Goal: Transaction & Acquisition: Purchase product/service

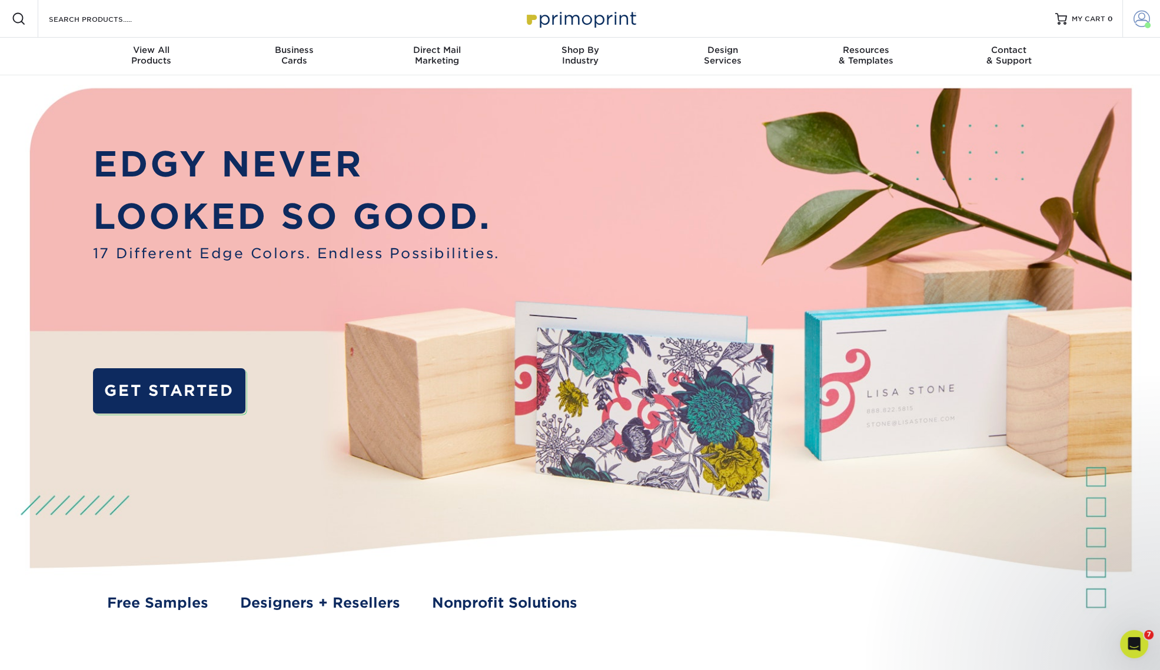
click at [1126, 29] on link "Account" at bounding box center [1141, 19] width 38 height 38
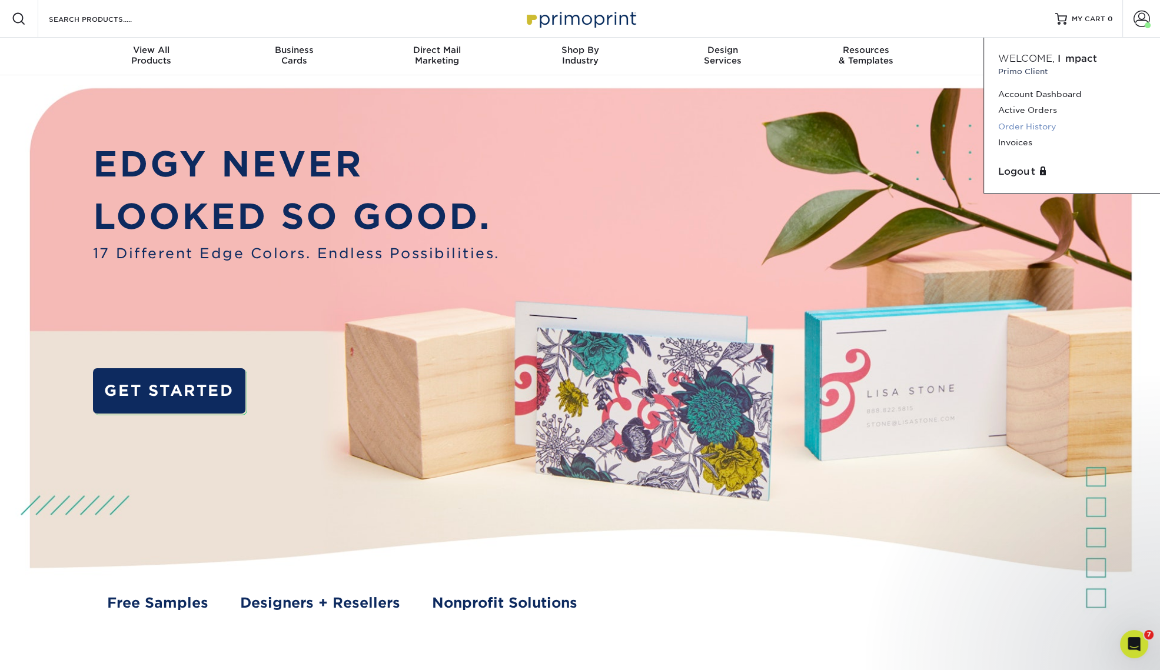
click at [1045, 125] on link "Order History" at bounding box center [1072, 127] width 148 height 16
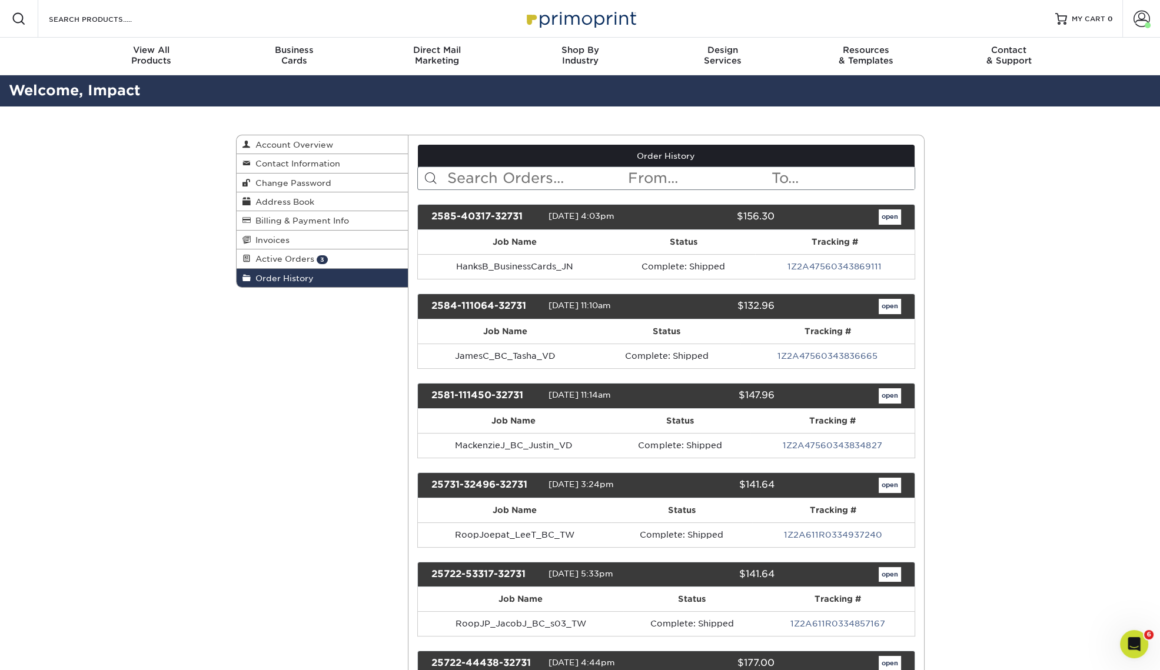
click at [542, 181] on input "text" at bounding box center [536, 178] width 181 height 22
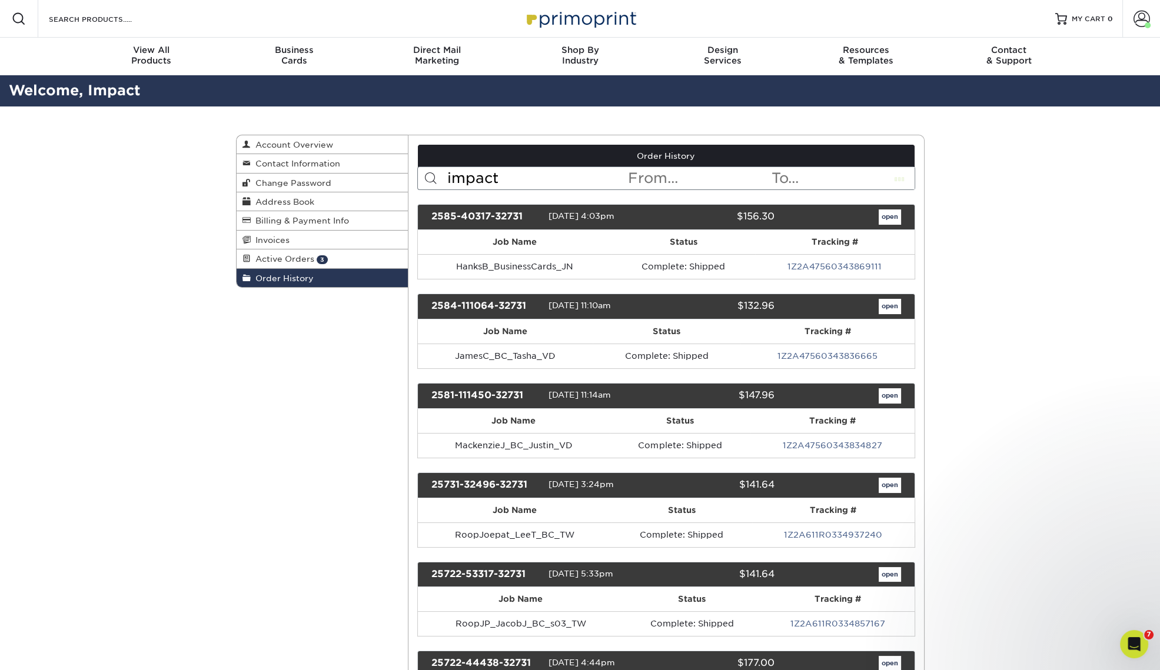
type input "impact"
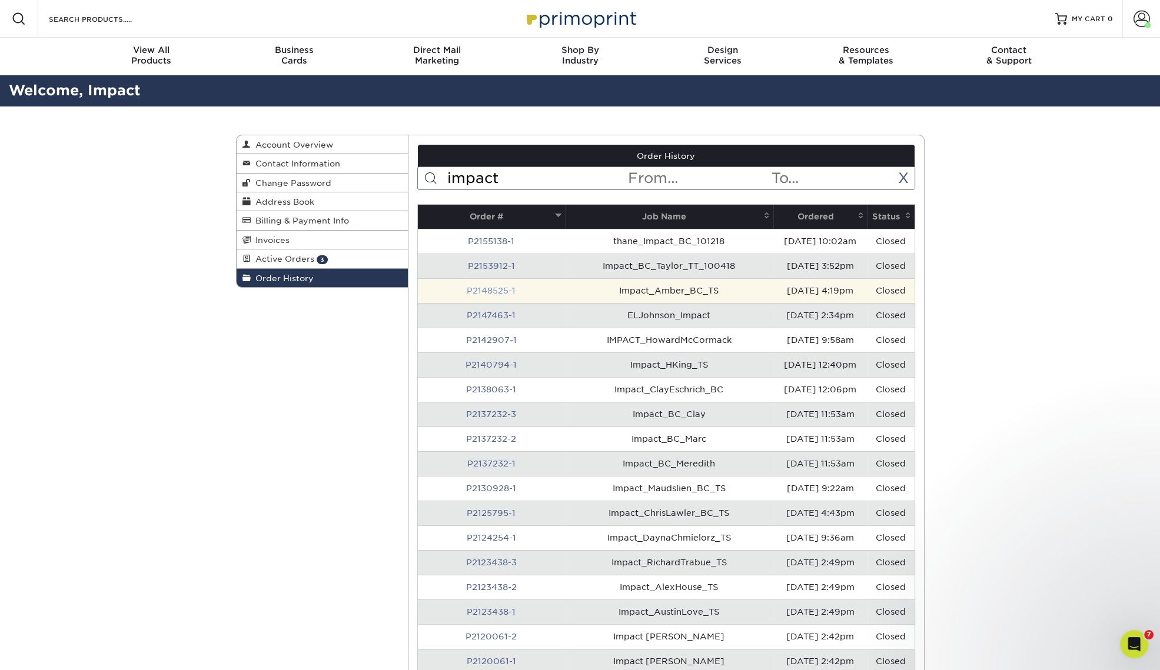
click at [496, 290] on link "P2148525-1" at bounding box center [491, 290] width 49 height 9
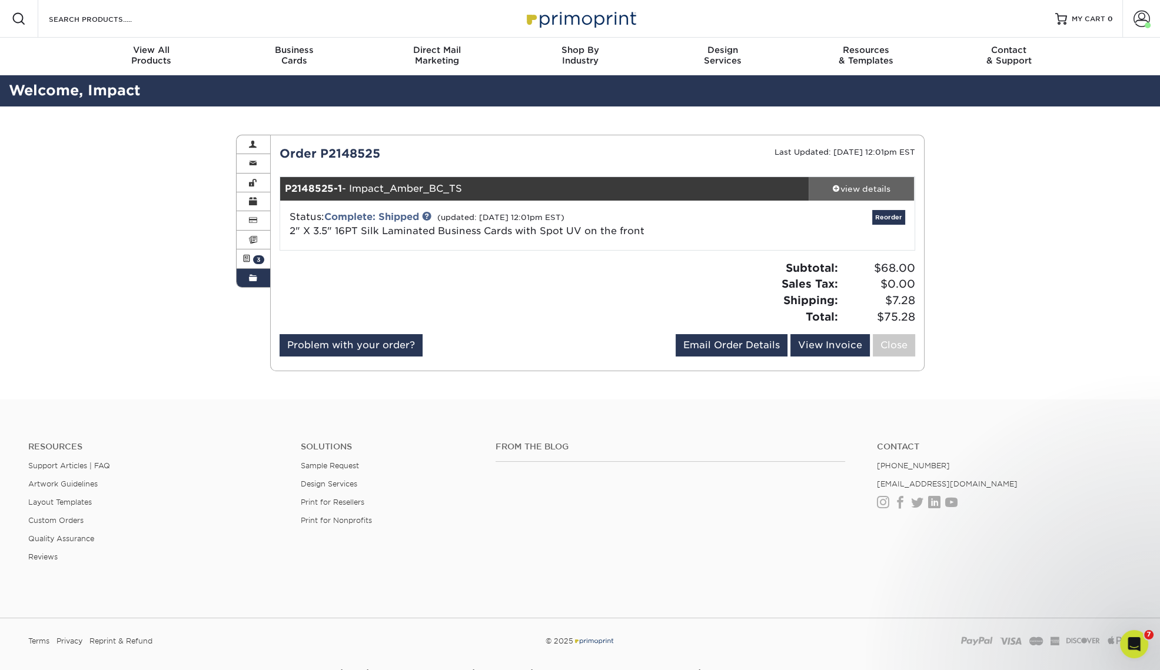
click at [872, 190] on div "view details" at bounding box center [862, 189] width 106 height 12
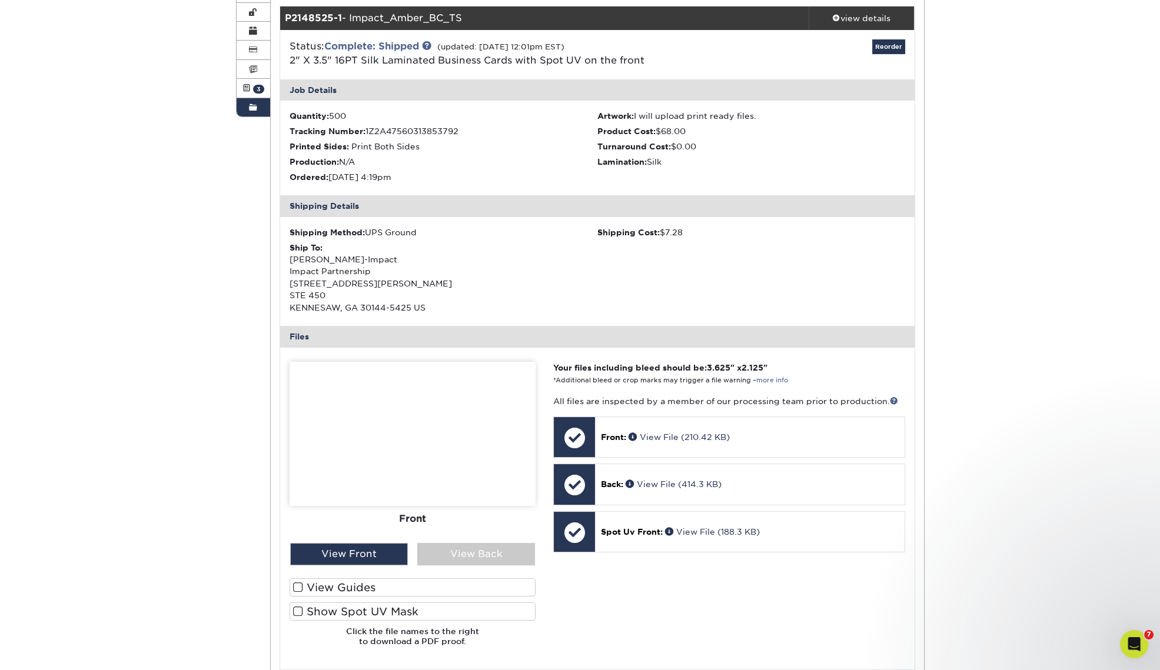
scroll to position [221, 0]
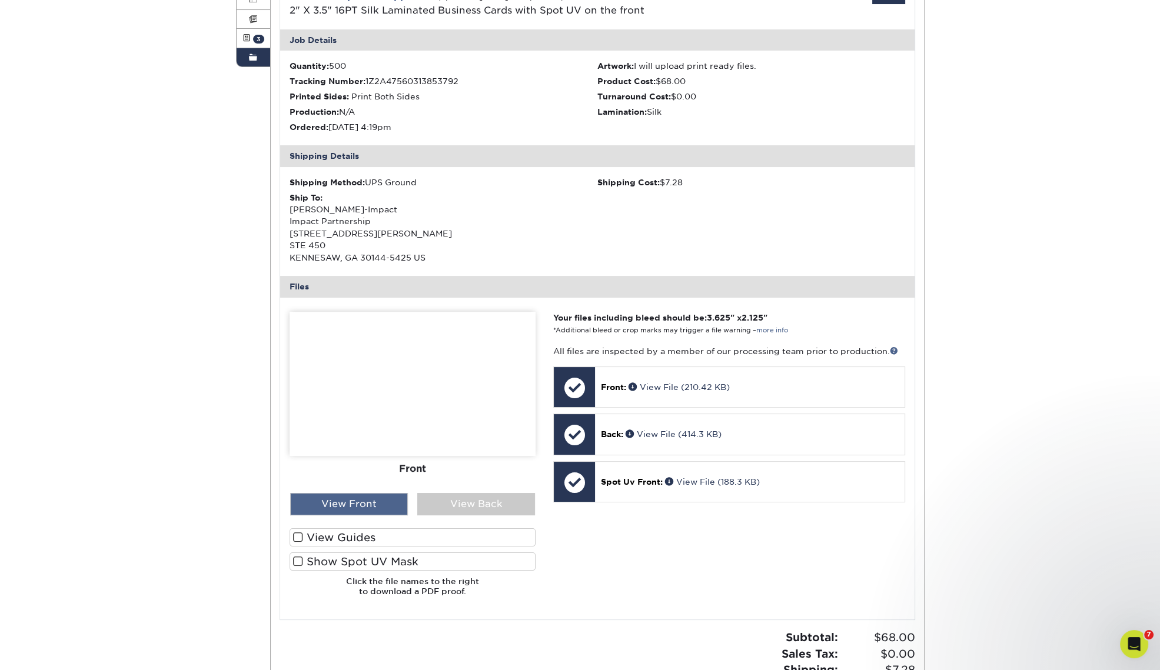
click at [362, 506] on div "View Front" at bounding box center [349, 504] width 118 height 22
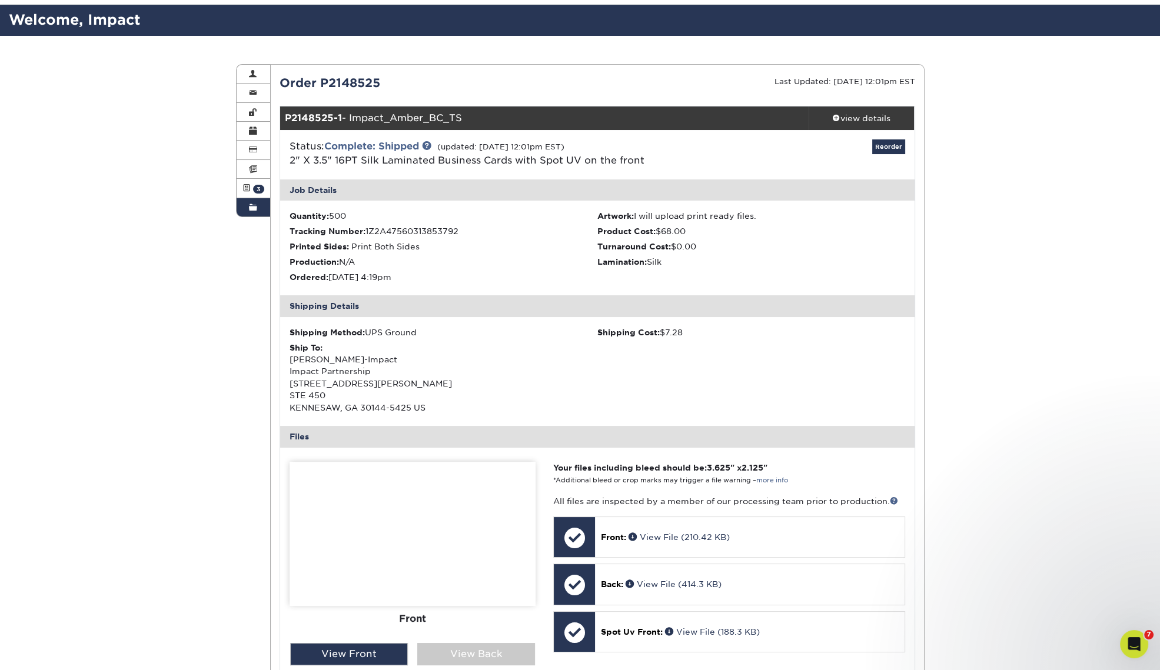
scroll to position [0, 0]
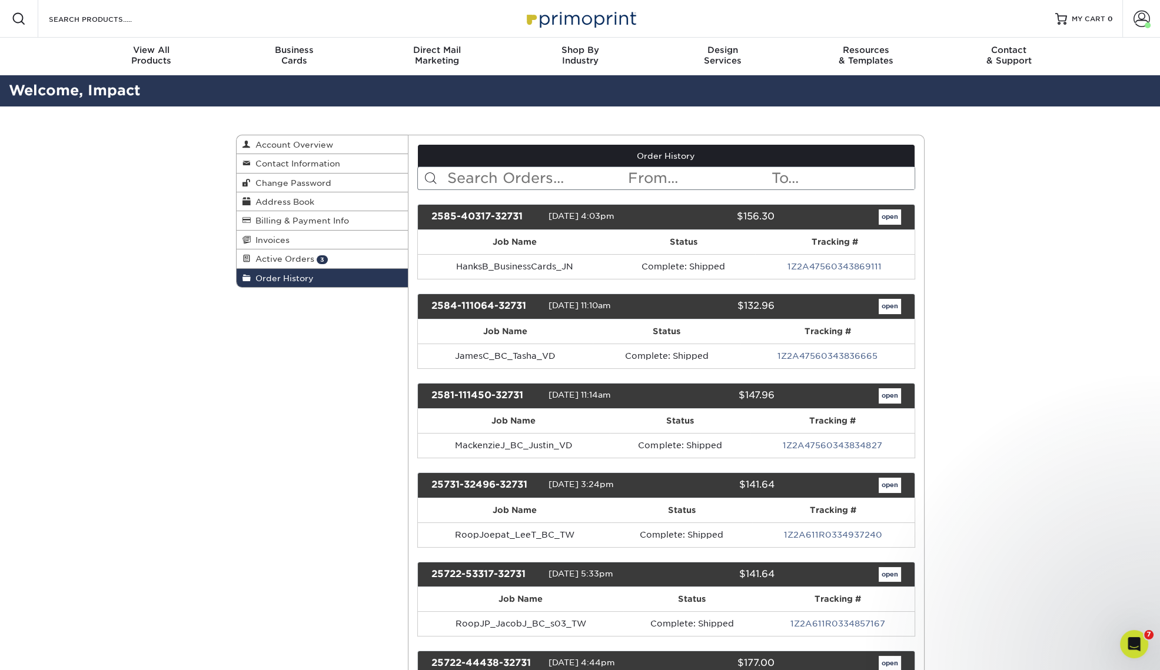
click at [527, 178] on input "text" at bounding box center [536, 178] width 181 height 22
type input "impact"
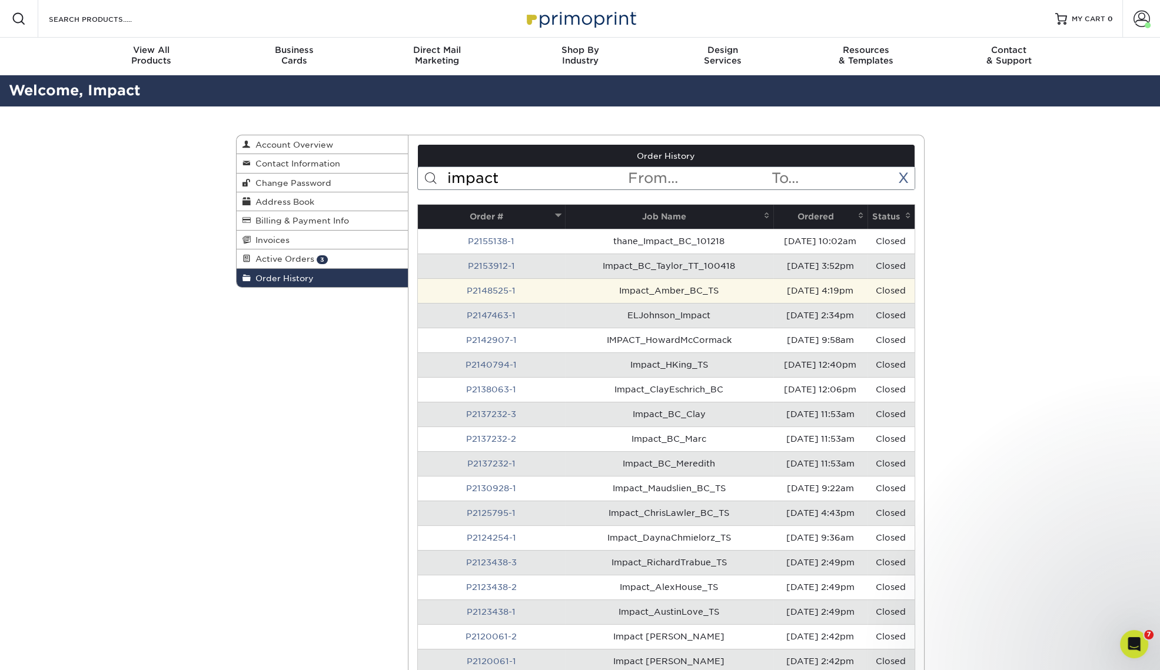
click at [573, 288] on td "Impact_Amber_BC_TS" at bounding box center [669, 290] width 208 height 25
click at [627, 288] on td "Impact_Amber_BC_TS" at bounding box center [669, 290] width 208 height 25
click at [474, 289] on link "P2148525-1" at bounding box center [491, 290] width 49 height 9
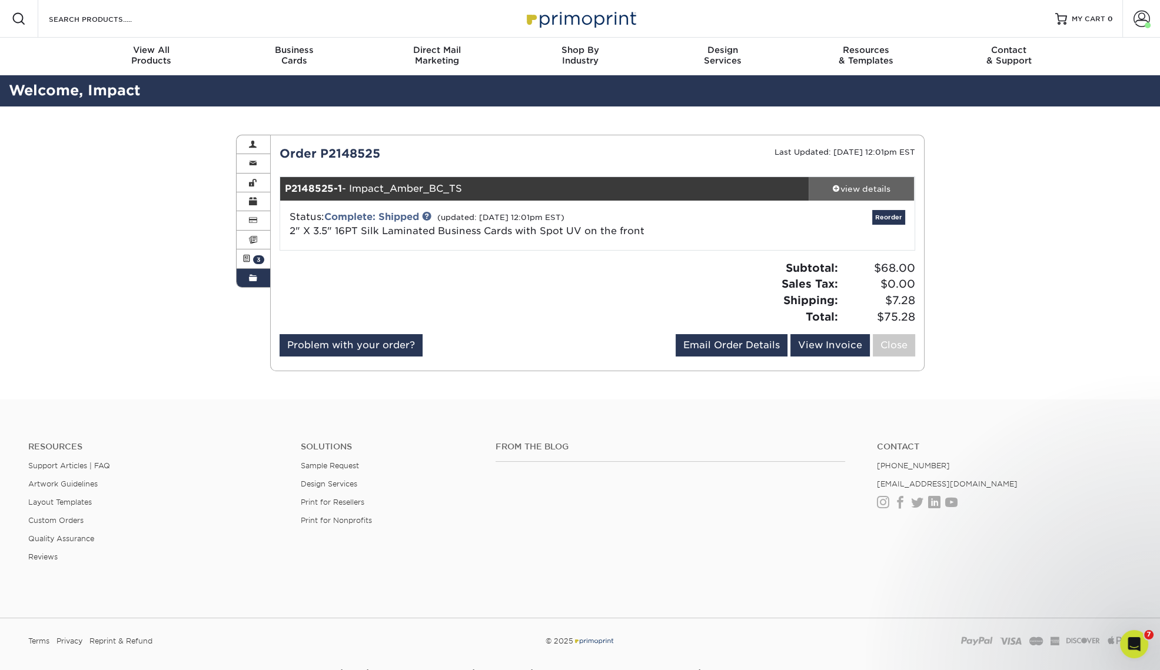
click at [862, 185] on div "view details" at bounding box center [862, 189] width 106 height 12
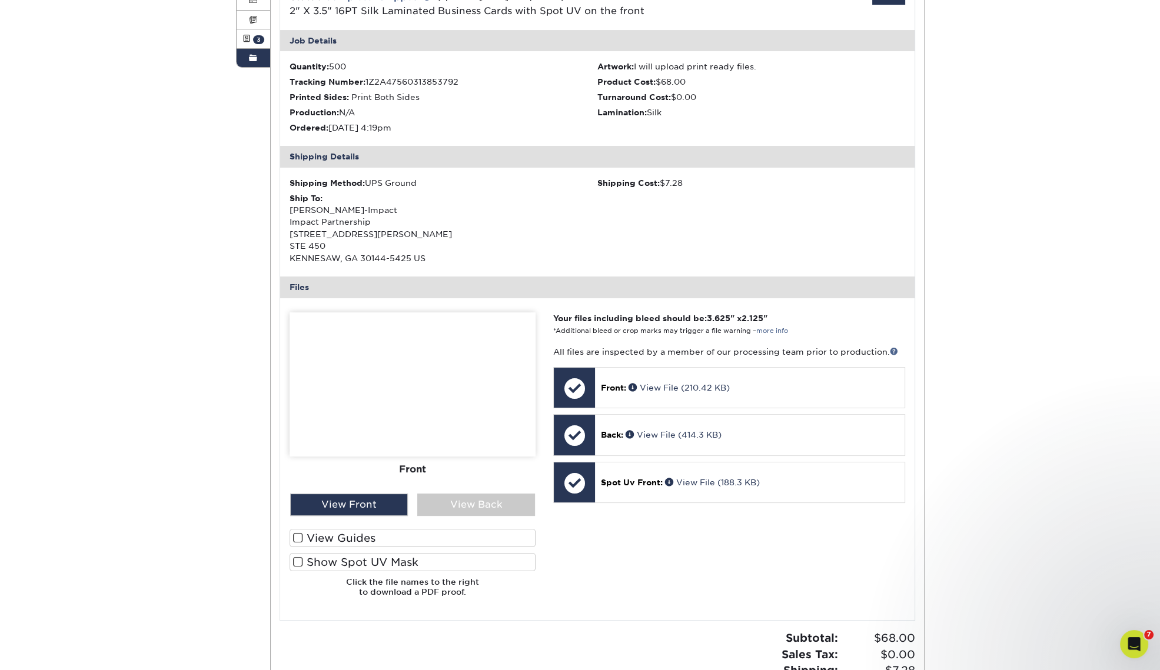
scroll to position [221, 0]
click at [773, 385] on p "Front: View File (210.42 KB)" at bounding box center [749, 387] width 297 height 12
click at [767, 427] on div "Back: View File (414.3 KB)" at bounding box center [749, 434] width 309 height 40
click at [794, 487] on p "Spot Uv Front: View File (188.3 KB)" at bounding box center [749, 482] width 297 height 12
click at [496, 500] on div "View Back" at bounding box center [476, 504] width 118 height 22
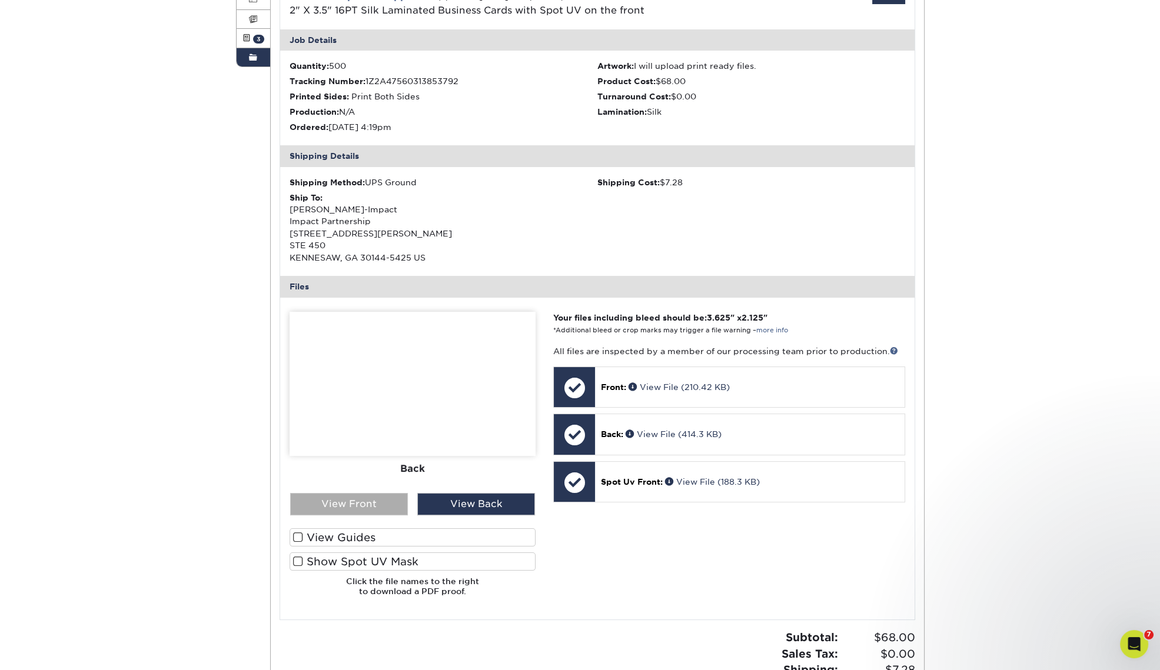
click at [334, 493] on div "View Front" at bounding box center [349, 504] width 118 height 22
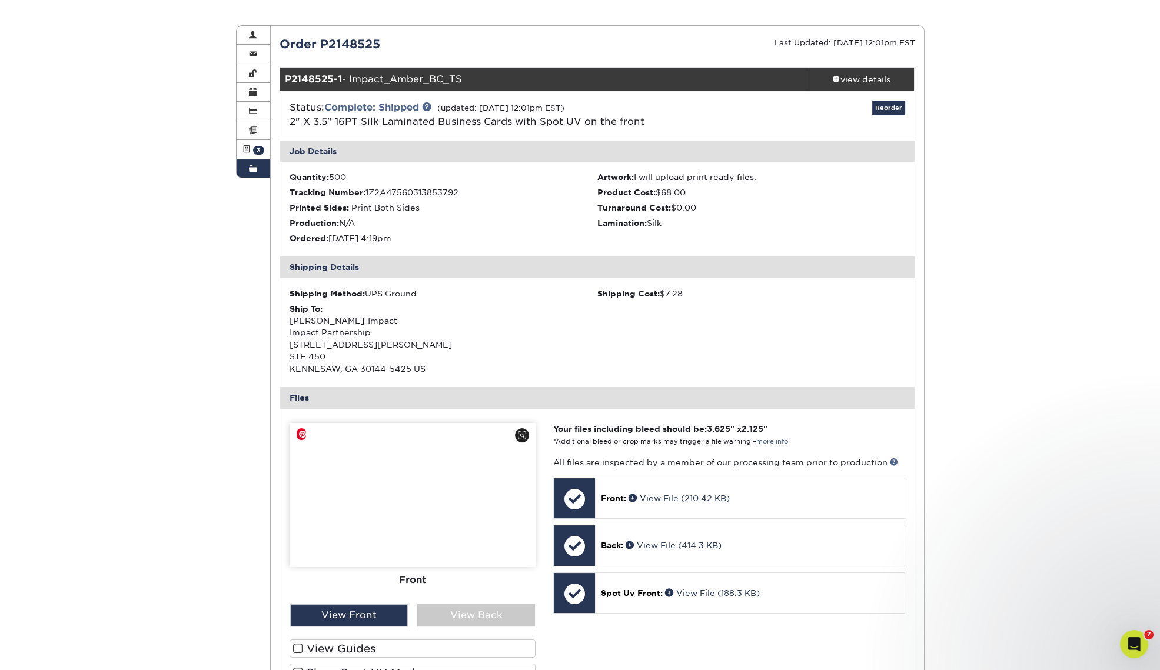
scroll to position [73, 0]
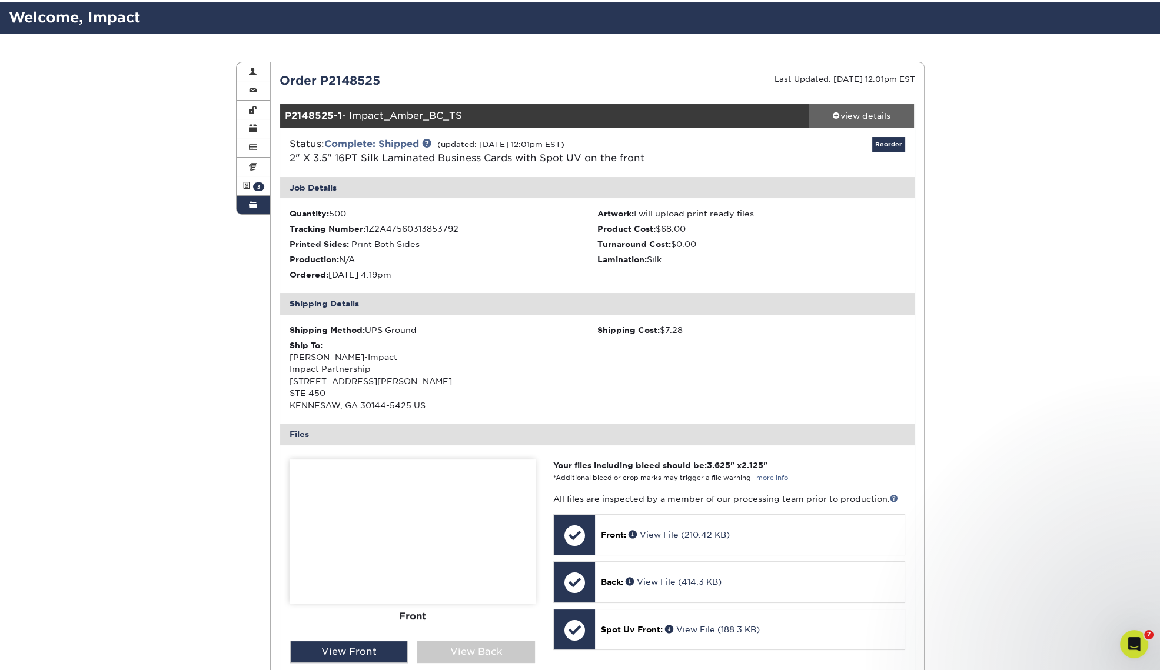
click at [857, 115] on div "view details" at bounding box center [862, 116] width 106 height 12
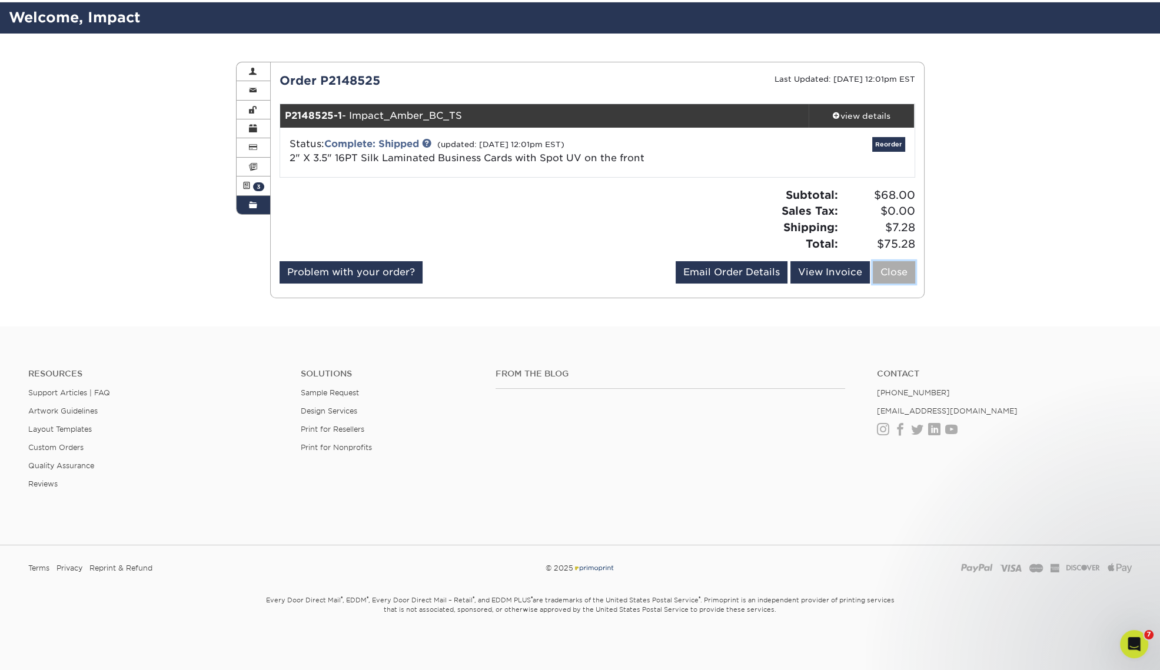
click at [890, 275] on link "Close" at bounding box center [894, 272] width 42 height 22
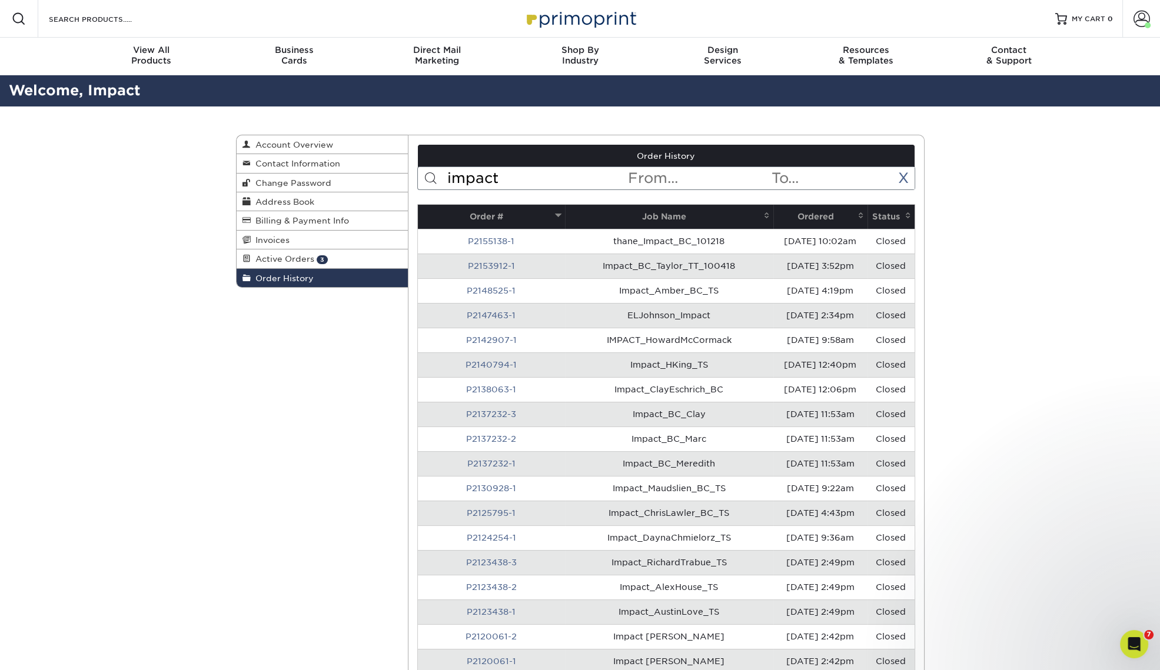
click at [806, 215] on th "Ordered" at bounding box center [820, 217] width 94 height 24
click at [796, 212] on th "Ordered" at bounding box center [820, 217] width 94 height 24
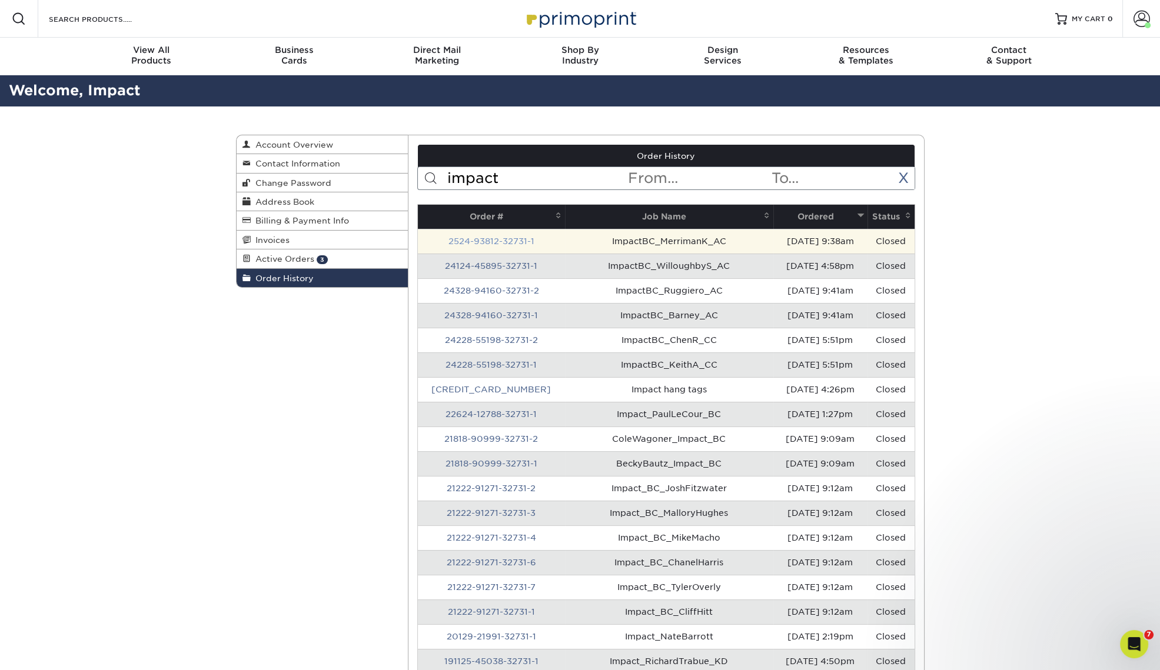
click at [489, 240] on link "2524-93812-32731-1" at bounding box center [491, 241] width 86 height 9
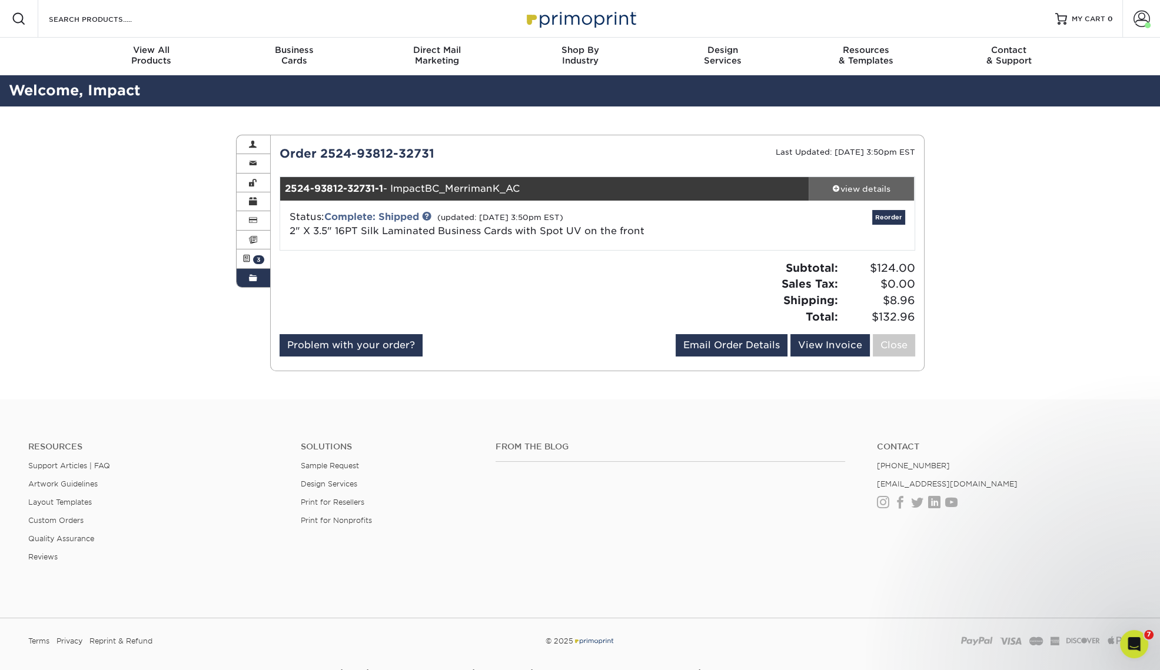
click at [870, 188] on div "view details" at bounding box center [862, 189] width 106 height 12
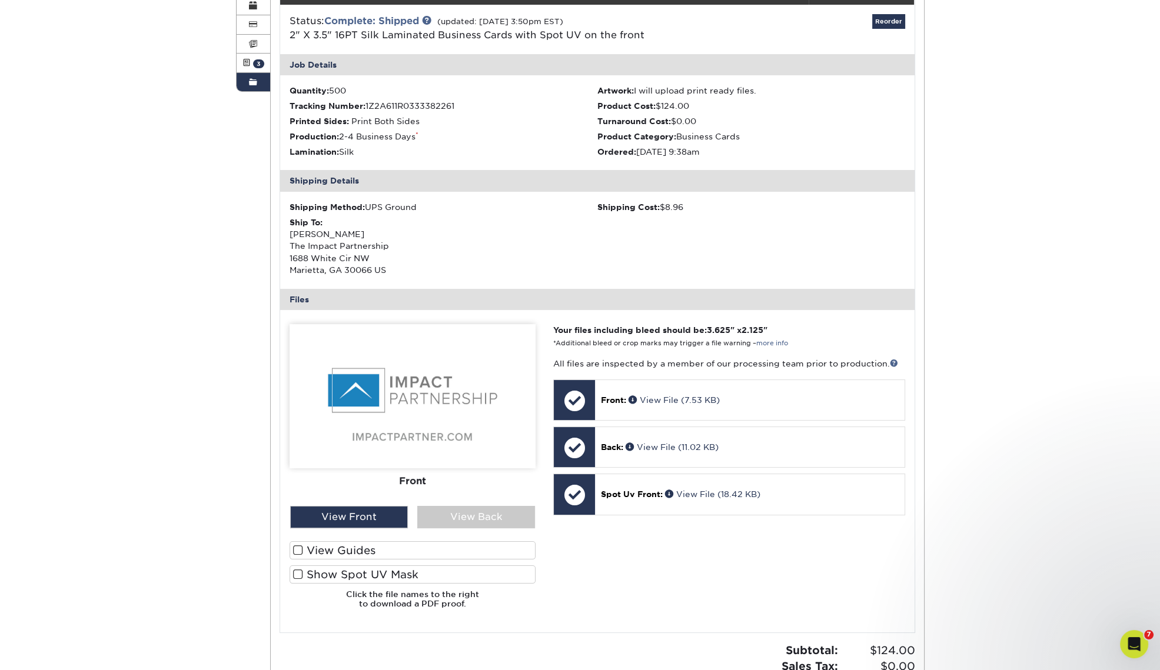
scroll to position [221, 0]
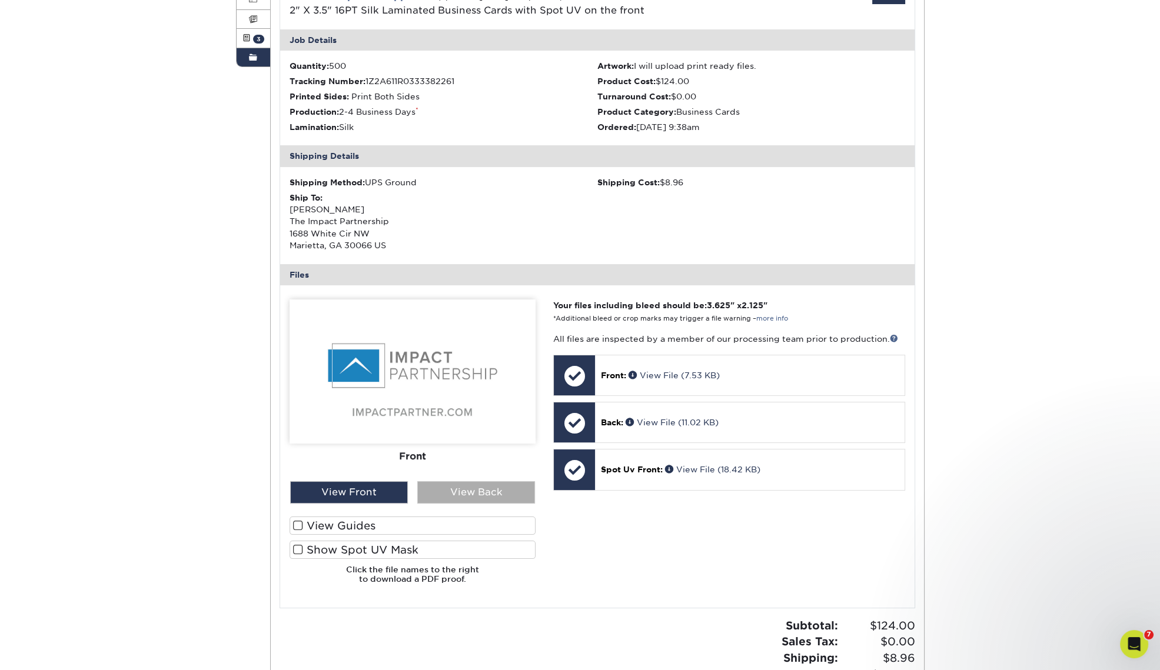
click at [474, 493] on div "View Back" at bounding box center [476, 492] width 118 height 22
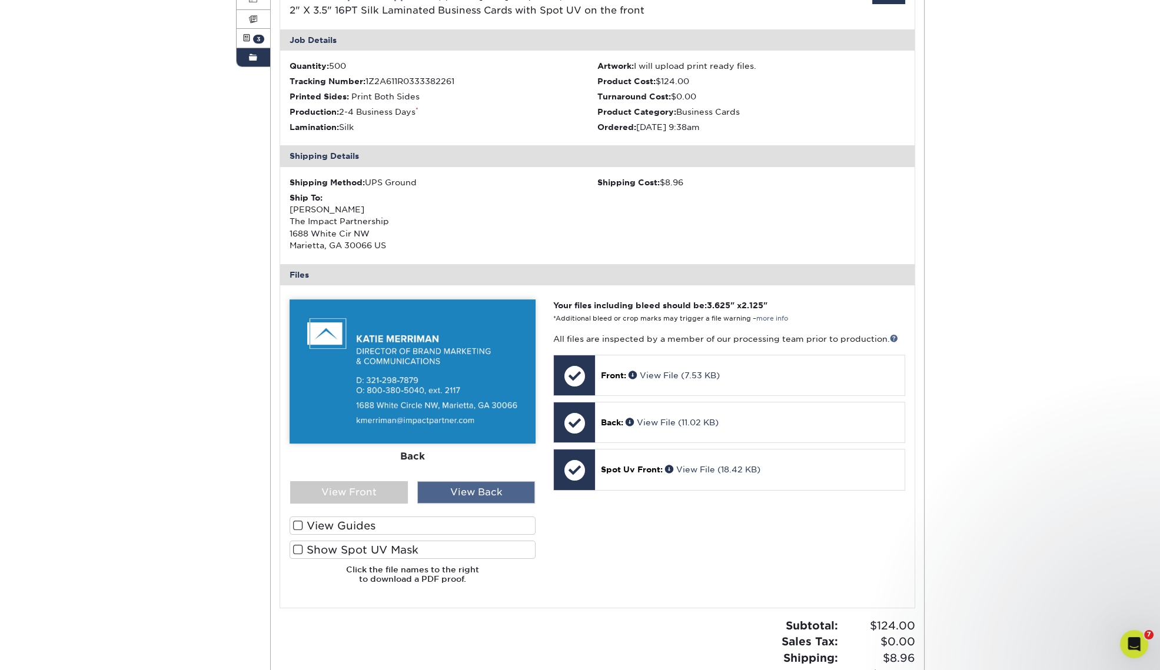
click at [474, 493] on div "View Back" at bounding box center [476, 492] width 118 height 22
click at [367, 500] on div "View Front" at bounding box center [349, 492] width 118 height 22
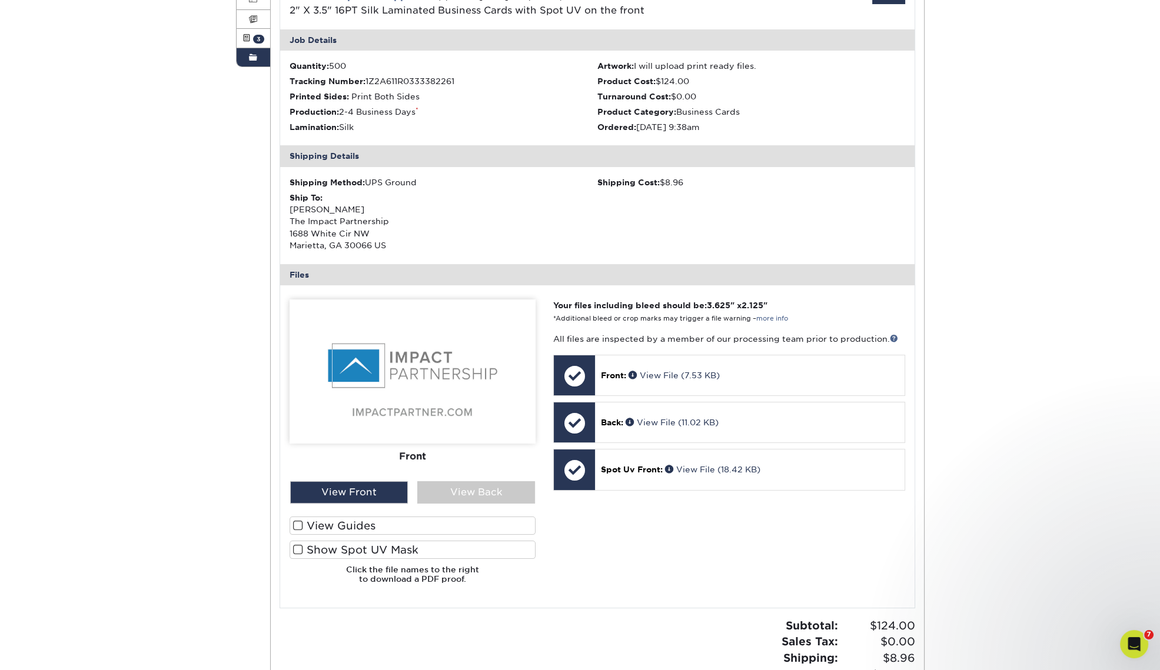
click at [344, 550] on label "Show Spot UV Mask" at bounding box center [413, 550] width 246 height 18
click at [0, 0] on input "Show Spot UV Mask" at bounding box center [0, 0] width 0 height 0
click at [367, 527] on label "View Guides" at bounding box center [413, 526] width 246 height 18
click at [0, 0] on input "View Guides" at bounding box center [0, 0] width 0 height 0
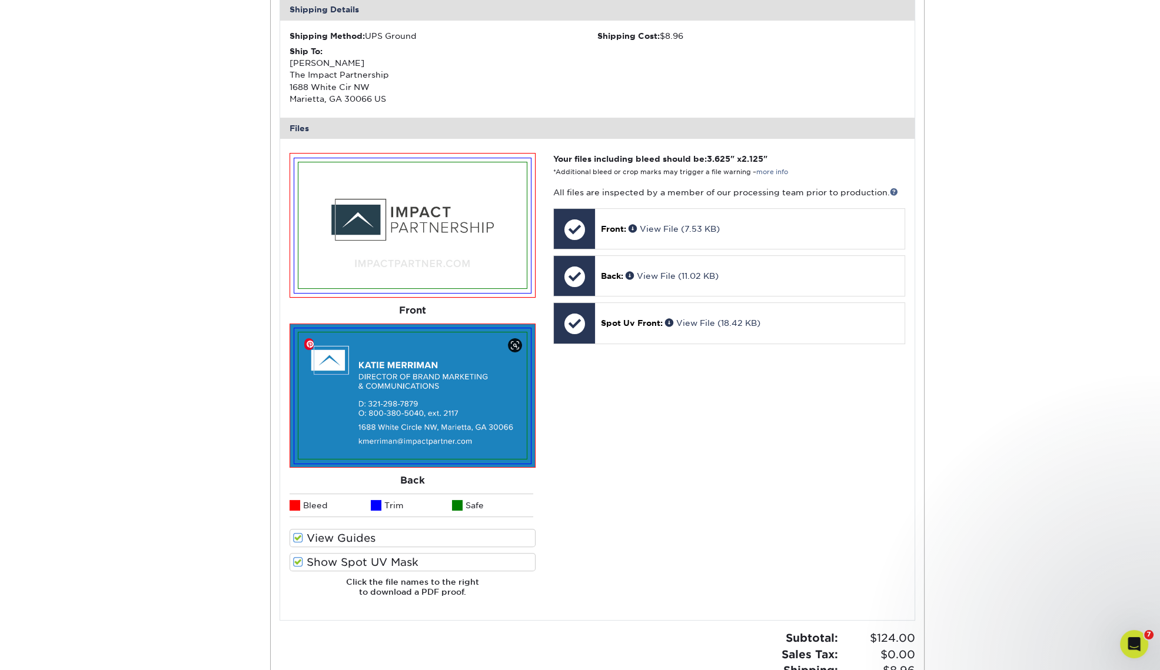
scroll to position [368, 0]
click at [337, 561] on label "Show Spot UV Mask" at bounding box center [413, 562] width 246 height 18
click at [0, 0] on input "Show Spot UV Mask" at bounding box center [0, 0] width 0 height 0
click at [337, 561] on label "Show Spot UV Mask" at bounding box center [413, 562] width 246 height 18
click at [0, 0] on input "Show Spot UV Mask" at bounding box center [0, 0] width 0 height 0
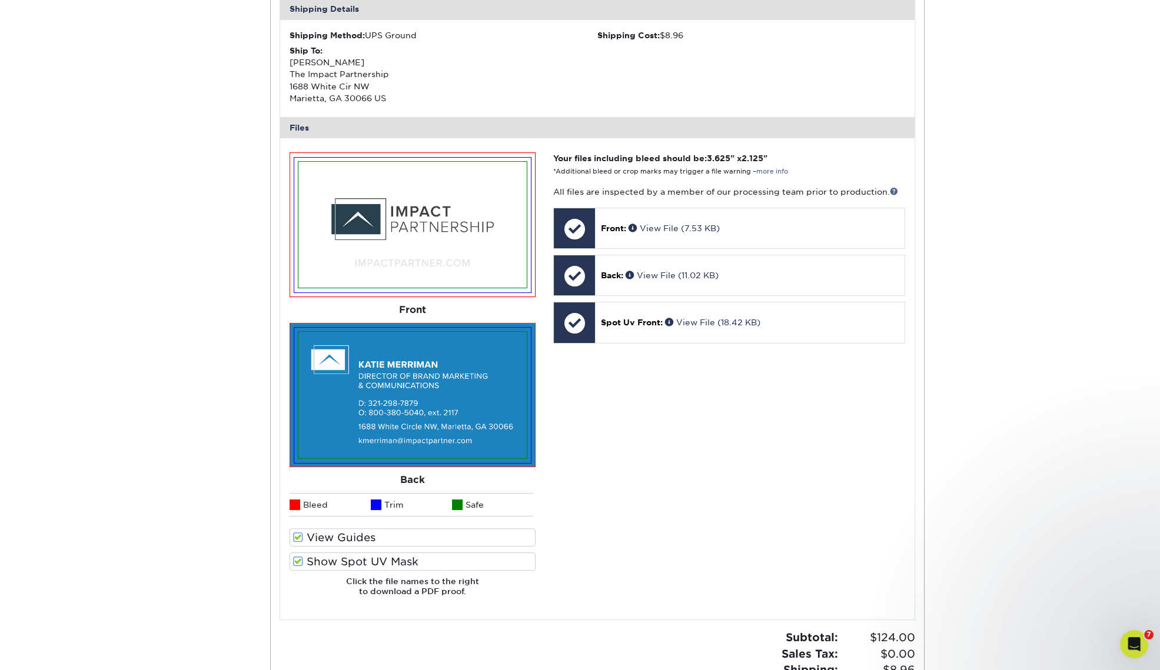
click at [337, 561] on label "Show Spot UV Mask" at bounding box center [413, 562] width 246 height 18
click at [0, 0] on input "Show Spot UV Mask" at bounding box center [0, 0] width 0 height 0
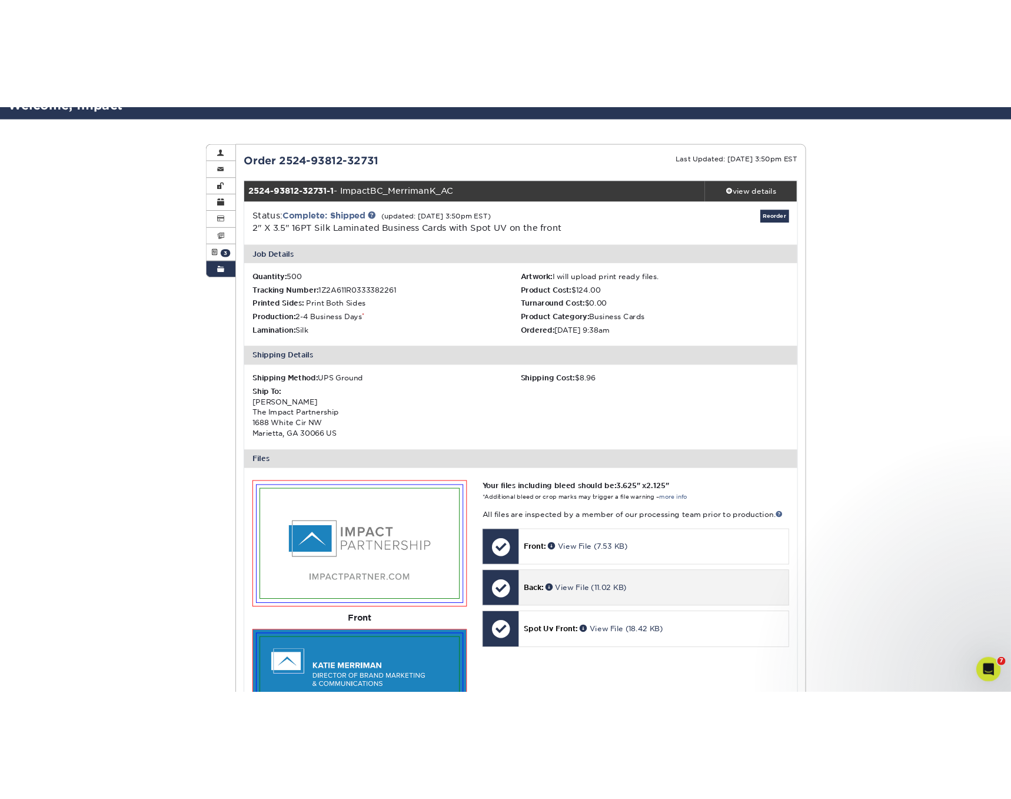
scroll to position [0, 0]
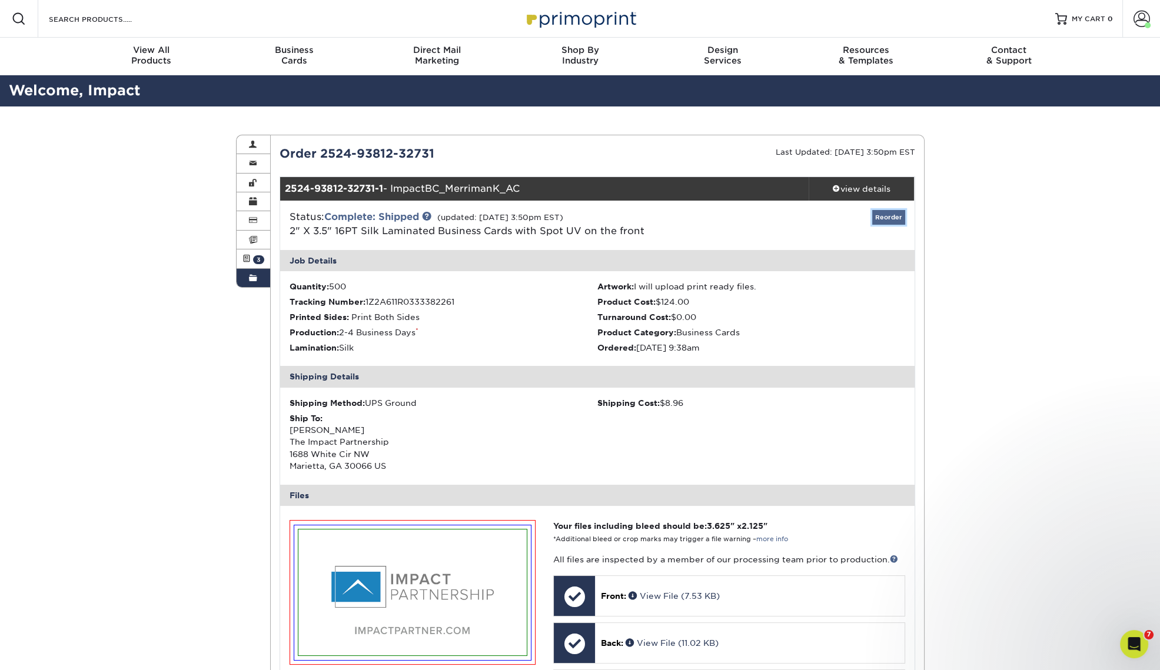
click at [887, 217] on link "Reorder" at bounding box center [888, 217] width 33 height 15
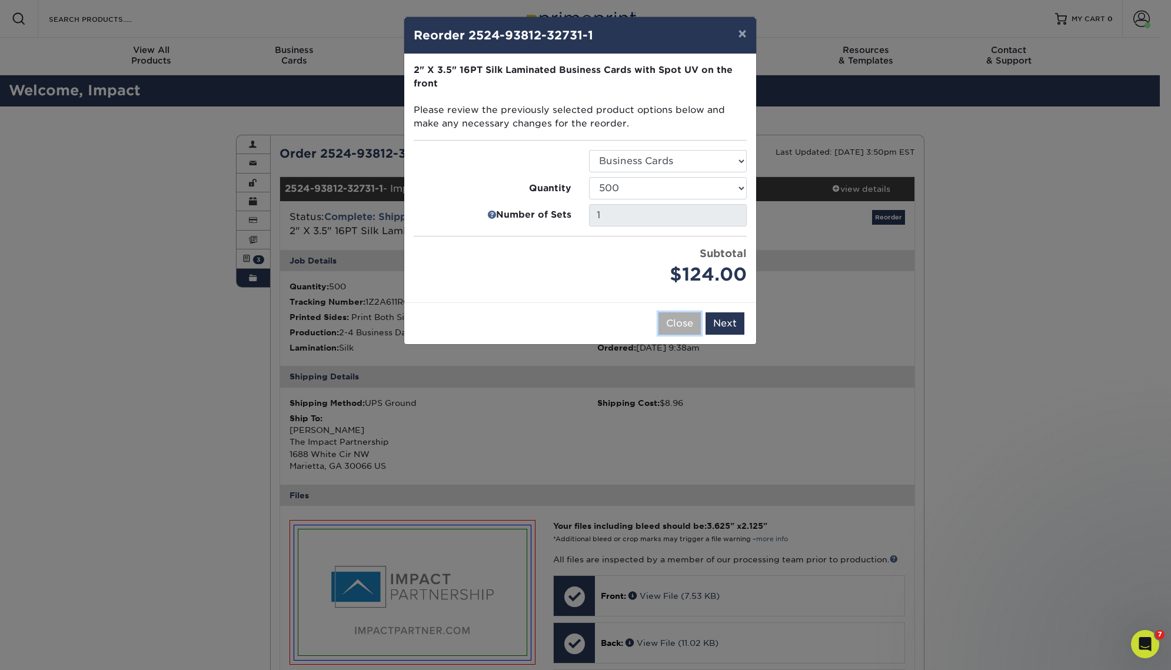
click at [681, 325] on button "Close" at bounding box center [680, 323] width 42 height 22
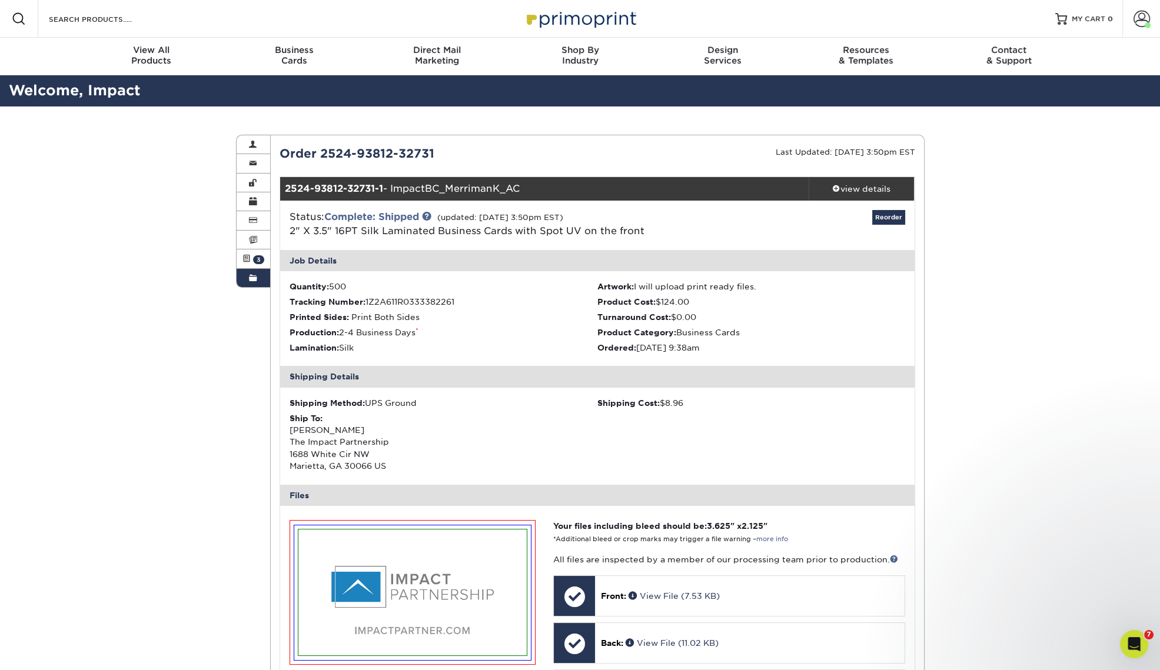
click at [985, 363] on div "Order History Account Overview Contact Information Change Password Address Book…" at bounding box center [580, 622] width 1160 height 1031
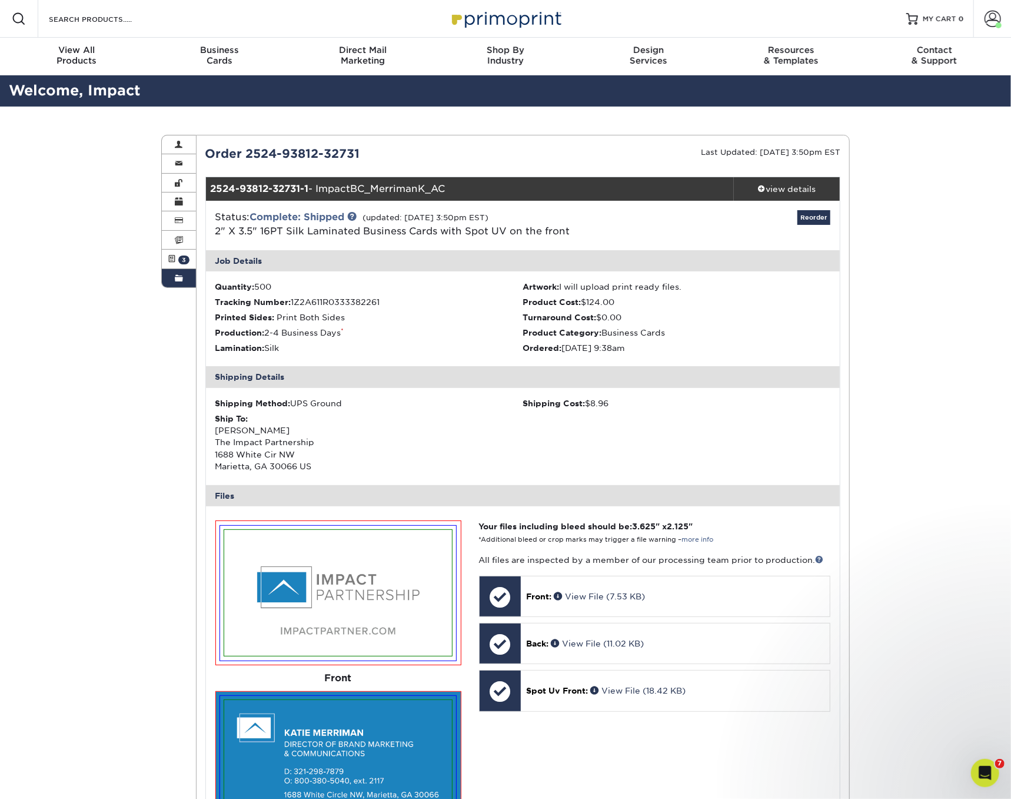
click at [894, 408] on div "Order History Account Overview Contact Information Change Password Address Book…" at bounding box center [505, 622] width 1011 height 1031
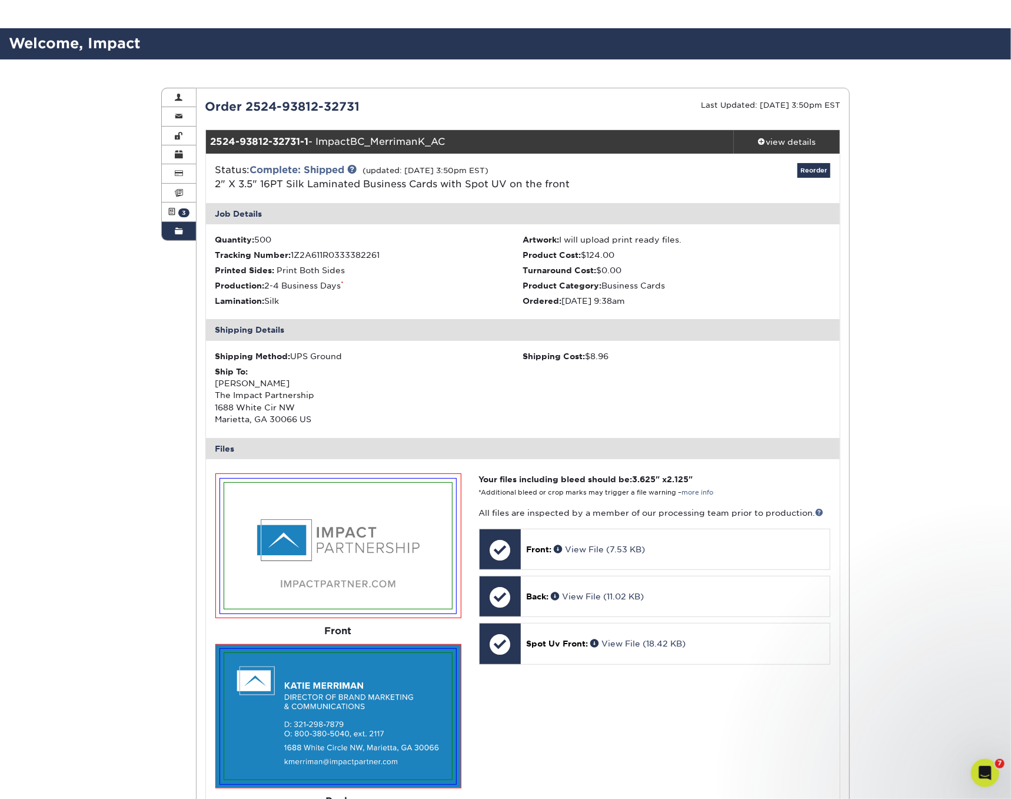
scroll to position [73, 0]
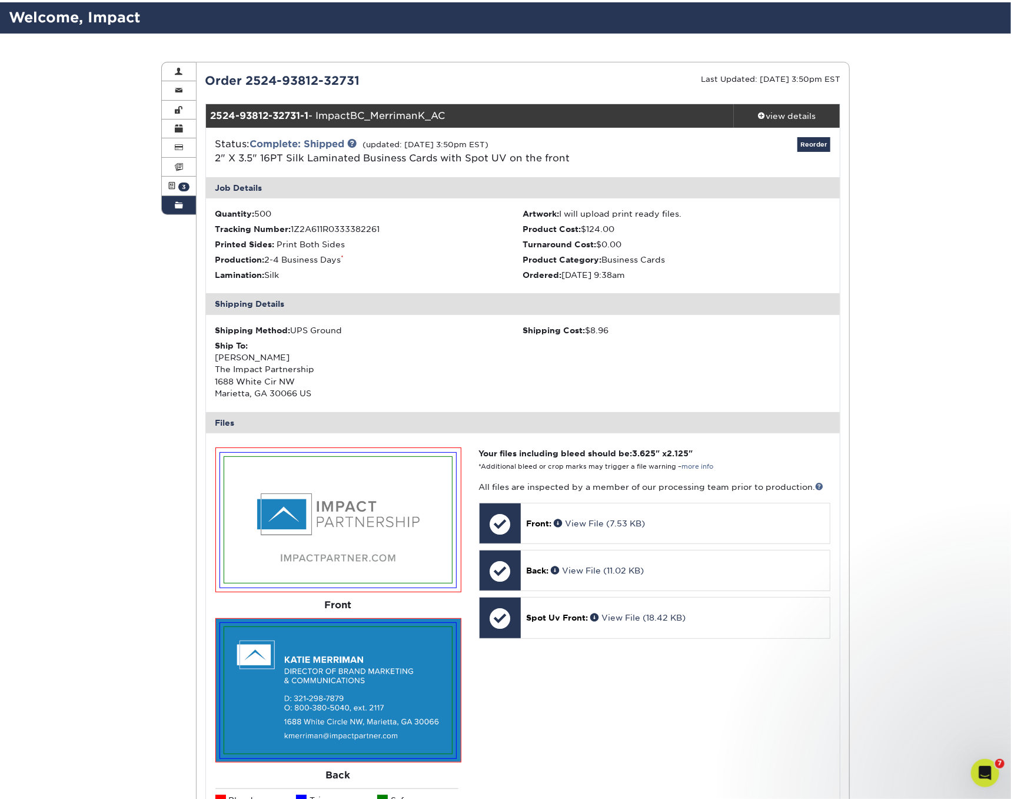
click at [933, 478] on div "Order History Account Overview Contact Information Change Password Address Book…" at bounding box center [505, 549] width 1011 height 1031
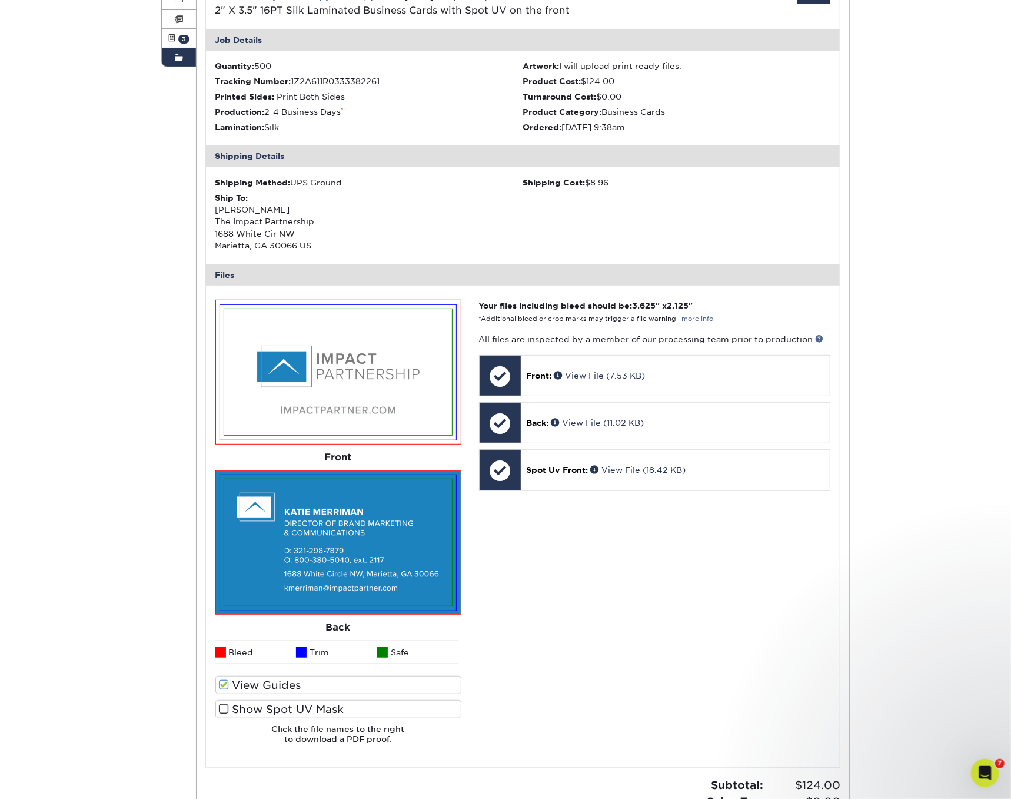
scroll to position [368, 0]
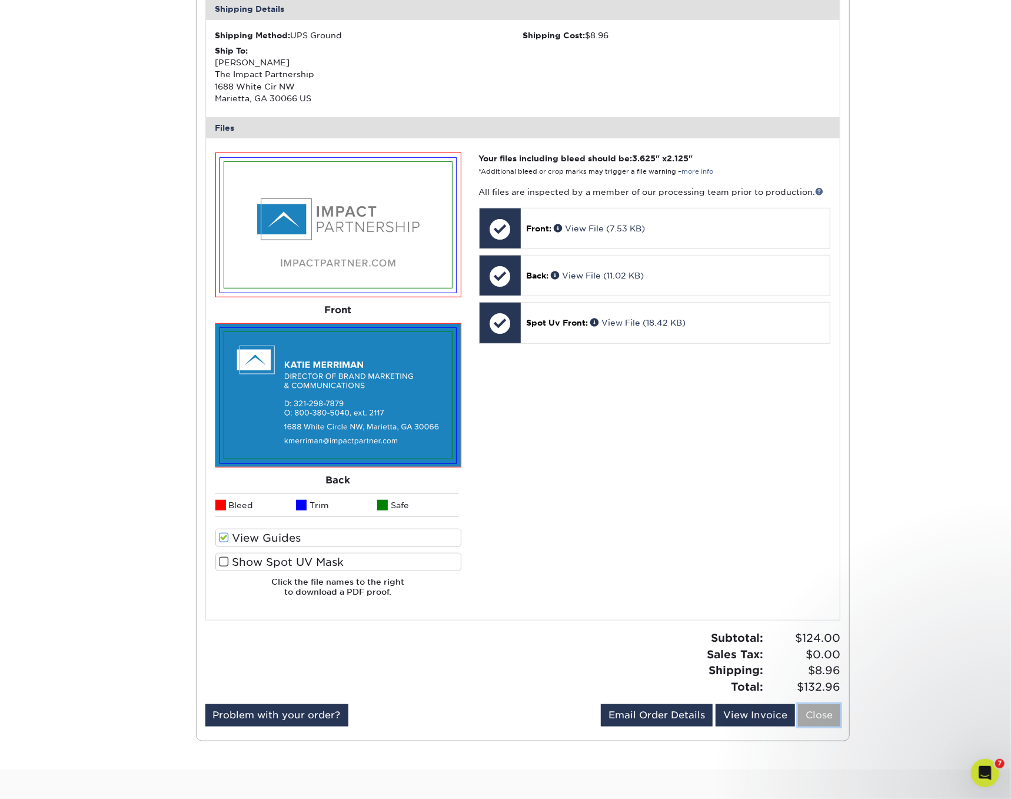
click at [810, 670] on link "Close" at bounding box center [819, 715] width 42 height 22
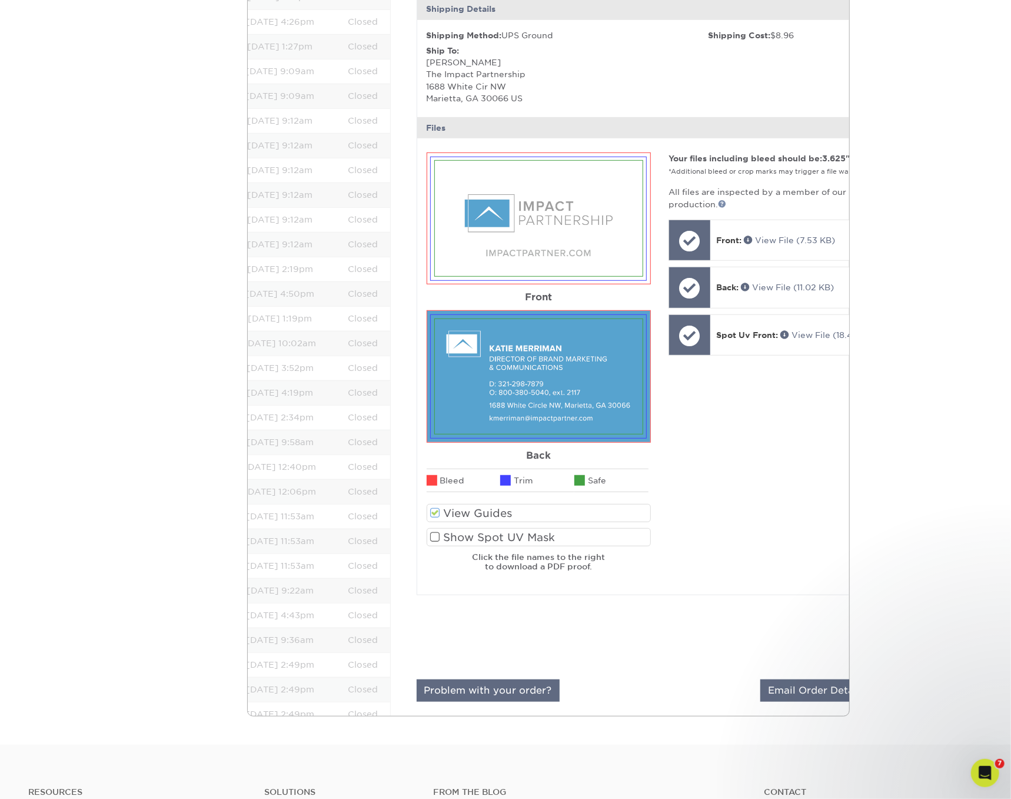
scroll to position [0, 0]
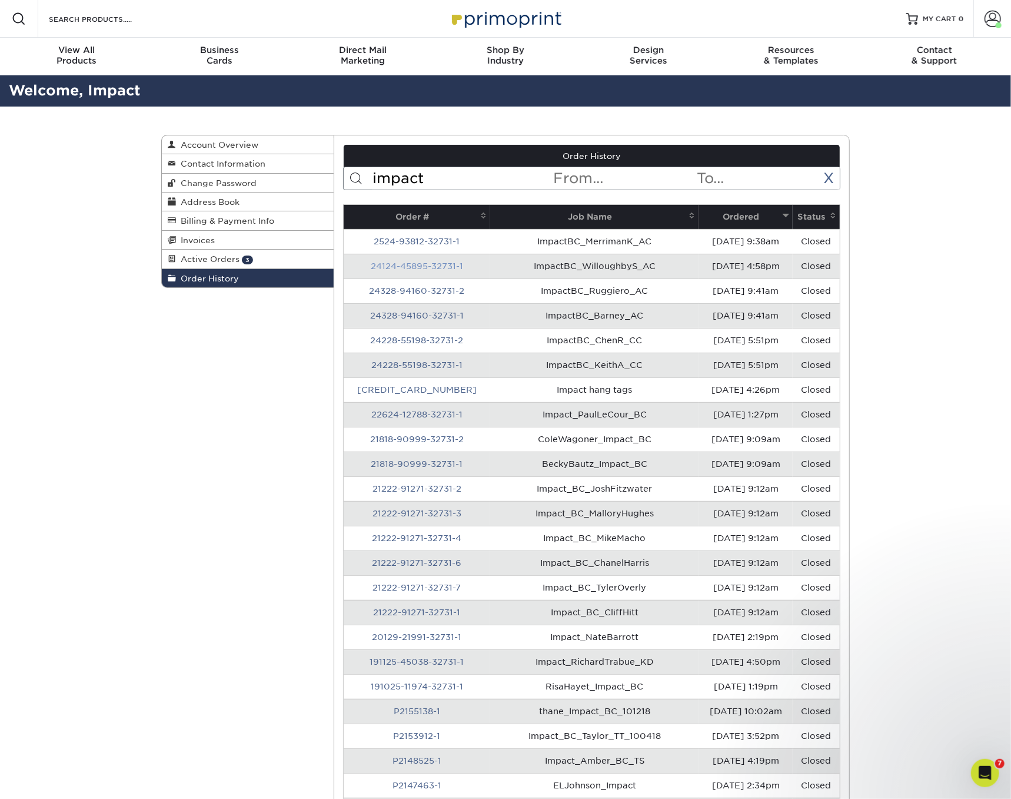
click at [435, 269] on link "24124-45895-32731-1" at bounding box center [417, 265] width 92 height 9
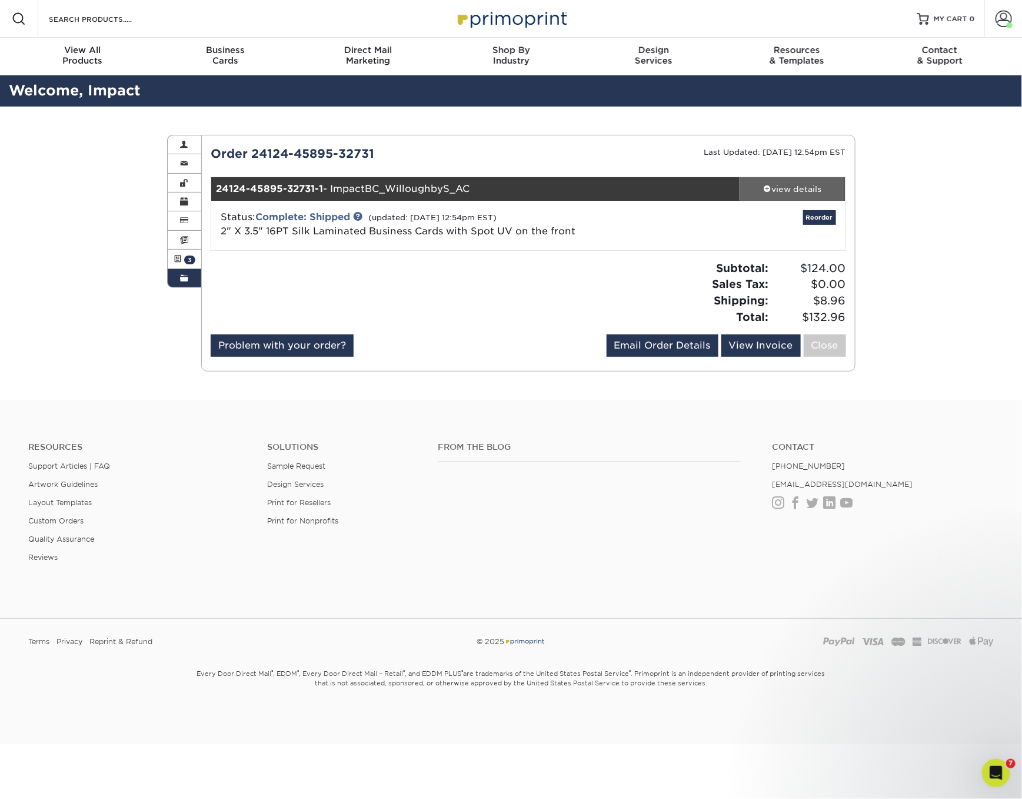
click at [782, 190] on div "view details" at bounding box center [793, 189] width 106 height 12
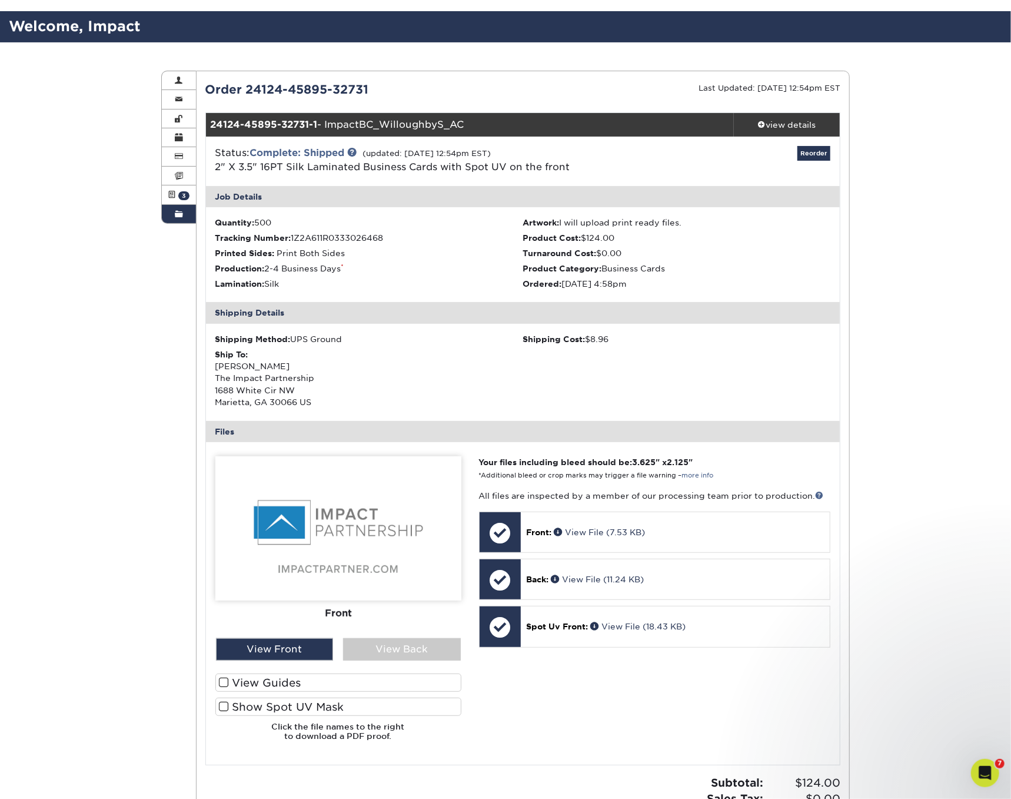
scroll to position [147, 0]
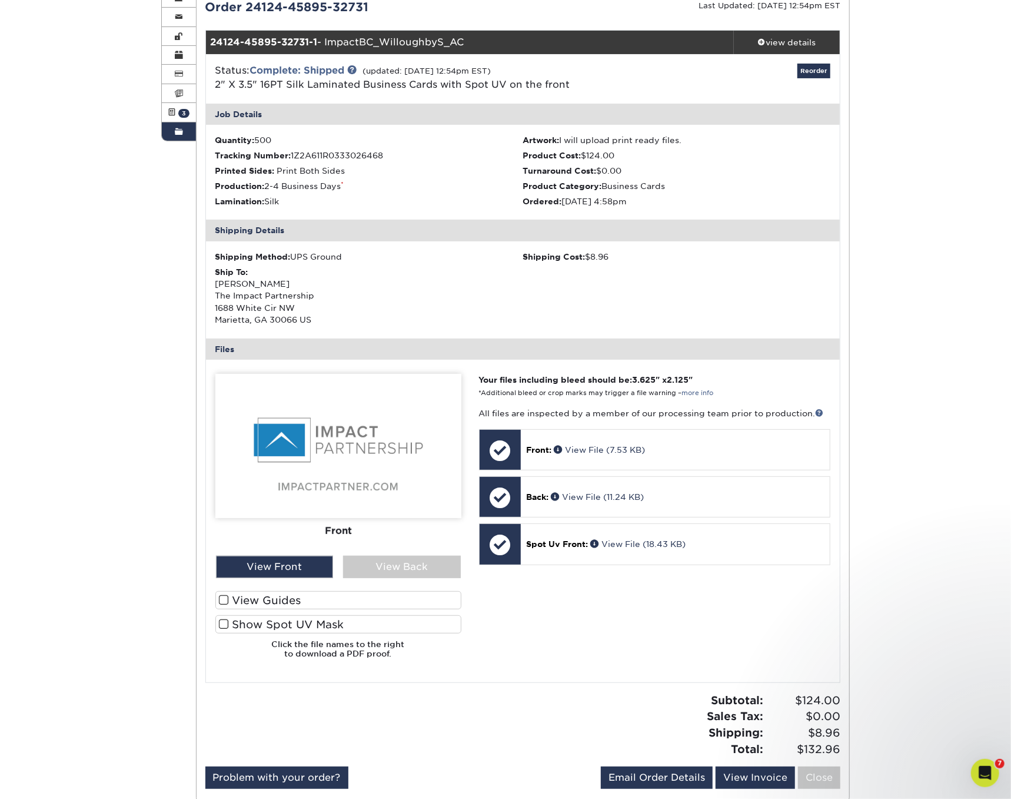
click at [269, 628] on label "Show Spot UV Mask" at bounding box center [338, 624] width 246 height 18
click at [0, 0] on input "Show Spot UV Mask" at bounding box center [0, 0] width 0 height 0
click at [265, 624] on label "Show Spot UV Mask" at bounding box center [338, 624] width 246 height 18
click at [0, 0] on input "Show Spot UV Mask" at bounding box center [0, 0] width 0 height 0
click at [816, 670] on link "Close" at bounding box center [819, 777] width 42 height 22
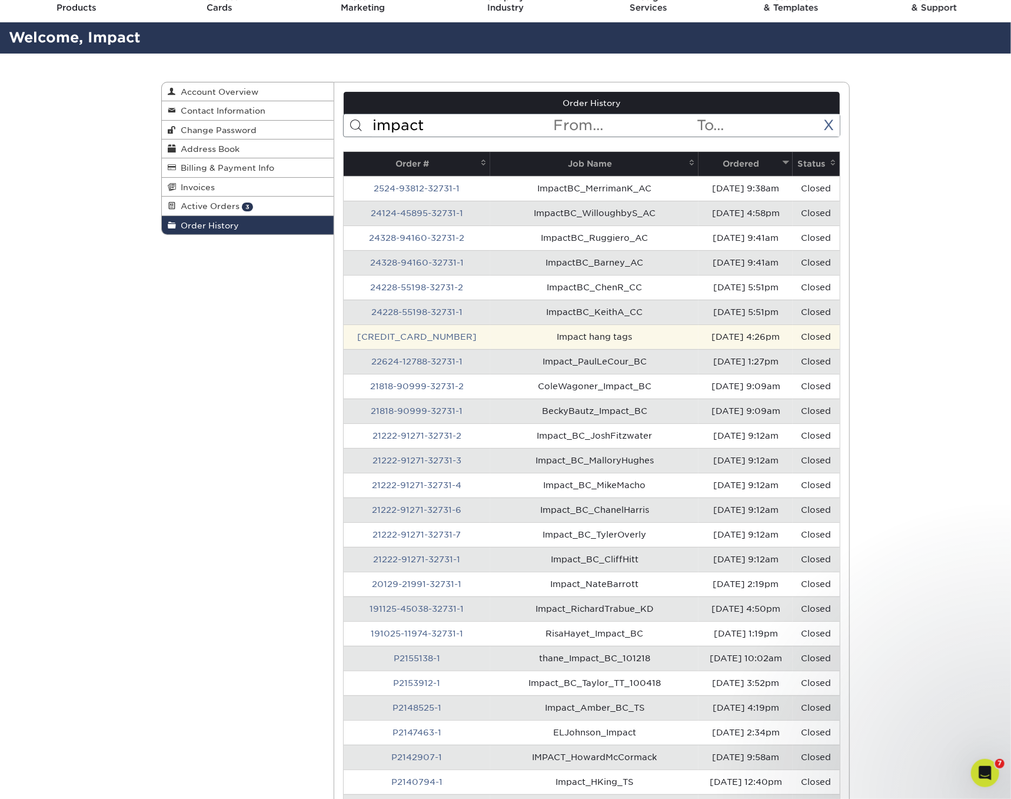
scroll to position [0, 0]
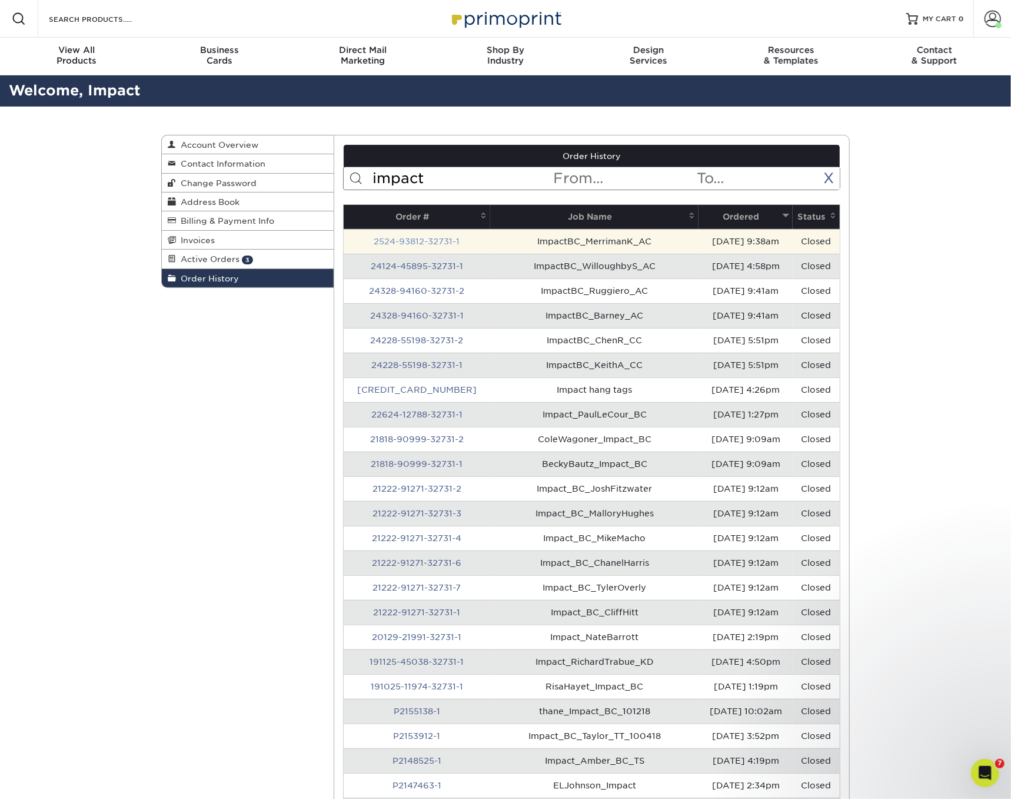
click at [428, 237] on link "2524-93812-32731-1" at bounding box center [417, 241] width 86 height 9
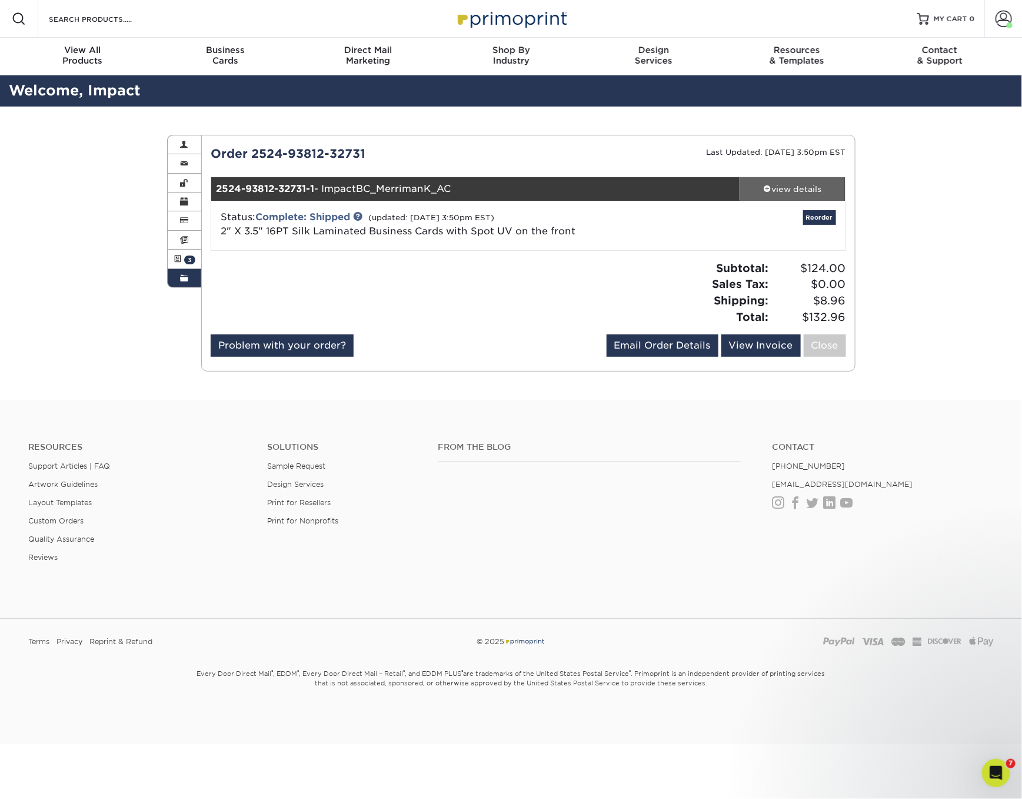
click at [800, 187] on div "view details" at bounding box center [793, 189] width 106 height 12
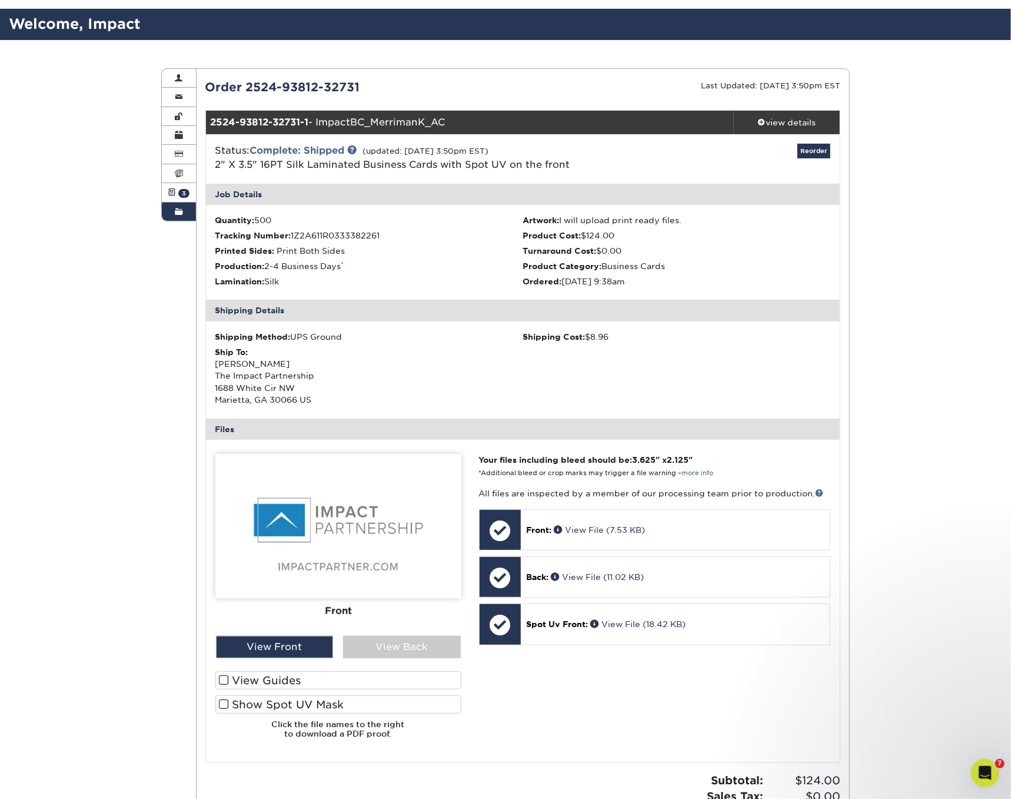
scroll to position [147, 0]
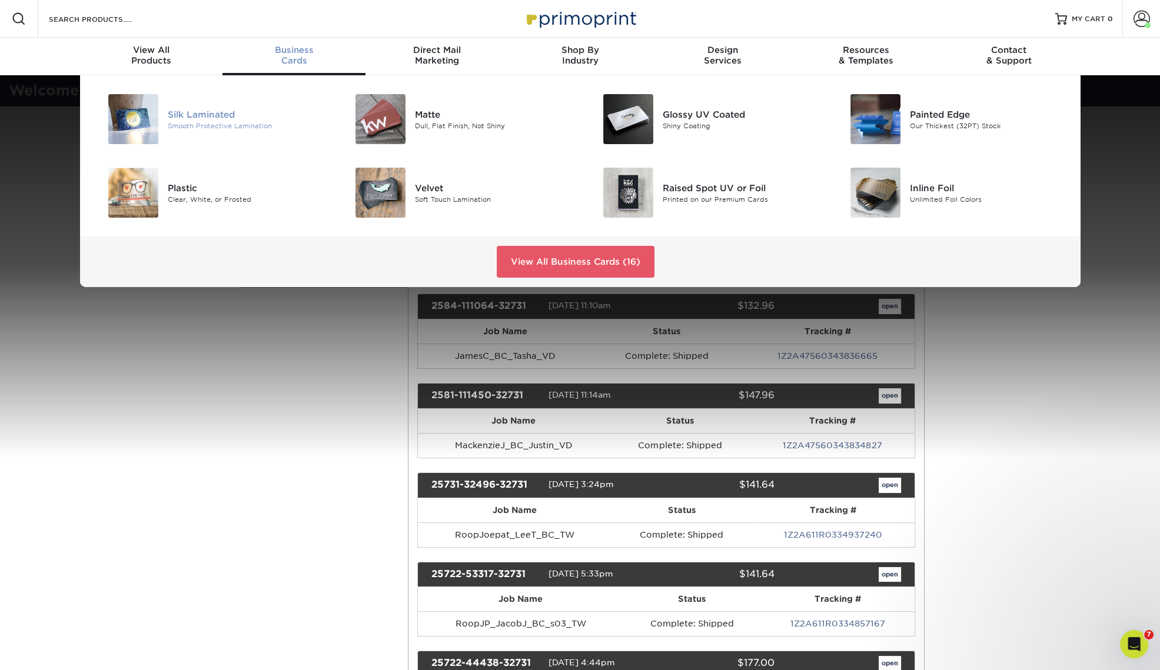
click at [212, 112] on div "Silk Laminated" at bounding box center [246, 114] width 156 height 13
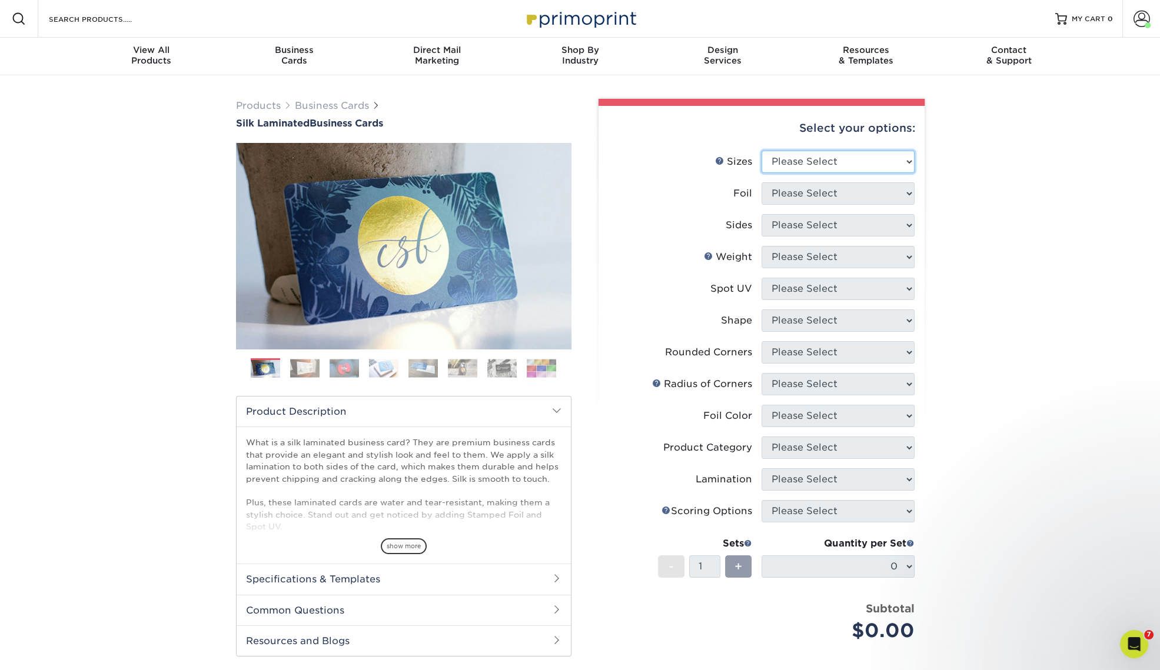
drag, startPoint x: 862, startPoint y: 154, endPoint x: 877, endPoint y: 171, distance: 22.1
click at [862, 154] on select "Please Select 1.5" x 3.5" - Mini 1.75" x 3.5" - Mini 2" x 2" - Square 2" x 3" -…" at bounding box center [838, 162] width 153 height 22
select select "2.00x3.50"
click at [762, 151] on select "Please Select 1.5" x 3.5" - Mini 1.75" x 3.5" - Mini 2" x 2" - Square 2" x 3" -…" at bounding box center [838, 162] width 153 height 22
click at [869, 193] on select "Please Select Yes No" at bounding box center [838, 193] width 153 height 22
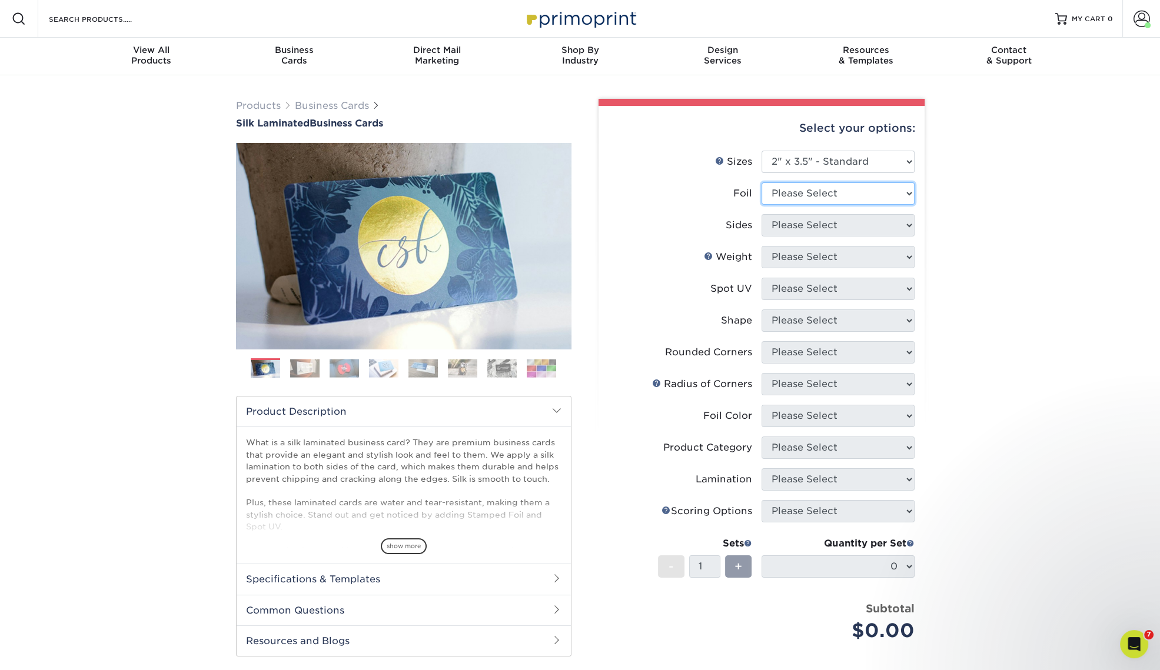
select select "0"
click at [762, 182] on select "Please Select Yes No" at bounding box center [838, 193] width 153 height 22
click at [837, 228] on select "Please Select Print Both Sides Print Front Only" at bounding box center [838, 225] width 153 height 22
select select "13abbda7-1d64-4f25-8bb2-c179b224825d"
click at [762, 214] on select "Please Select Print Both Sides Print Front Only" at bounding box center [838, 225] width 153 height 22
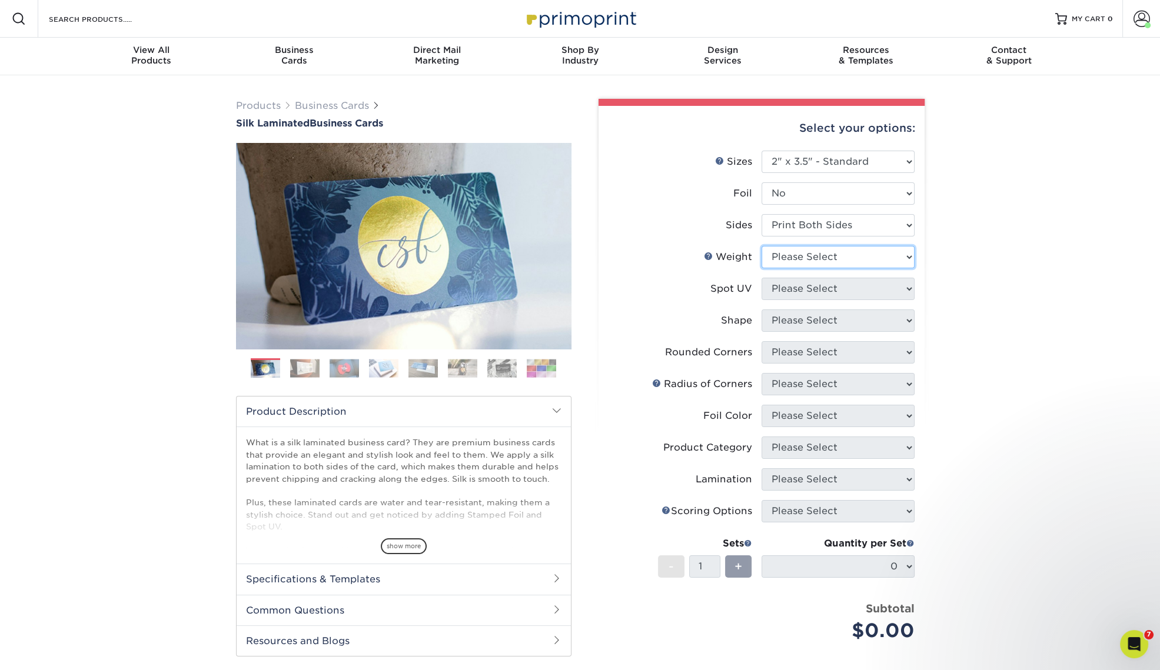
click at [879, 260] on select "Please Select 16PT" at bounding box center [838, 257] width 153 height 22
select select "16PT"
click at [762, 246] on select "Please Select 16PT" at bounding box center [838, 257] width 153 height 22
click at [874, 289] on select "Please Select No Spot UV Front and Back (Both Sides) Front Only Back Only" at bounding box center [838, 289] width 153 height 22
select select "1"
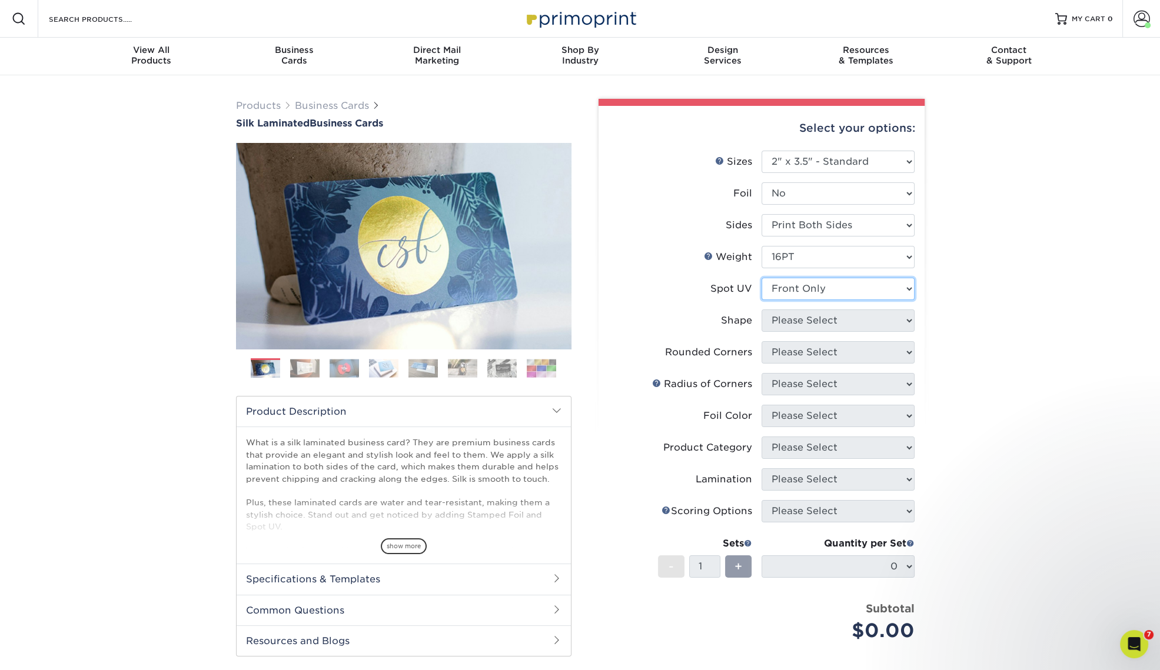
click at [762, 278] on select "Please Select No Spot UV Front and Back (Both Sides) Front Only Back Only" at bounding box center [838, 289] width 153 height 22
click at [873, 322] on select "Please Select Standard" at bounding box center [838, 321] width 153 height 22
select select "standard"
click at [762, 310] on select "Please Select Standard" at bounding box center [838, 321] width 153 height 22
click at [857, 350] on select "Please Select Yes - Round 2 Corners Yes - Round 4 Corners No" at bounding box center [838, 352] width 153 height 22
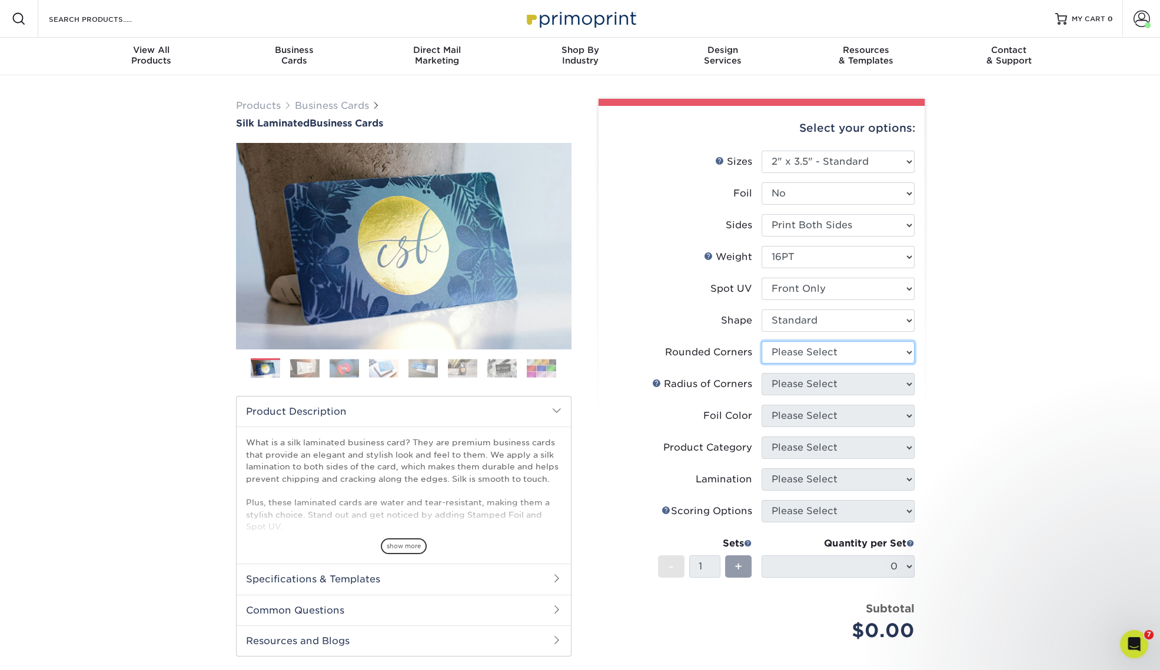
select select "0"
click at [762, 341] on select "Please Select Yes - Round 2 Corners Yes - Round 4 Corners No" at bounding box center [838, 352] width 153 height 22
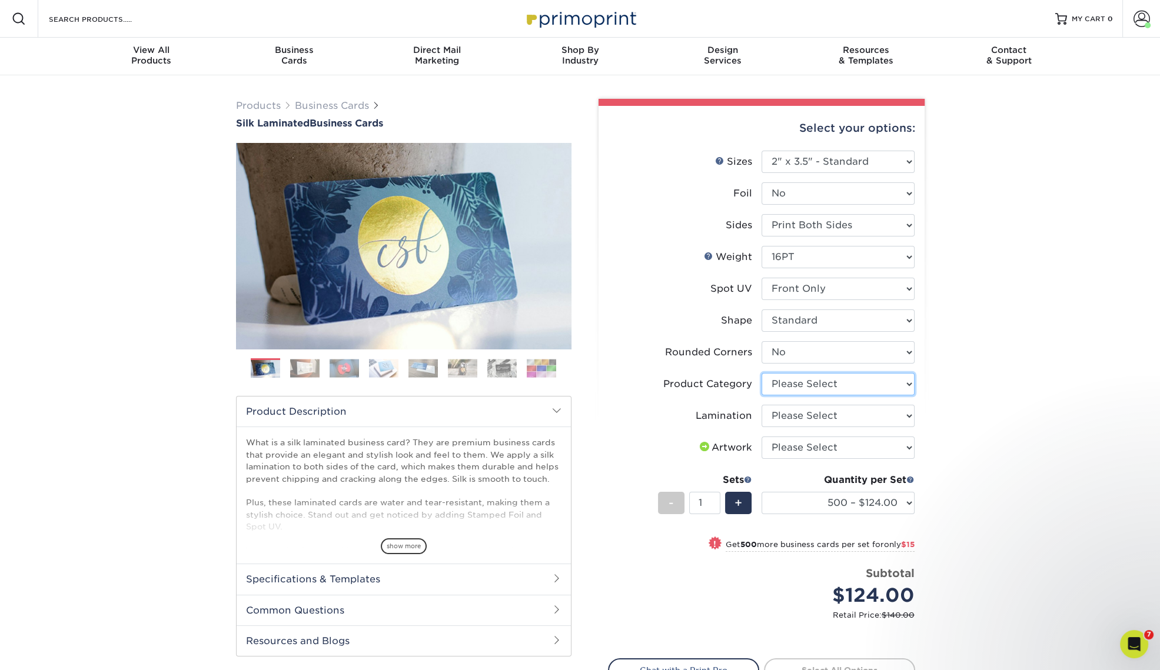
click at [875, 384] on select "Please Select Business Cards" at bounding box center [838, 384] width 153 height 22
select select "3b5148f1-0588-4f88-a218-97bcfdce65c1"
click at [762, 373] on select "Please Select Business Cards" at bounding box center [838, 384] width 153 height 22
click at [862, 416] on select "Please Select Silk" at bounding box center [838, 416] width 153 height 22
select select "ccacb42f-45f7-42d3-bbd3-7c8421cf37f0"
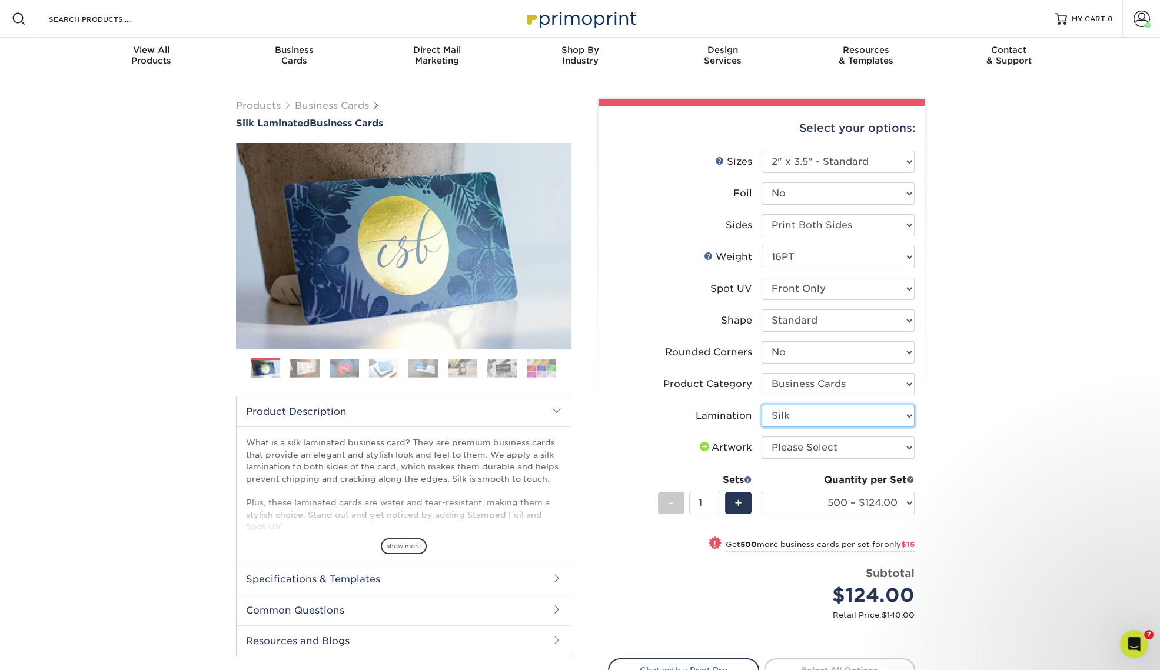
click at [762, 405] on select "Please Select Silk" at bounding box center [838, 416] width 153 height 22
click at [870, 443] on select "Please Select I will upload files I need a design - $100" at bounding box center [838, 448] width 153 height 22
select select "upload"
click at [762, 437] on select "Please Select I will upload files I need a design - $100" at bounding box center [838, 448] width 153 height 22
click at [736, 506] on span "+" at bounding box center [738, 503] width 8 height 18
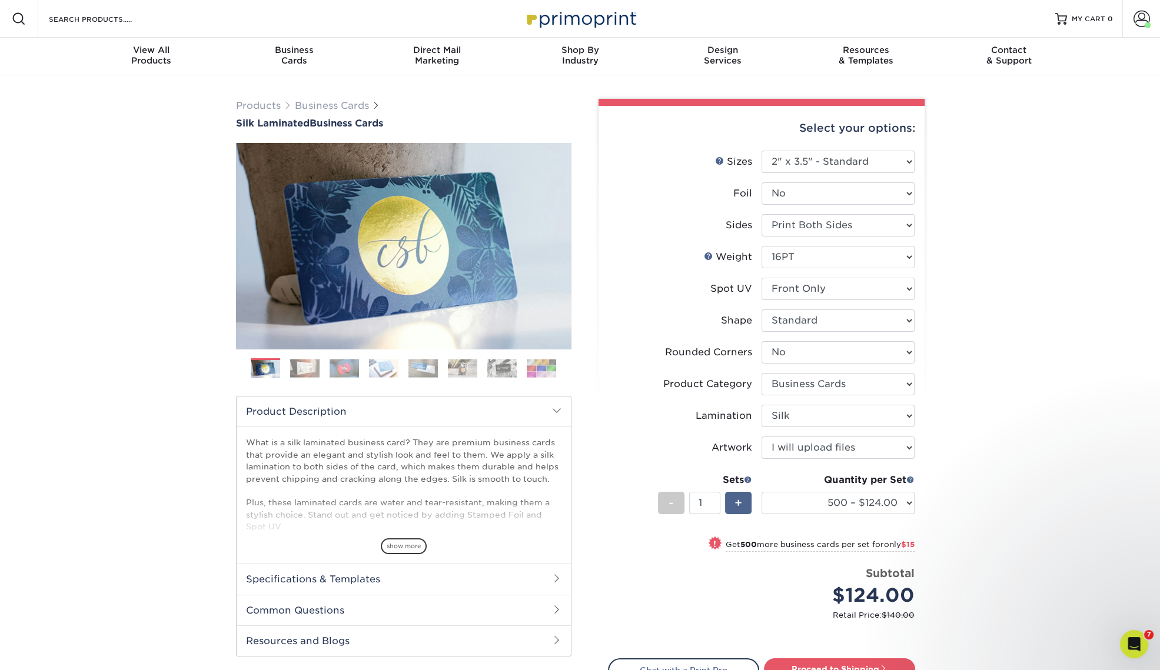
type input "2"
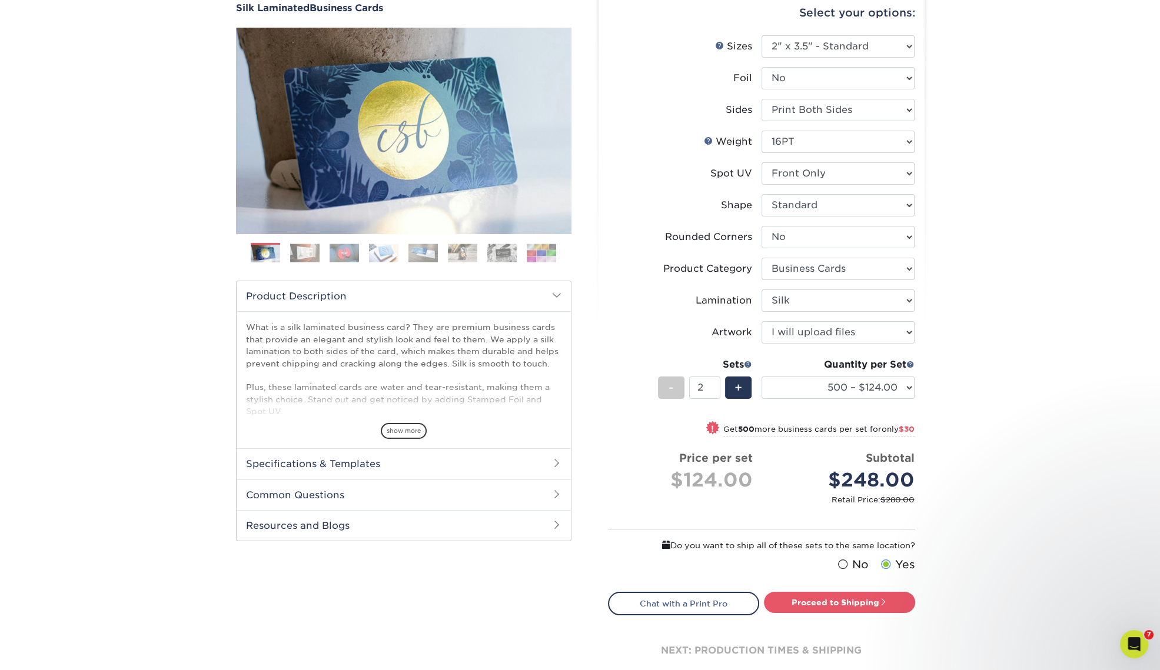
scroll to position [147, 0]
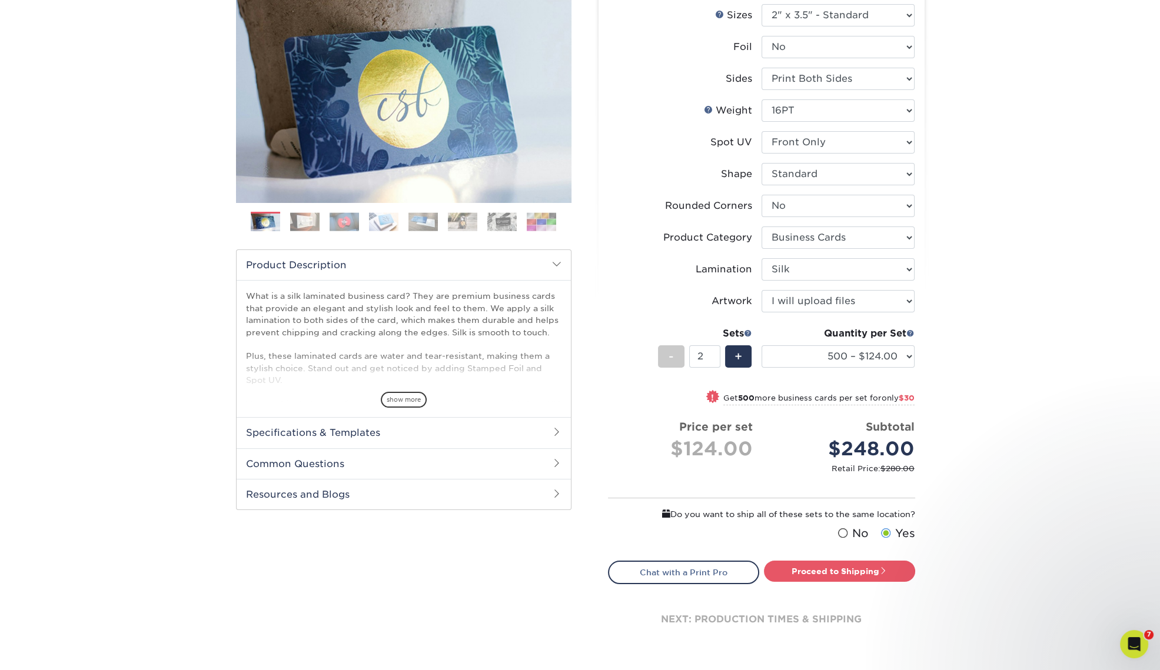
drag, startPoint x: 851, startPoint y: 570, endPoint x: 1147, endPoint y: 514, distance: 301.4
click at [851, 570] on link "Proceed to Shipping" at bounding box center [839, 571] width 151 height 21
type input "Set 1"
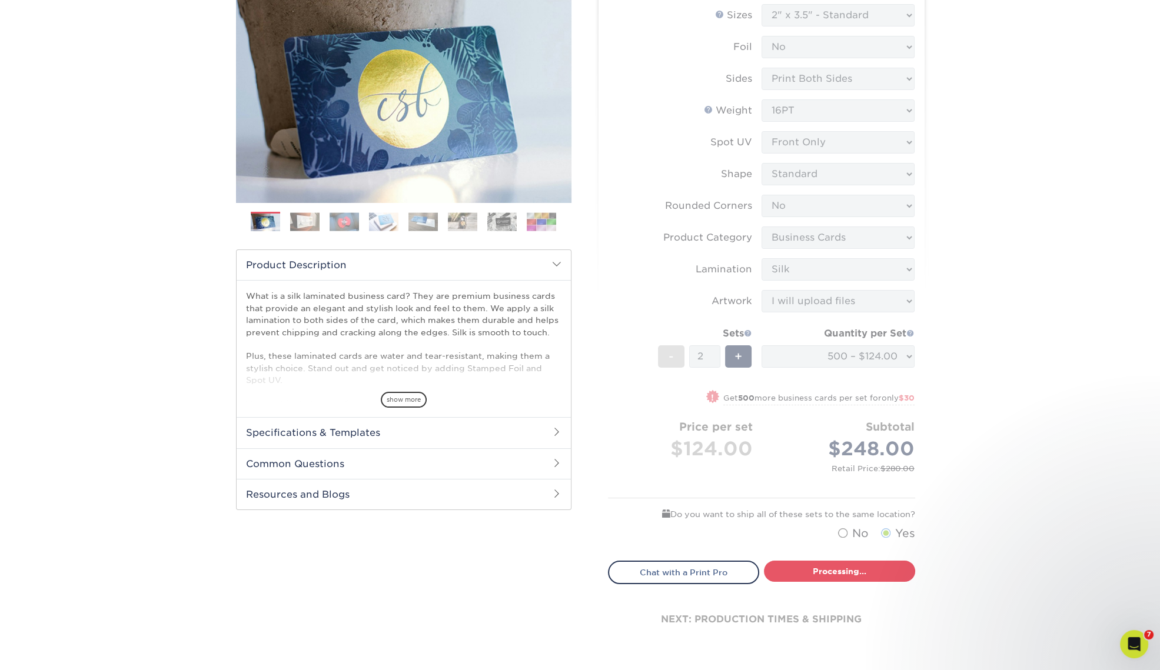
select select "85ce60e7-a328-46a2-a5ad-0d758dae0b71"
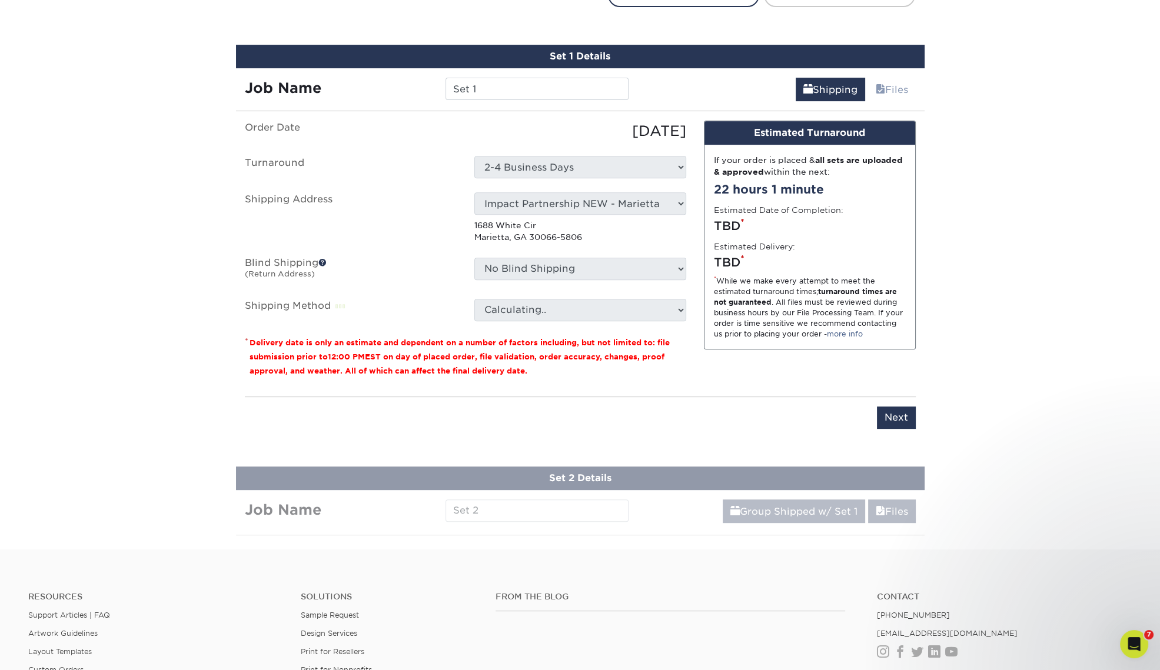
scroll to position [738, 0]
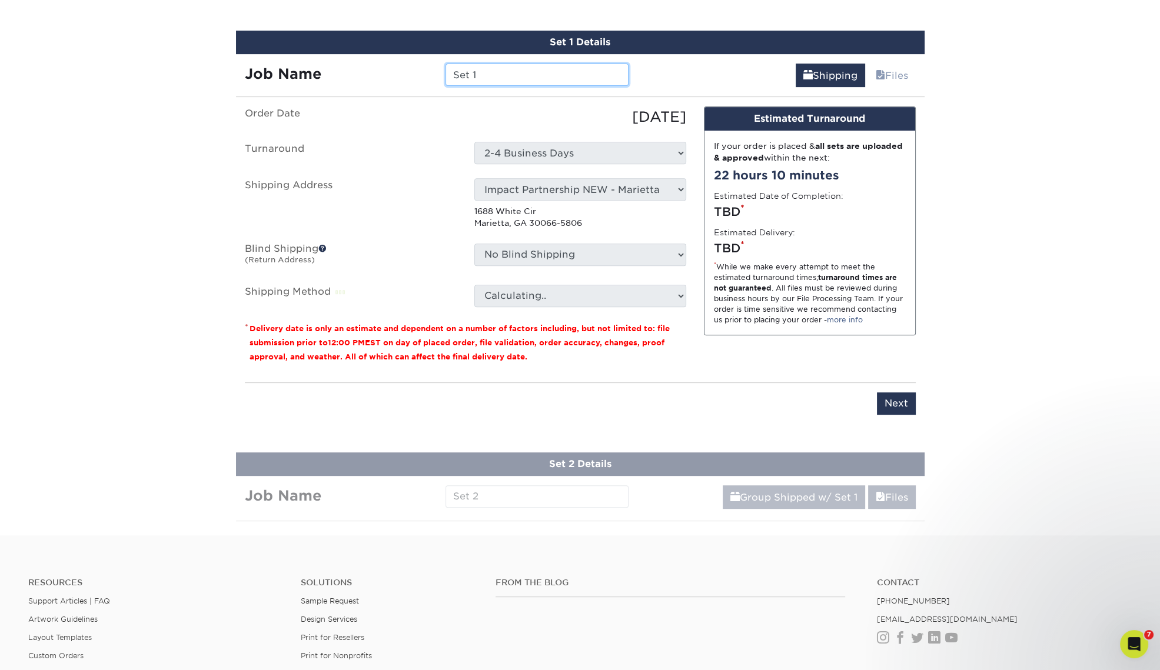
click at [494, 75] on input "Set 1" at bounding box center [536, 75] width 183 height 22
drag, startPoint x: 510, startPoint y: 74, endPoint x: 445, endPoint y: 74, distance: 64.7
click at [445, 74] on input "Set 1" at bounding box center [536, 75] width 183 height 22
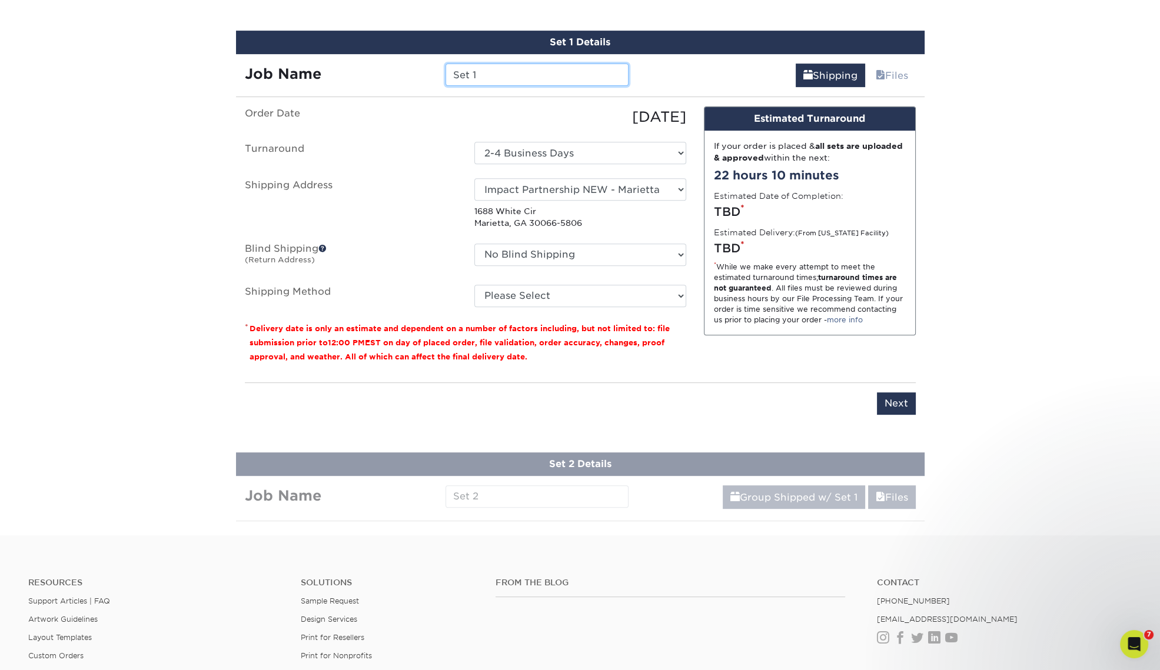
click at [498, 77] on input "Set 1" at bounding box center [536, 75] width 183 height 22
drag, startPoint x: 504, startPoint y: 74, endPoint x: 457, endPoint y: 78, distance: 47.3
click at [453, 72] on input "Set 1" at bounding box center [536, 75] width 183 height 22
type input "ImpactBC_Deaton_Gulnick_TW"
click at [586, 294] on select "Please Select Ground Shipping (+$15.08) 3 Day Shipping Service (+$16.60) 2 Day …" at bounding box center [580, 296] width 212 height 22
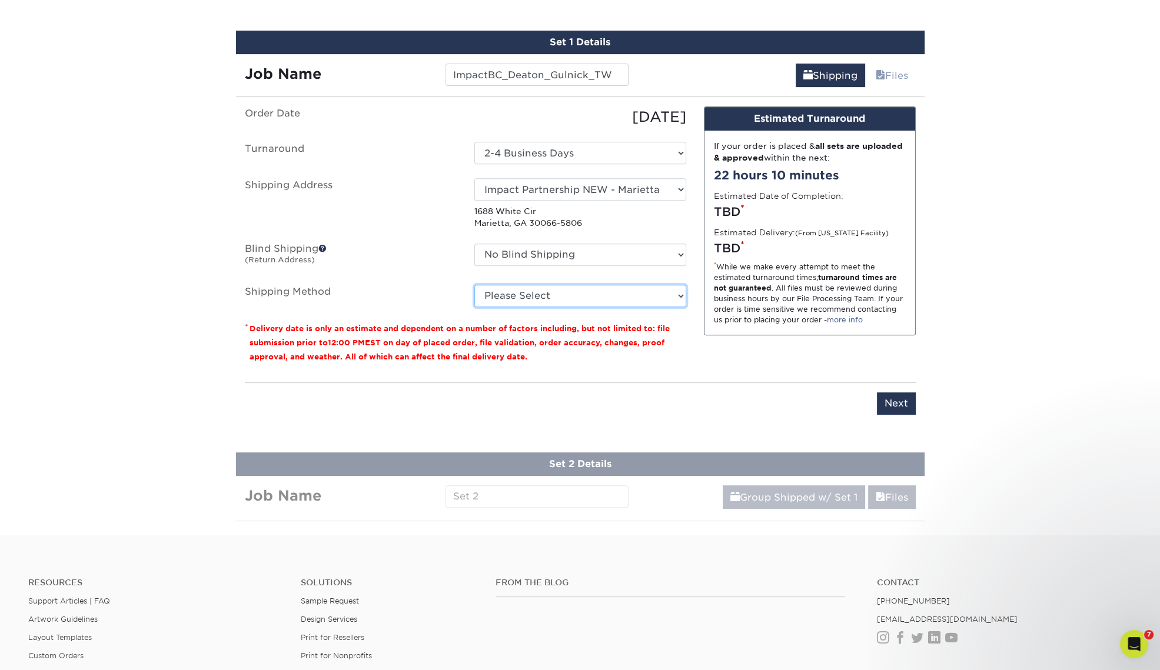
select select "03"
click at [474, 285] on select "Please Select Ground Shipping (+$15.08) 3 Day Shipping Service (+$16.60) 2 Day …" at bounding box center [580, 296] width 212 height 22
click at [894, 401] on input "Next" at bounding box center [896, 404] width 39 height 22
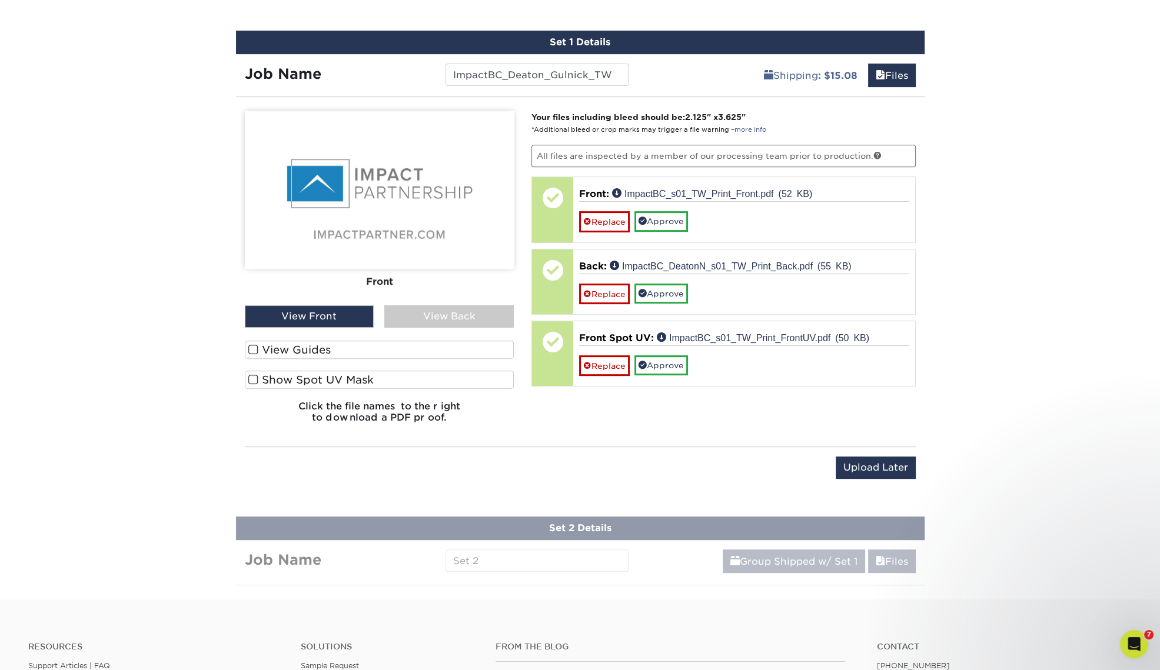
click at [418, 320] on div "View Back" at bounding box center [448, 316] width 129 height 22
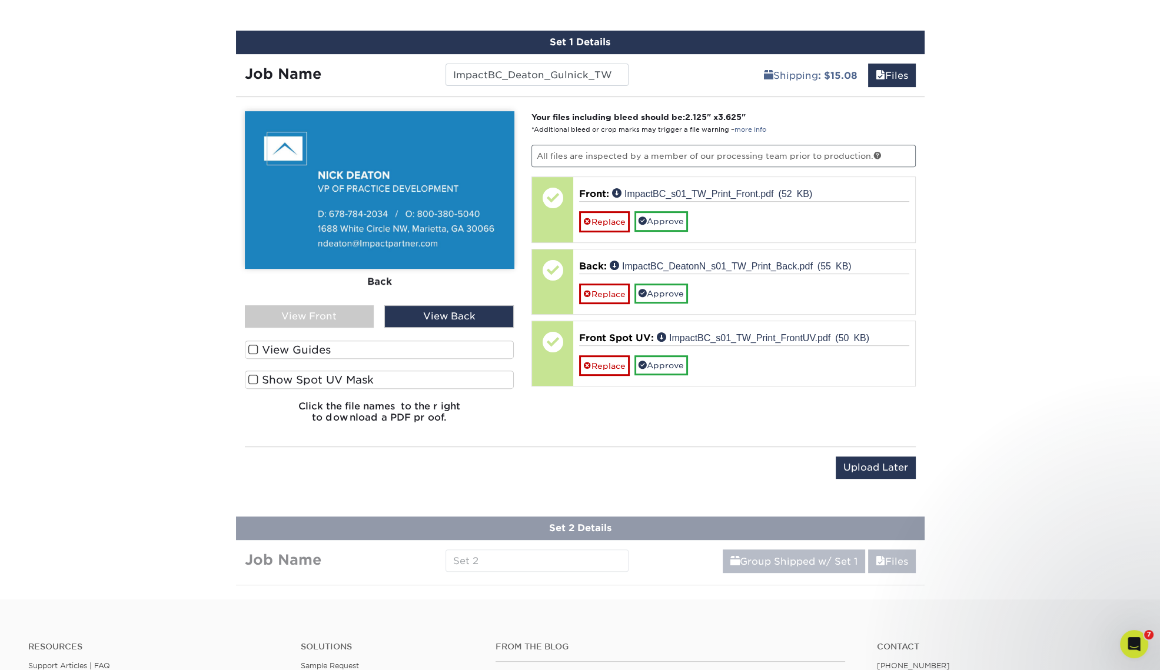
click at [333, 318] on div "View Front" at bounding box center [309, 316] width 129 height 22
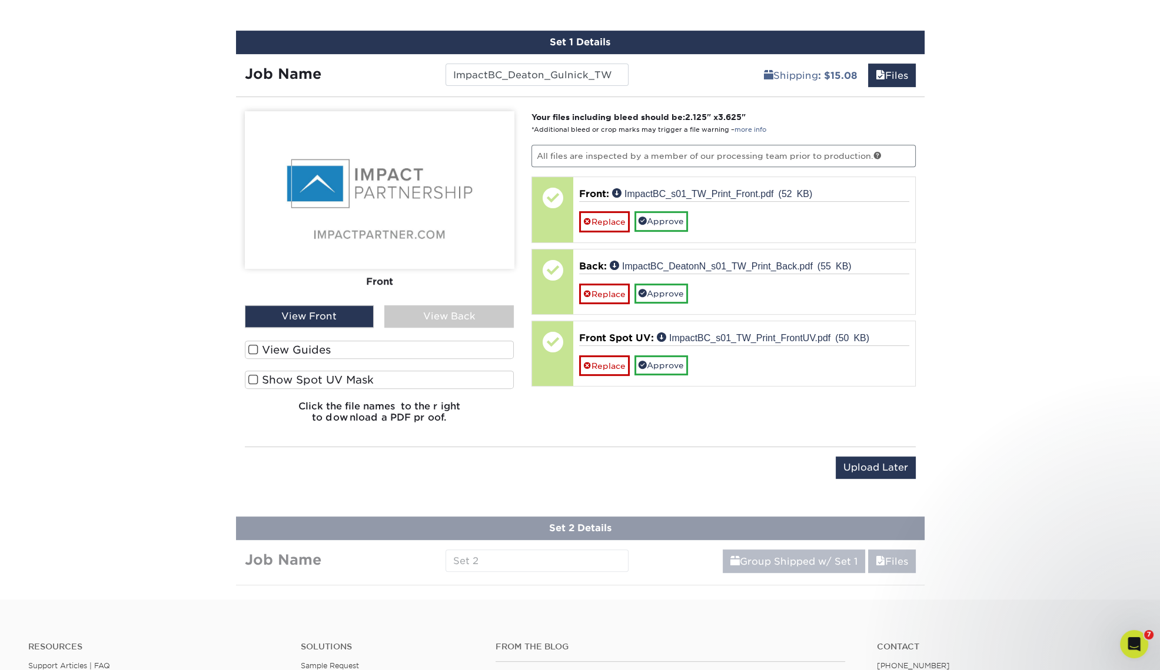
click at [298, 380] on label "Show Spot UV Mask" at bounding box center [380, 380] width 270 height 18
click at [0, 0] on input "Show Spot UV Mask" at bounding box center [0, 0] width 0 height 0
click at [302, 348] on label "View Guides" at bounding box center [380, 350] width 270 height 18
click at [0, 0] on input "View Guides" at bounding box center [0, 0] width 0 height 0
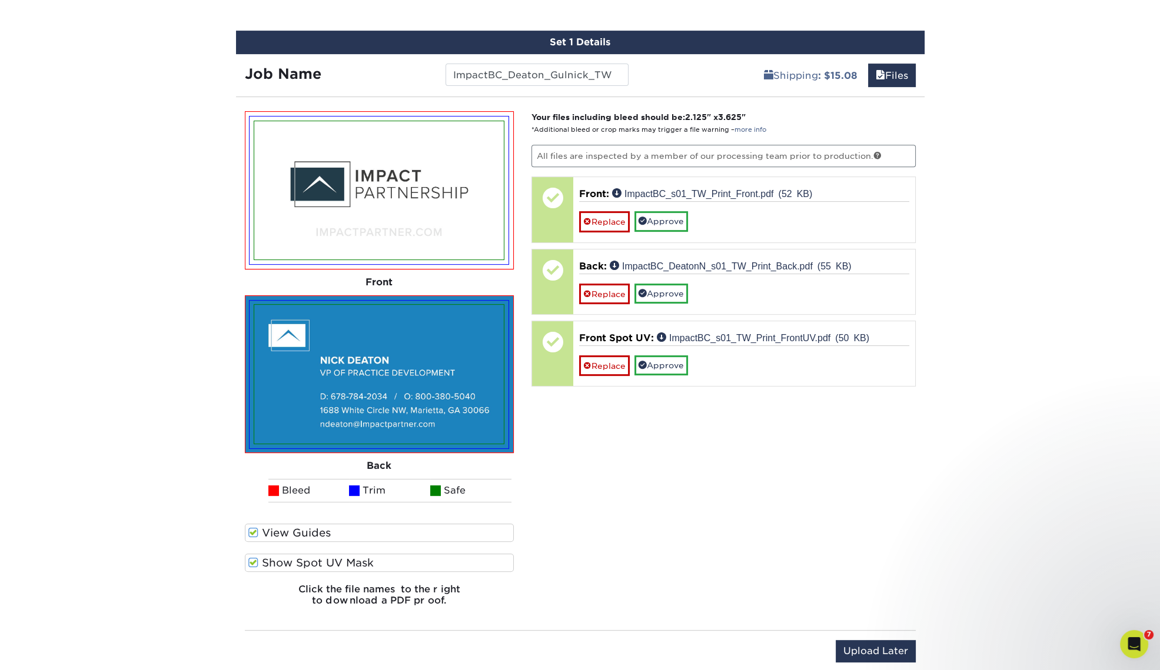
click at [297, 563] on label "Show Spot UV Mask" at bounding box center [380, 563] width 270 height 18
click at [0, 0] on input "Show Spot UV Mask" at bounding box center [0, 0] width 0 height 0
click at [297, 563] on label "Show Spot UV Mask" at bounding box center [380, 563] width 270 height 18
click at [0, 0] on input "Show Spot UV Mask" at bounding box center [0, 0] width 0 height 0
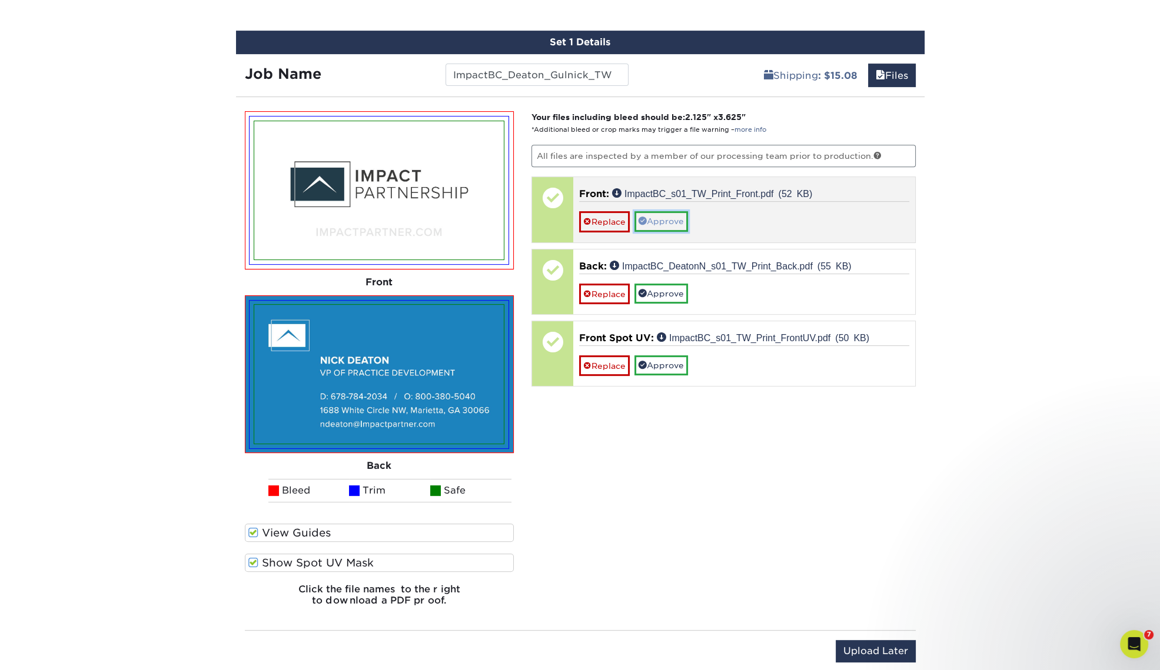
click at [679, 221] on link "Approve" at bounding box center [661, 221] width 54 height 20
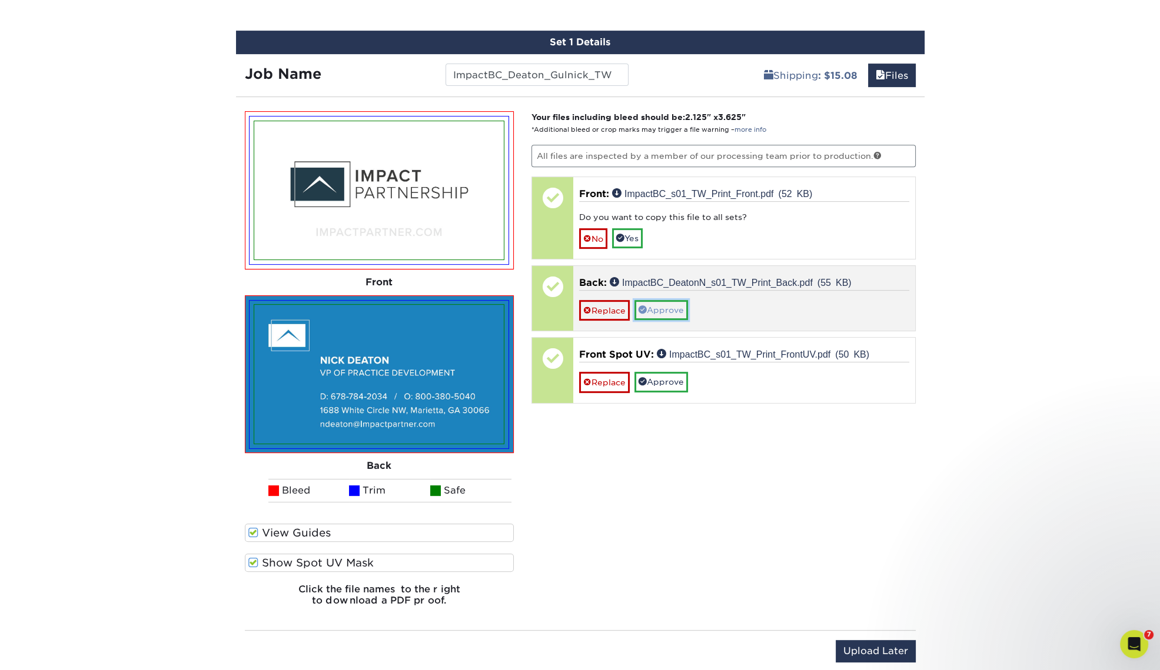
click at [659, 304] on link "Approve" at bounding box center [661, 310] width 54 height 20
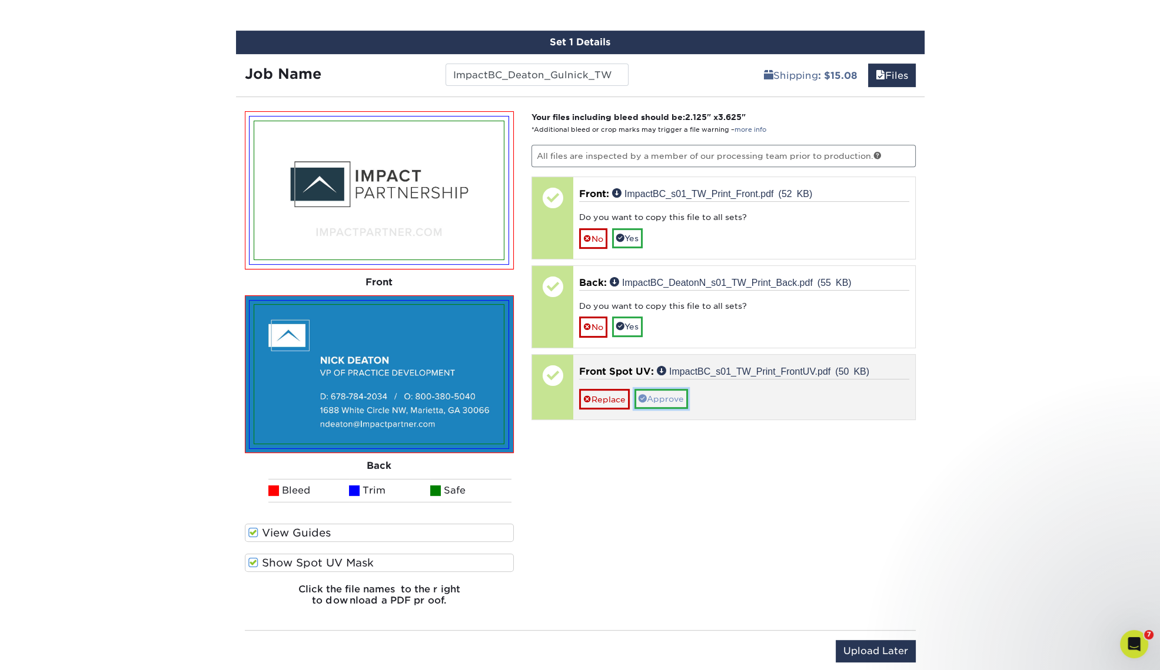
click at [667, 397] on link "Approve" at bounding box center [661, 399] width 54 height 20
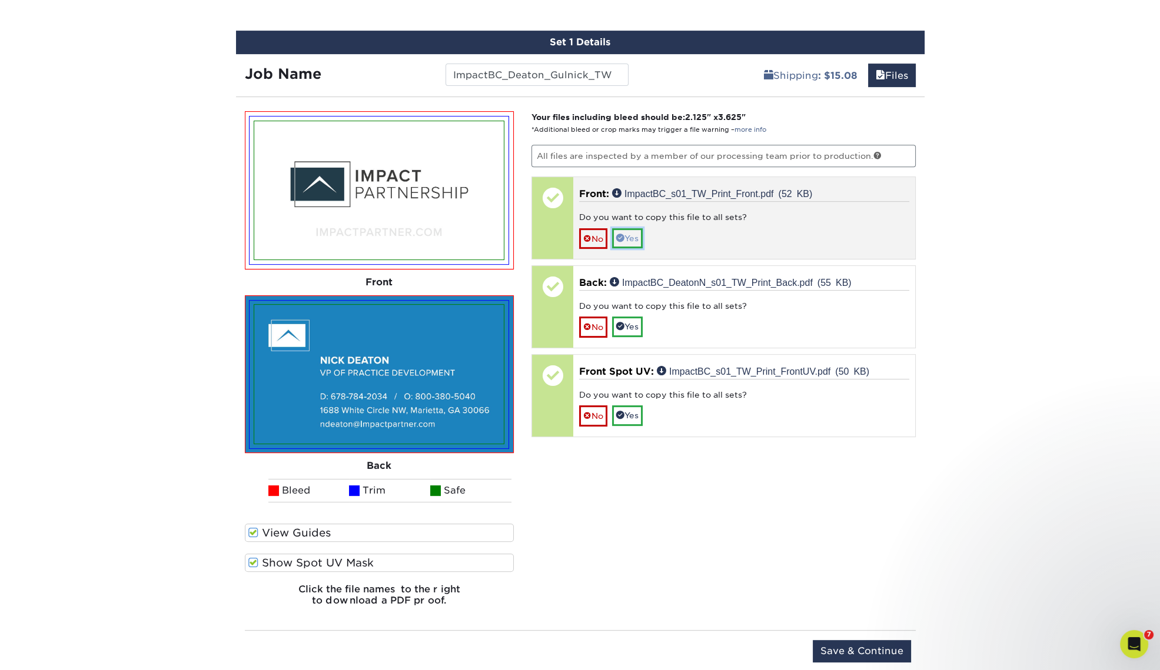
click at [634, 234] on link "Yes" at bounding box center [627, 238] width 31 height 20
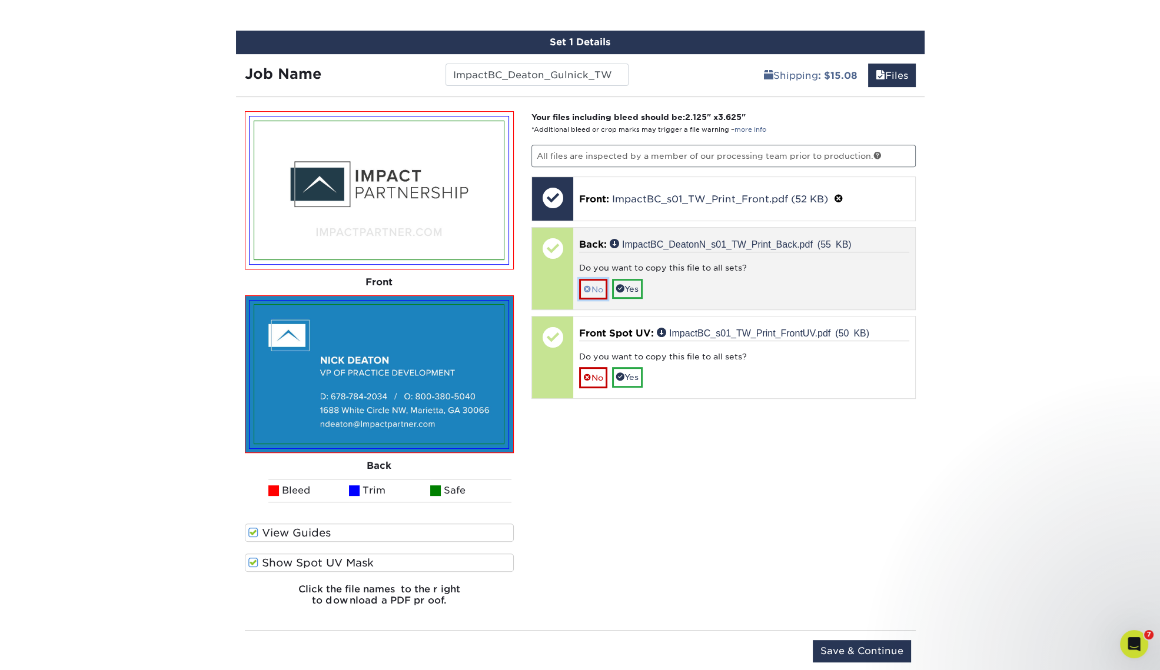
click at [595, 283] on link "No" at bounding box center [593, 289] width 28 height 21
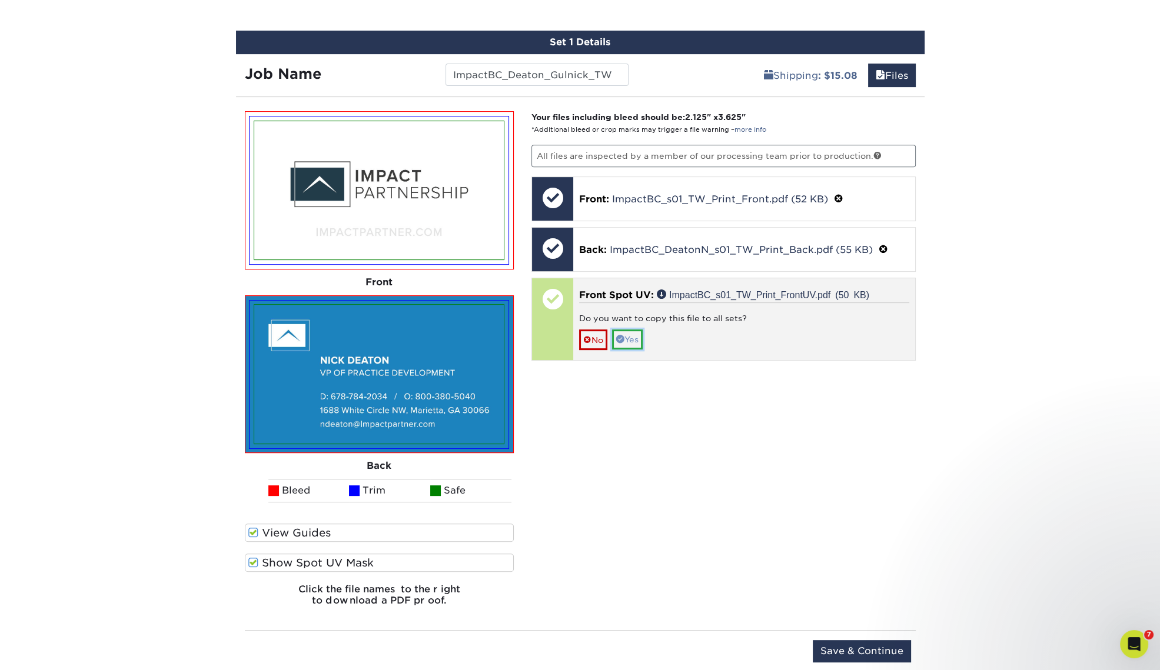
click at [640, 342] on link "Yes" at bounding box center [627, 340] width 31 height 20
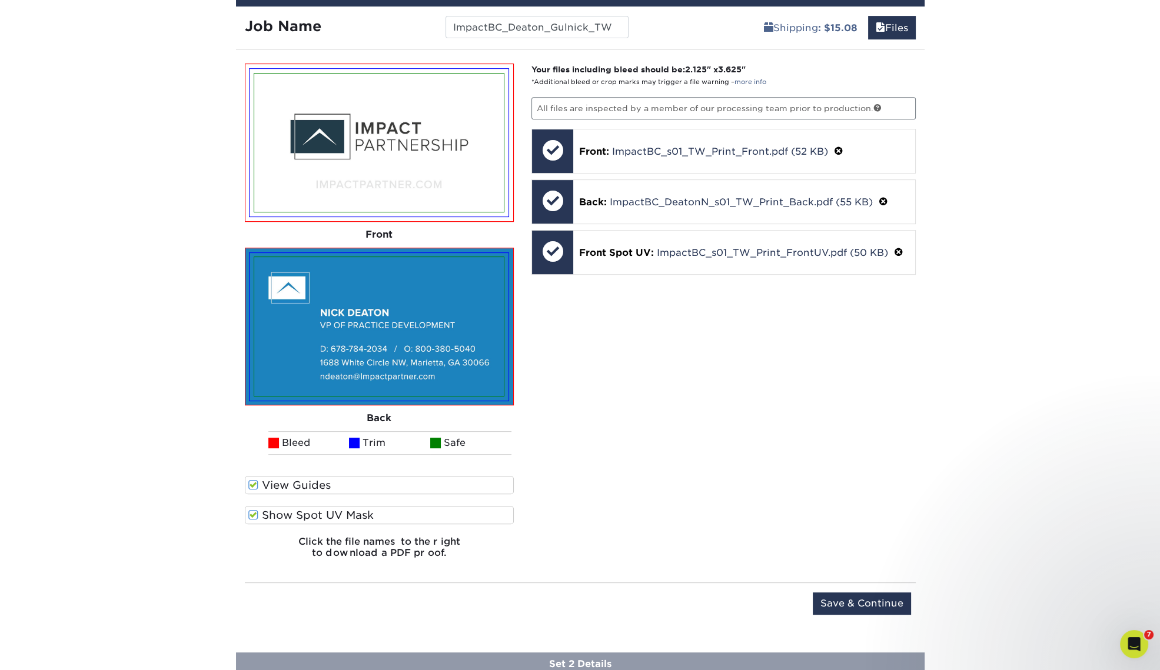
scroll to position [812, 0]
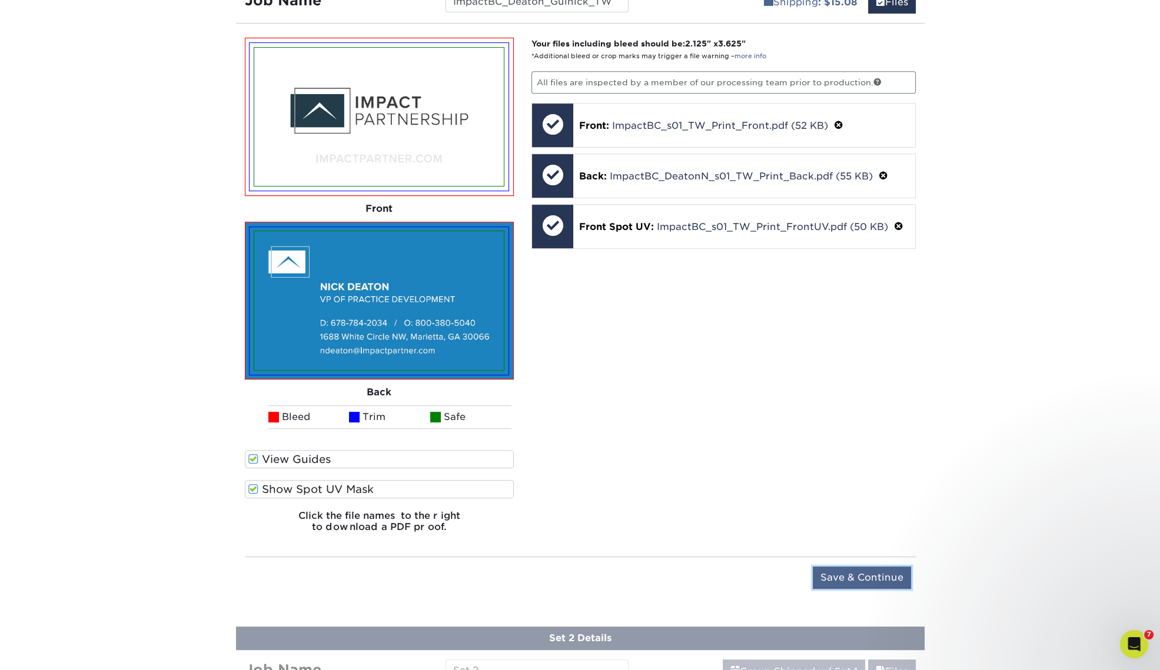
click at [842, 580] on input "Save & Continue" at bounding box center [862, 578] width 98 height 22
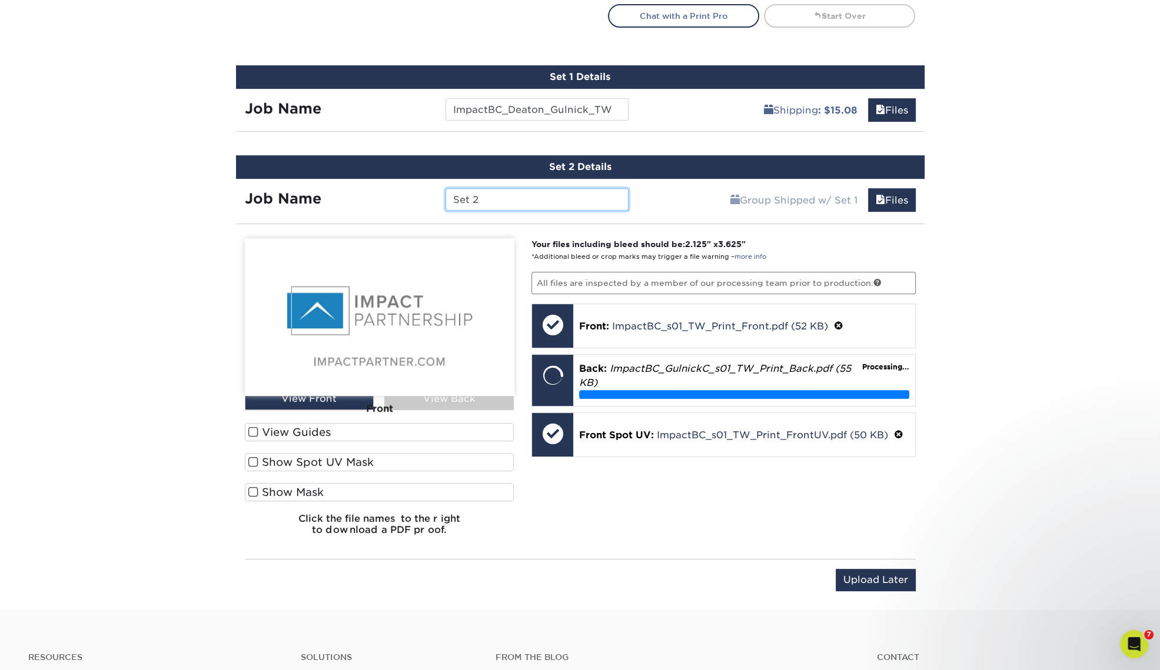
scroll to position [738, 0]
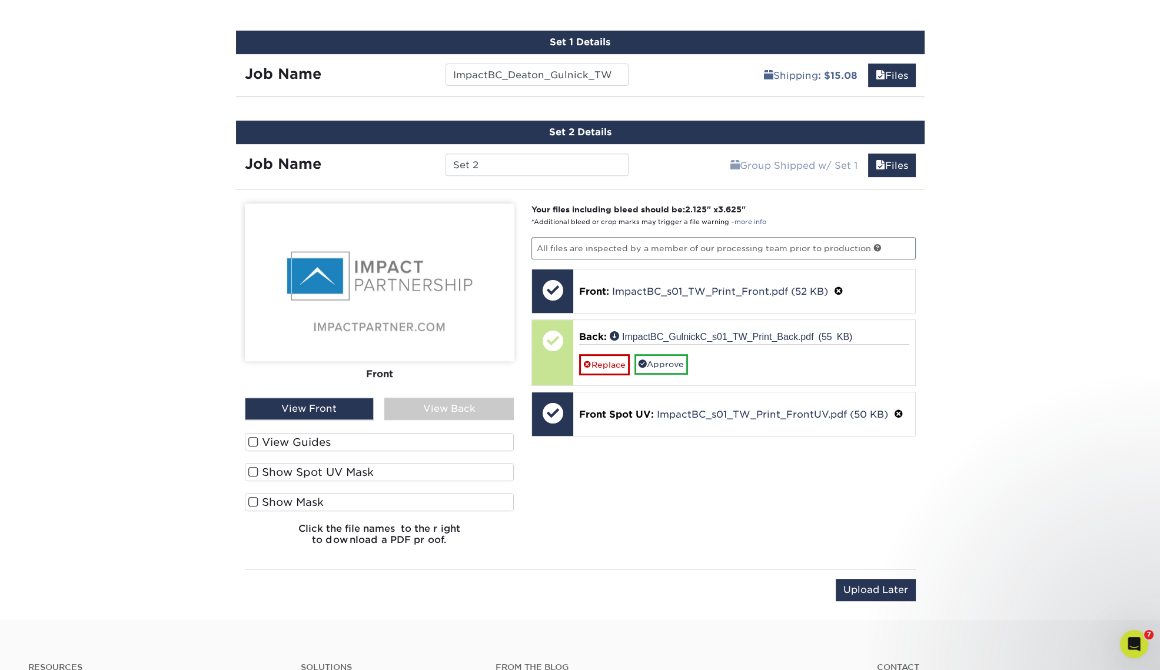
click at [415, 405] on div "View Back" at bounding box center [448, 409] width 129 height 22
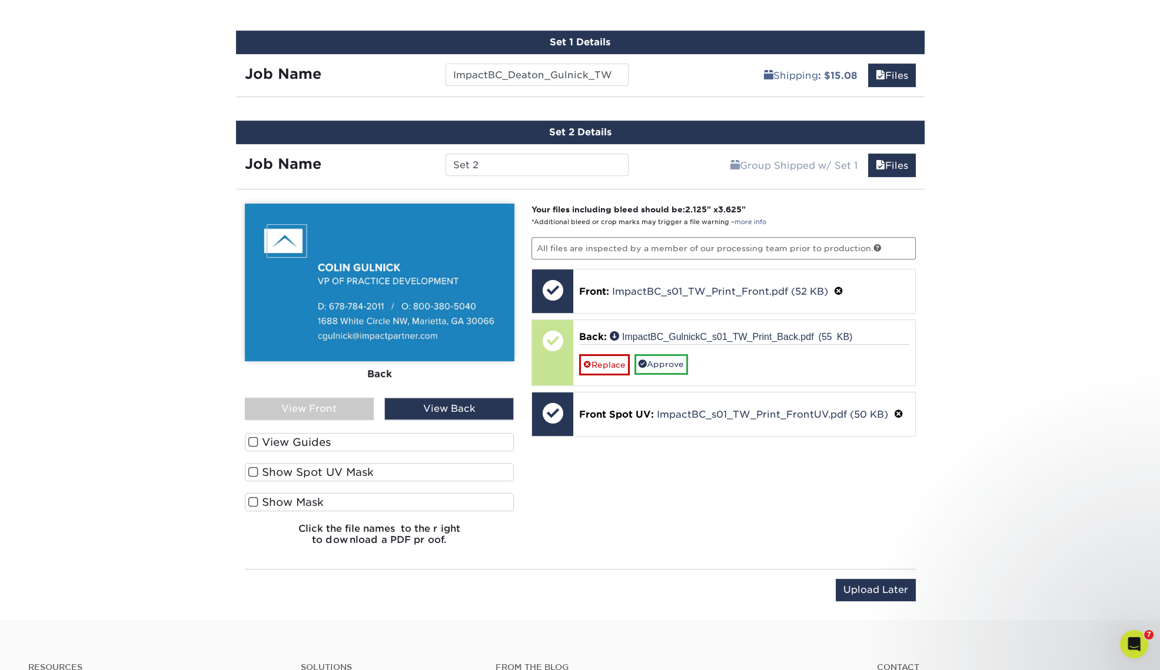
click at [301, 471] on label "Show Spot UV Mask" at bounding box center [380, 472] width 270 height 18
click at [0, 0] on input "Show Spot UV Mask" at bounding box center [0, 0] width 0 height 0
click at [296, 440] on label "View Guides" at bounding box center [380, 442] width 270 height 18
click at [0, 0] on input "View Guides" at bounding box center [0, 0] width 0 height 0
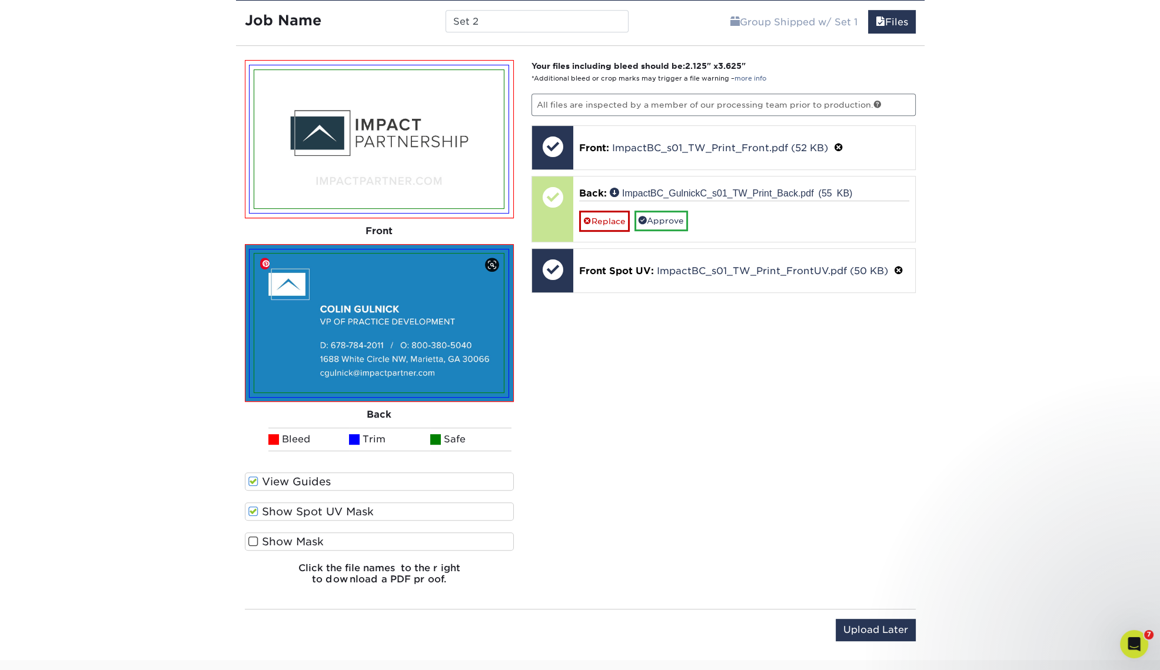
scroll to position [885, 0]
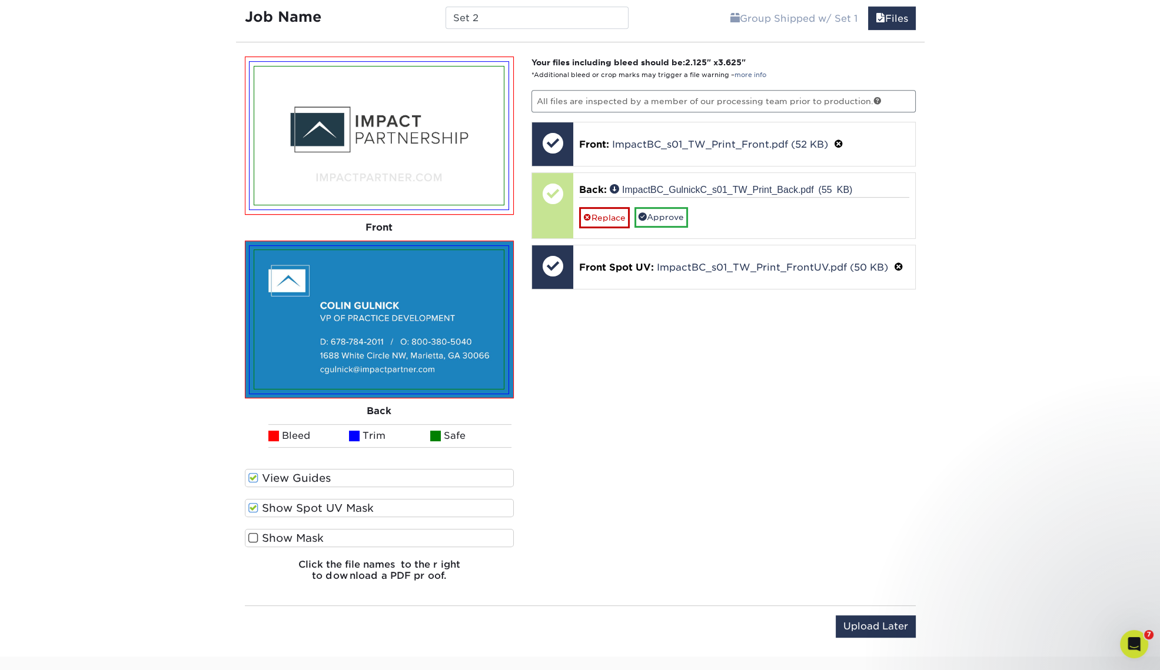
click at [305, 537] on label "Show Mask" at bounding box center [380, 538] width 270 height 18
click at [0, 0] on input "Show Mask" at bounding box center [0, 0] width 0 height 0
click at [304, 536] on label "Show Mask" at bounding box center [380, 538] width 270 height 18
click at [0, 0] on input "Show Mask" at bounding box center [0, 0] width 0 height 0
click at [307, 506] on label "Show Spot UV Mask" at bounding box center [380, 508] width 270 height 18
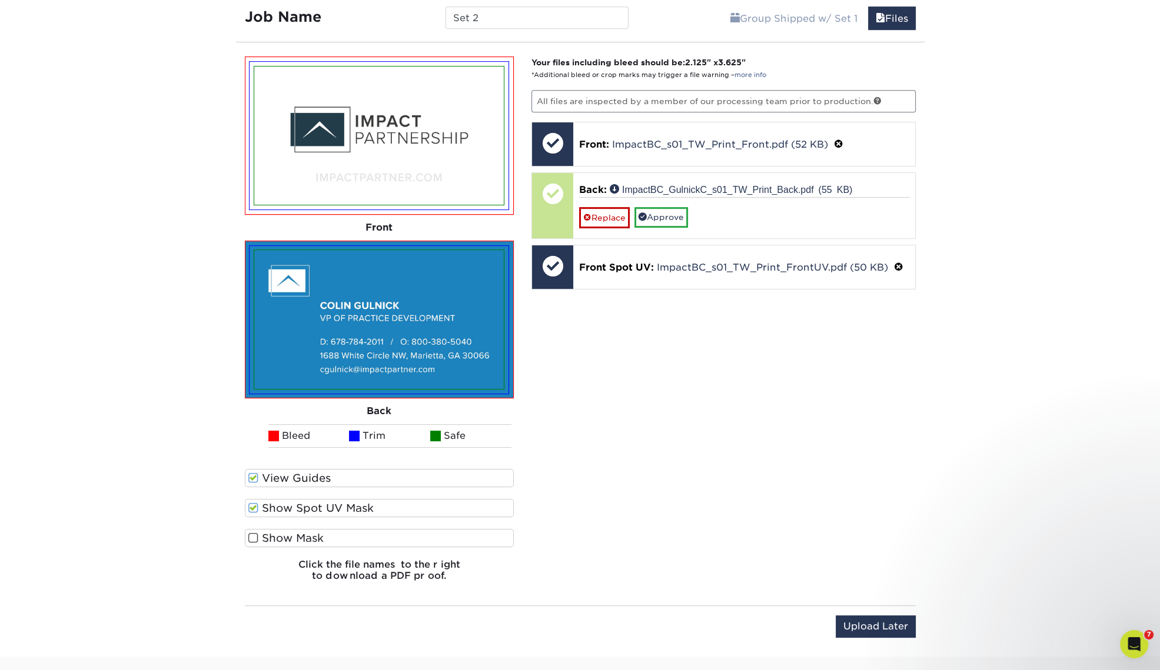
click at [0, 0] on input "Show Spot UV Mask" at bounding box center [0, 0] width 0 height 0
click at [297, 530] on label "Show Mask" at bounding box center [380, 538] width 270 height 18
click at [0, 0] on input "Show Mask" at bounding box center [0, 0] width 0 height 0
click at [297, 536] on label "Show Mask" at bounding box center [380, 538] width 270 height 18
click at [0, 0] on input "Show Mask" at bounding box center [0, 0] width 0 height 0
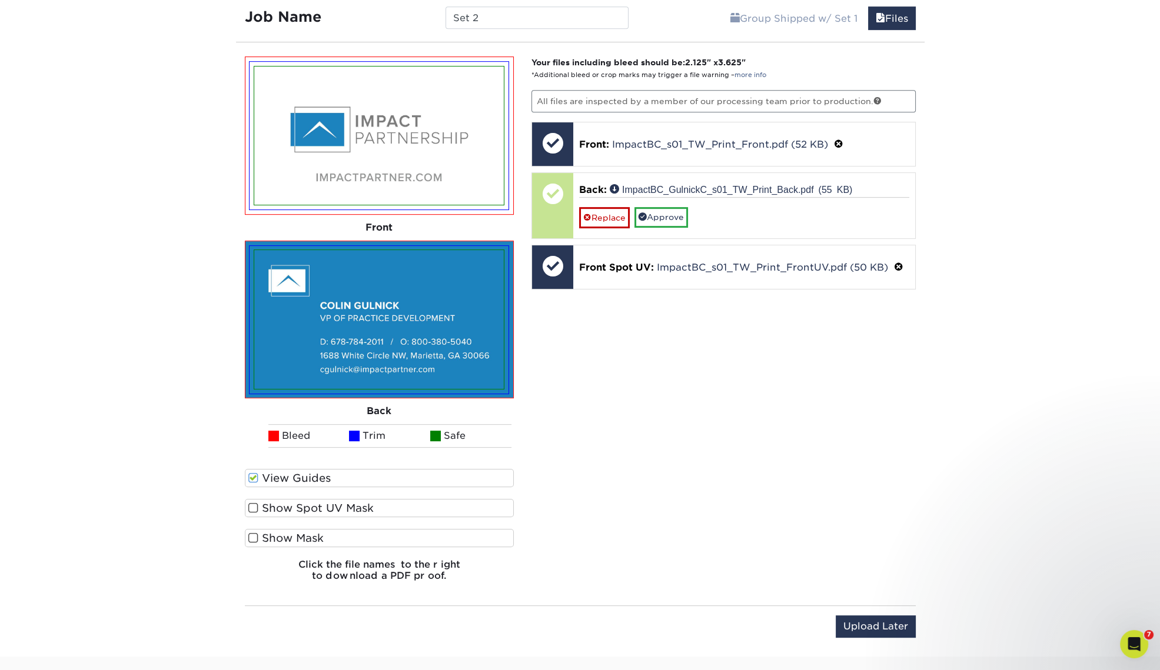
click at [302, 506] on label "Show Spot UV Mask" at bounding box center [380, 508] width 270 height 18
click at [0, 0] on input "Show Spot UV Mask" at bounding box center [0, 0] width 0 height 0
click at [302, 506] on label "Show Spot UV Mask" at bounding box center [380, 508] width 270 height 18
click at [0, 0] on input "Show Spot UV Mask" at bounding box center [0, 0] width 0 height 0
click at [302, 506] on label "Show Spot UV Mask" at bounding box center [380, 508] width 270 height 18
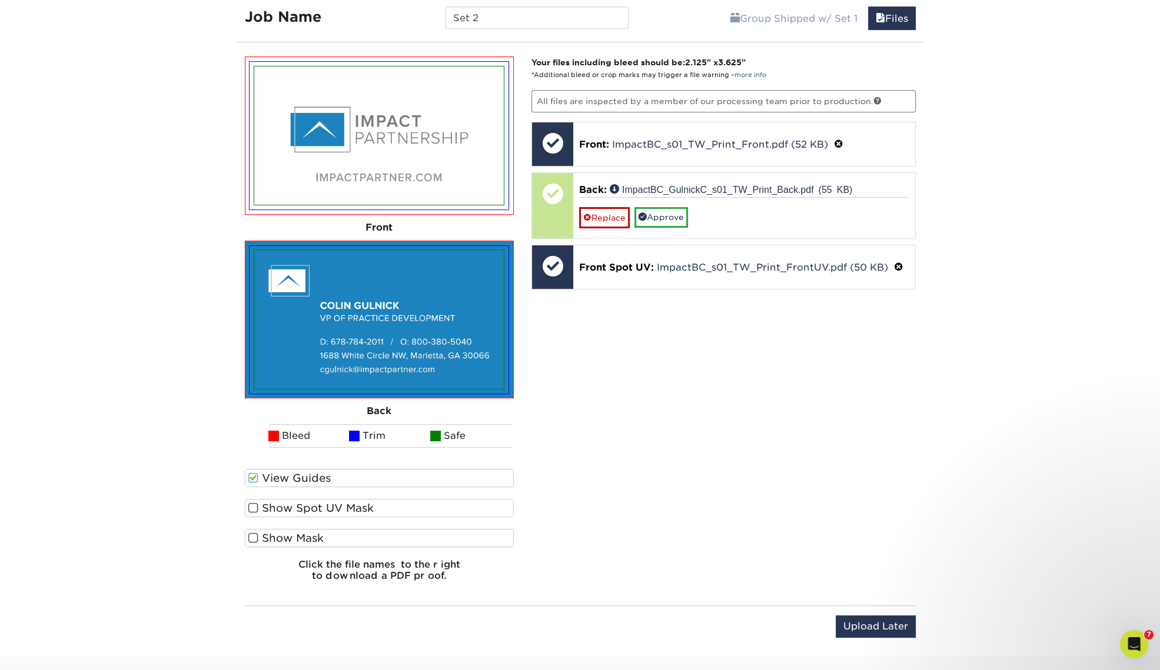
click at [0, 0] on input "Show Spot UV Mask" at bounding box center [0, 0] width 0 height 0
click at [302, 506] on label "Show Spot UV Mask" at bounding box center [380, 508] width 270 height 18
click at [0, 0] on input "Show Spot UV Mask" at bounding box center [0, 0] width 0 height 0
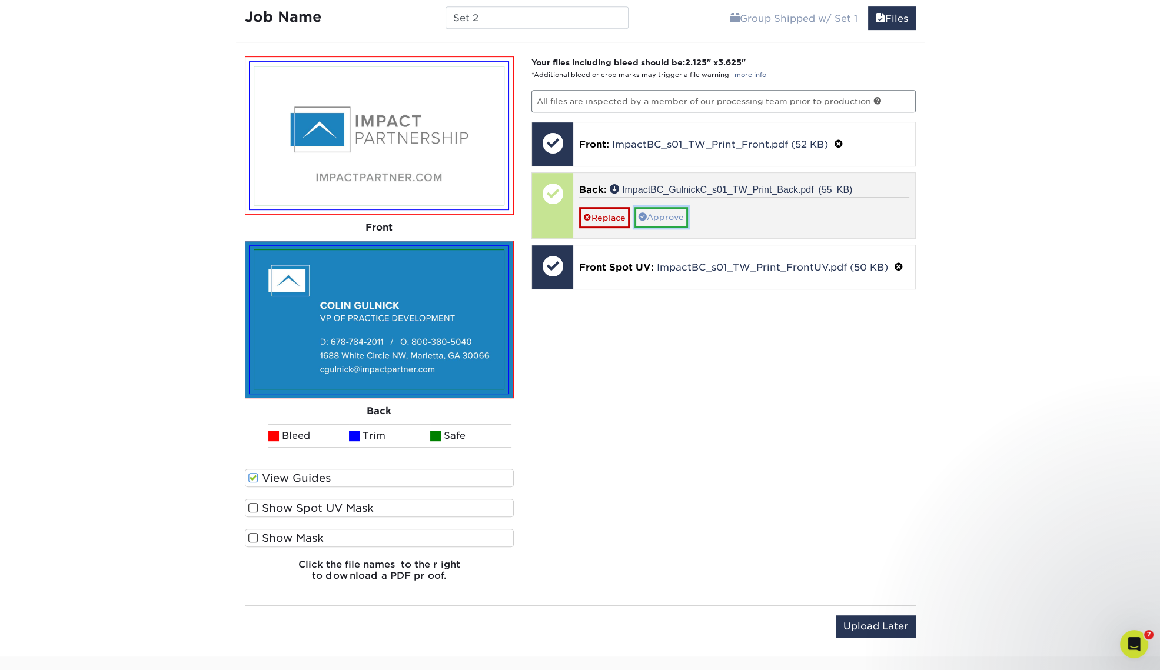
click at [677, 217] on link "Approve" at bounding box center [661, 217] width 54 height 20
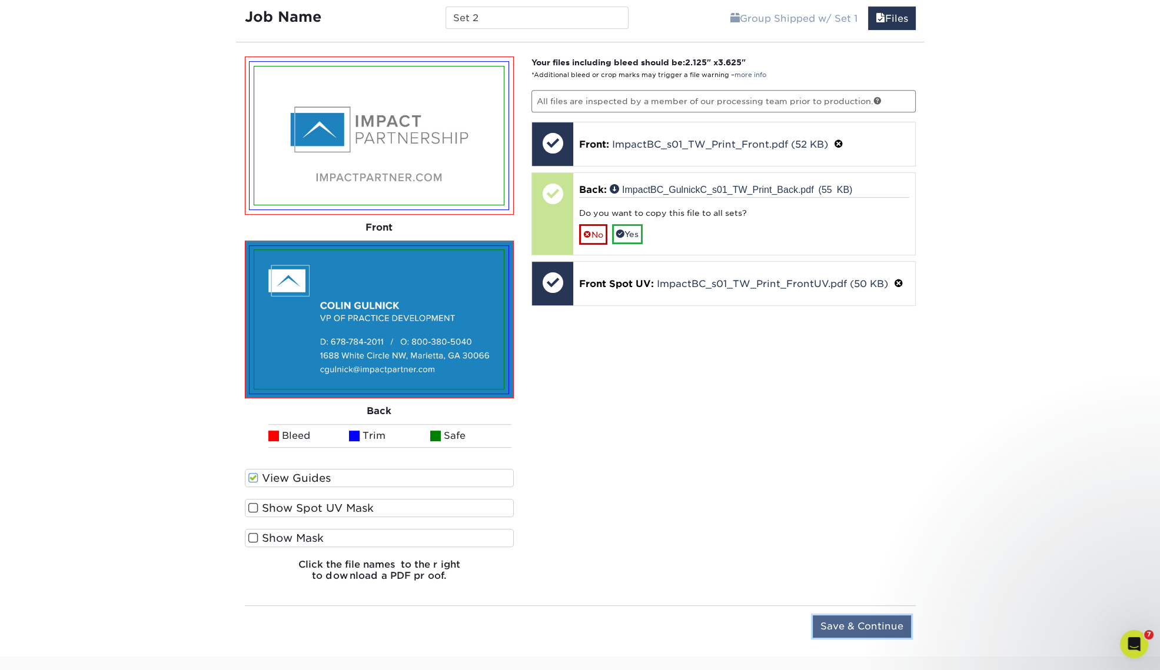
click at [861, 622] on input "Save & Continue" at bounding box center [862, 627] width 98 height 22
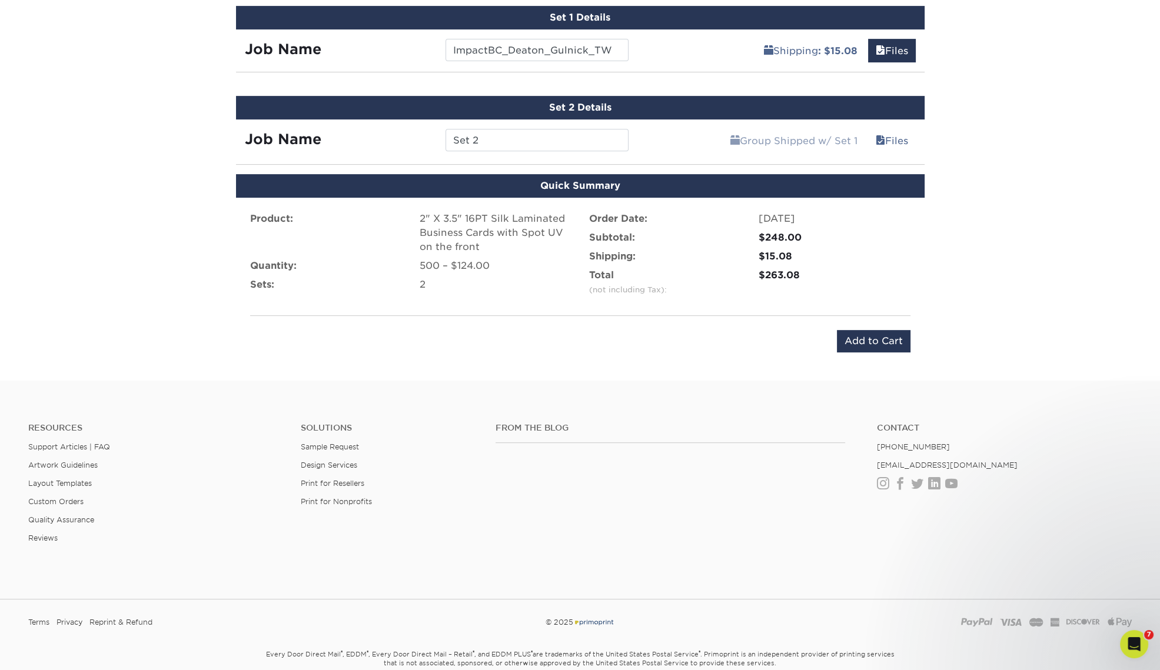
scroll to position [594, 0]
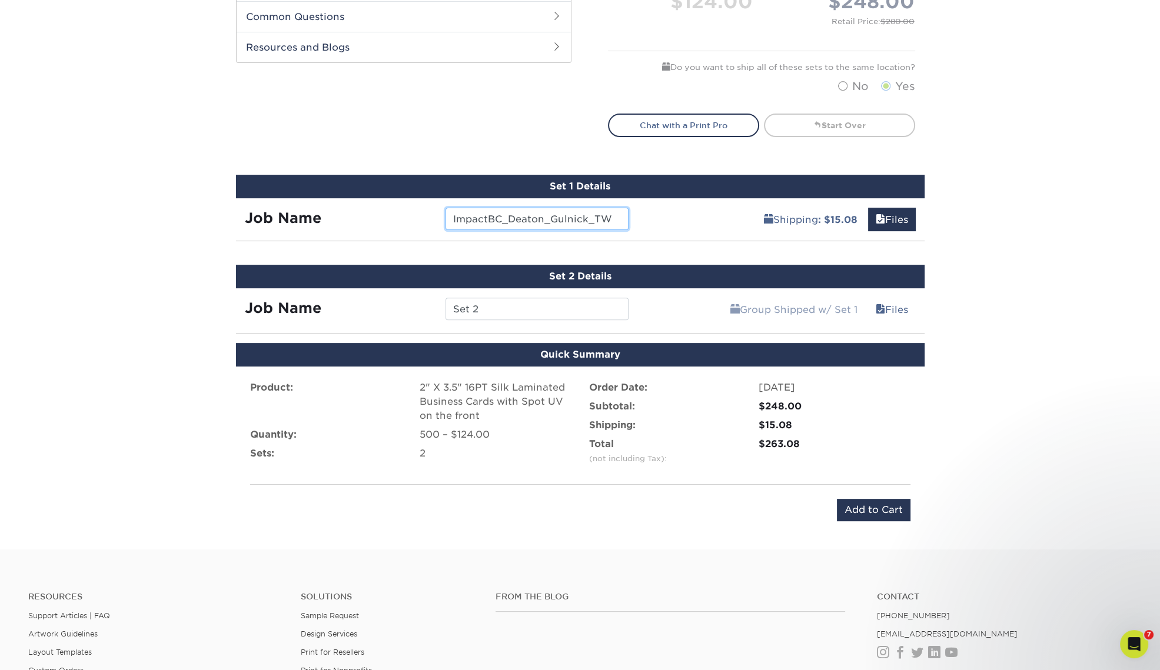
drag, startPoint x: 612, startPoint y: 215, endPoint x: 450, endPoint y: 202, distance: 162.4
click at [450, 202] on div "Job Name ImpactBC_Deaton_Gulnick_TW" at bounding box center [437, 214] width 402 height 33
click at [557, 309] on input "Set 2" at bounding box center [536, 309] width 183 height 22
paste input "ImpactBC_Deaton_Gulnick_TW"
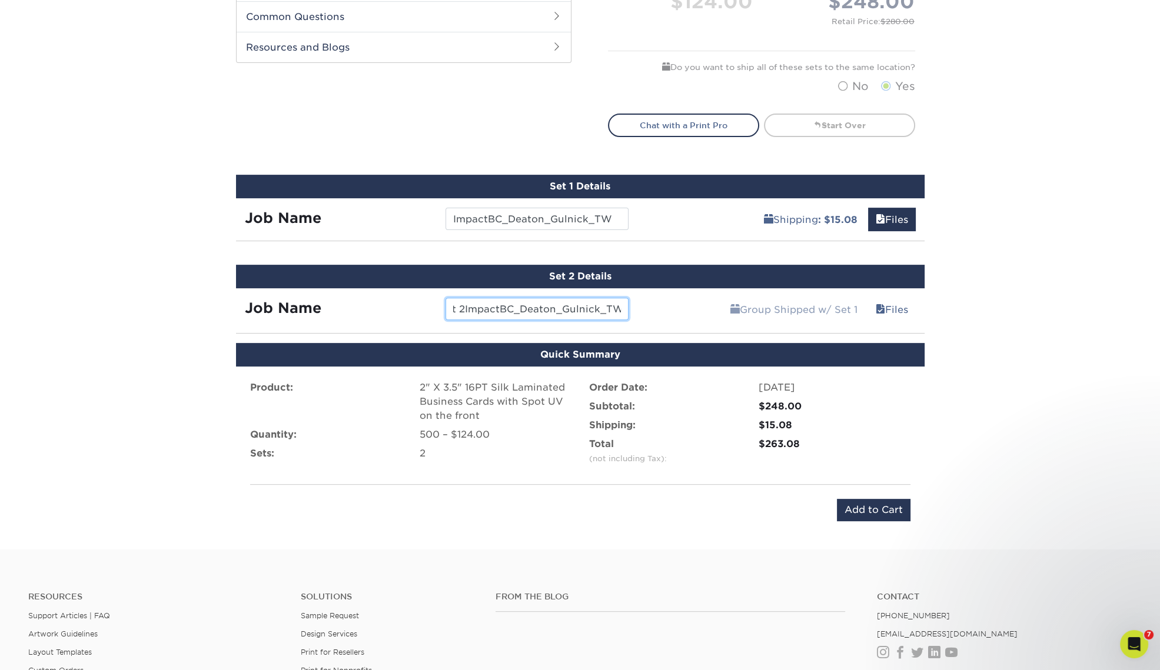
paste input "text"
drag, startPoint x: 549, startPoint y: 307, endPoint x: 509, endPoint y: 307, distance: 40.0
click at [509, 307] on input "ImpactBC_Deaton_Gulnick_TW" at bounding box center [536, 309] width 183 height 22
type input "ImpactBC_Gulnick_TW"
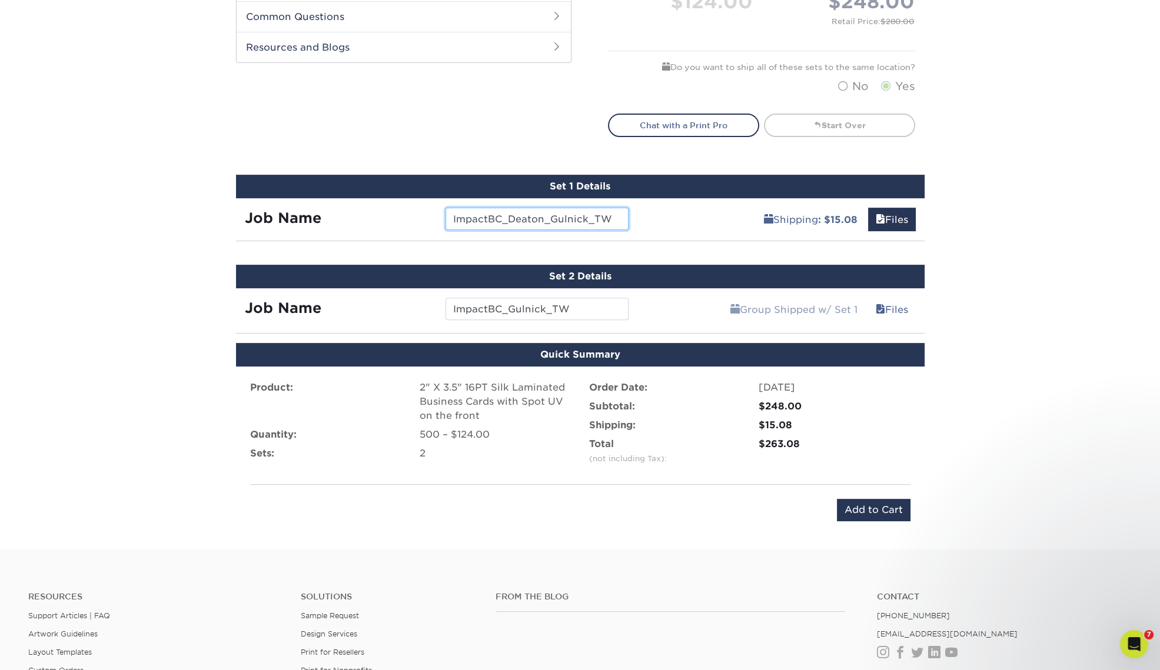
drag, startPoint x: 543, startPoint y: 217, endPoint x: 583, endPoint y: 220, distance: 40.1
click at [584, 217] on input "ImpactBC_Deaton_Gulnick_TW" at bounding box center [536, 219] width 183 height 22
type input "ImpactBC_Deaton_TW"
click at [1014, 331] on div "Products Business Cards Silk Laminated Business Cards Previous Next" at bounding box center [580, 16] width 1160 height 1068
click at [895, 216] on link "Files" at bounding box center [892, 220] width 48 height 24
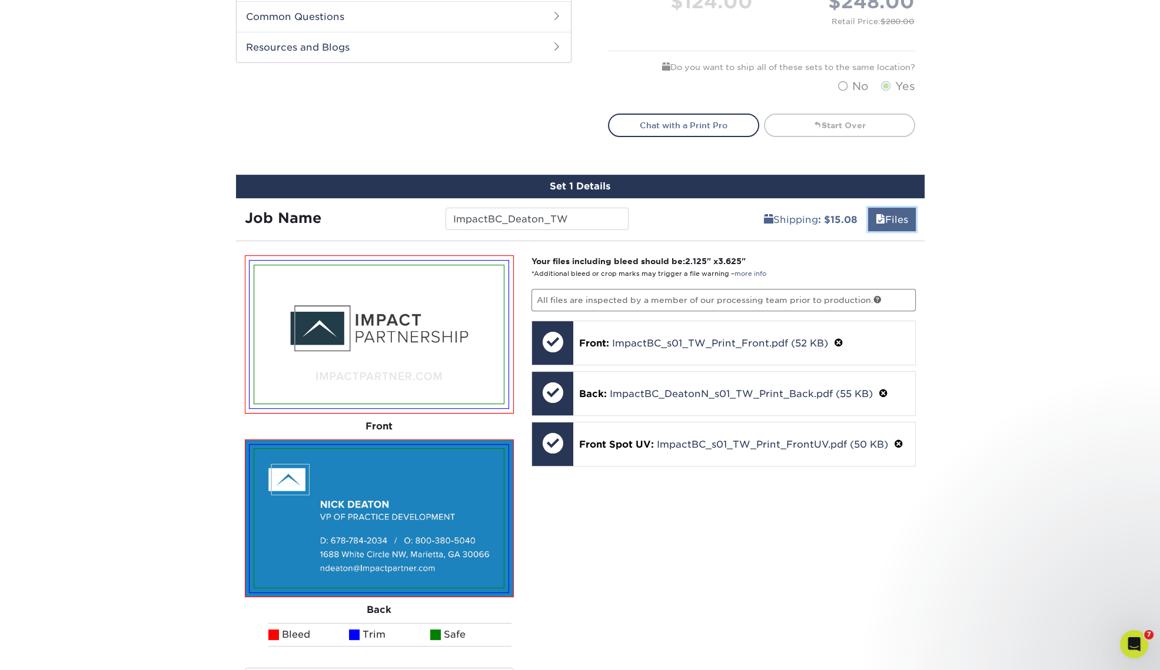
click at [895, 216] on link "Files" at bounding box center [892, 220] width 48 height 24
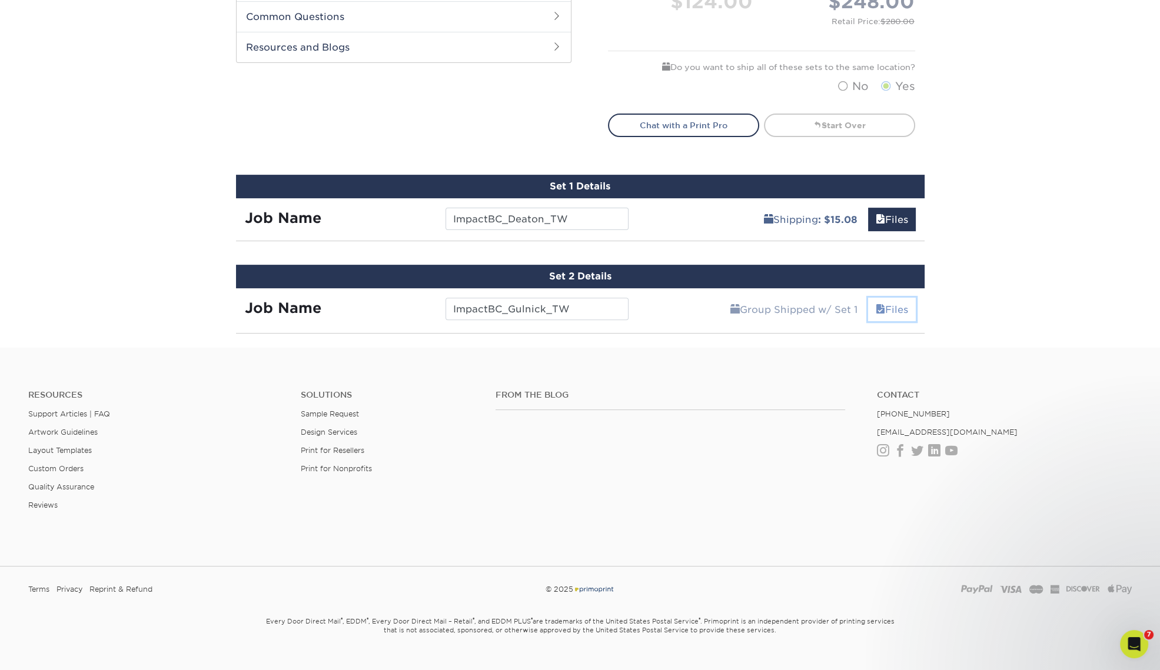
click at [890, 306] on link "Files" at bounding box center [892, 310] width 48 height 24
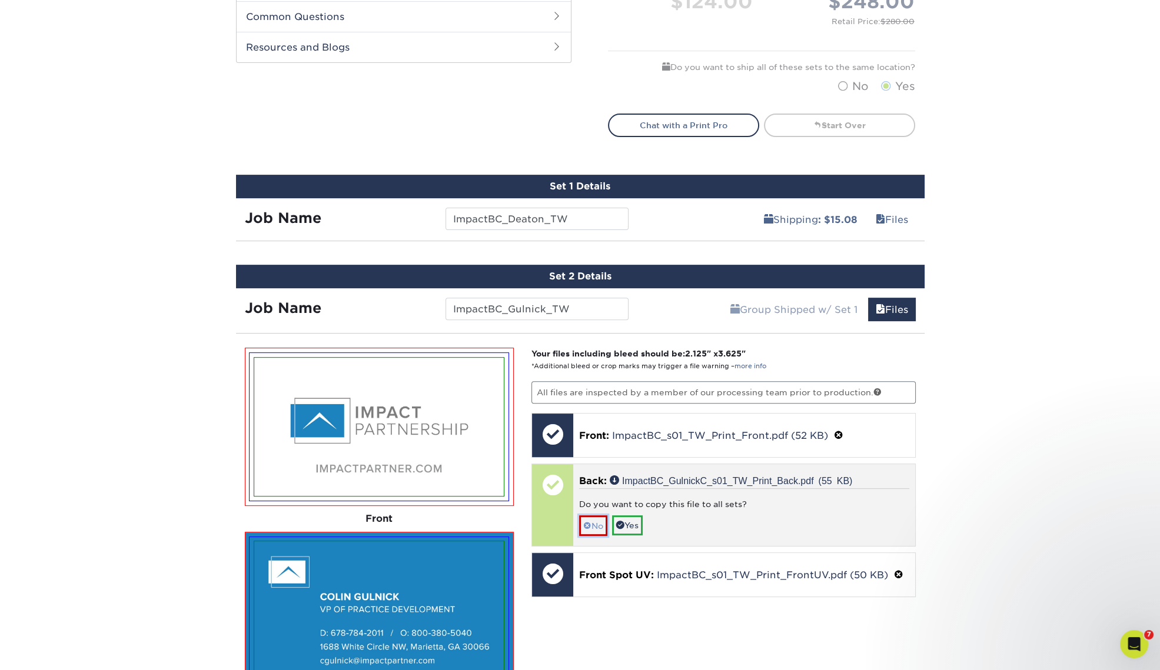
click at [590, 521] on span at bounding box center [587, 525] width 8 height 9
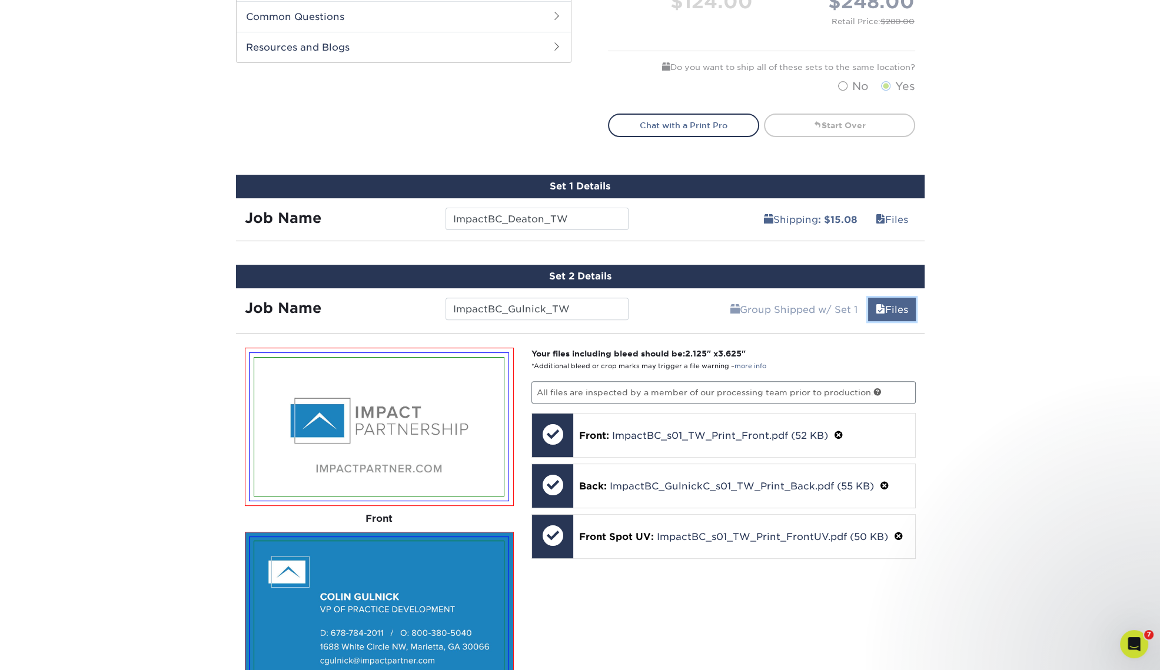
click at [894, 310] on link "Files" at bounding box center [892, 310] width 48 height 24
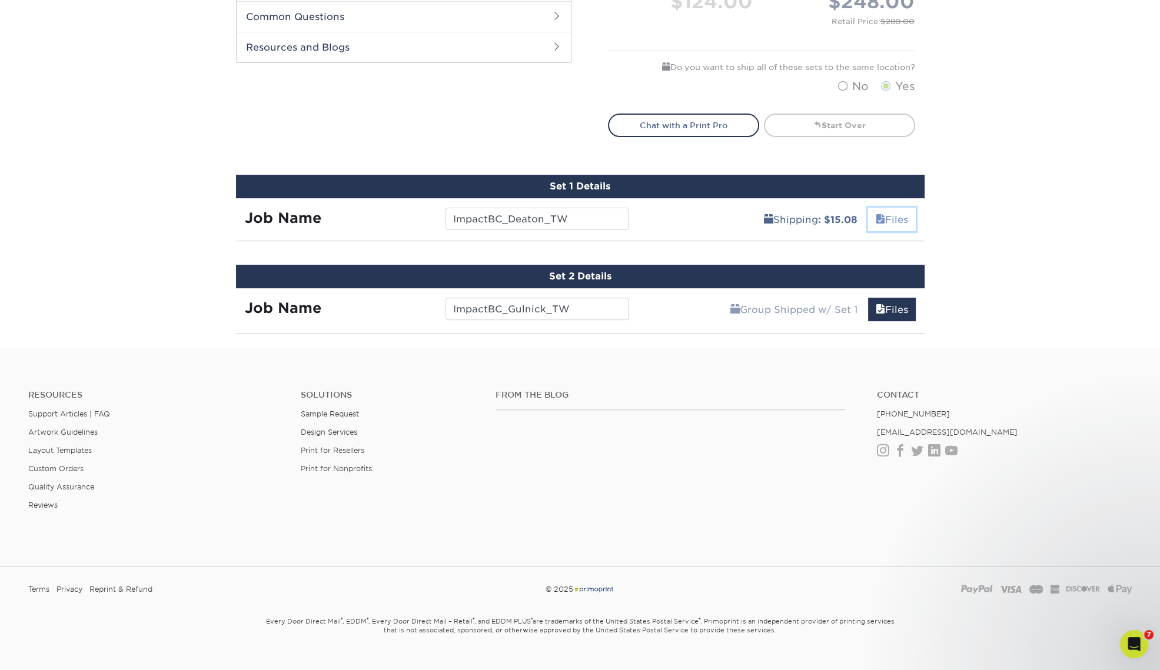
click at [897, 220] on link "Files" at bounding box center [892, 220] width 48 height 24
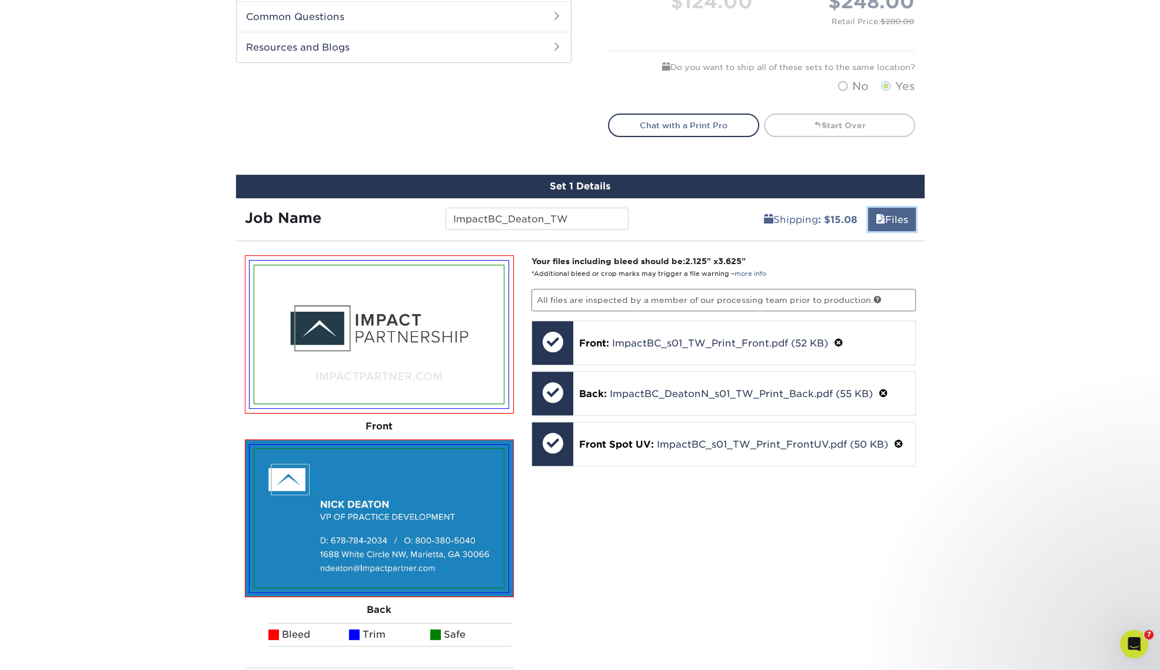
click at [897, 219] on link "Files" at bounding box center [892, 220] width 48 height 24
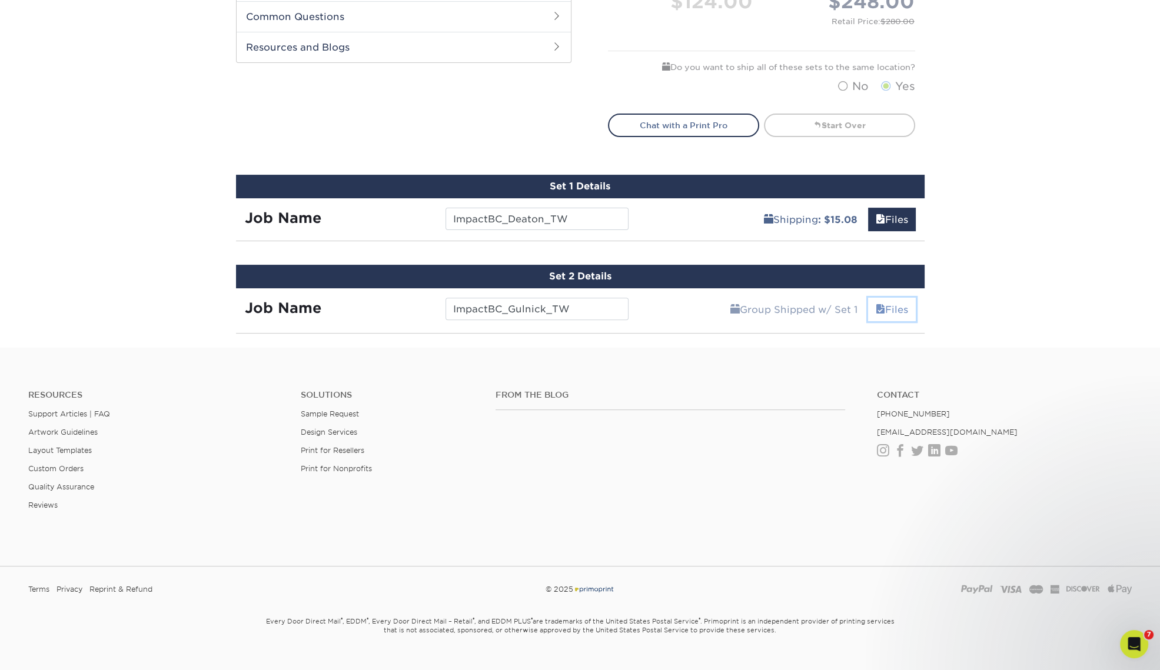
click at [886, 306] on link "Files" at bounding box center [892, 310] width 48 height 24
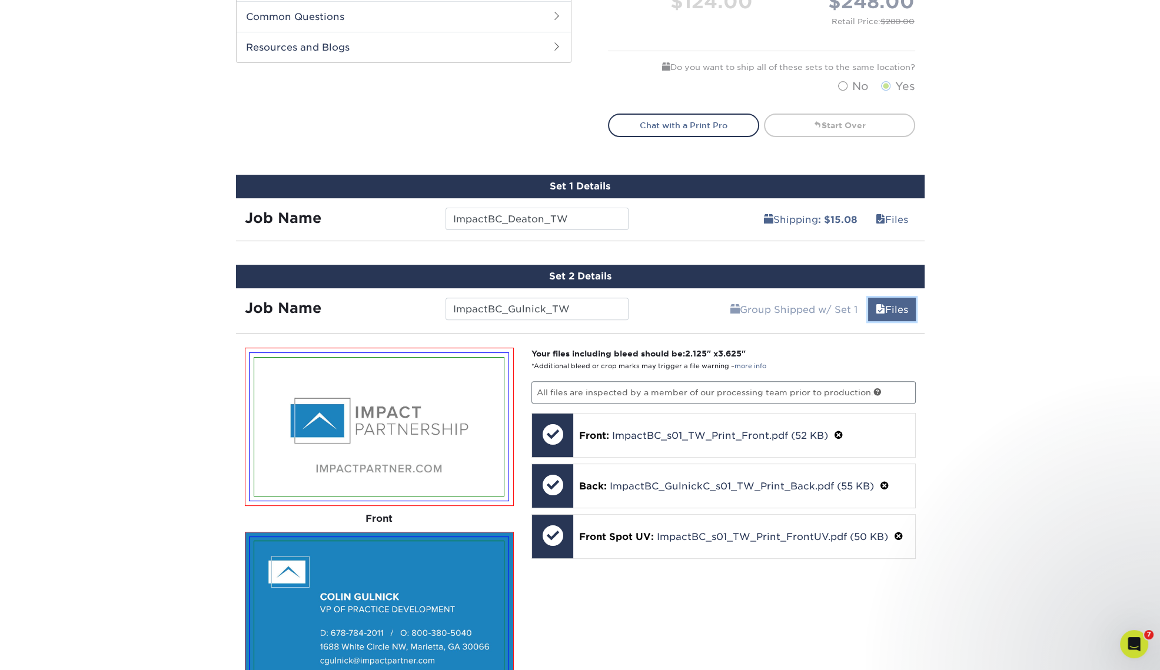
click at [886, 306] on link "Files" at bounding box center [892, 310] width 48 height 24
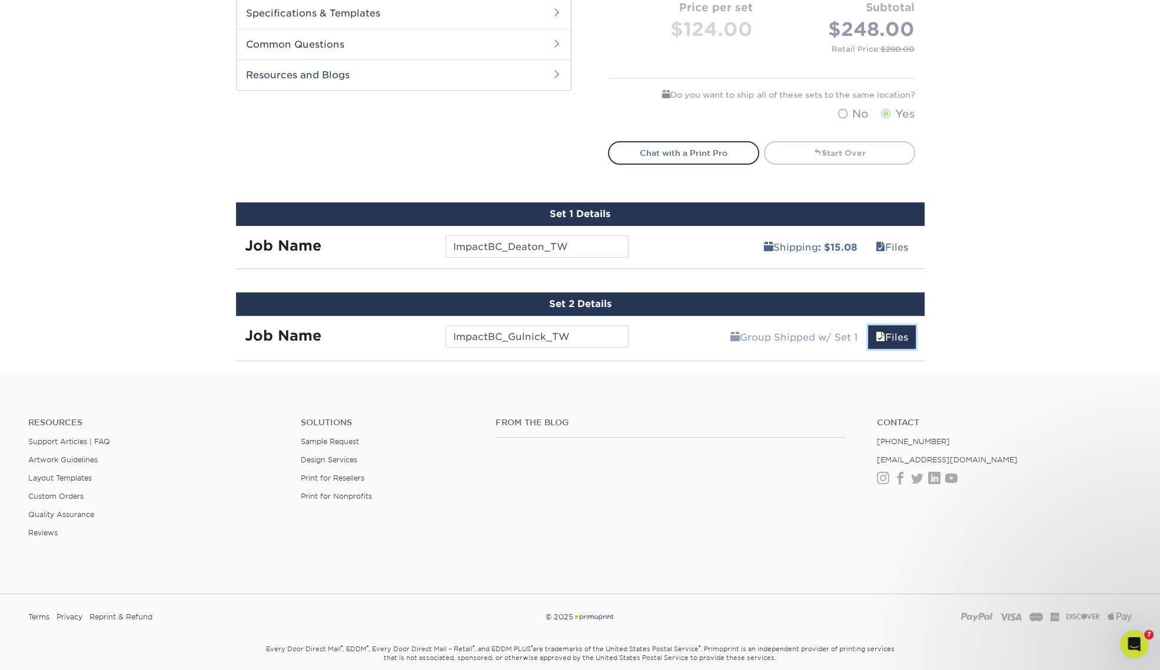
scroll to position [540, 0]
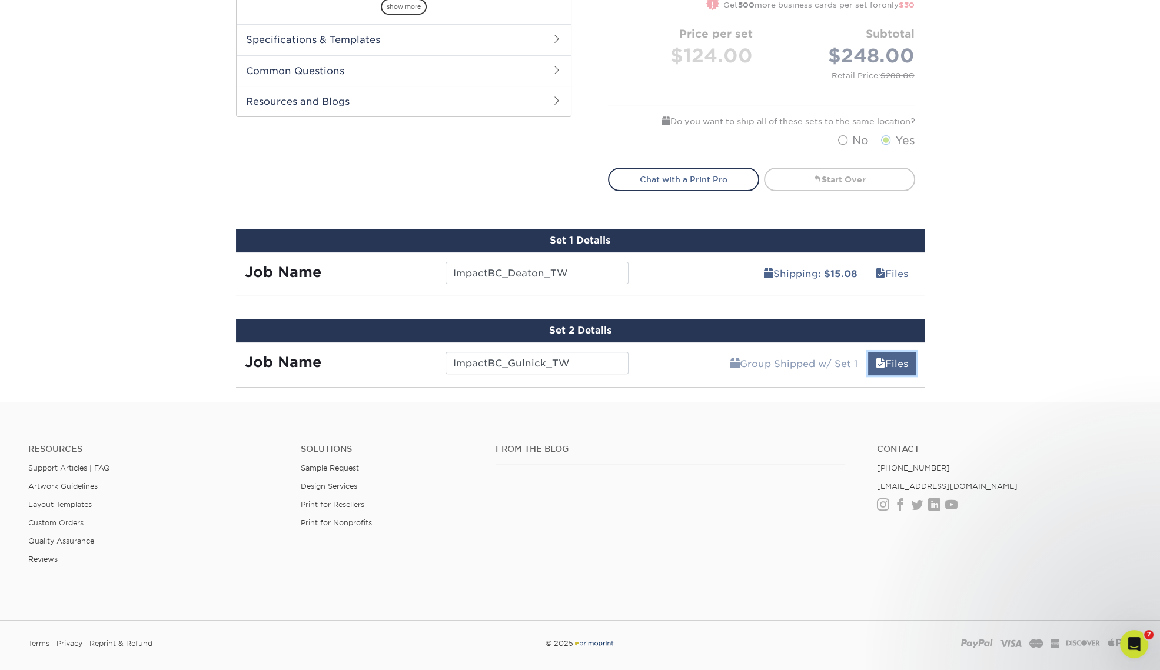
drag, startPoint x: 893, startPoint y: 358, endPoint x: 909, endPoint y: 357, distance: 16.5
click at [893, 359] on link "Files" at bounding box center [892, 364] width 48 height 24
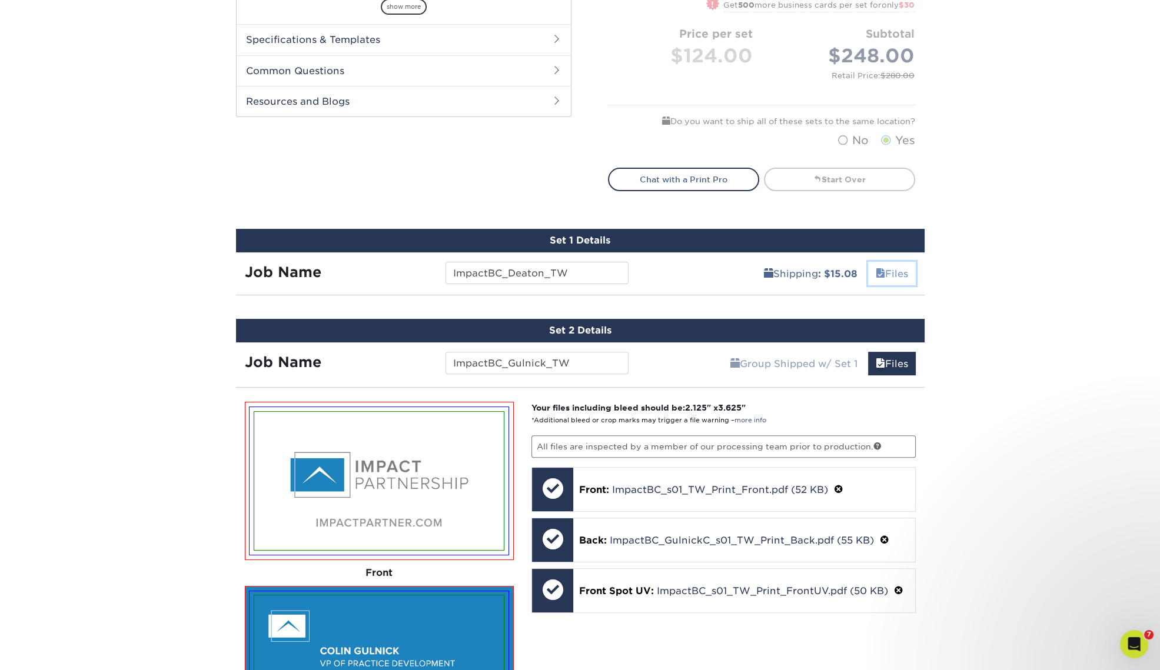
click at [897, 273] on link "Files" at bounding box center [892, 274] width 48 height 24
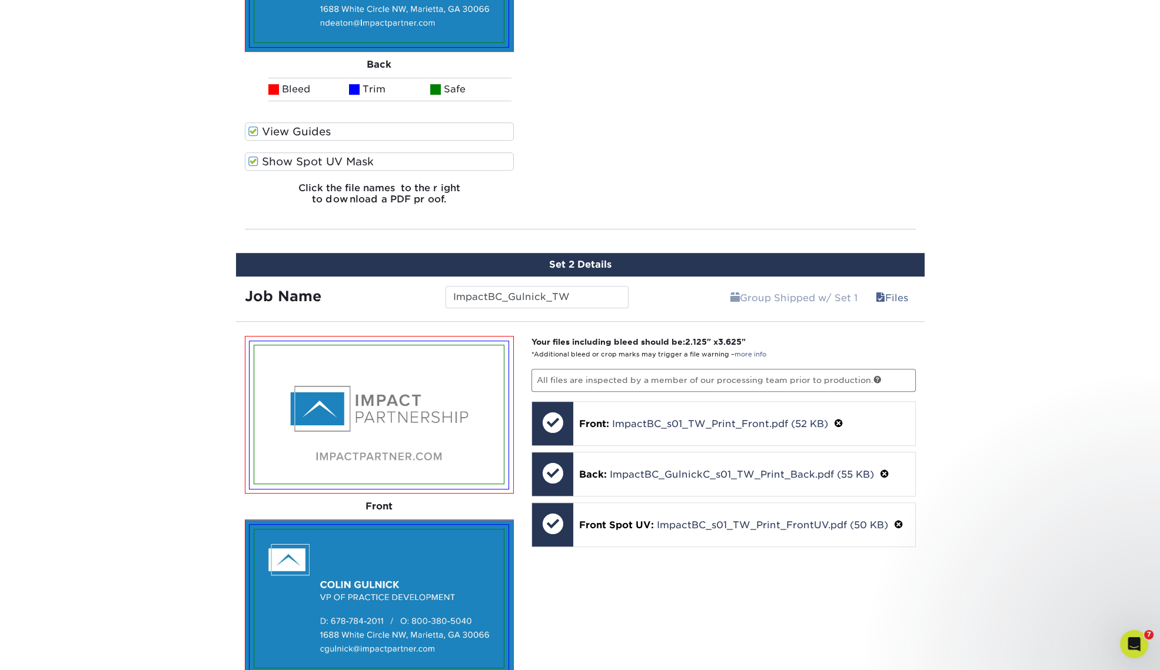
scroll to position [1047, 0]
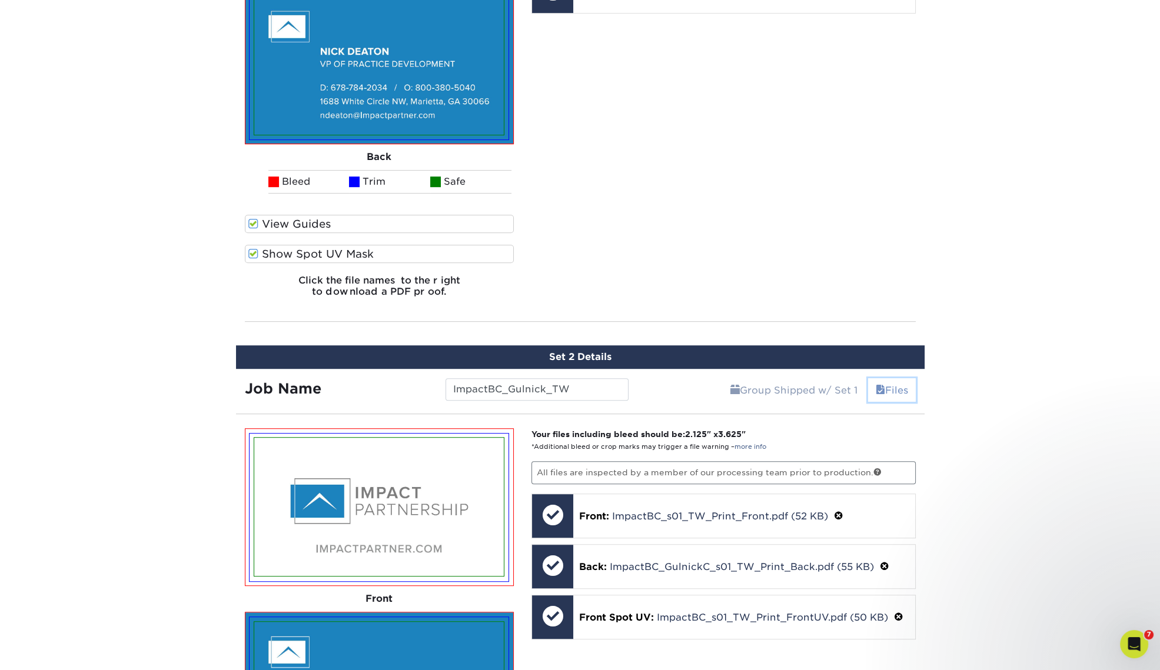
click at [896, 387] on link "Files" at bounding box center [892, 390] width 48 height 24
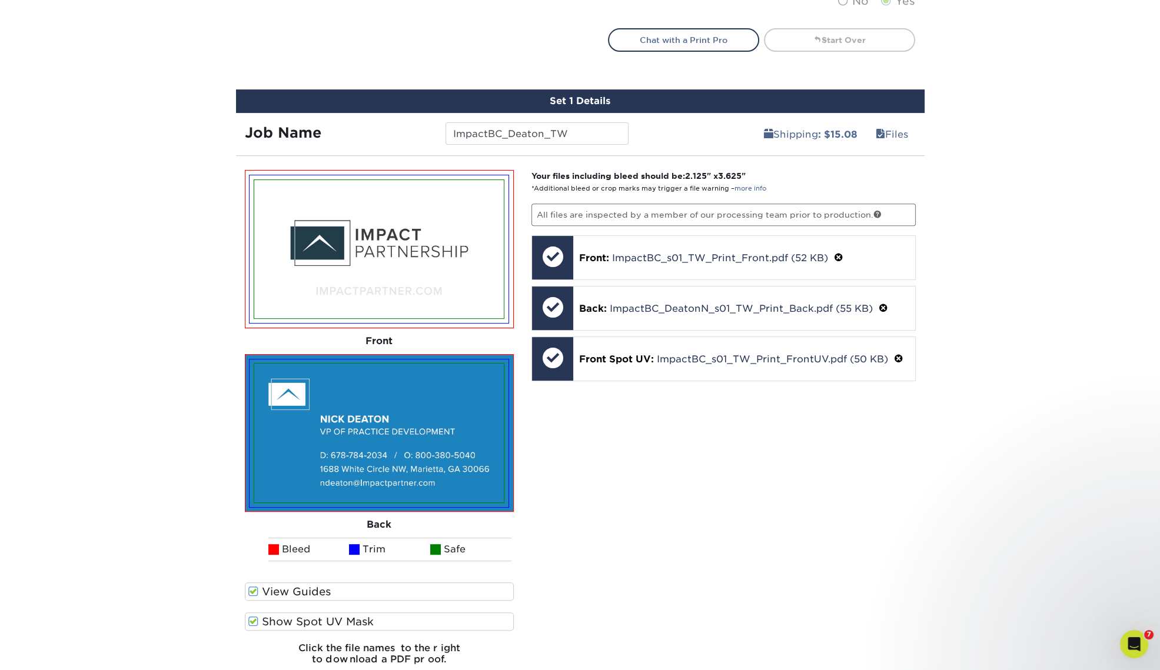
scroll to position [606, 0]
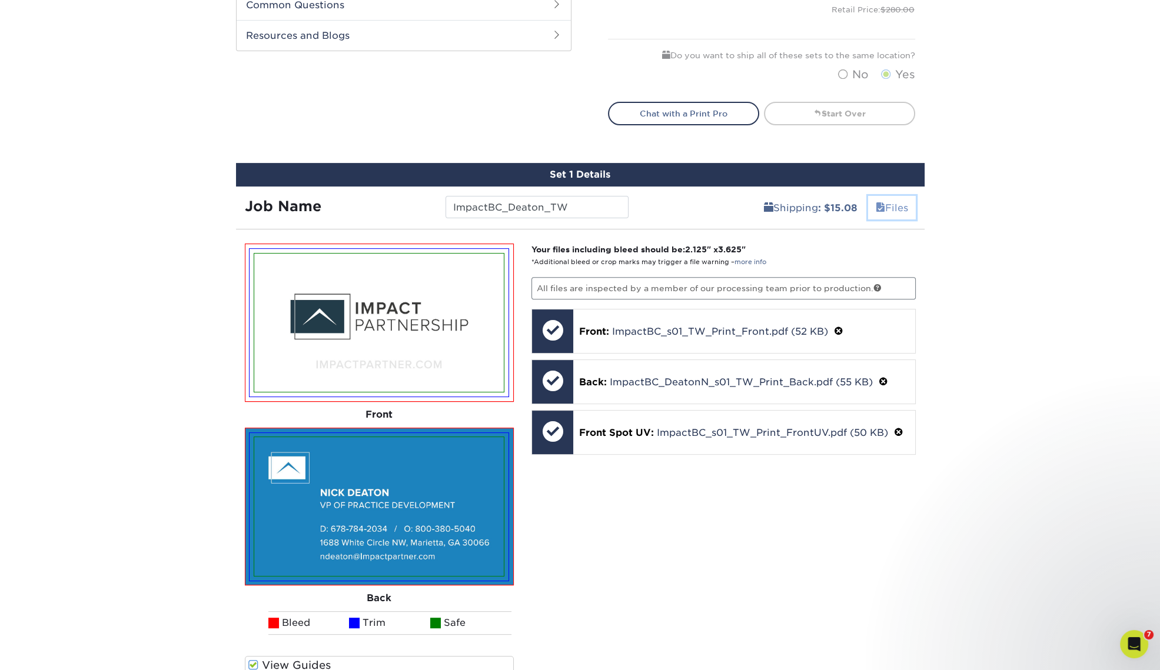
click at [891, 209] on link "Files" at bounding box center [892, 208] width 48 height 24
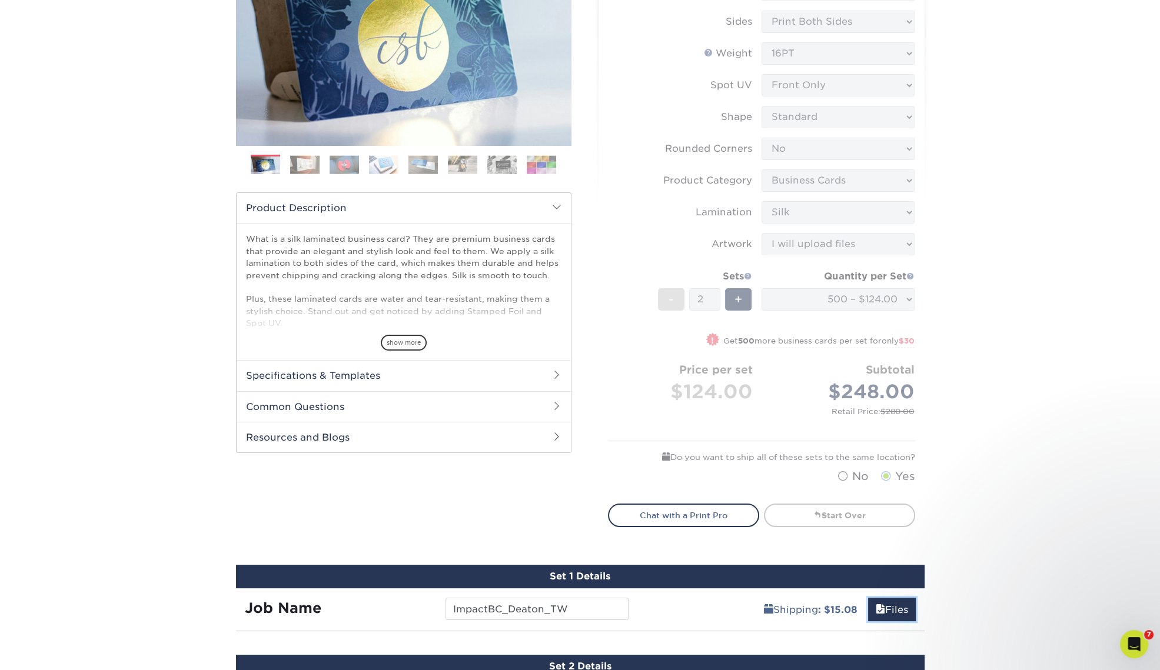
scroll to position [514, 0]
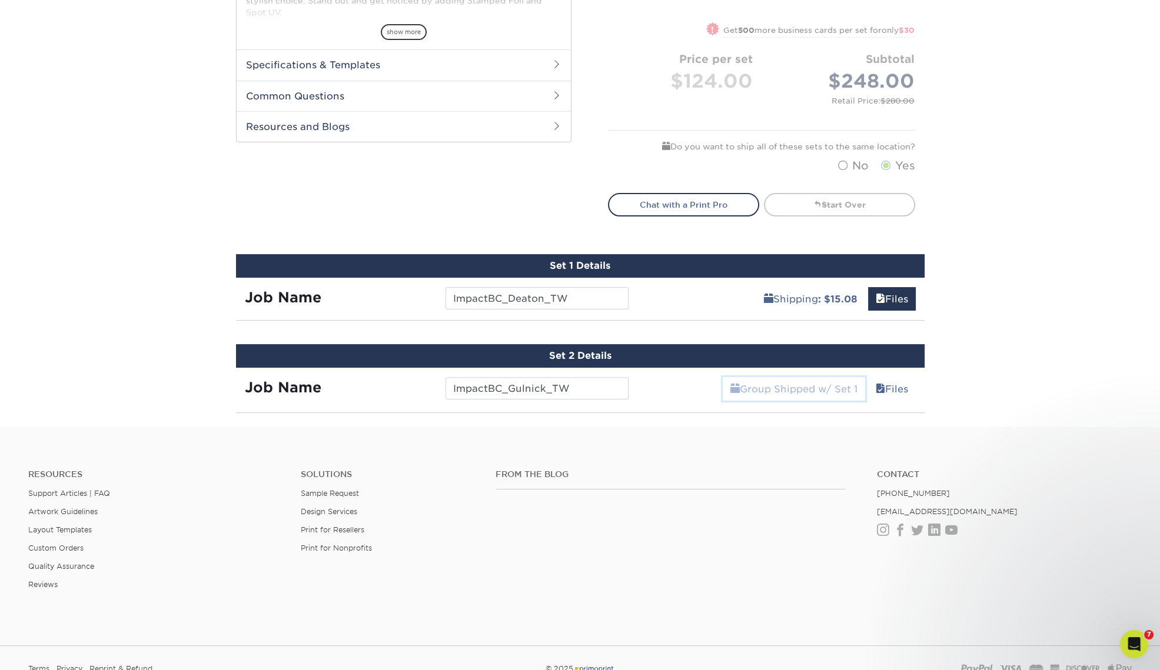
click at [823, 393] on link "Group Shipped w/ Set 1" at bounding box center [794, 389] width 142 height 24
click at [880, 385] on span at bounding box center [880, 389] width 9 height 11
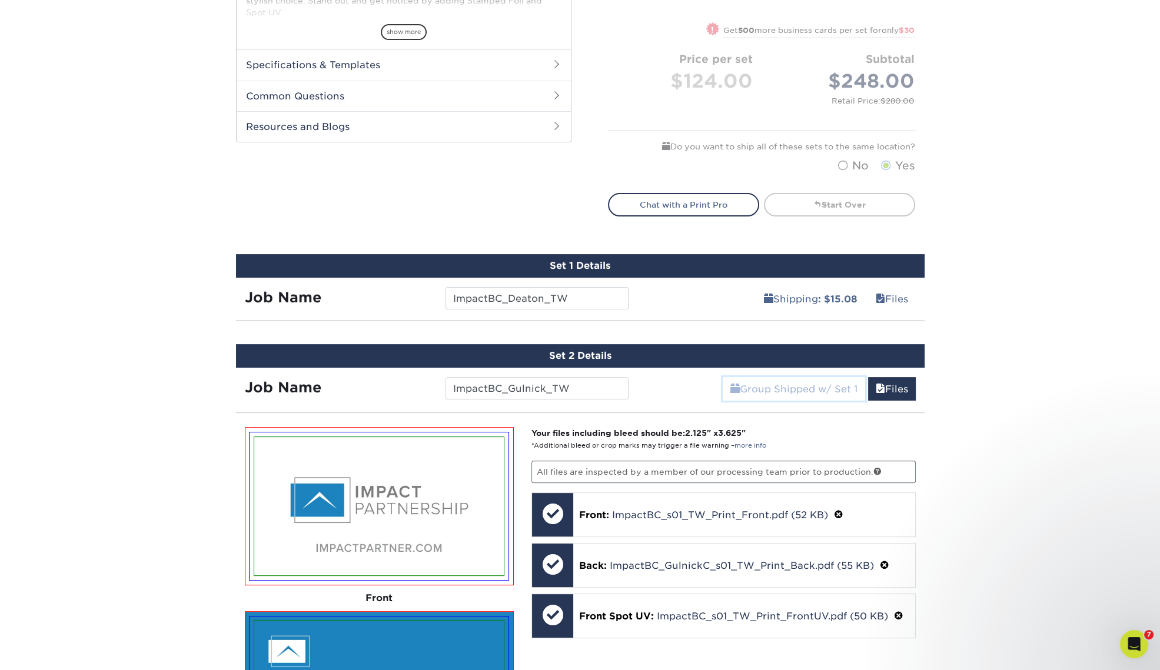
click at [753, 384] on link "Group Shipped w/ Set 1" at bounding box center [794, 389] width 142 height 24
click at [800, 294] on link "Shipping : $15.08" at bounding box center [810, 299] width 109 height 24
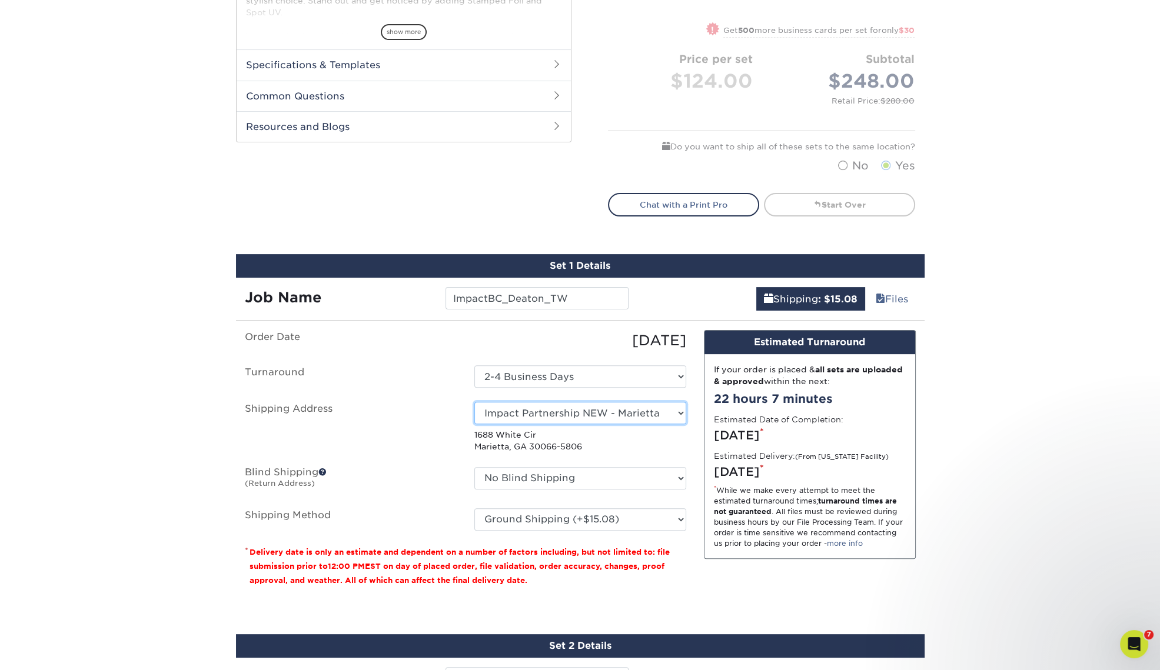
click at [631, 413] on select "Select One Andrew Hansen - Palm Spring, Suite 3 John McNamara - 7350 W. College…" at bounding box center [580, 413] width 212 height 22
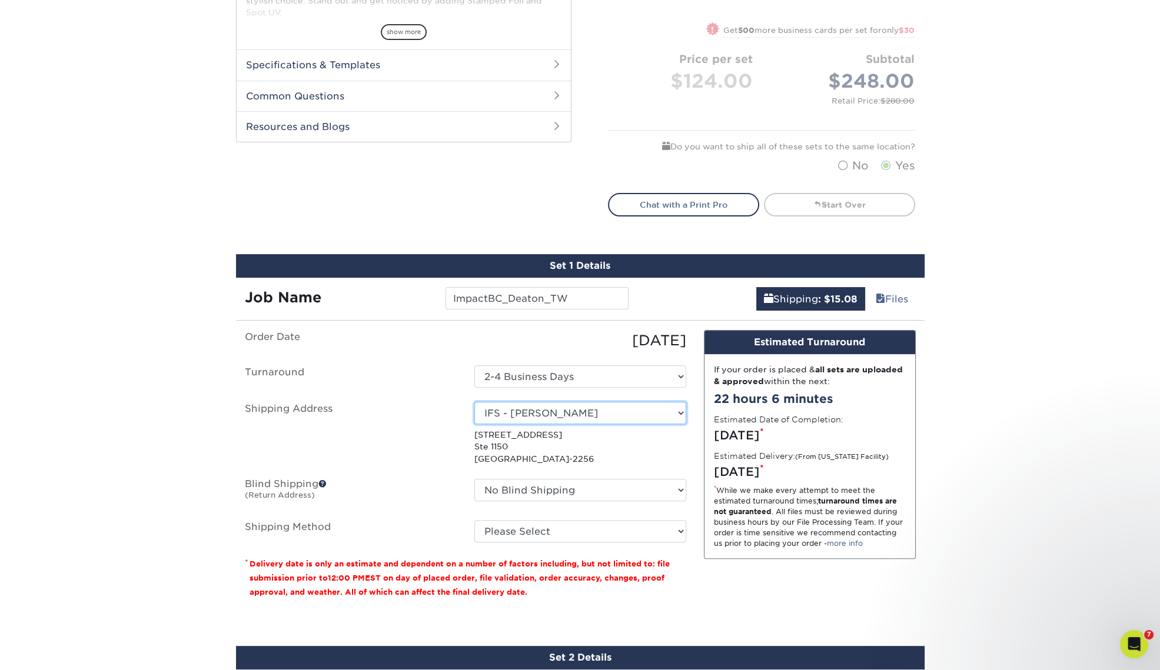
click at [678, 411] on select "Select One Andrew Hansen - Palm Spring, Suite 3 John McNamara - 7350 W. College…" at bounding box center [580, 413] width 212 height 22
select select "254445"
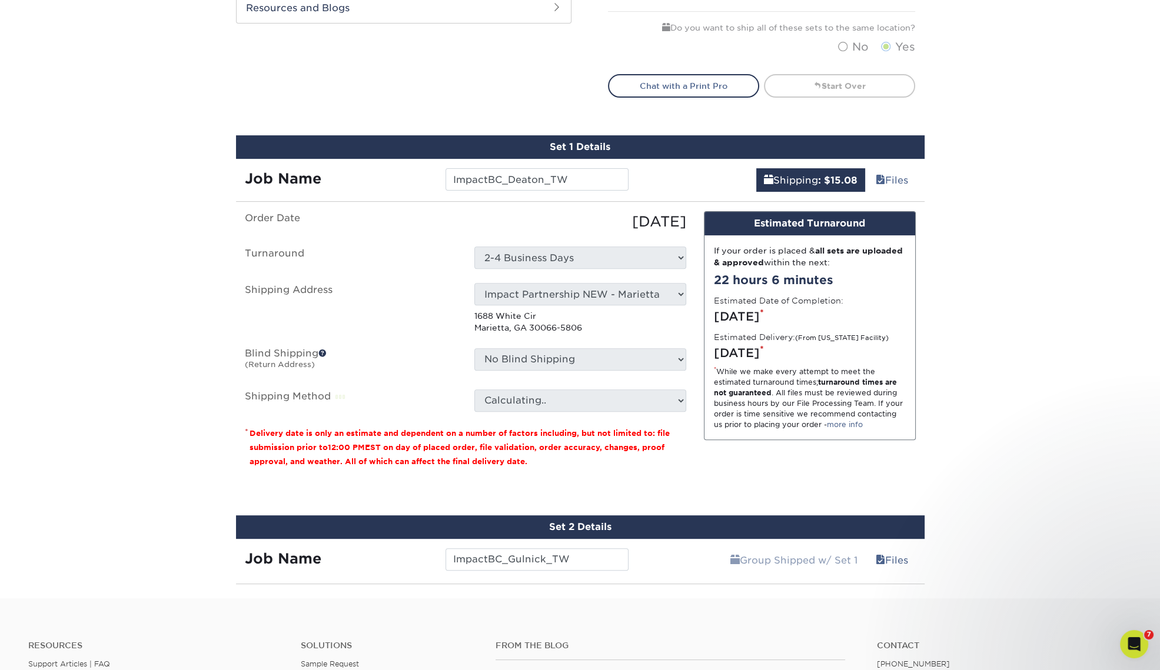
scroll to position [588, 0]
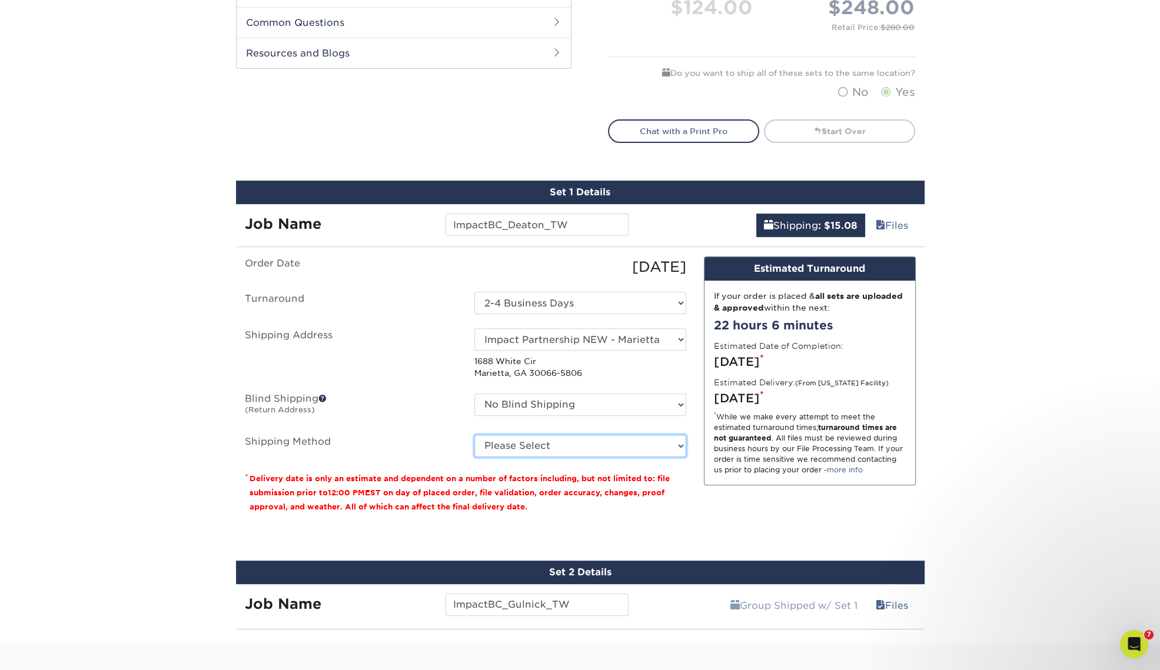
click at [624, 448] on select "Please Select Ground Shipping (+$15.08) 3 Day Shipping Service (+$16.60) 2 Day …" at bounding box center [580, 446] width 212 height 22
select select "03"
click at [474, 435] on select "Please Select Ground Shipping (+$15.08) 3 Day Shipping Service (+$16.60) 2 Day …" at bounding box center [580, 446] width 212 height 22
click at [840, 222] on b ": $15.08" at bounding box center [837, 225] width 39 height 11
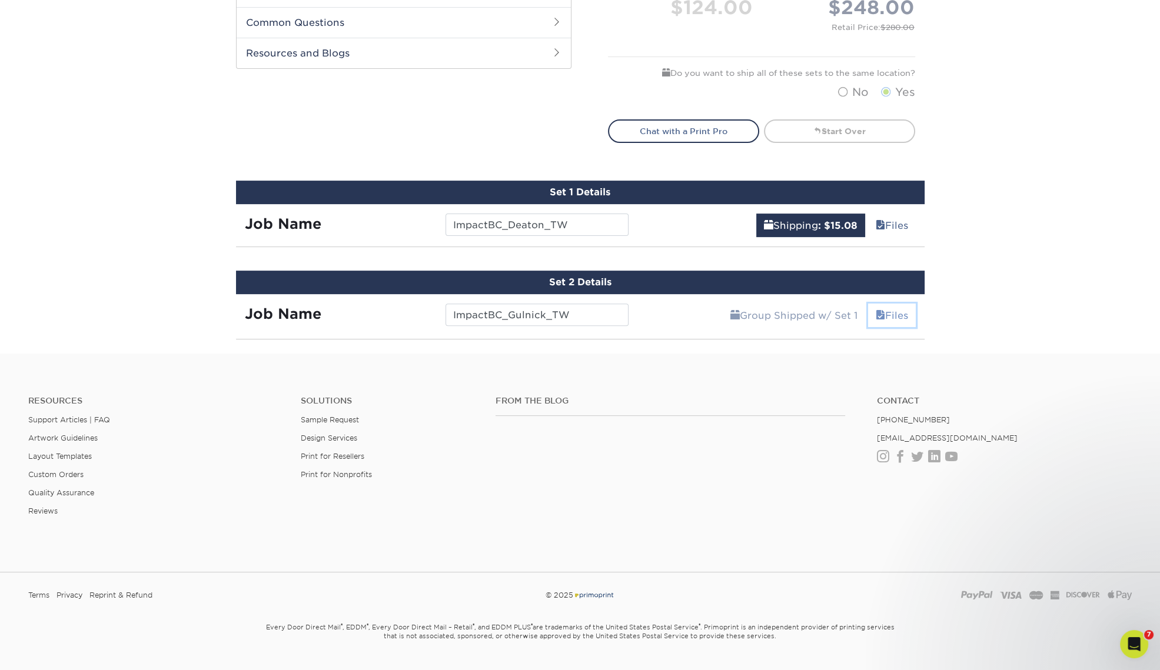
click at [880, 311] on span at bounding box center [880, 315] width 9 height 11
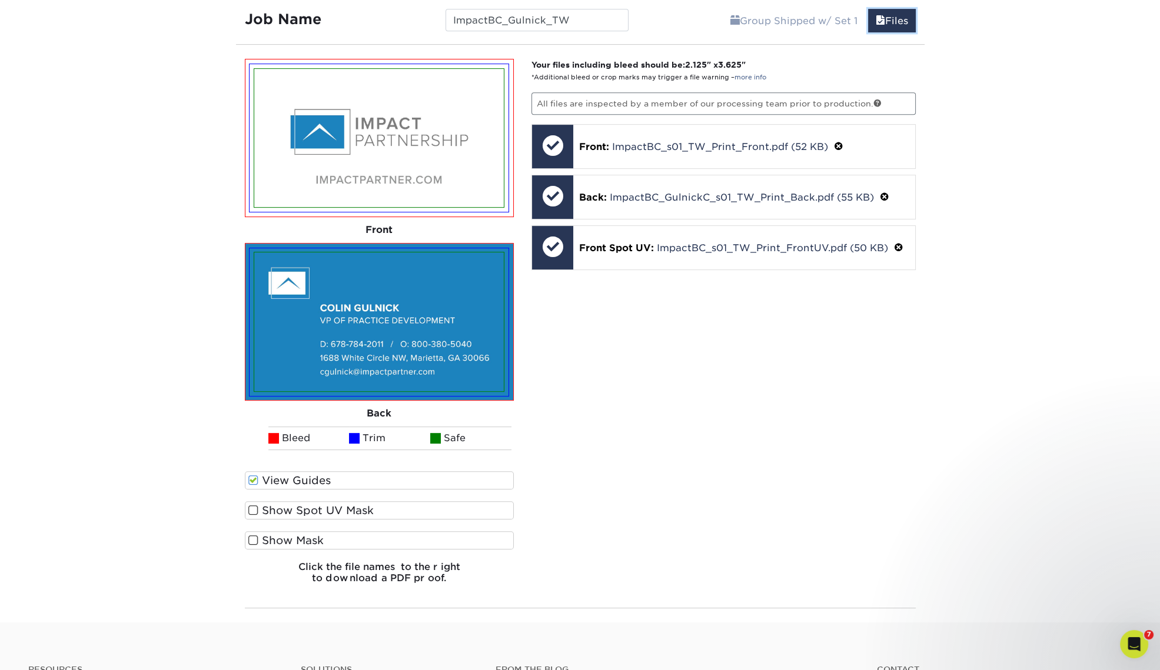
scroll to position [1029, 0]
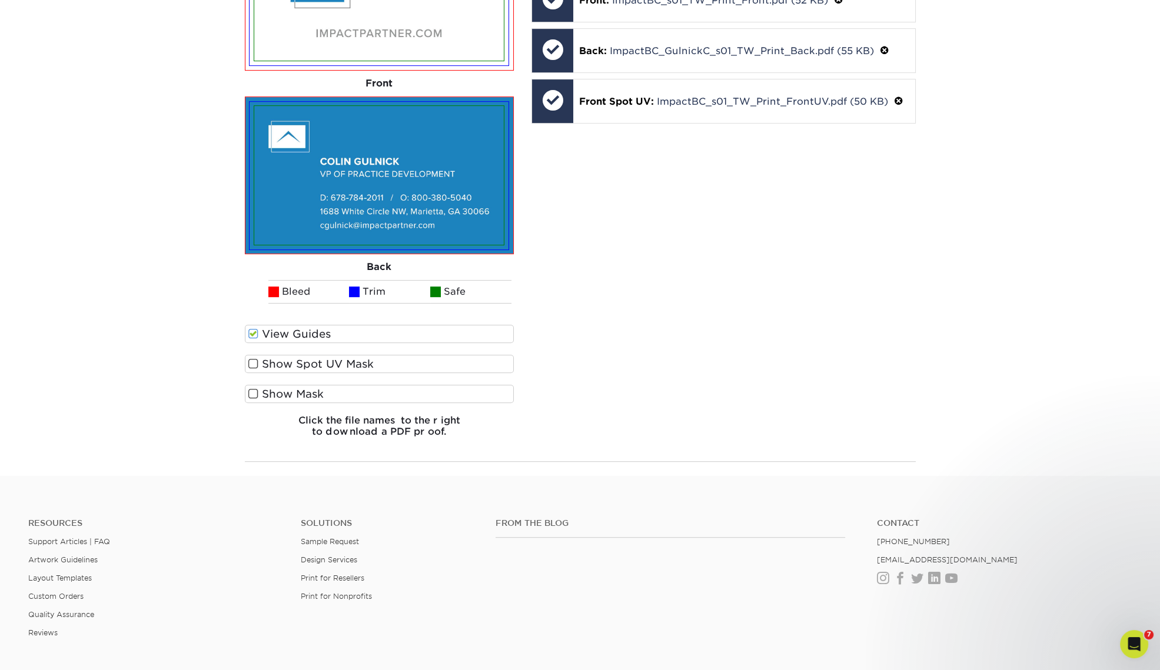
click at [399, 424] on h6 "Click the file names to the right to download a PDF proof." at bounding box center [380, 431] width 270 height 32
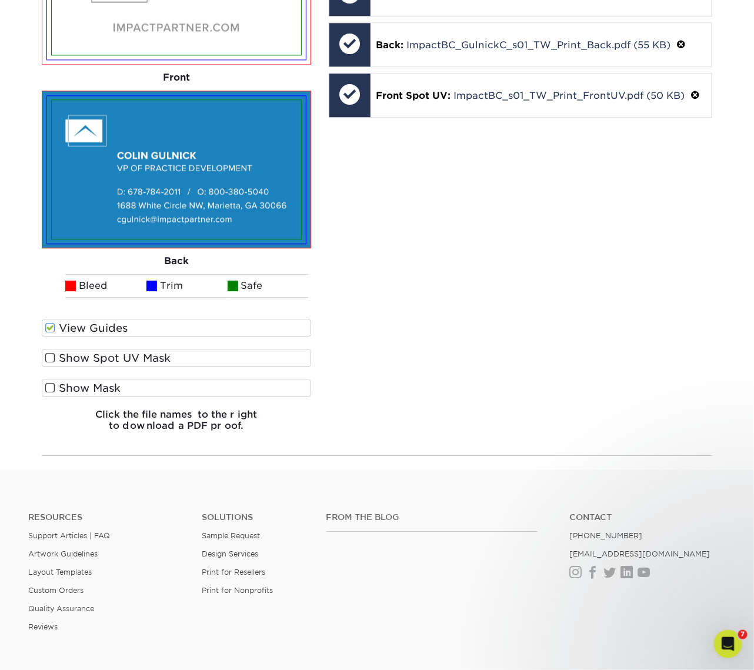
scroll to position [956, 0]
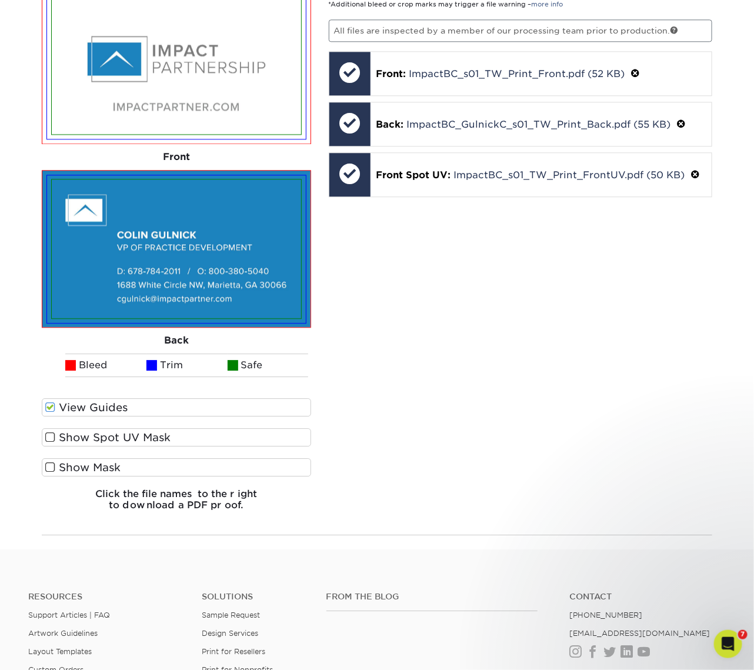
click at [321, 223] on div "Your files including bleed should be: 2.125 " x 3.625 " *Additional bleed or cr…" at bounding box center [521, 253] width 402 height 535
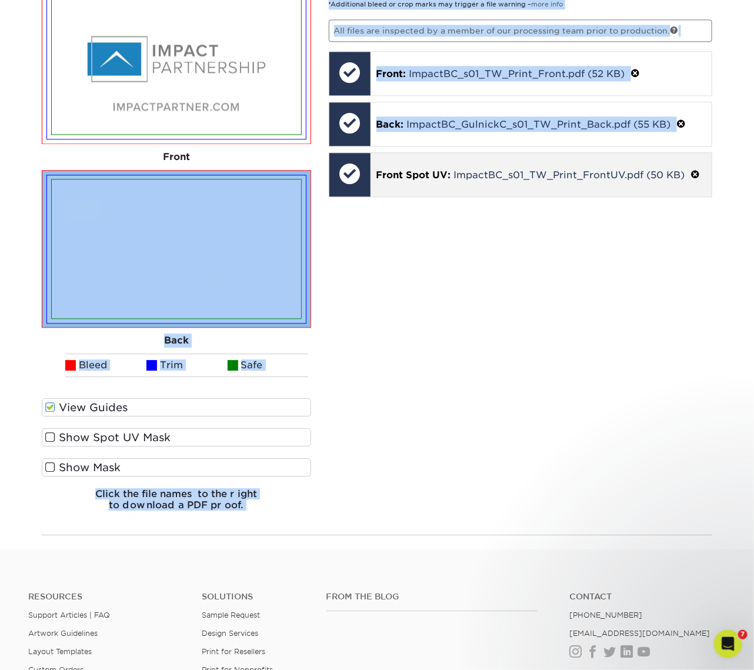
drag, startPoint x: 319, startPoint y: 144, endPoint x: 365, endPoint y: 182, distance: 59.8
click at [365, 182] on div "Please Upload Your Files We accept: PDF , JPEG 1 or TIFF 1 files. Submitting AI…" at bounding box center [377, 253] width 689 height 544
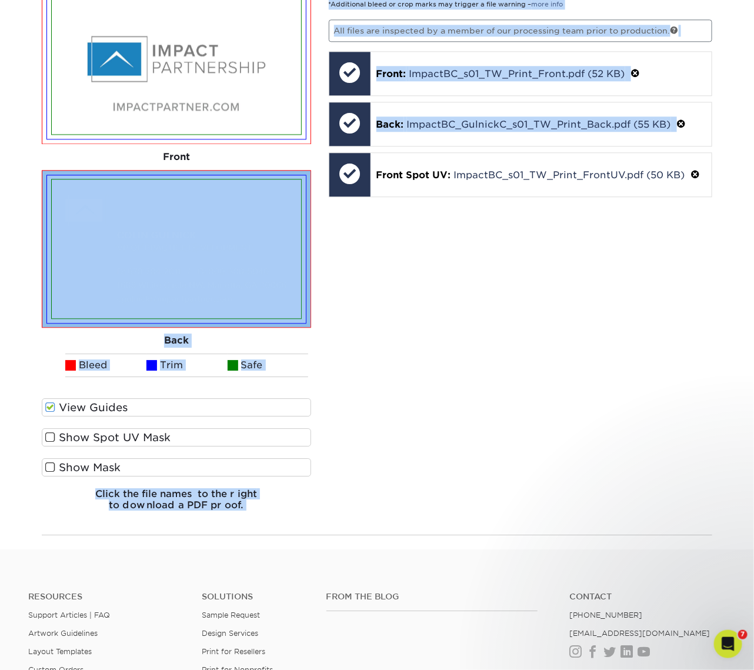
drag, startPoint x: 365, startPoint y: 182, endPoint x: 394, endPoint y: 254, distance: 77.6
click at [394, 254] on div "Your files including bleed should be: 2.125 " x 3.625 " *Additional bleed or cr…" at bounding box center [521, 253] width 402 height 535
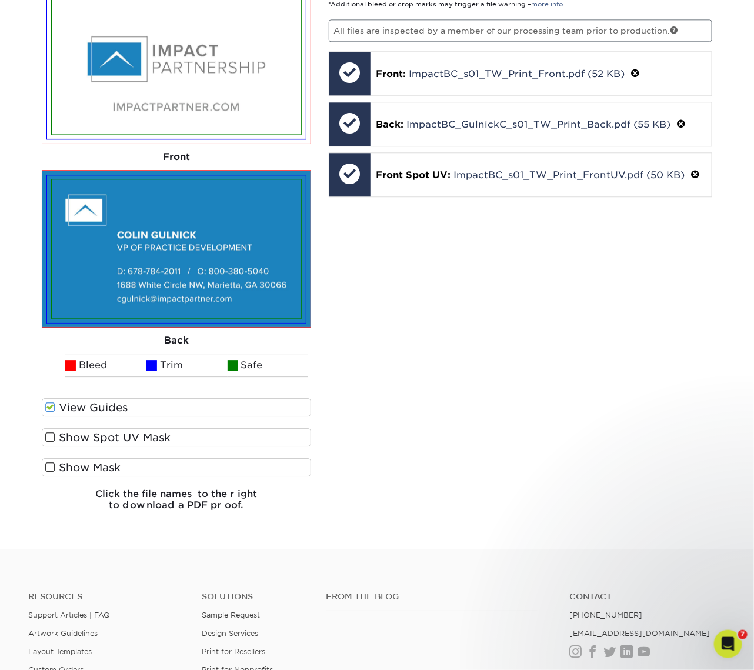
click at [49, 435] on span at bounding box center [50, 437] width 10 height 11
click at [0, 0] on input "Show Spot UV Mask" at bounding box center [0, 0] width 0 height 0
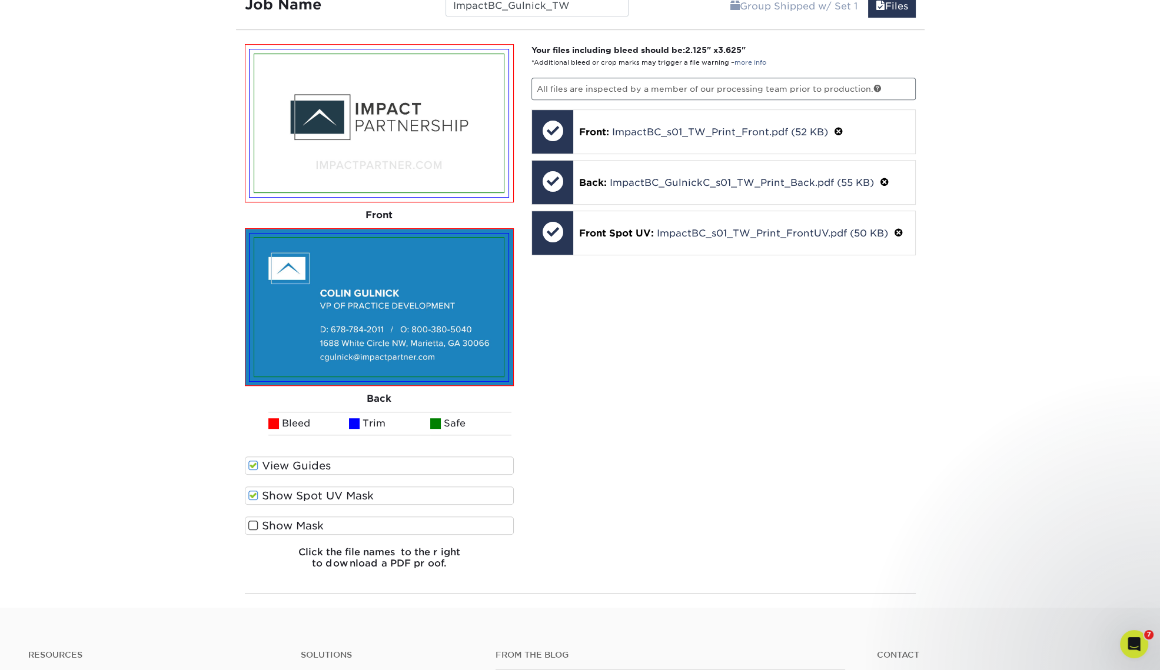
scroll to position [971, 0]
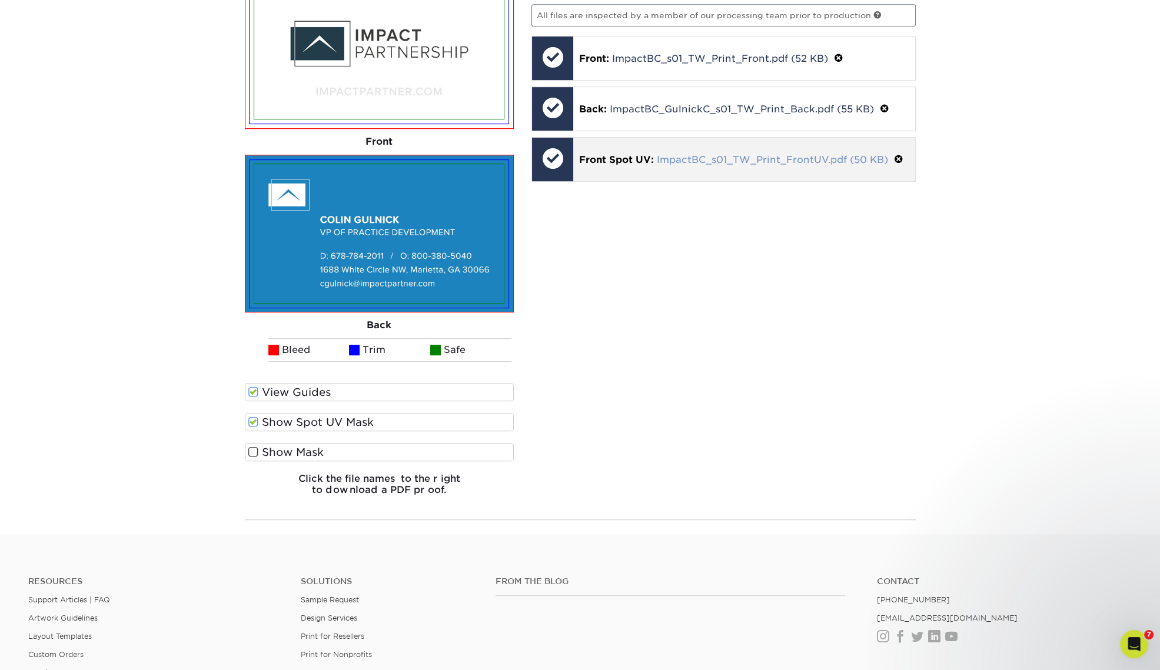
click at [803, 158] on link "ImpactBC_s01_TW_Print_FrontUV.pdf (50 KB)" at bounding box center [772, 159] width 231 height 11
click at [772, 308] on div "Your files including bleed should be: 2.125 " x 3.625 " *Additional bleed or cr…" at bounding box center [724, 238] width 402 height 535
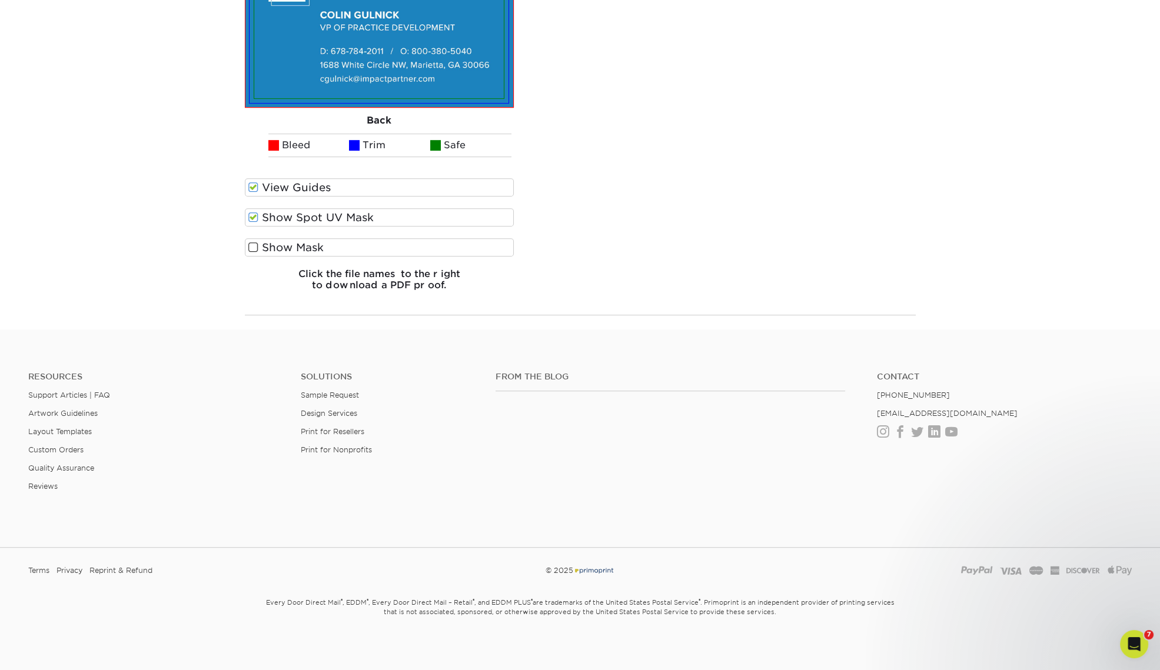
scroll to position [587, 0]
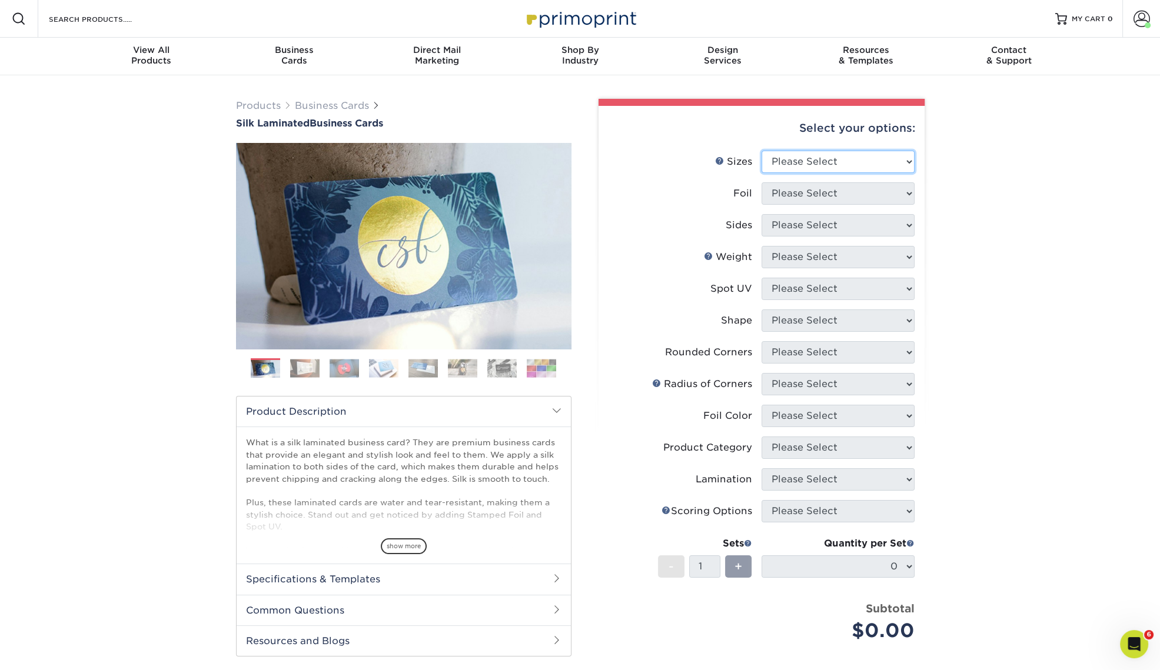
click at [856, 162] on select "Please Select 1.5" x 3.5" - Mini 1.75" x 3.5" - Mini 2" x 2" - Square 2" x 3" -…" at bounding box center [838, 162] width 153 height 22
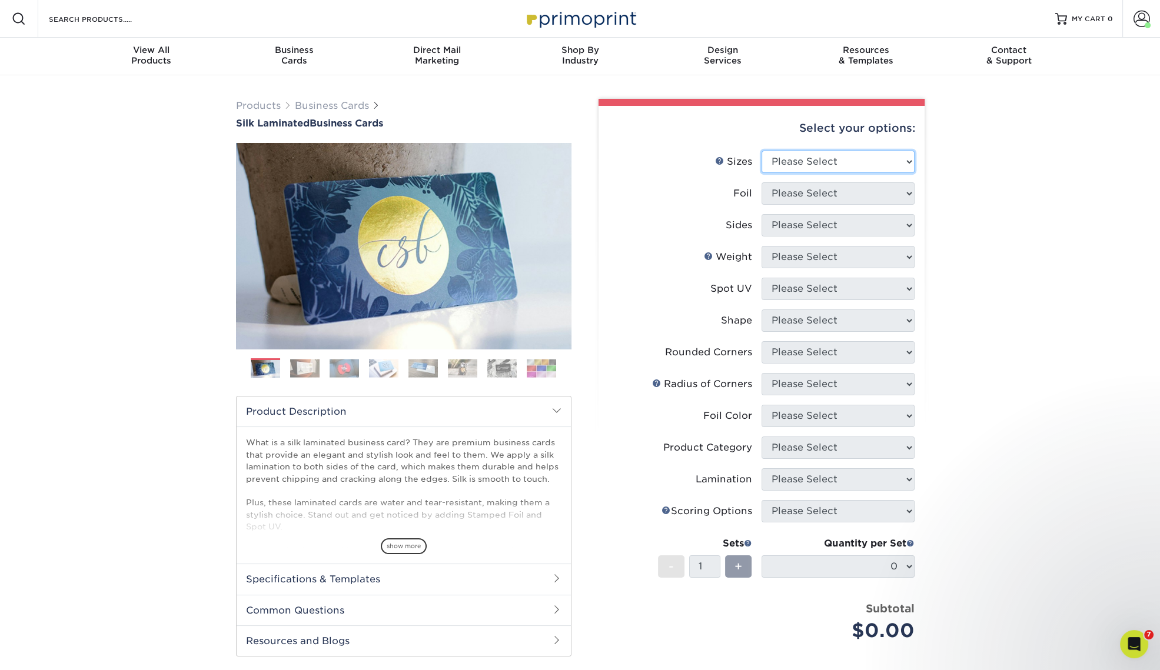
select select "2.00x3.50"
click at [762, 151] on select "Please Select 1.5" x 3.5" - Mini 1.75" x 3.5" - Mini 2" x 2" - Square 2" x 3" -…" at bounding box center [838, 162] width 153 height 22
click at [833, 195] on select "Please Select Yes No" at bounding box center [838, 193] width 153 height 22
select select "0"
click at [762, 182] on select "Please Select Yes No" at bounding box center [838, 193] width 153 height 22
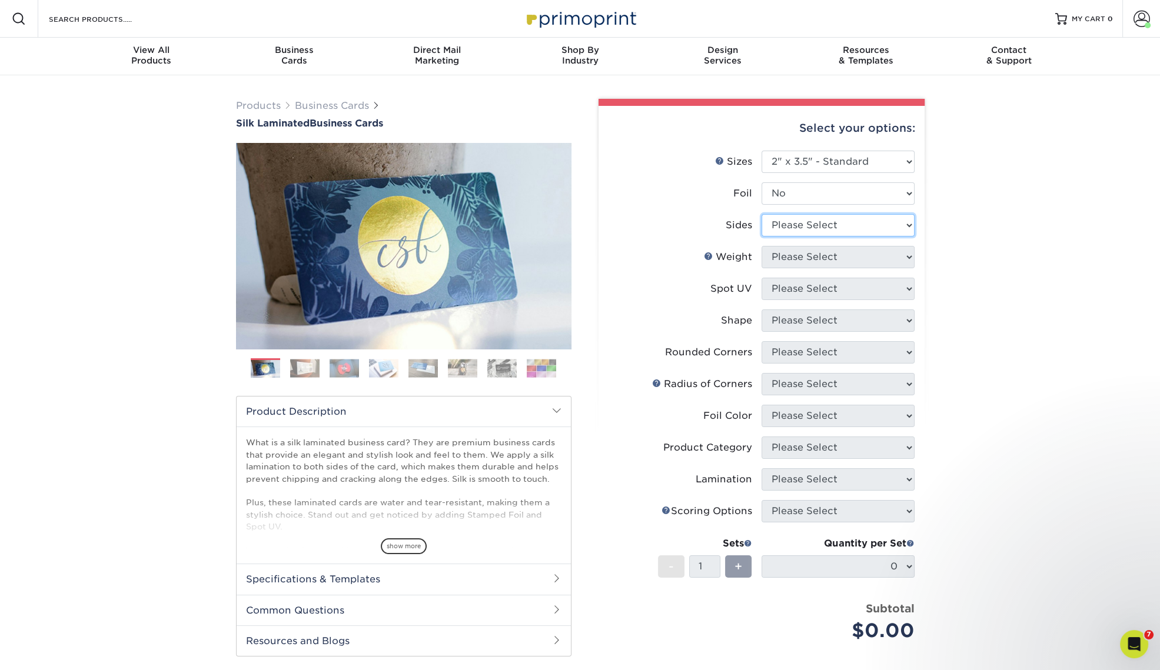
click at [833, 226] on select "Please Select Print Both Sides Print Front Only" at bounding box center [838, 225] width 153 height 22
select select "13abbda7-1d64-4f25-8bb2-c179b224825d"
click at [762, 214] on select "Please Select Print Both Sides Print Front Only" at bounding box center [838, 225] width 153 height 22
click at [835, 254] on select "Please Select 16PT" at bounding box center [838, 257] width 153 height 22
select select "16PT"
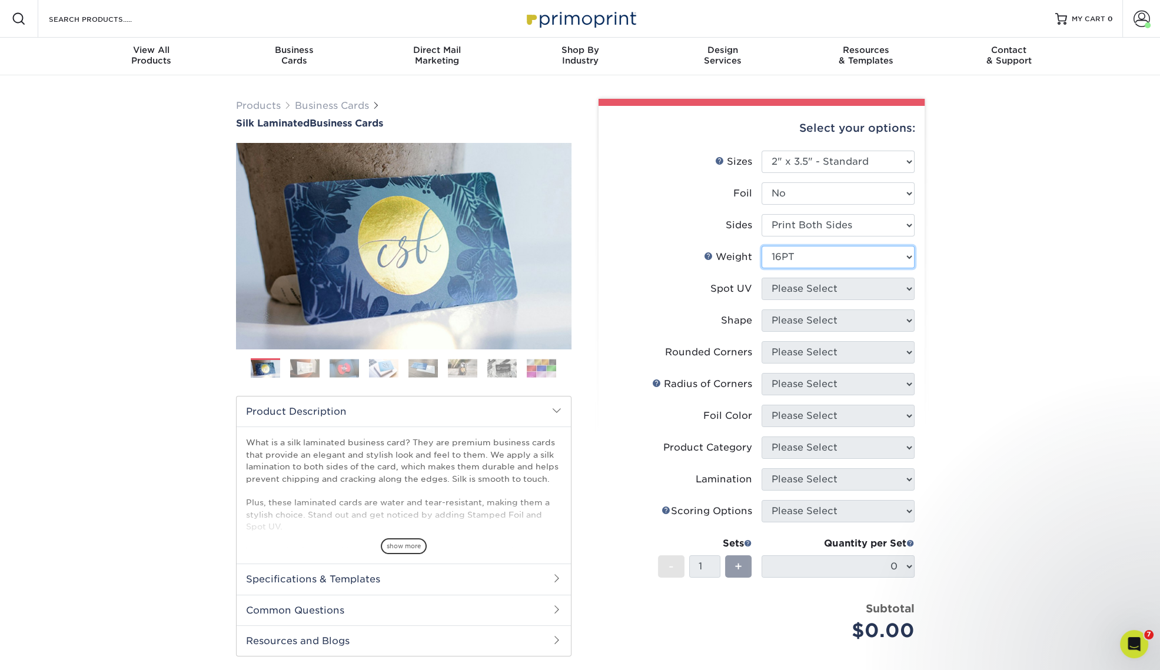
click at [762, 246] on select "Please Select 16PT" at bounding box center [838, 257] width 153 height 22
click at [831, 285] on select "Please Select No Spot UV Front and Back (Both Sides) Front Only Back Only" at bounding box center [838, 289] width 153 height 22
select select "1"
click at [762, 278] on select "Please Select No Spot UV Front and Back (Both Sides) Front Only Back Only" at bounding box center [838, 289] width 153 height 22
click at [843, 327] on select "Please Select Standard" at bounding box center [838, 321] width 153 height 22
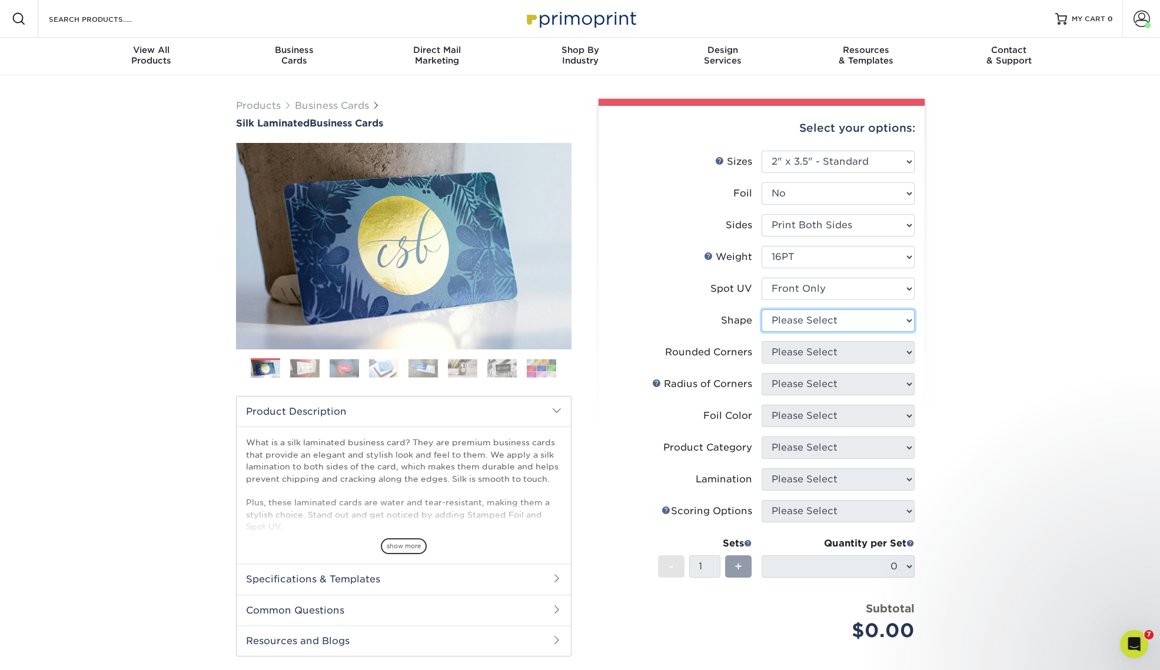
select select "standard"
click at [762, 310] on select "Please Select Standard" at bounding box center [838, 321] width 153 height 22
click at [839, 356] on select "Please Select Yes - Round 2 Corners Yes - Round 4 Corners No" at bounding box center [838, 352] width 153 height 22
select select "0"
click at [762, 341] on select "Please Select Yes - Round 2 Corners Yes - Round 4 Corners No" at bounding box center [838, 352] width 153 height 22
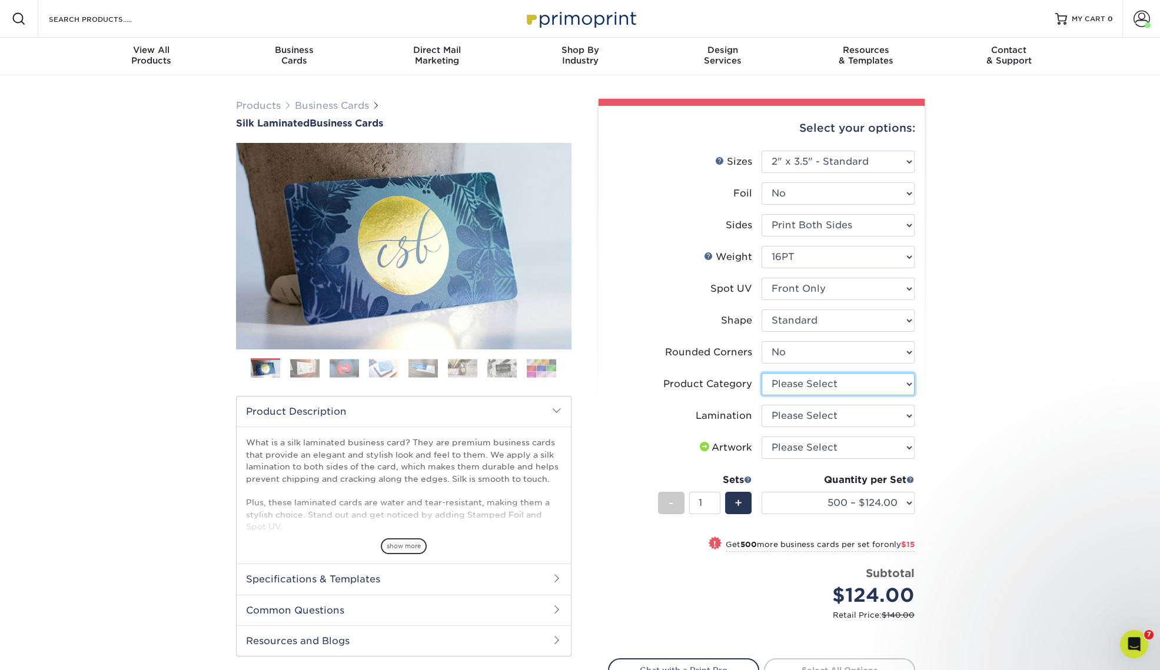
click at [818, 385] on select "Please Select Business Cards" at bounding box center [838, 384] width 153 height 22
select select "3b5148f1-0588-4f88-a218-97bcfdce65c1"
click at [762, 373] on select "Please Select Business Cards" at bounding box center [838, 384] width 153 height 22
click at [846, 411] on select "Please Select Silk" at bounding box center [838, 416] width 153 height 22
select select "ccacb42f-45f7-42d3-bbd3-7c8421cf37f0"
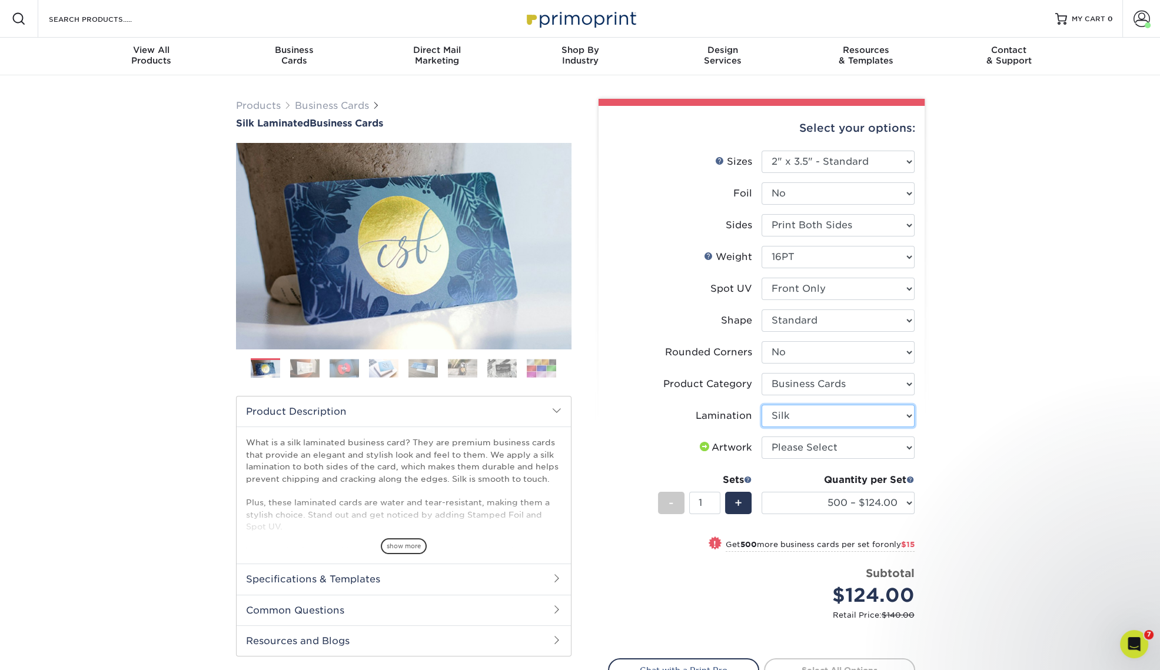
click at [762, 405] on select "Please Select Silk" at bounding box center [838, 416] width 153 height 22
click at [842, 447] on select "Please Select I will upload files I need a design - $100" at bounding box center [838, 448] width 153 height 22
select select "upload"
click at [762, 437] on select "Please Select I will upload files I need a design - $100" at bounding box center [838, 448] width 153 height 22
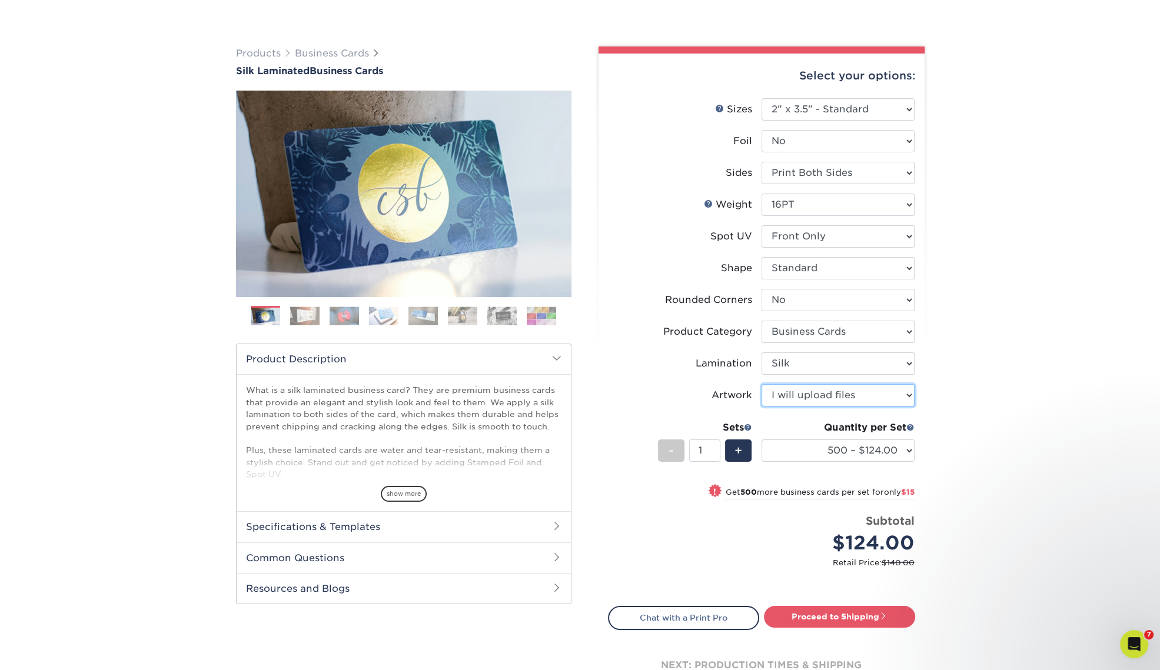
scroll to position [147, 0]
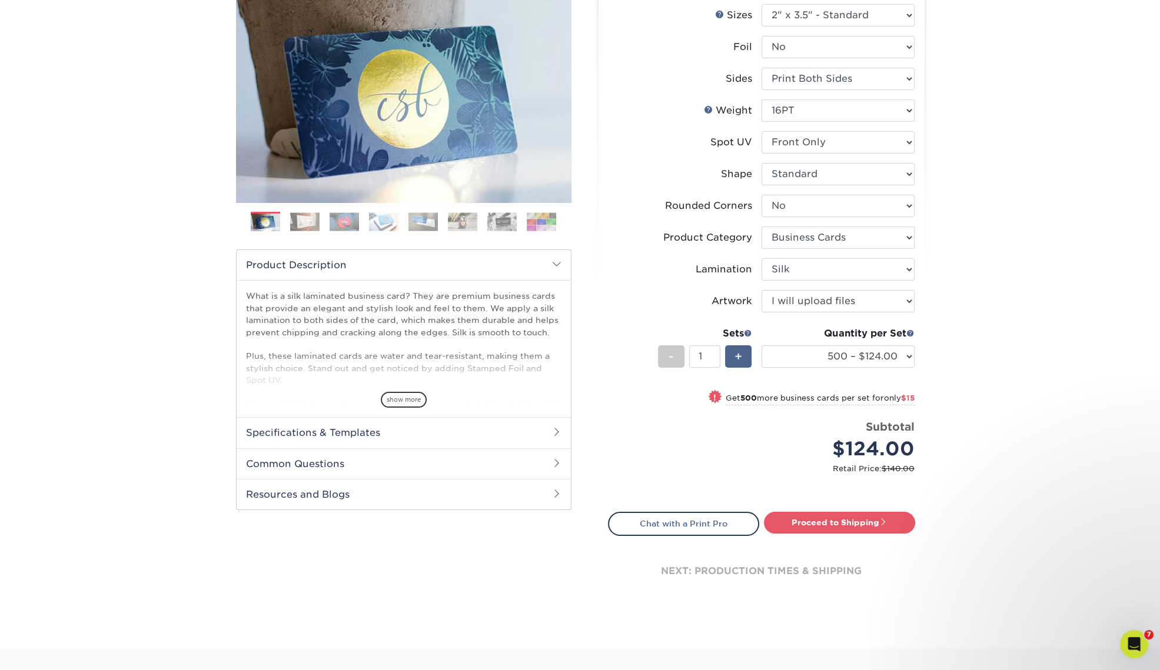
click at [741, 358] on span "+" at bounding box center [738, 357] width 8 height 18
type input "2"
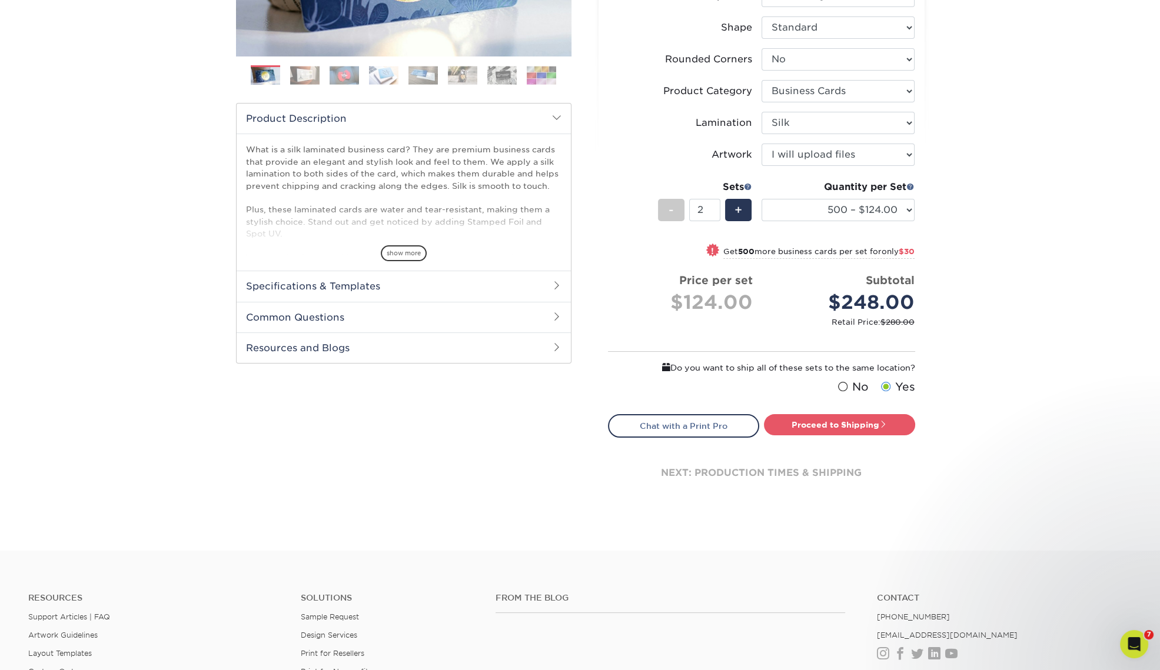
scroll to position [294, 0]
click at [846, 421] on link "Proceed to Shipping" at bounding box center [839, 424] width 151 height 21
type input "Set 1"
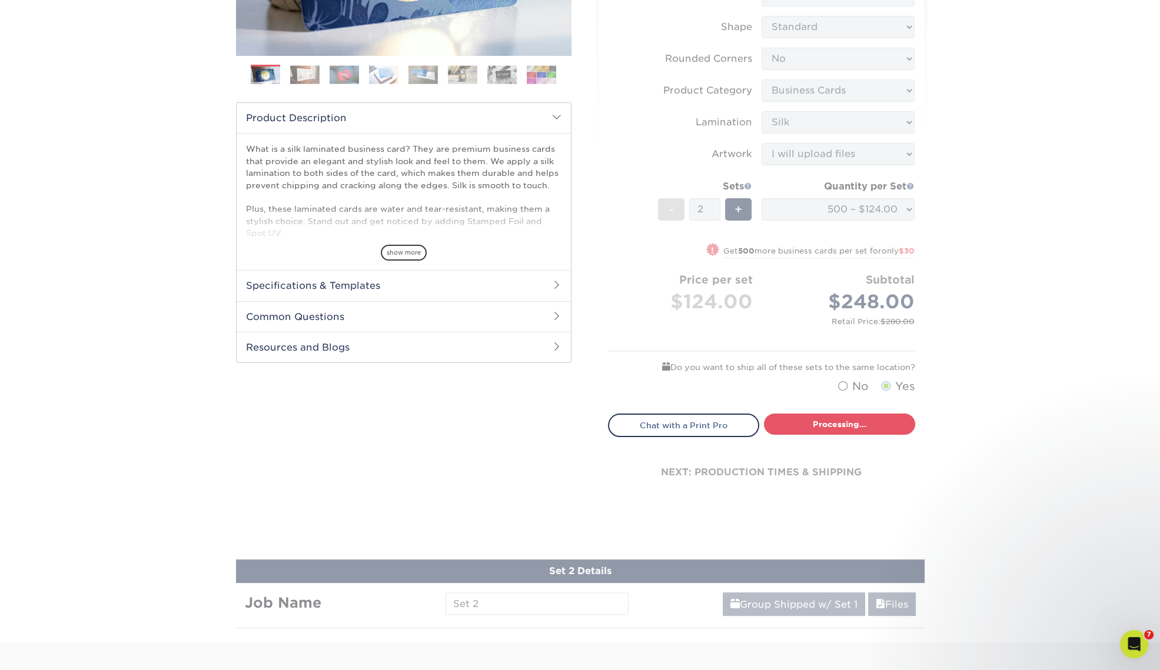
select select "85ce60e7-a328-46a2-a5ad-0d758dae0b71"
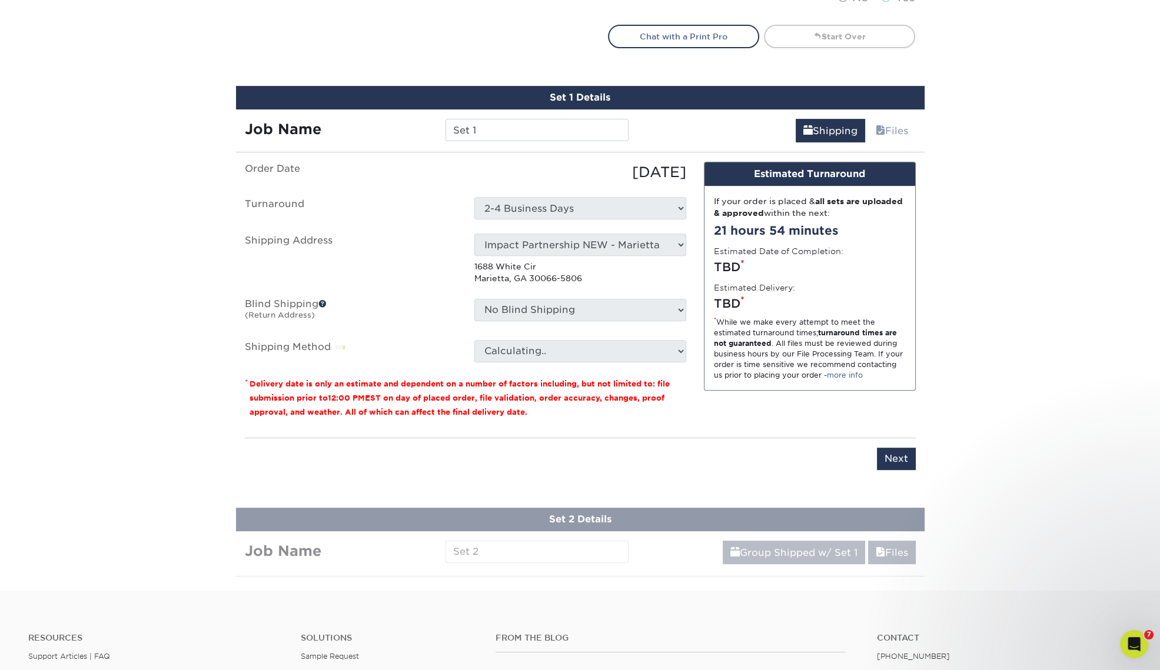
scroll to position [650, 0]
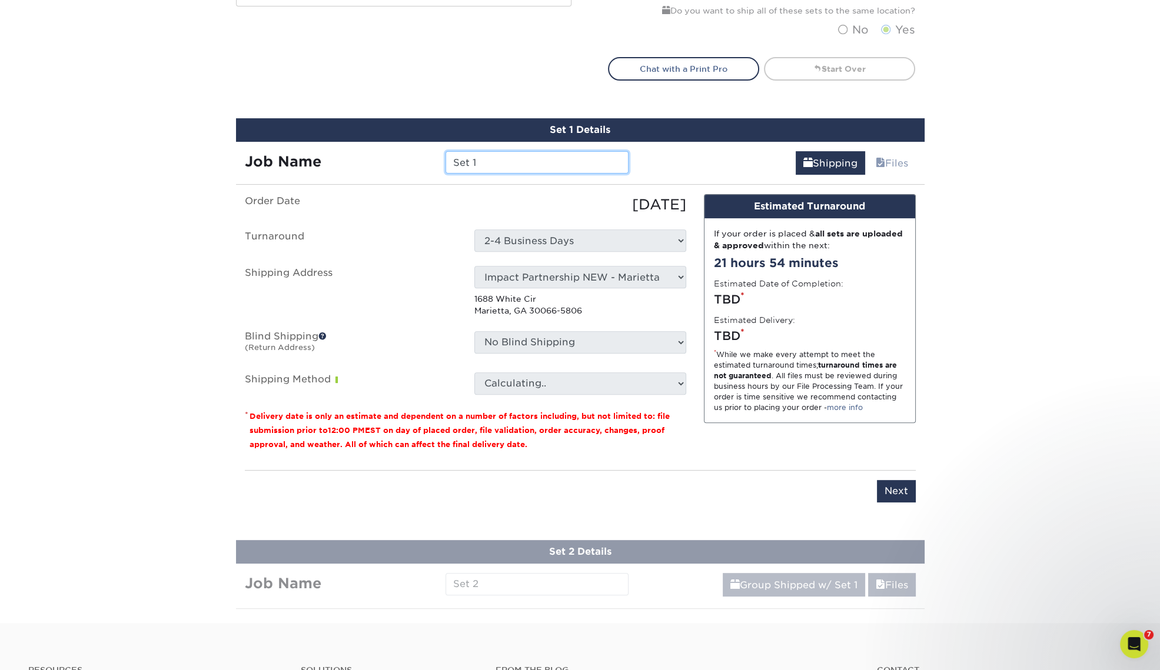
click at [511, 163] on input "Set 1" at bounding box center [536, 162] width 183 height 22
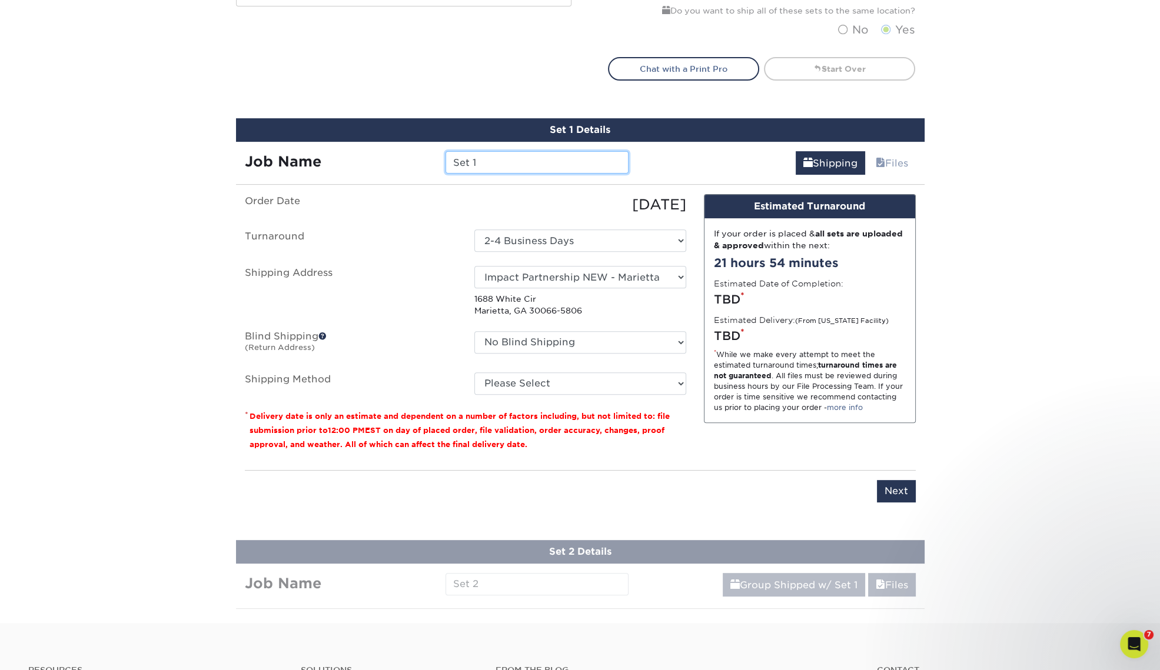
drag, startPoint x: 512, startPoint y: 159, endPoint x: 451, endPoint y: 158, distance: 60.6
click at [451, 158] on input "Set 1" at bounding box center [536, 162] width 183 height 22
paste input "ImpactBC_Deaton_Gulnick_TW"
drag, startPoint x: 543, startPoint y: 162, endPoint x: 580, endPoint y: 167, distance: 38.0
click at [583, 159] on input "ImpactBC_Deaton_Gulnick_TW" at bounding box center [536, 162] width 183 height 22
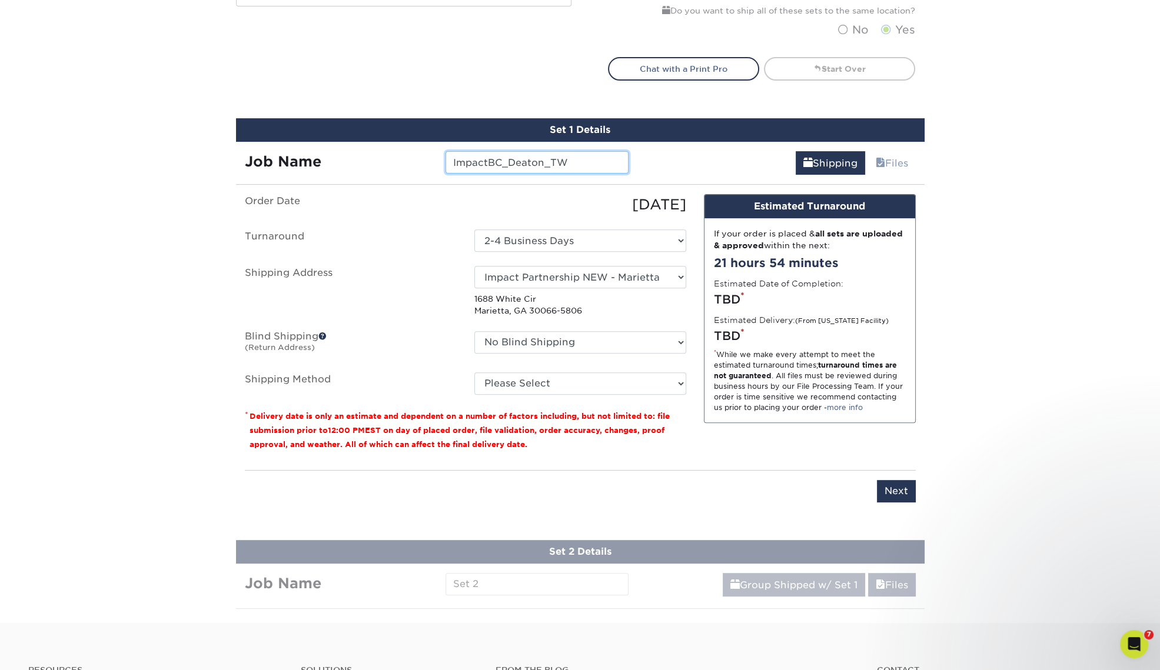
type input "ImpactBC_Deaton_TW"
click at [574, 380] on select "Please Select Ground Shipping (+$15.08) 3 Day Shipping Service (+$16.60) 2 Day …" at bounding box center [580, 384] width 212 height 22
select select "03"
click at [474, 373] on select "Please Select Ground Shipping (+$15.08) 3 Day Shipping Service (+$16.60) 2 Day …" at bounding box center [580, 384] width 212 height 22
click at [896, 488] on input "Next" at bounding box center [896, 491] width 39 height 22
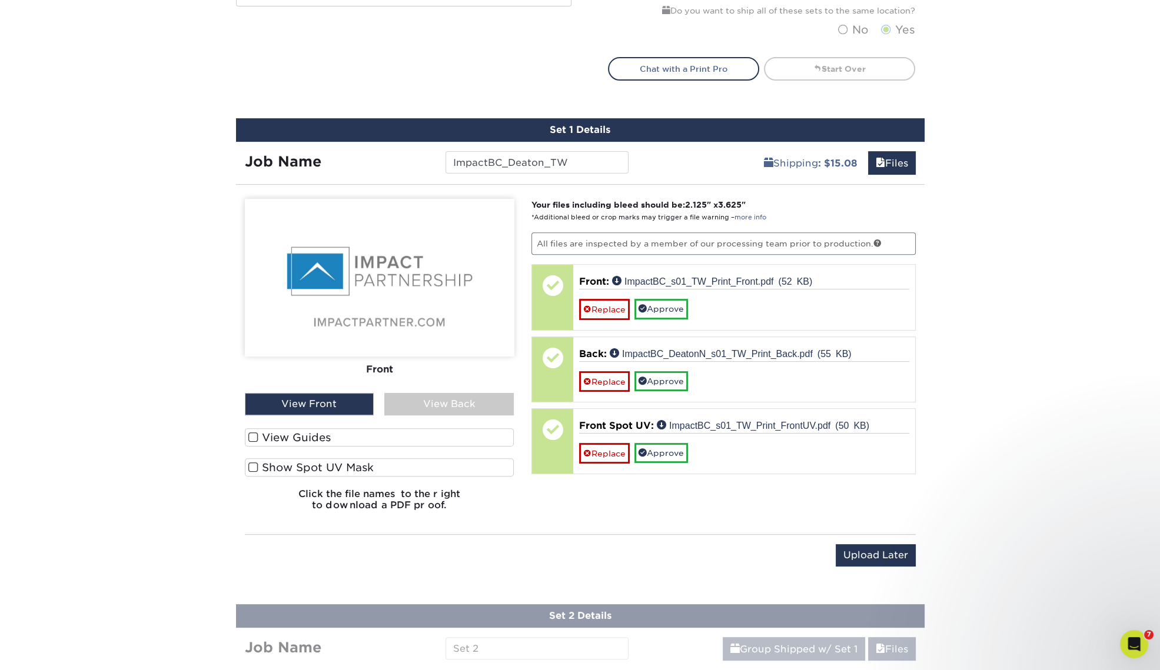
click at [453, 403] on div "View Back" at bounding box center [448, 404] width 129 height 22
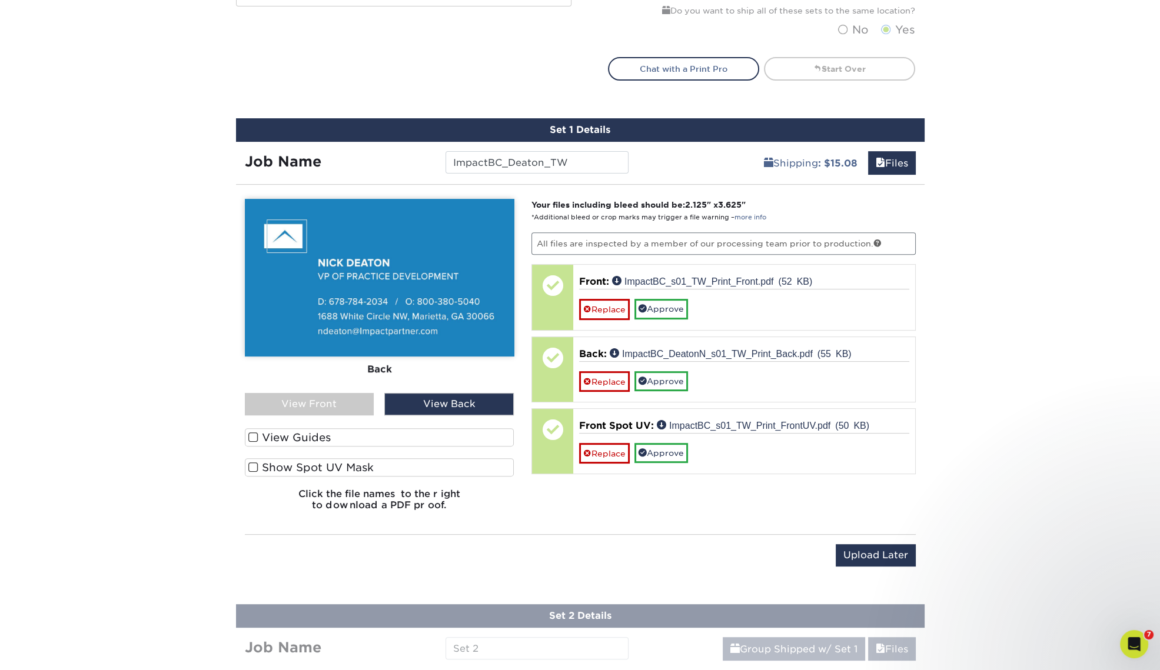
click at [331, 405] on div "View Front" at bounding box center [309, 404] width 129 height 22
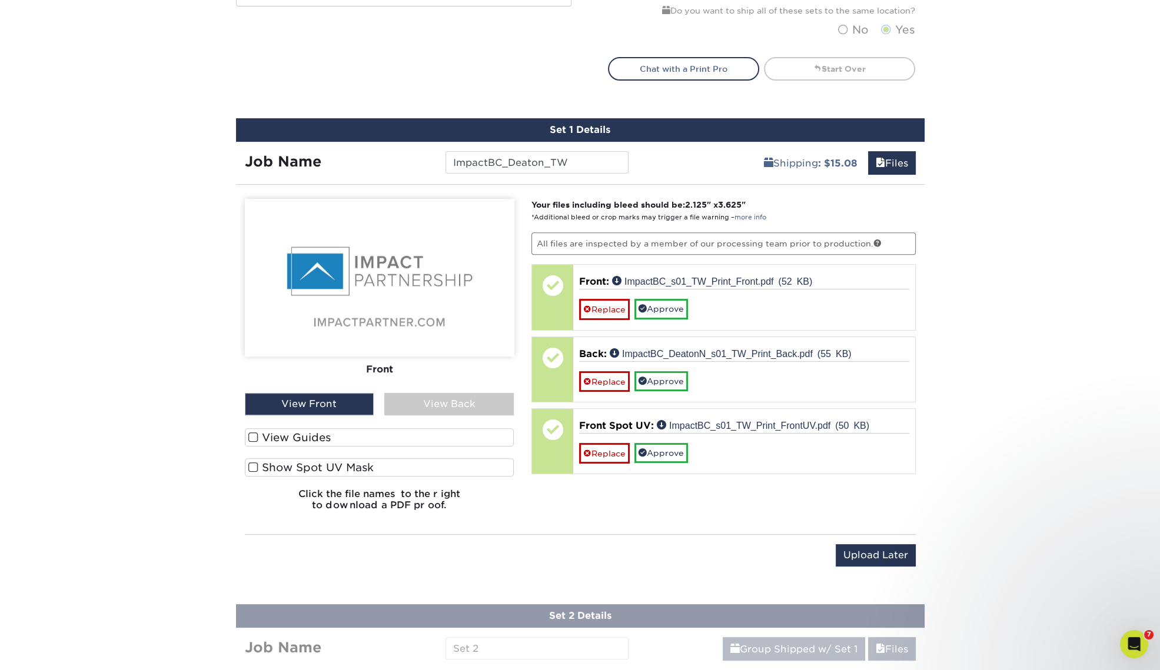
click at [292, 467] on label "Show Spot UV Mask" at bounding box center [380, 467] width 270 height 18
click at [0, 0] on input "Show Spot UV Mask" at bounding box center [0, 0] width 0 height 0
click at [291, 465] on label "Show Spot UV Mask" at bounding box center [380, 467] width 270 height 18
click at [0, 0] on input "Show Spot UV Mask" at bounding box center [0, 0] width 0 height 0
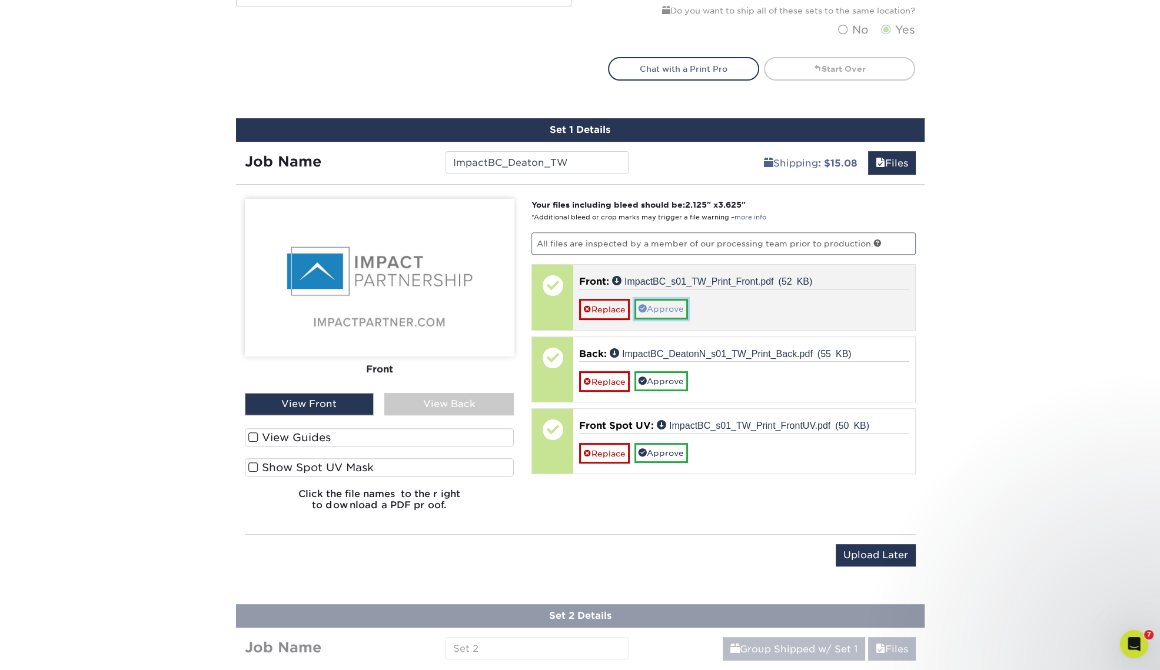
click at [670, 306] on link "Approve" at bounding box center [661, 309] width 54 height 20
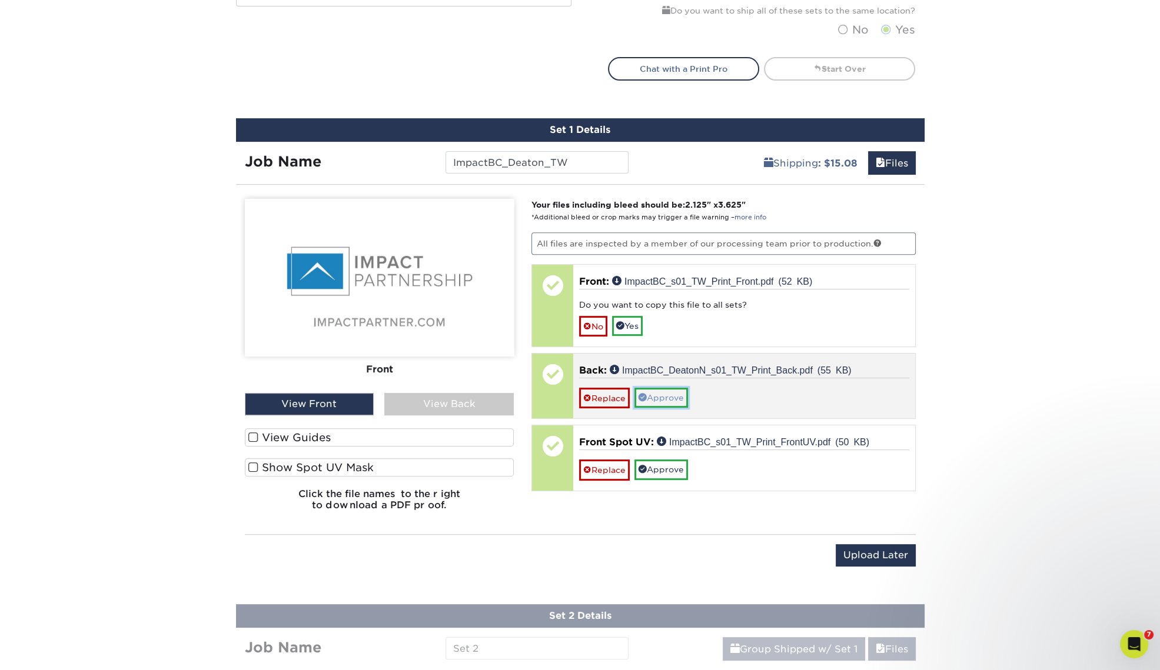
click at [660, 392] on link "Approve" at bounding box center [661, 398] width 54 height 20
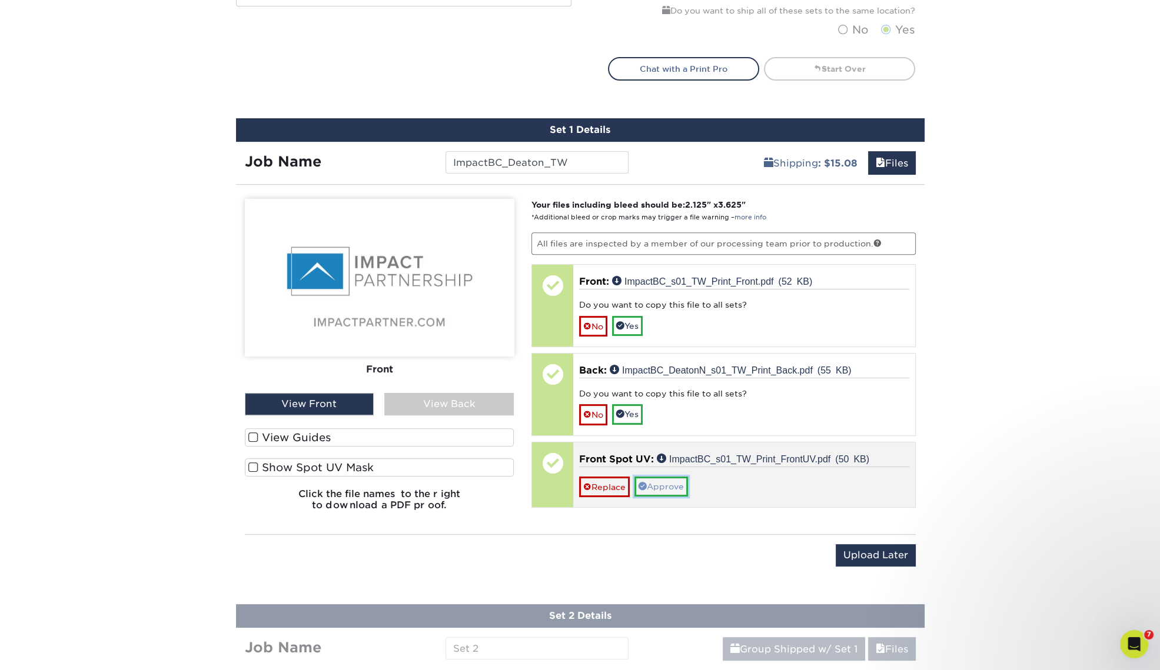
click at [659, 481] on link "Approve" at bounding box center [661, 487] width 54 height 20
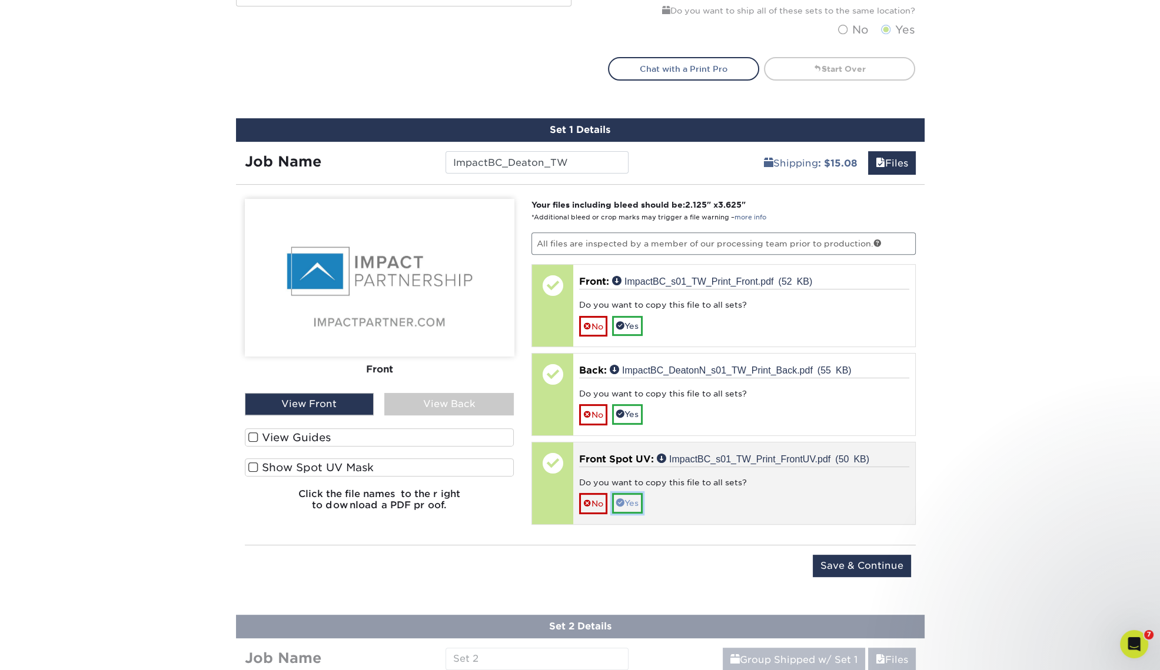
click at [628, 500] on link "Yes" at bounding box center [627, 503] width 31 height 20
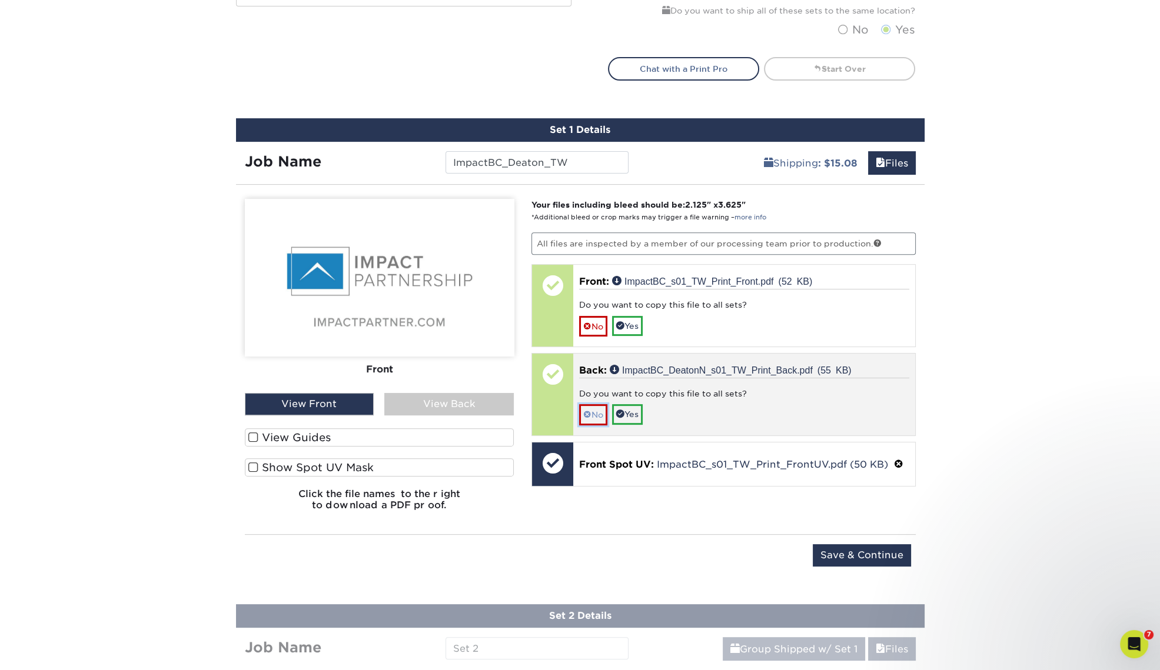
click at [591, 409] on link "No" at bounding box center [593, 414] width 28 height 21
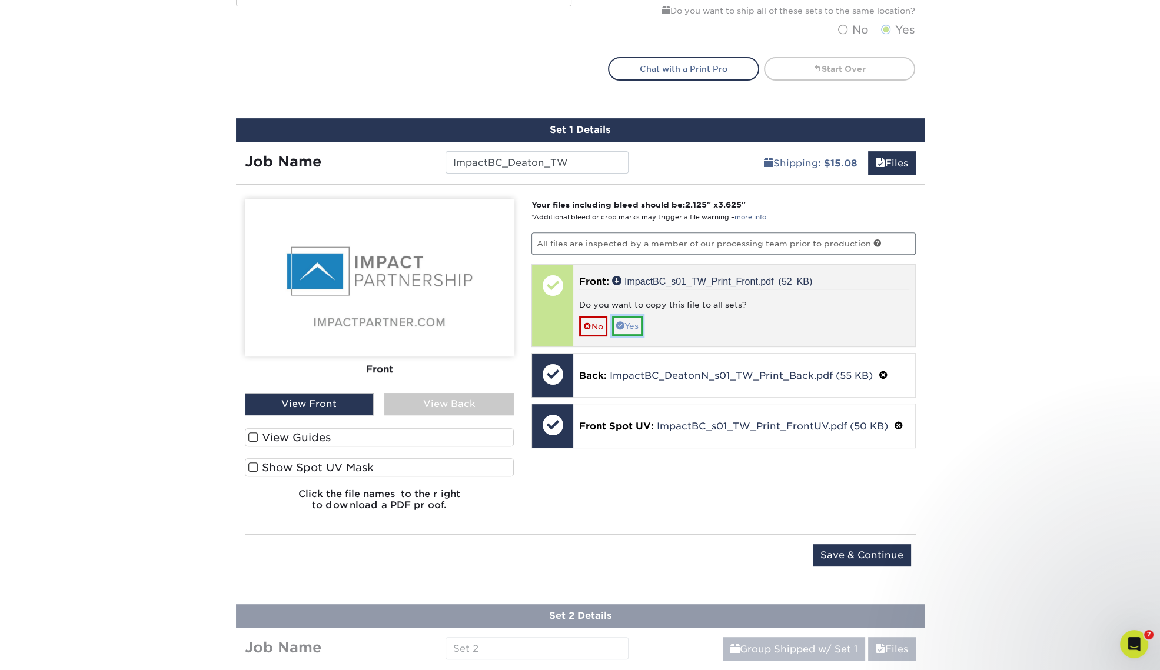
click at [629, 321] on link "Yes" at bounding box center [627, 326] width 31 height 20
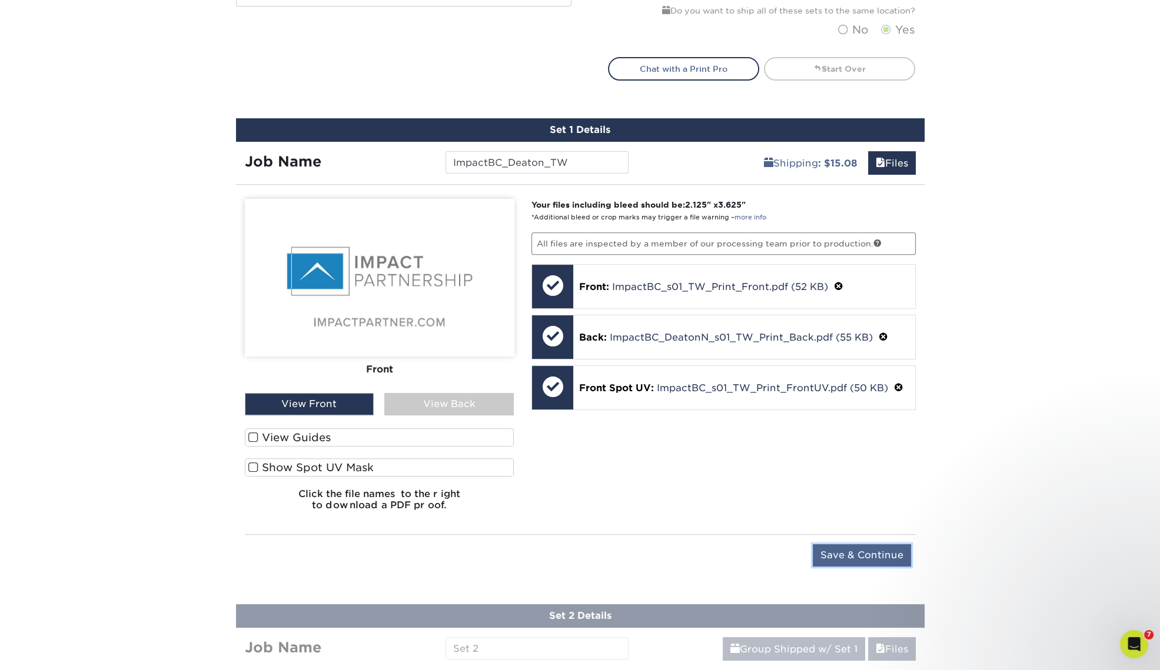
click at [859, 555] on input "Save & Continue" at bounding box center [862, 555] width 98 height 22
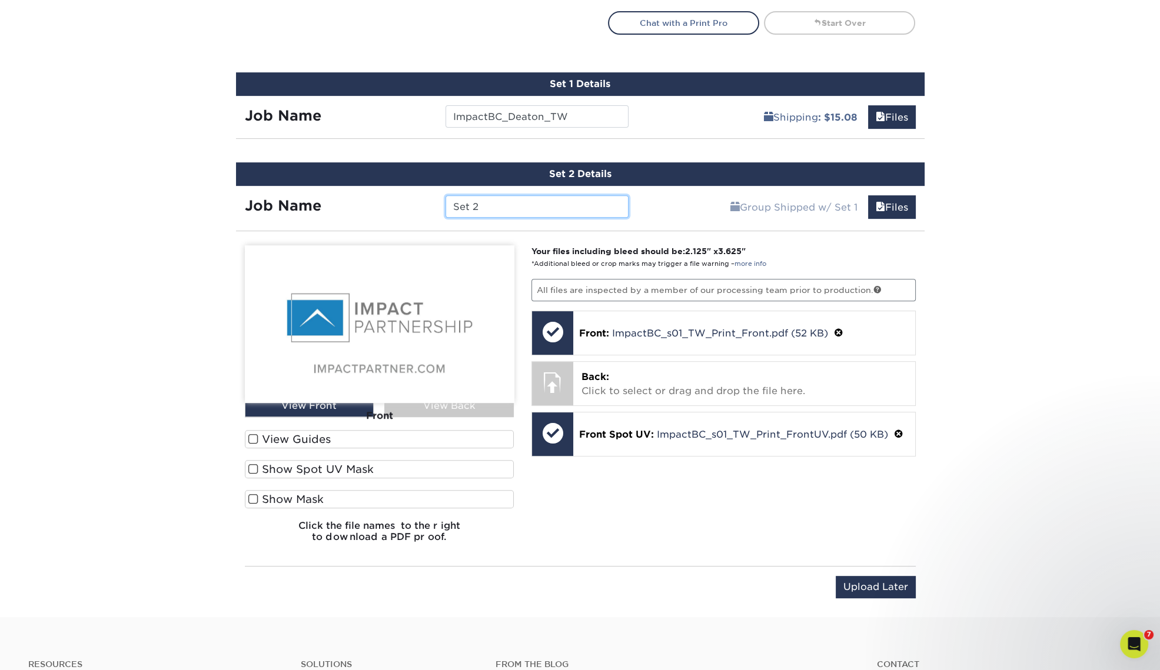
scroll to position [724, 0]
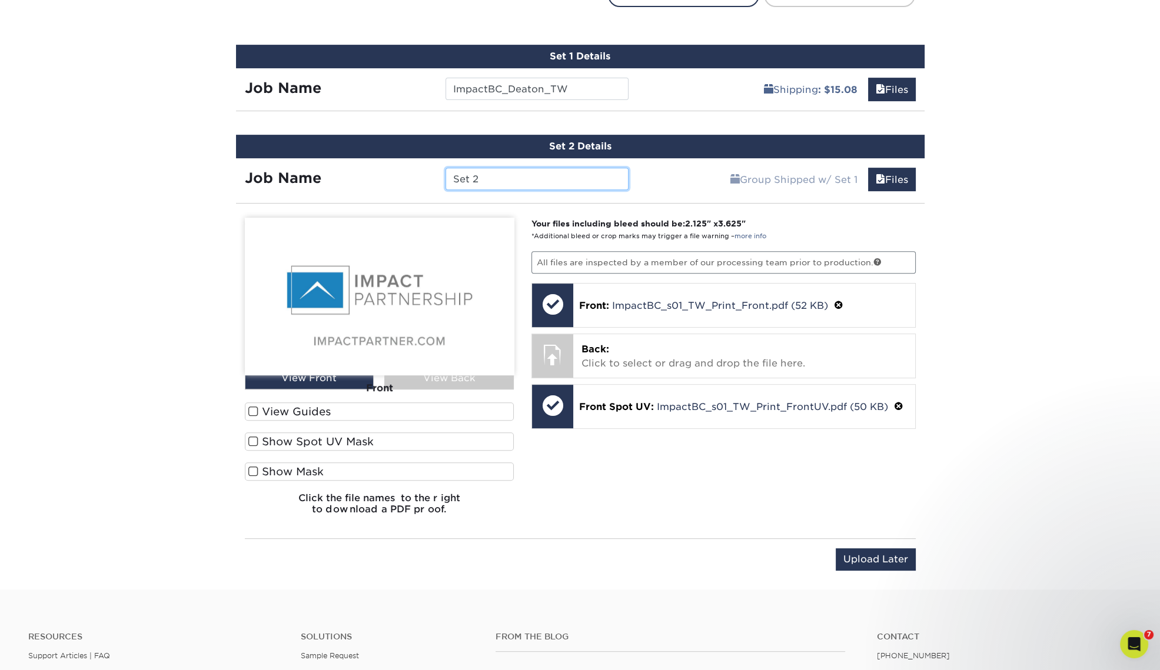
click at [521, 178] on input "Set 2" at bounding box center [536, 179] width 183 height 22
paste input "ImpactBC_Deaton_Gulnick_TW"
drag, startPoint x: 550, startPoint y: 177, endPoint x: 508, endPoint y: 175, distance: 42.4
click at [508, 175] on input "ImpactBC_Deaton_Gulnick_TW" at bounding box center [536, 179] width 183 height 22
type input "ImpactBC_Gulnick_TW"
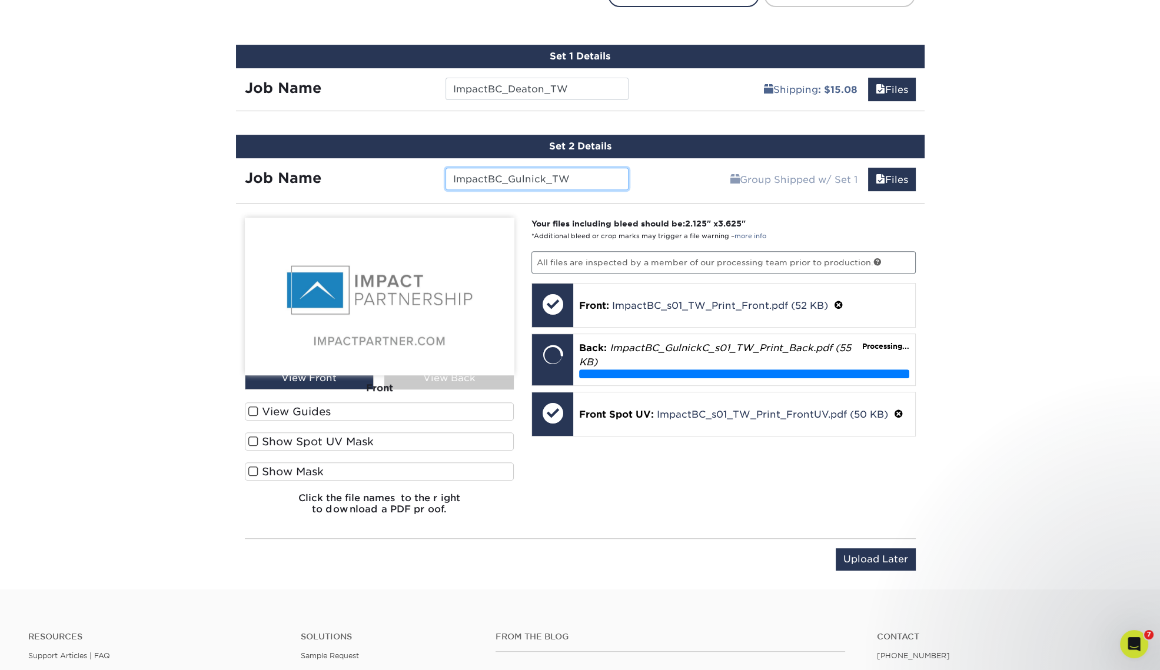
scroll to position [797, 0]
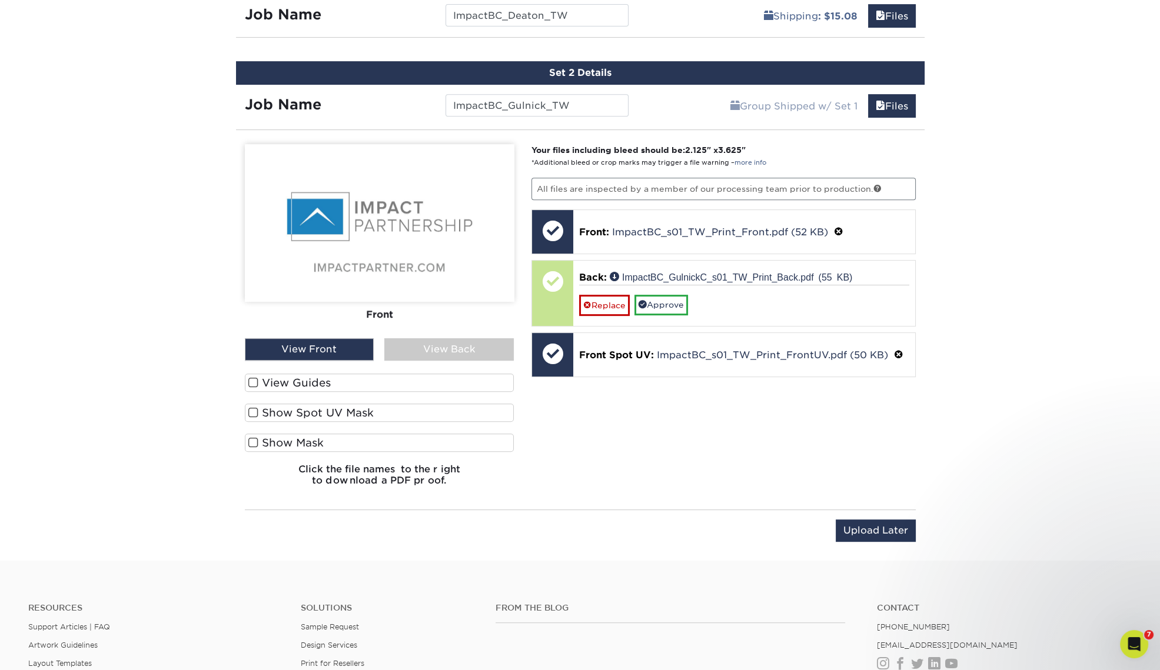
click at [448, 347] on div "View Back" at bounding box center [448, 349] width 129 height 22
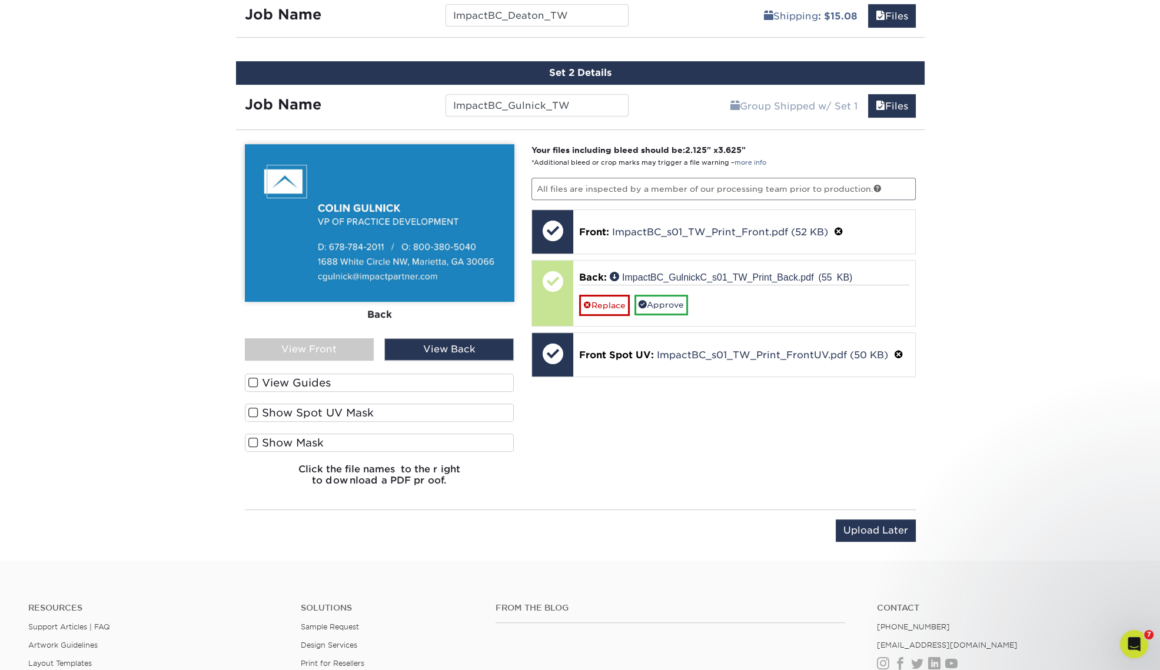
click at [327, 347] on div "View Front" at bounding box center [309, 349] width 129 height 22
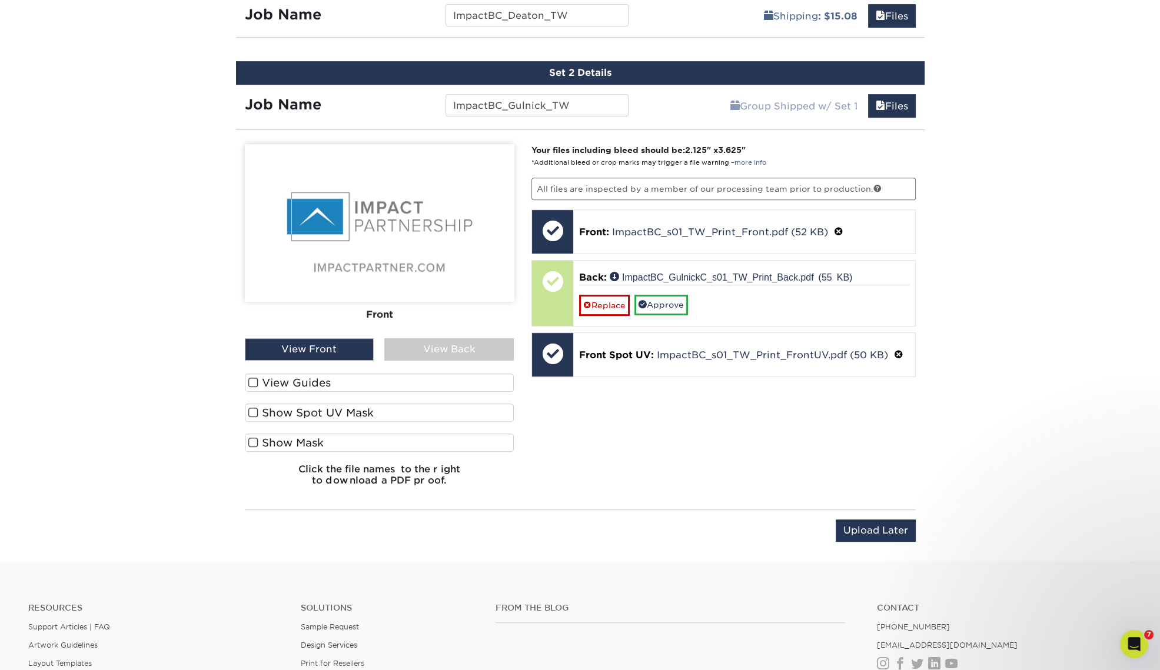
click at [310, 410] on label "Show Spot UV Mask" at bounding box center [380, 413] width 270 height 18
click at [0, 0] on input "Show Spot UV Mask" at bounding box center [0, 0] width 0 height 0
click at [310, 410] on label "Show Spot UV Mask" at bounding box center [380, 413] width 270 height 18
click at [0, 0] on input "Show Spot UV Mask" at bounding box center [0, 0] width 0 height 0
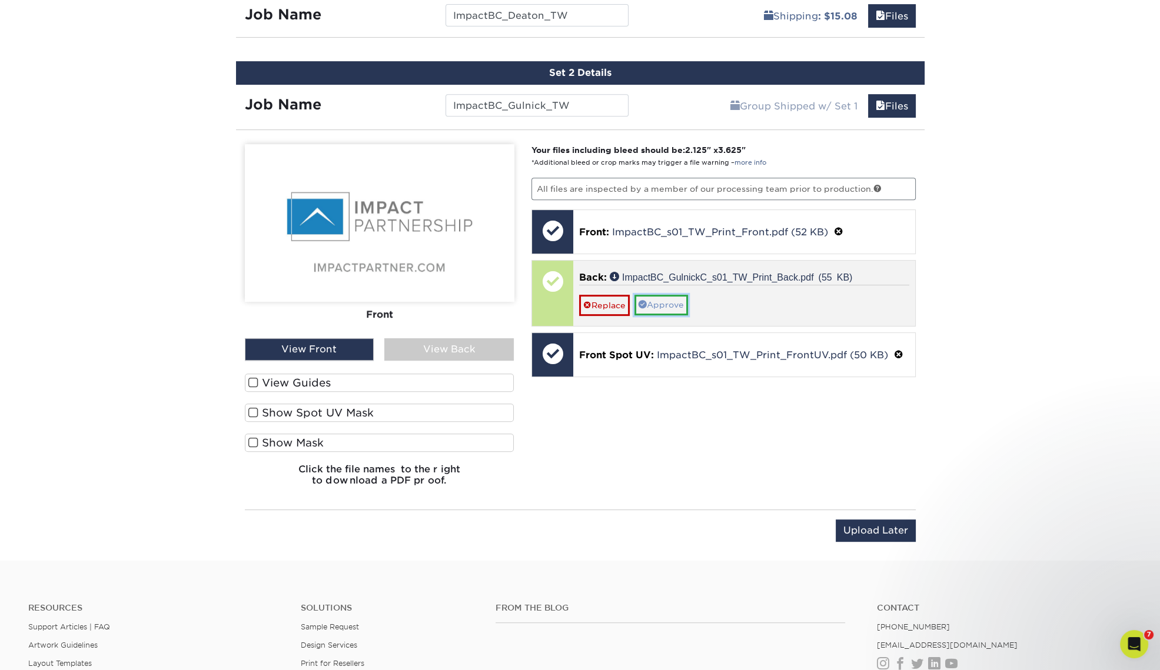
click at [667, 297] on link "Approve" at bounding box center [661, 305] width 54 height 20
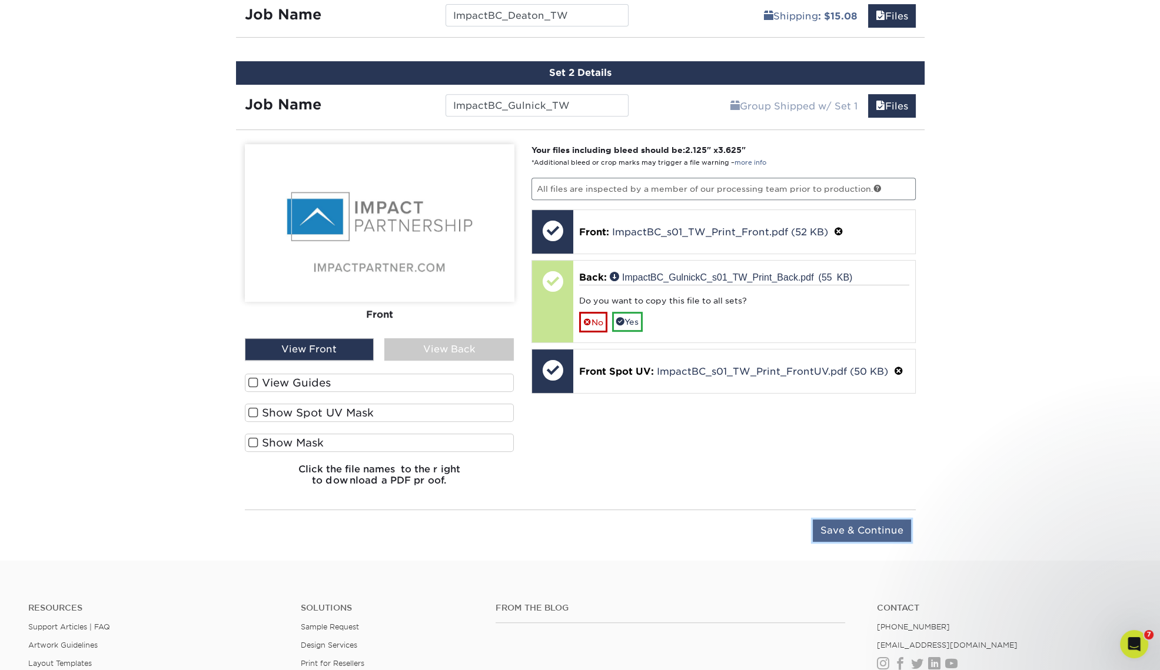
click at [862, 524] on input "Save & Continue" at bounding box center [862, 531] width 98 height 22
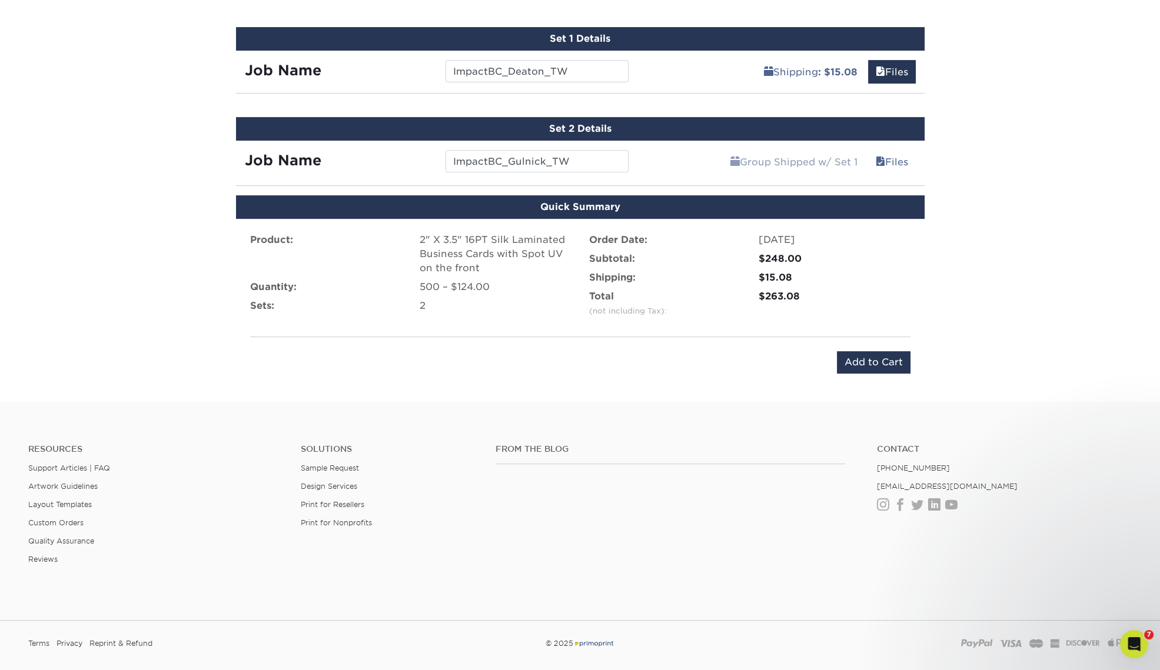
scroll to position [724, 0]
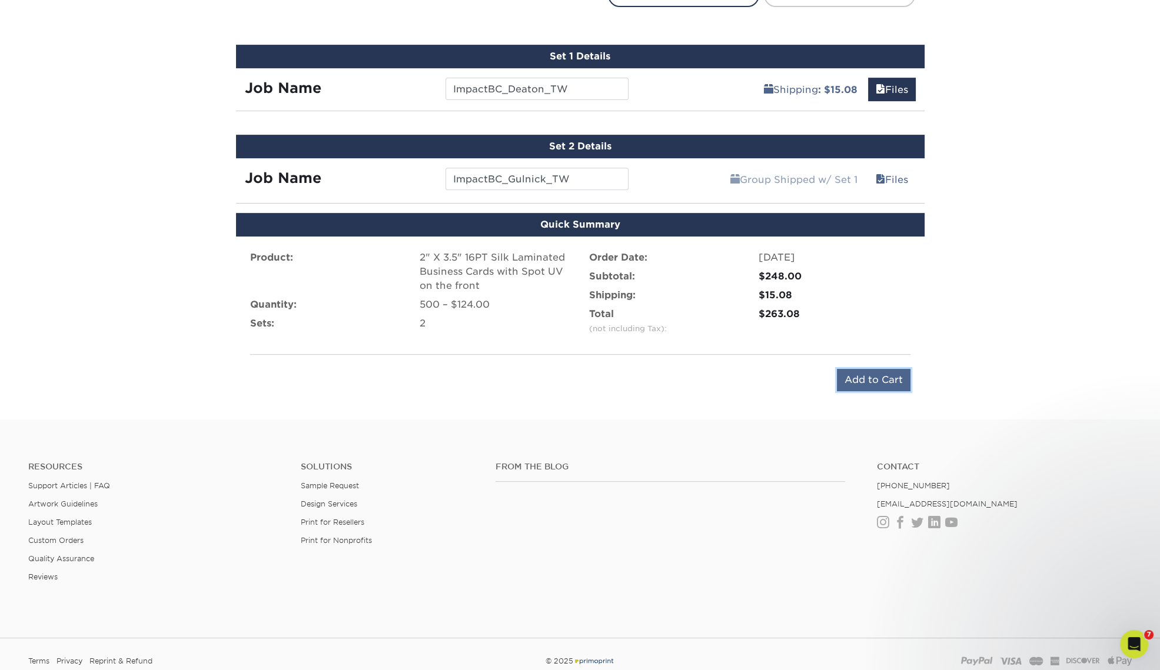
click at [886, 377] on input "Add to Cart" at bounding box center [874, 380] width 74 height 22
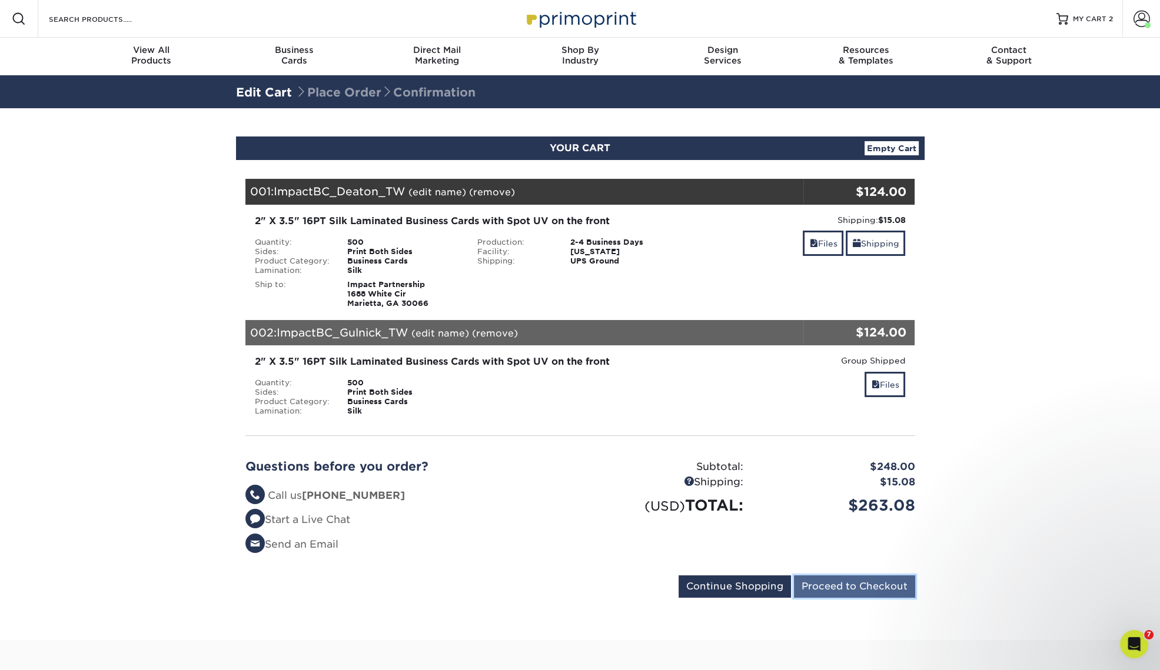
click at [858, 590] on input "Proceed to Checkout" at bounding box center [854, 587] width 121 height 22
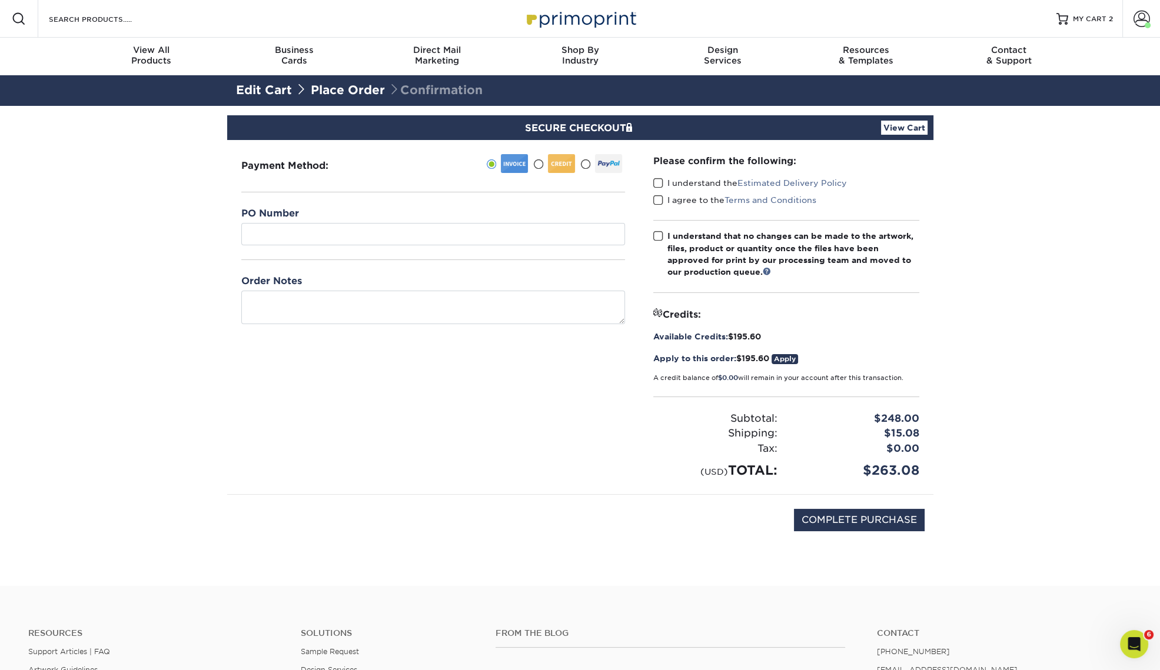
click at [658, 182] on span at bounding box center [658, 183] width 10 height 11
click at [0, 0] on input "I understand the Estimated Delivery Policy" at bounding box center [0, 0] width 0 height 0
click at [659, 199] on span at bounding box center [658, 200] width 10 height 11
click at [0, 0] on input "I agree to the Terms and Conditions" at bounding box center [0, 0] width 0 height 0
click at [654, 235] on span at bounding box center [658, 236] width 10 height 11
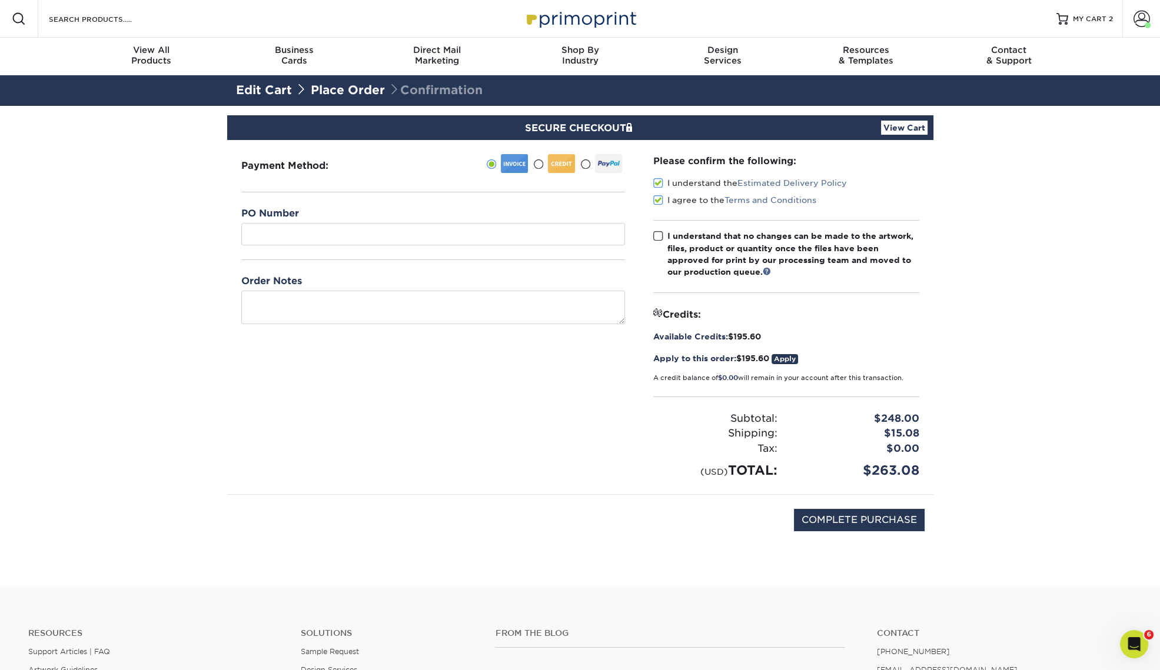
click at [0, 0] on input "I understand that no changes can be made to the artwork, files, product or quan…" at bounding box center [0, 0] width 0 height 0
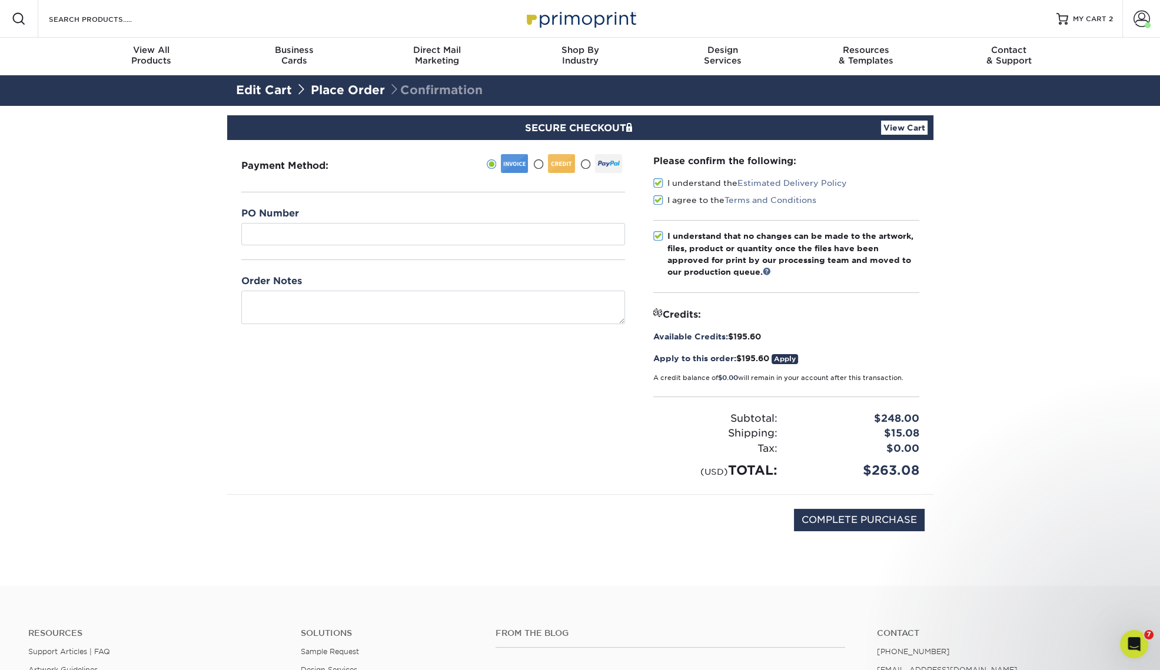
drag, startPoint x: 916, startPoint y: 470, endPoint x: 729, endPoint y: 418, distance: 194.9
click at [729, 418] on div "Subtotal: $248.00 Shipping: $15.08 Discounts: - $0.00 Tax: $0.00" at bounding box center [786, 439] width 266 height 84
drag, startPoint x: 750, startPoint y: 421, endPoint x: 881, endPoint y: 492, distance: 149.3
click at [876, 468] on div "Subtotal: $248.00 Shipping: $15.08 Discounts: - $0.00 Tax: $0.00" at bounding box center [786, 439] width 266 height 84
click at [867, 521] on input "COMPLETE PURCHASE" at bounding box center [859, 520] width 131 height 22
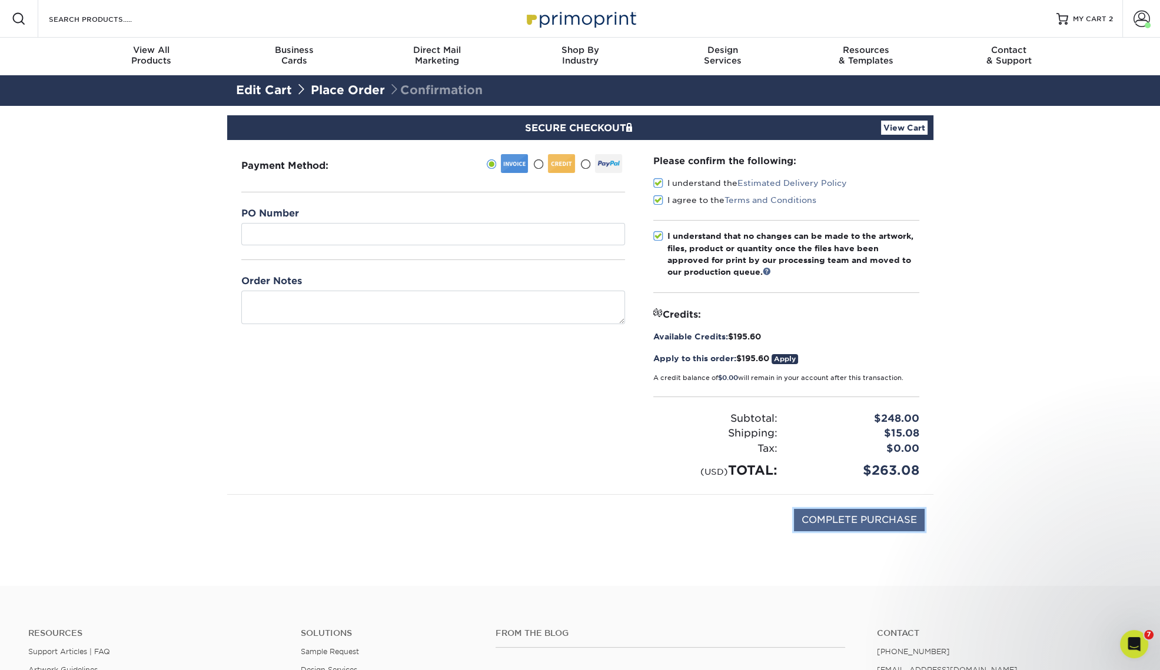
type input "PROCESSING, PLEASE WAIT..."
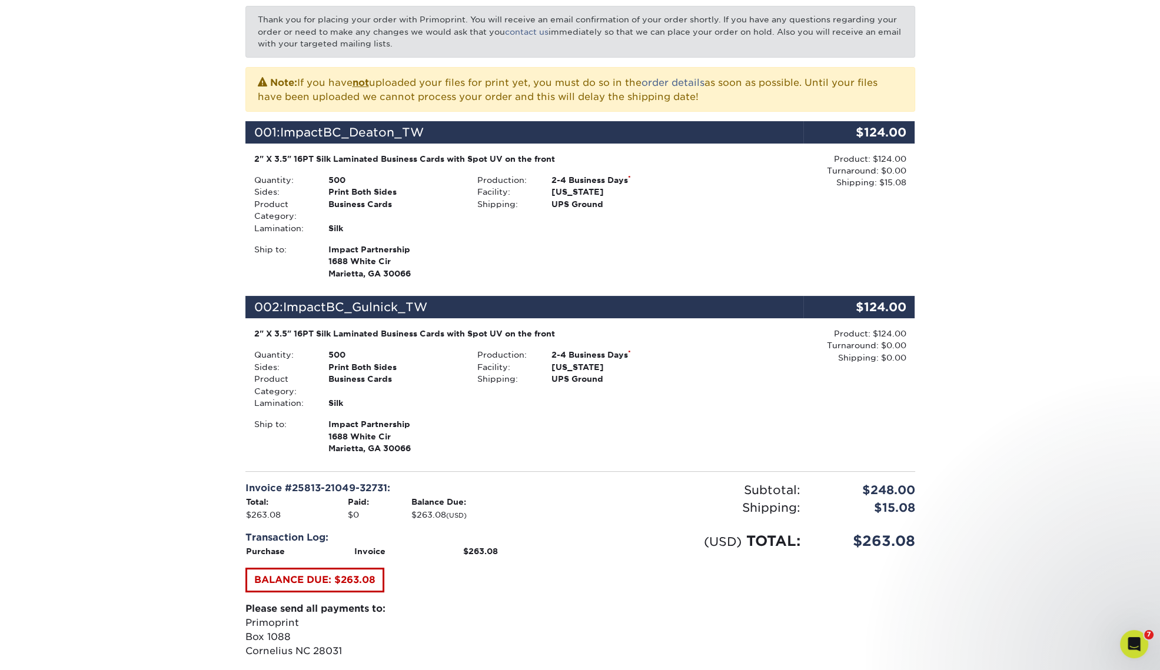
scroll to position [221, 0]
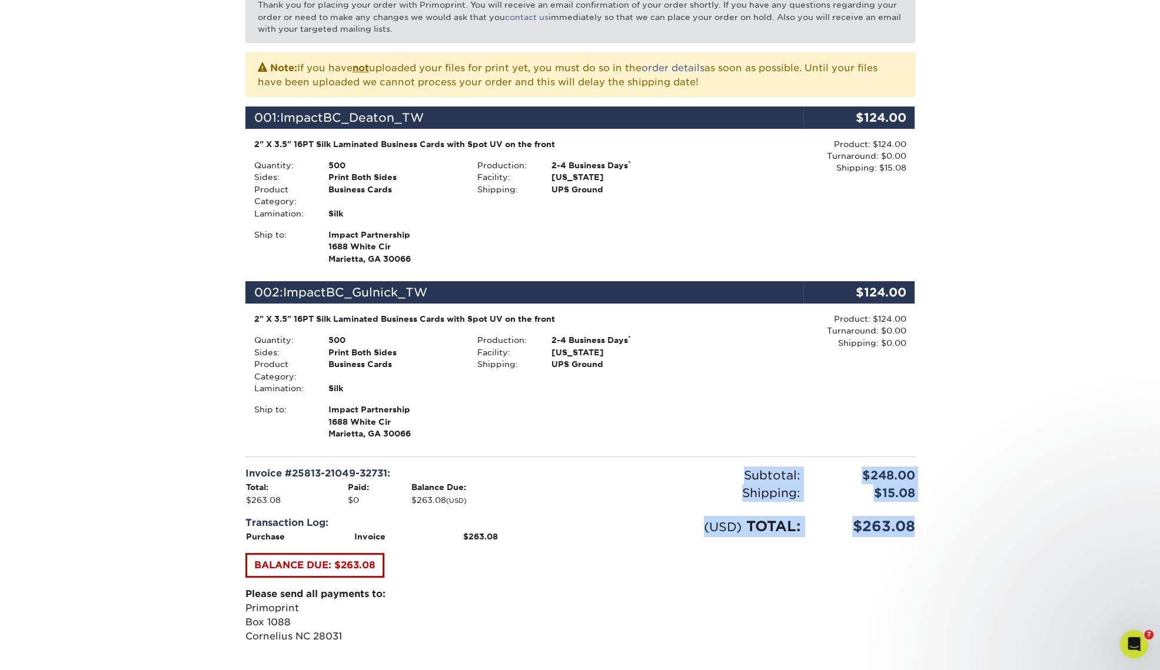
drag, startPoint x: 913, startPoint y: 526, endPoint x: 744, endPoint y: 469, distance: 178.3
click at [744, 469] on div "Subtotal: $248.00 Shipping: $15.08 Discounts: - $0.00 (USD) TOTAL: $263.08" at bounding box center [752, 567] width 344 height 201
copy div "Subtotal: $248.00 Shipping: $15.08 Discounts: - $0.00 (USD) TOTAL: $263.08"
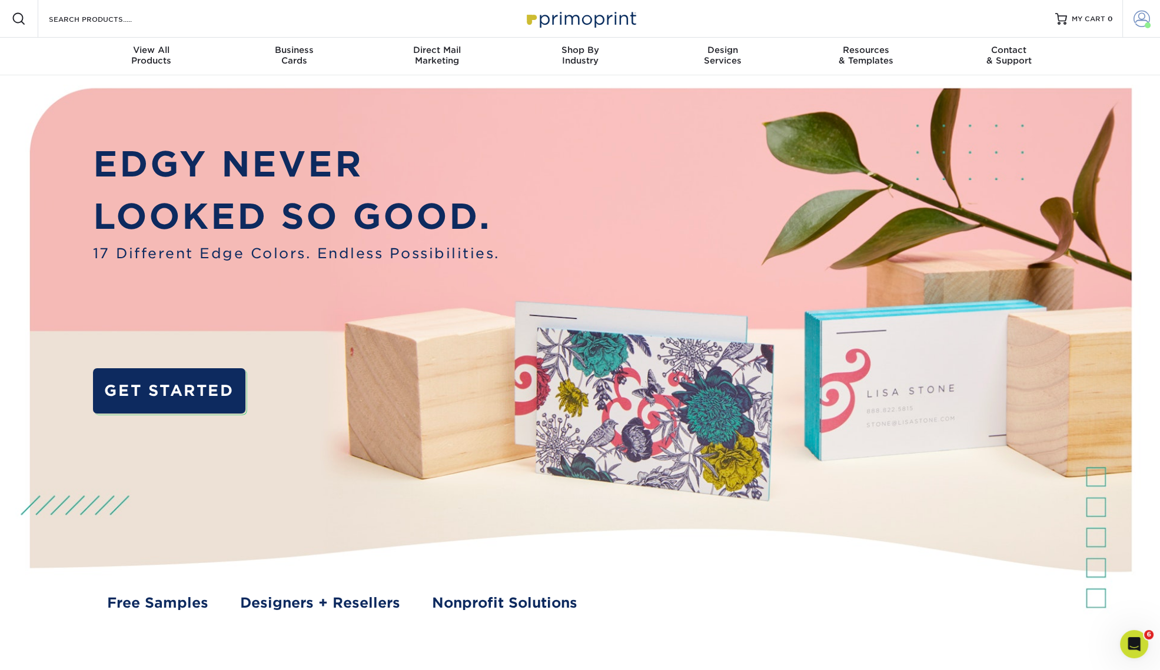
click at [1141, 16] on span at bounding box center [1141, 19] width 16 height 16
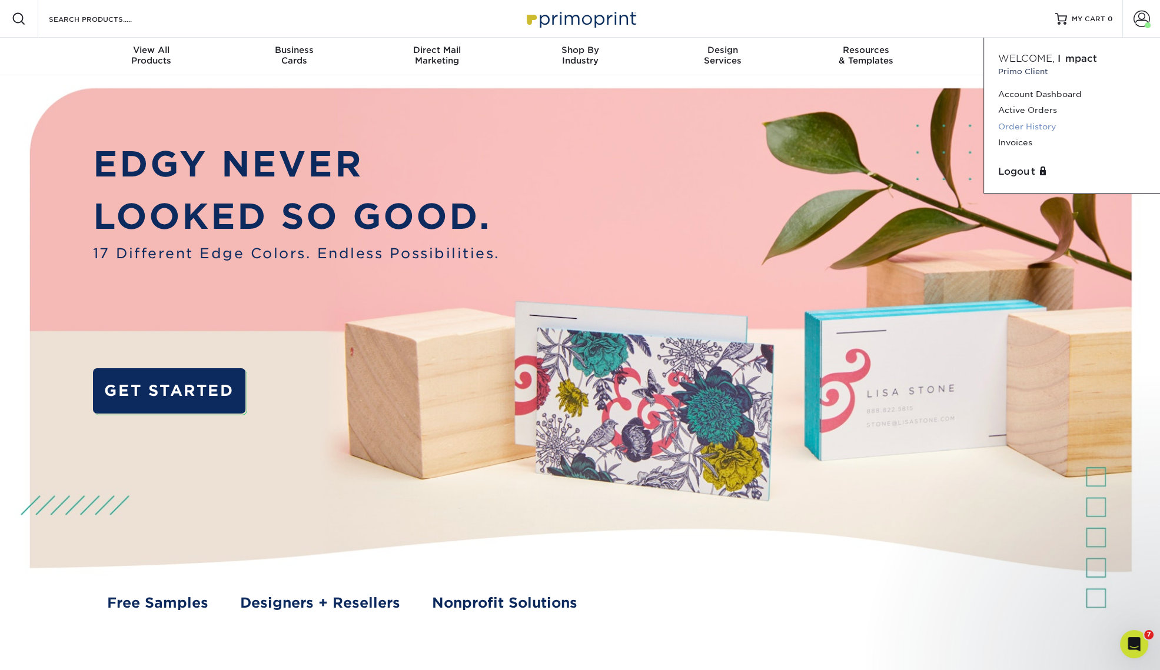
click at [1044, 127] on link "Order History" at bounding box center [1072, 127] width 148 height 16
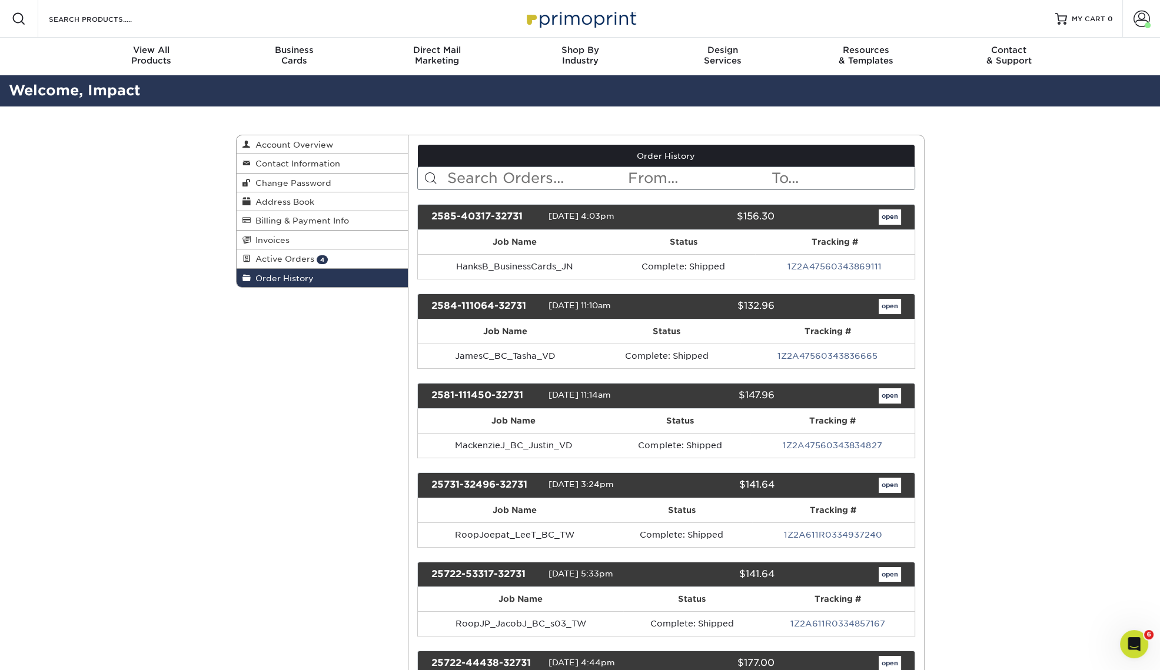
drag, startPoint x: 280, startPoint y: 255, endPoint x: 265, endPoint y: 334, distance: 80.7
click at [280, 254] on span "Active Orders" at bounding box center [283, 258] width 64 height 9
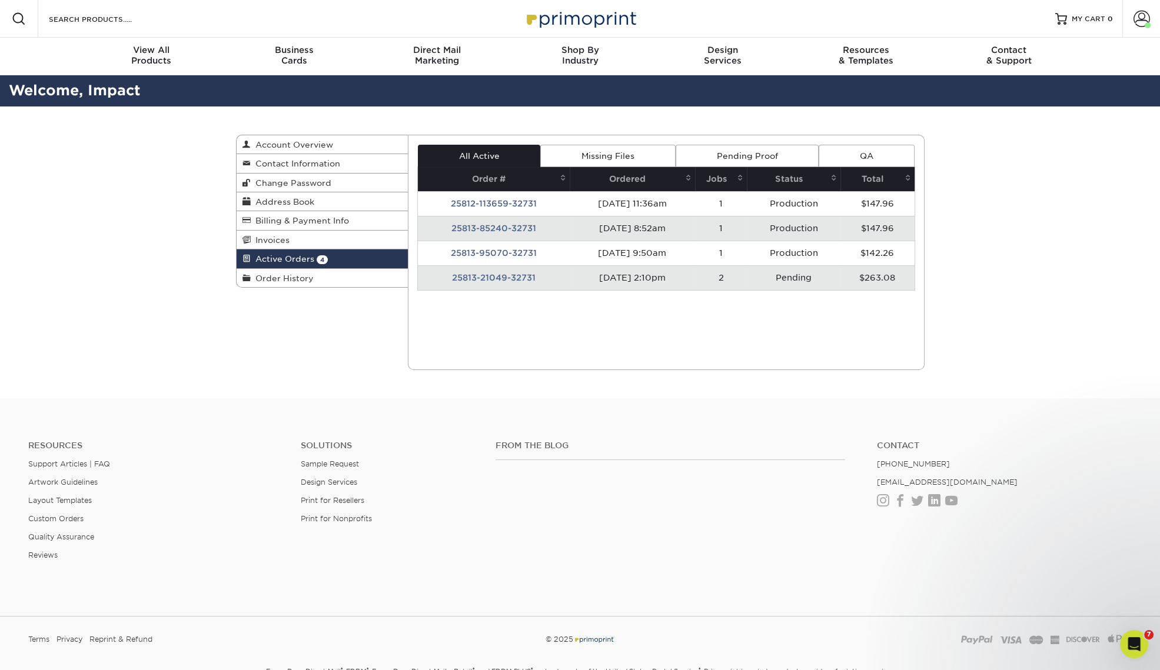
click at [500, 277] on td "25813-21049-32731" at bounding box center [494, 277] width 152 height 25
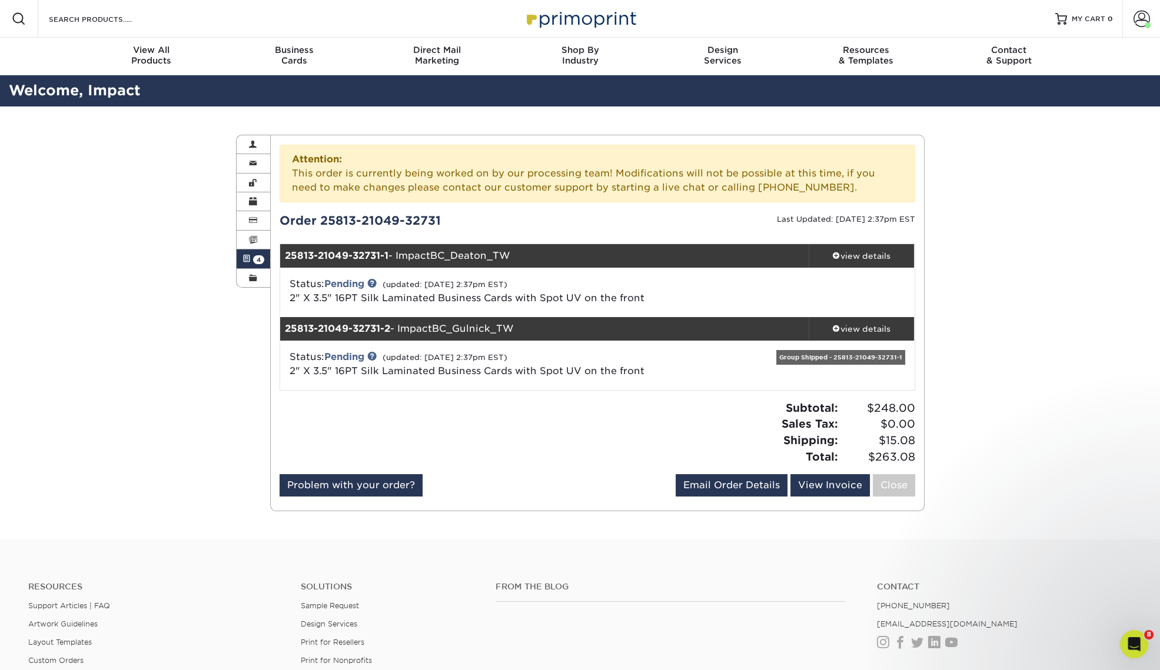
click at [1133, 646] on icon "Open Intercom Messenger" at bounding box center [1134, 644] width 19 height 19
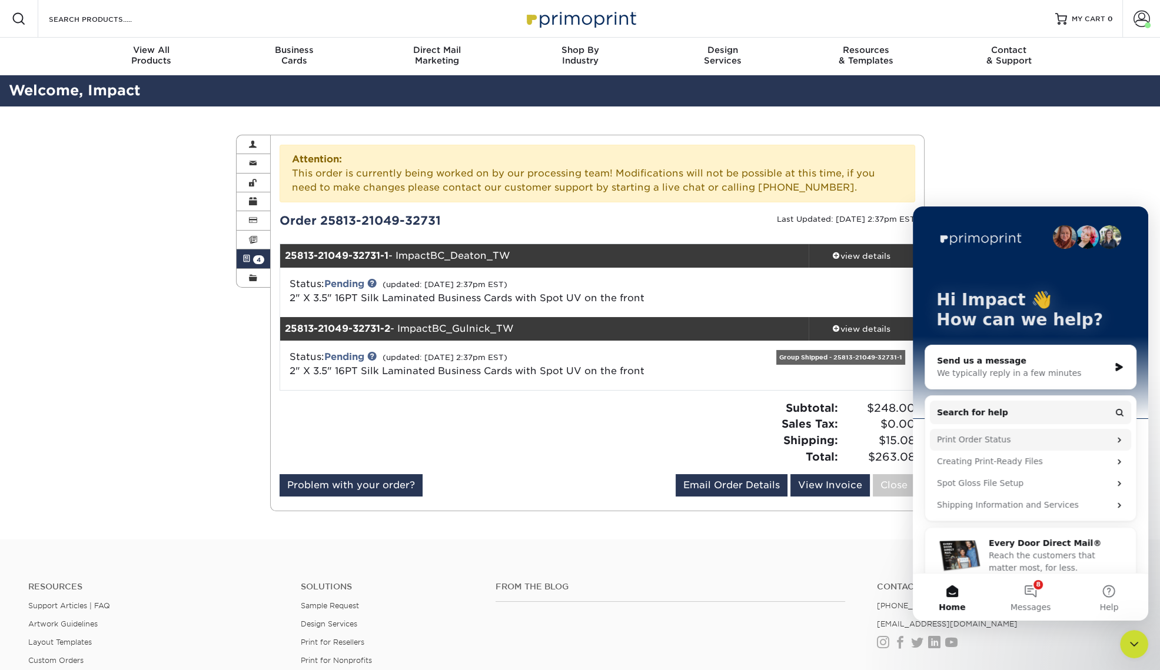
scroll to position [15, 0]
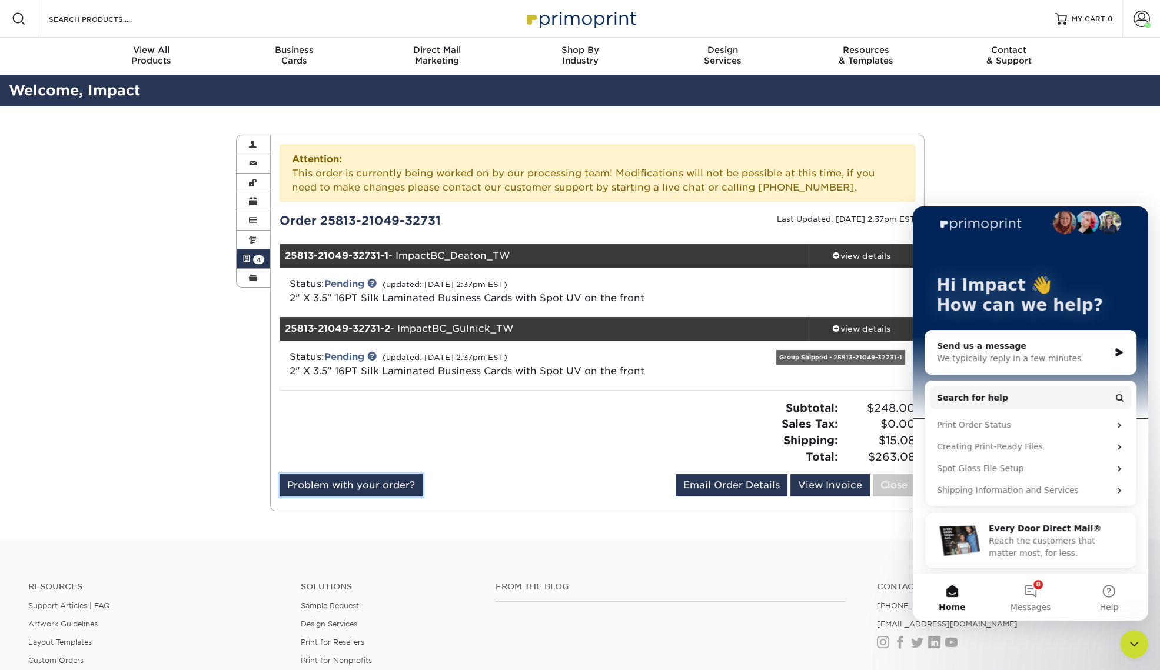
drag, startPoint x: 372, startPoint y: 488, endPoint x: 388, endPoint y: 500, distance: 20.1
click at [372, 488] on link "Problem with your order?" at bounding box center [351, 485] width 143 height 22
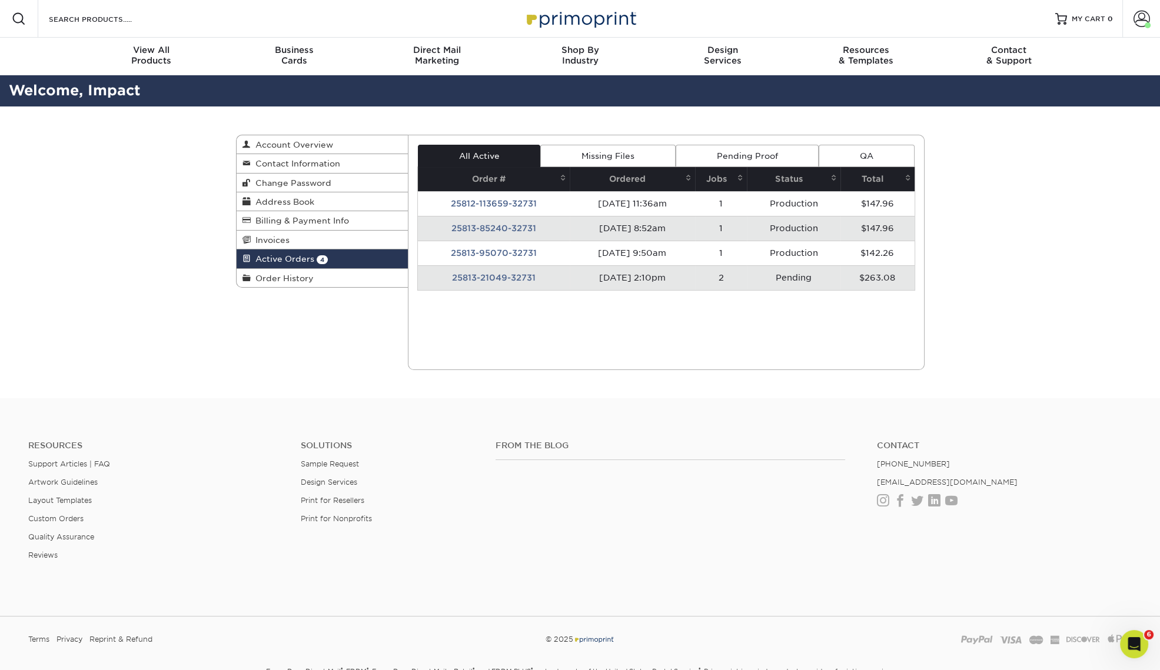
click at [502, 277] on td "25813-21049-32731" at bounding box center [494, 277] width 152 height 25
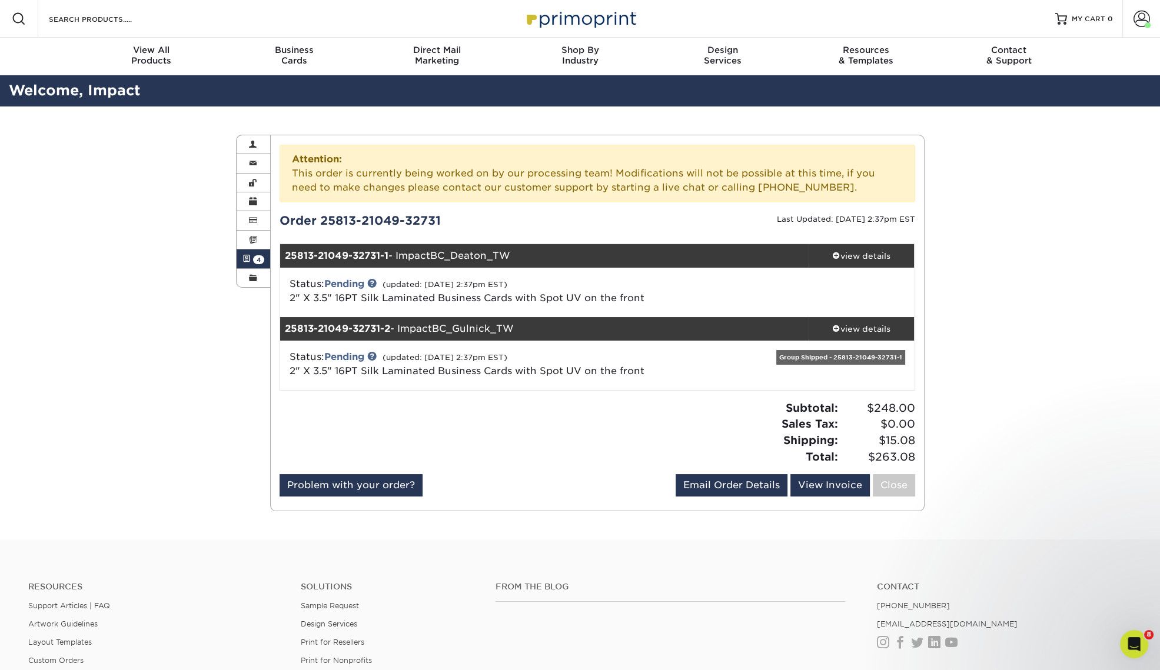
click at [1133, 645] on icon "Open Intercom Messenger" at bounding box center [1134, 644] width 19 height 19
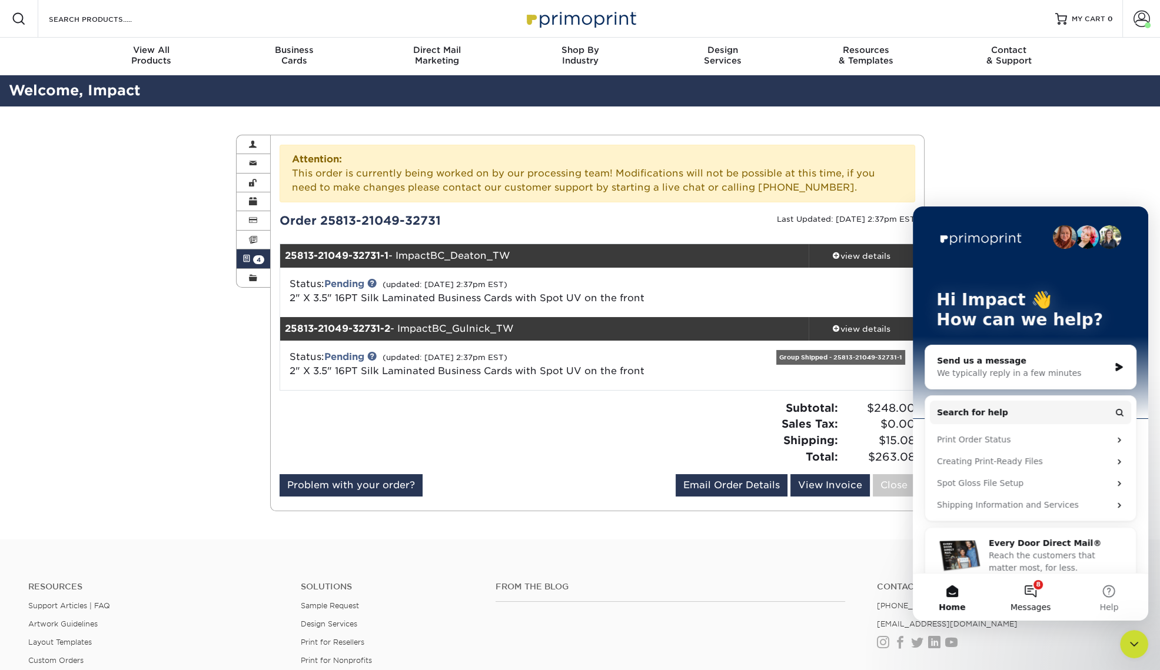
click at [1033, 587] on button "8 Messages" at bounding box center [1030, 597] width 78 height 47
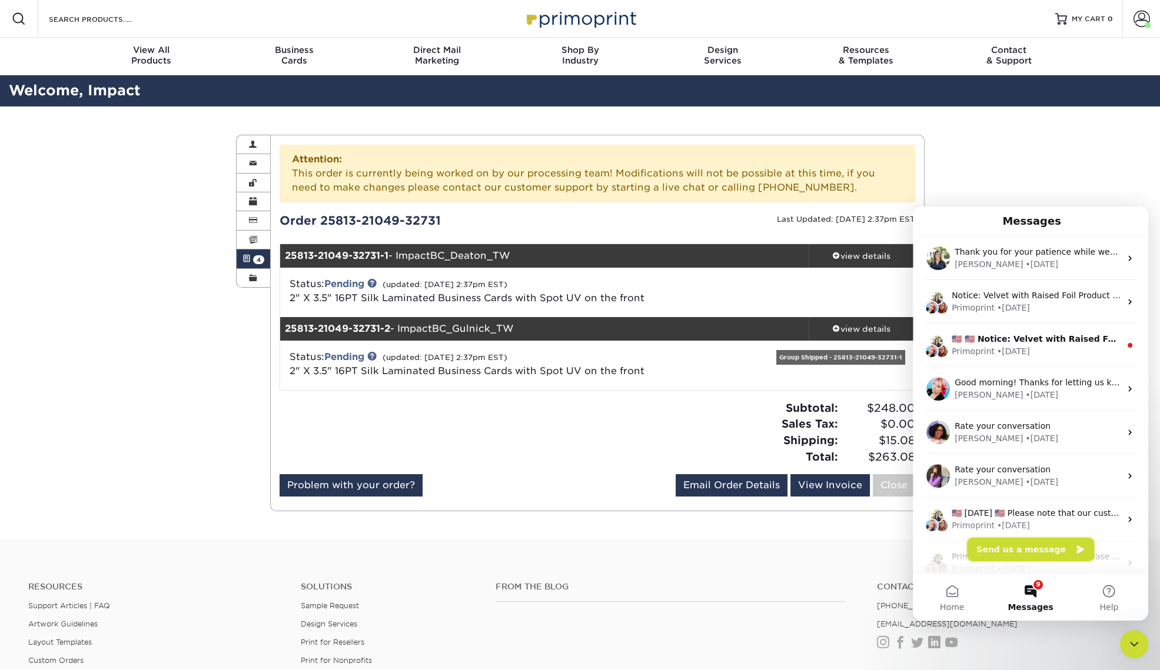
click at [1039, 551] on button "Send us a message" at bounding box center [1030, 550] width 127 height 24
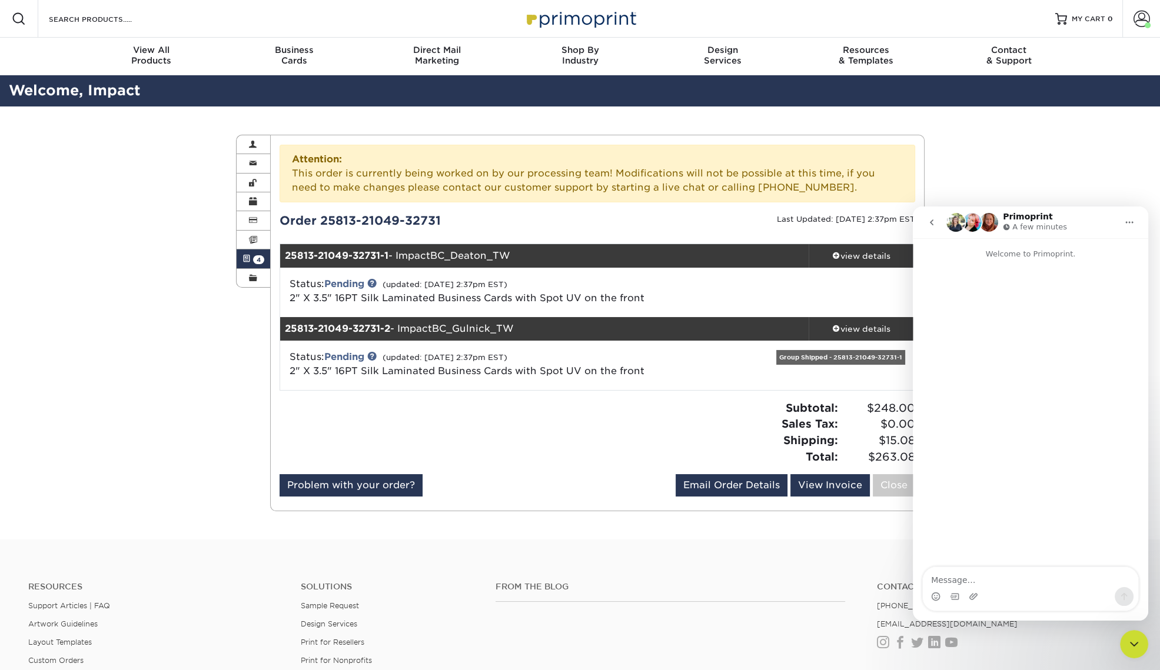
drag, startPoint x: 449, startPoint y: 218, endPoint x: 280, endPoint y: 224, distance: 169.6
click at [280, 224] on div "Order 25813-21049-32731" at bounding box center [434, 221] width 327 height 18
copy div "Order 25813-21049-32731"
click at [1006, 581] on textarea "Message…" at bounding box center [1030, 577] width 215 height 20
paste textarea "Order 25813-21049-32731"
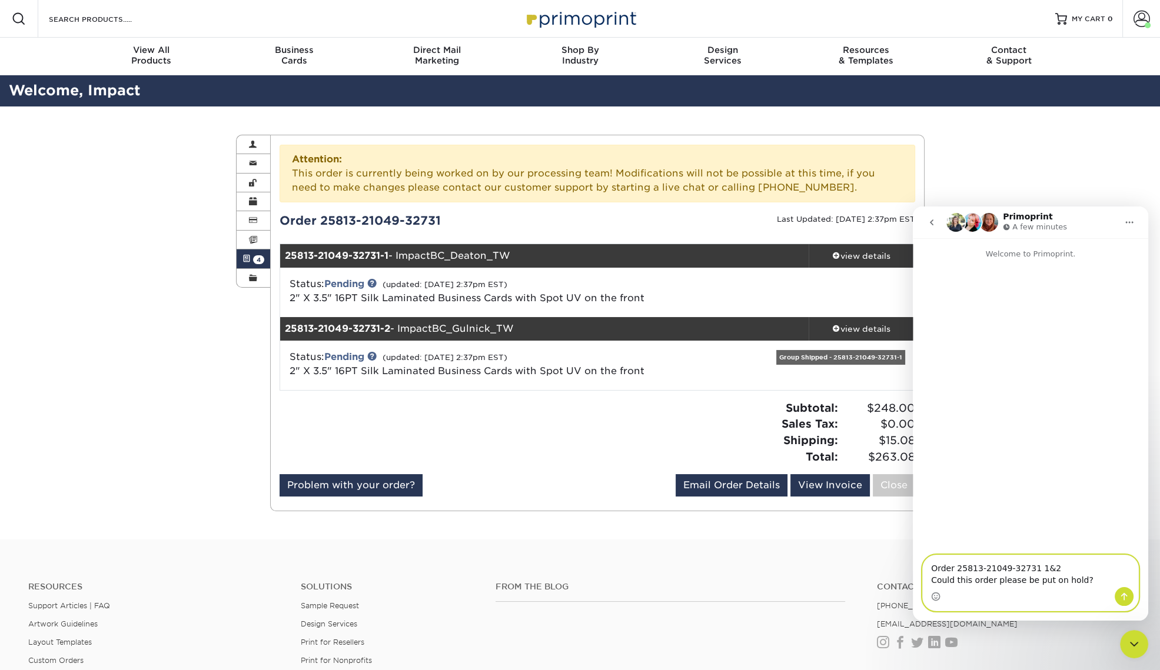
click at [1089, 583] on textarea "Order 25813-21049-32731 1&2 Could this order please be put on hold?" at bounding box center [1030, 572] width 215 height 32
click at [1059, 581] on textarea "Order 25813-21049-32731 1&2 Could this order please be put on hold? We may be m…" at bounding box center [1030, 566] width 215 height 44
type textarea "Order 25813-21049-32731 1&2 Could this order please be put on hold? We may be m…"
drag, startPoint x: 1124, startPoint y: 595, endPoint x: 1100, endPoint y: 610, distance: 27.8
click at [1124, 595] on icon "Send a message…" at bounding box center [1124, 597] width 6 height 8
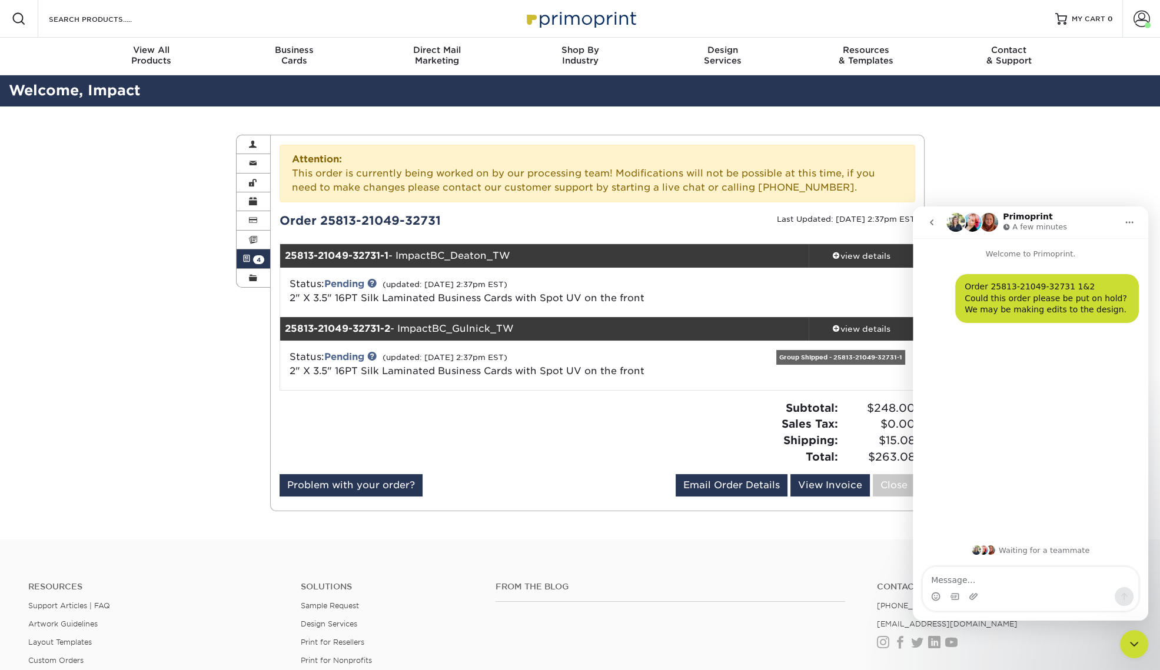
click at [928, 221] on icon "go back" at bounding box center [931, 222] width 9 height 9
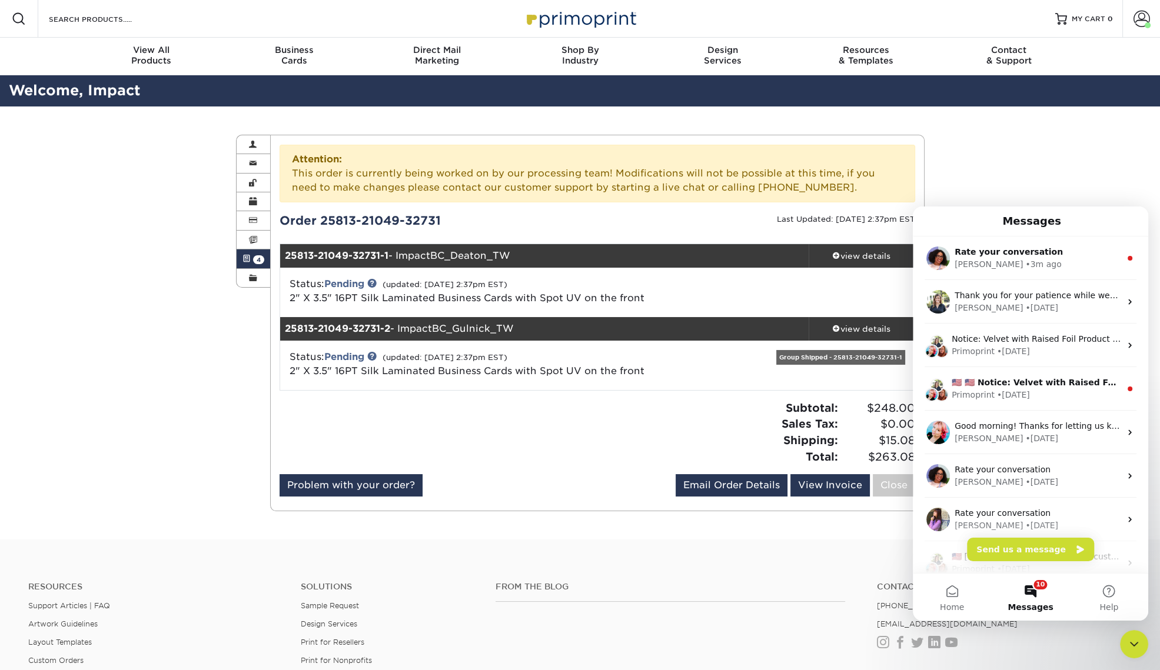
click at [185, 392] on div "Active Orders Account Overview Contact Information Change Password Address Book…" at bounding box center [580, 323] width 1160 height 433
click at [150, 401] on div "Active Orders Account Overview Contact Information Change Password Address Book…" at bounding box center [580, 323] width 1160 height 433
click at [1055, 188] on div "Active Orders Account Overview Contact Information Change Password Address Book…" at bounding box center [580, 323] width 1160 height 433
click at [1066, 263] on div "Avery • 3m ago" at bounding box center [1038, 264] width 166 height 12
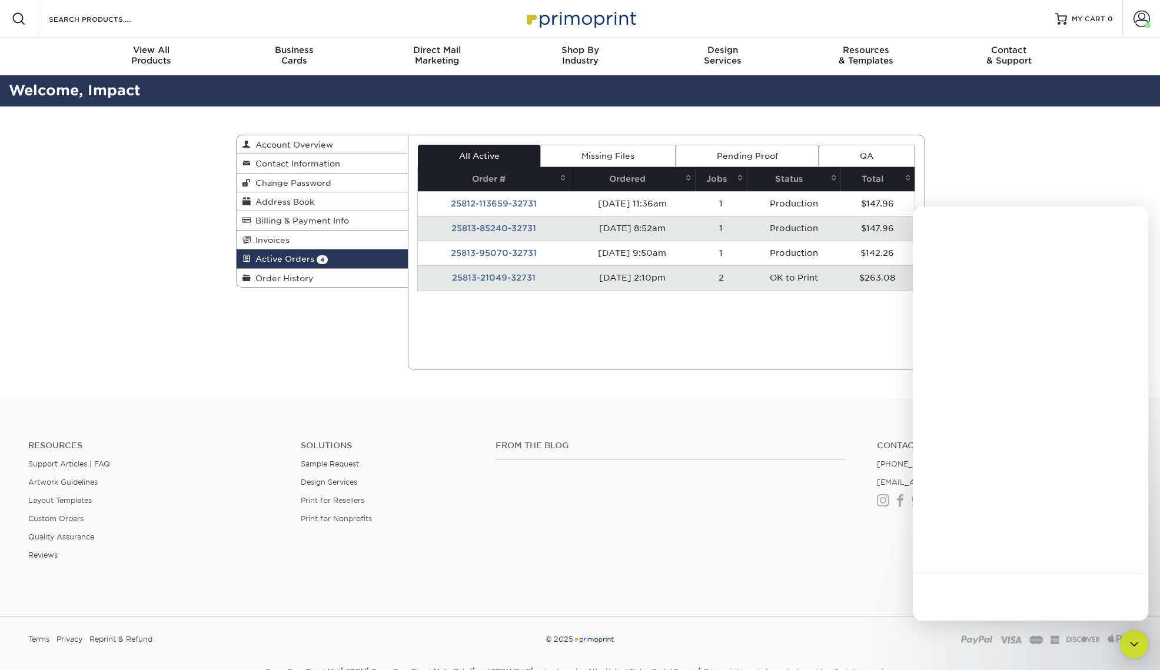
click at [503, 277] on td "25813-21049-32731" at bounding box center [494, 277] width 152 height 25
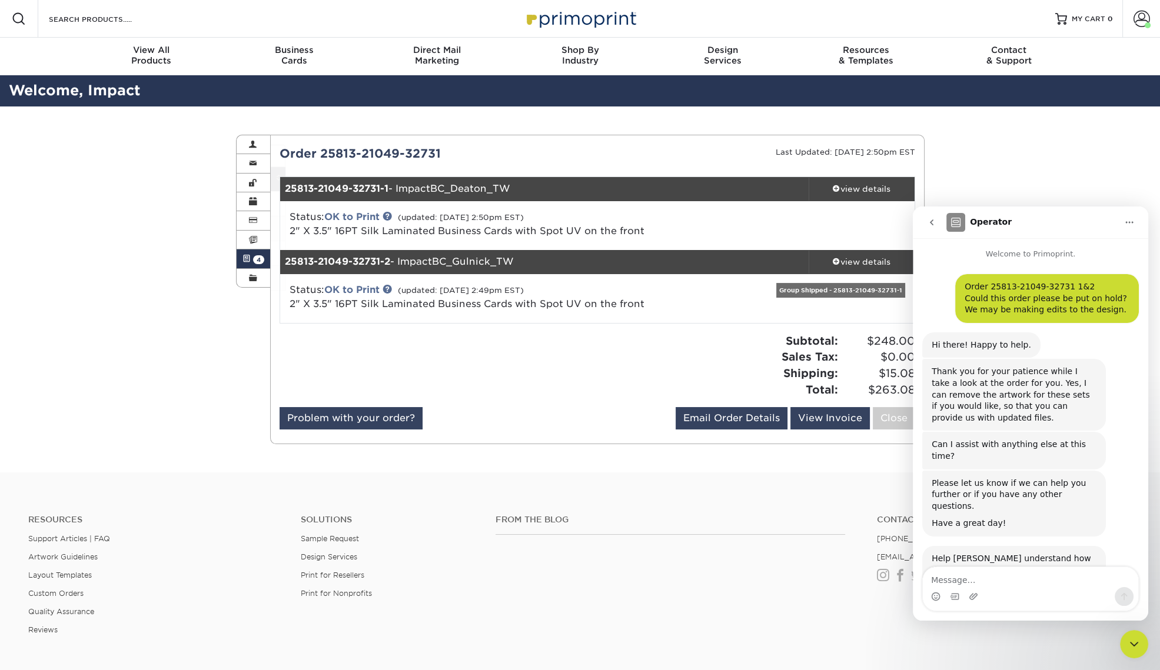
scroll to position [64, 0]
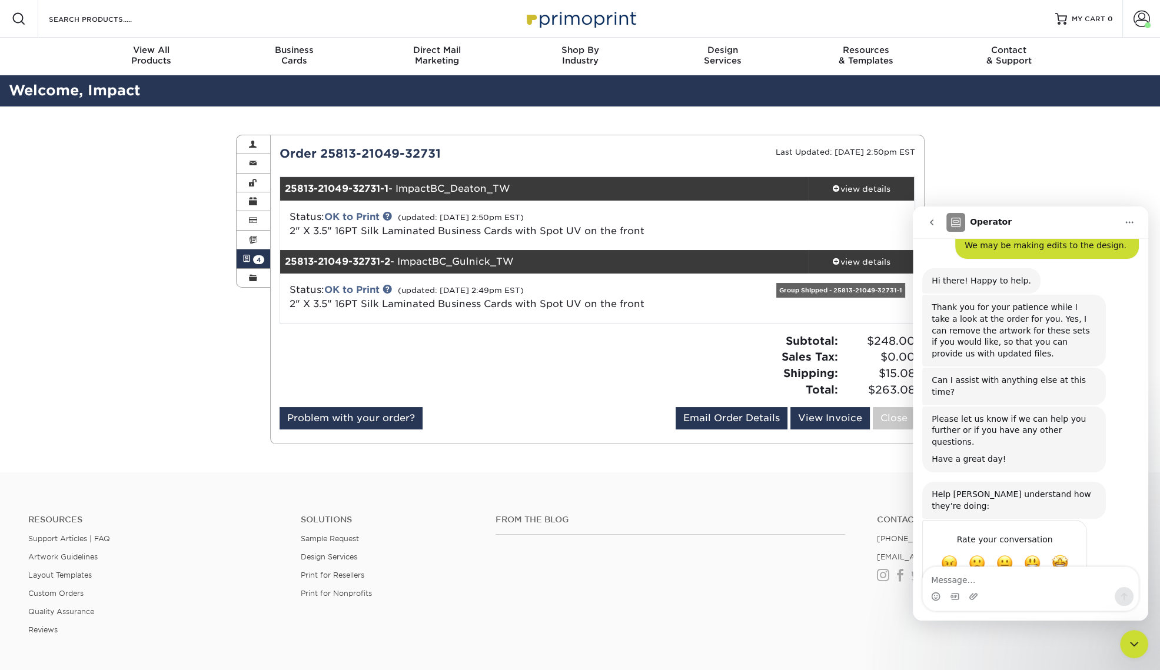
click at [1016, 578] on textarea "Message…" at bounding box center [1030, 577] width 215 height 20
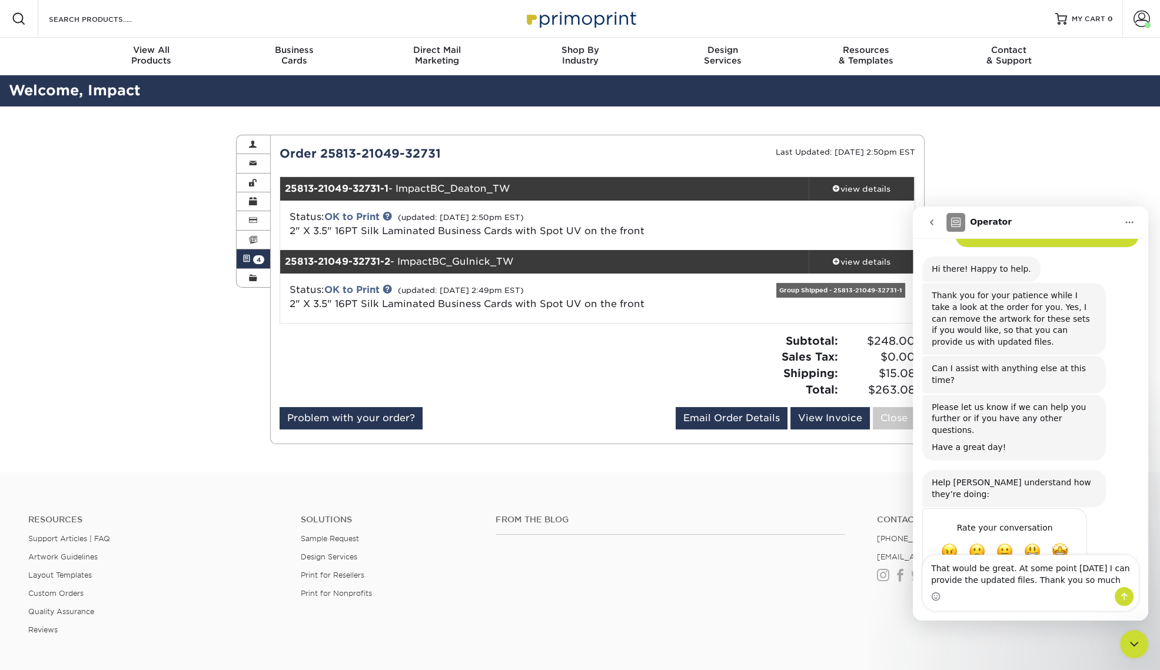
type textarea "That would be great. At some point [DATE] I can provide the updated files. Than…"
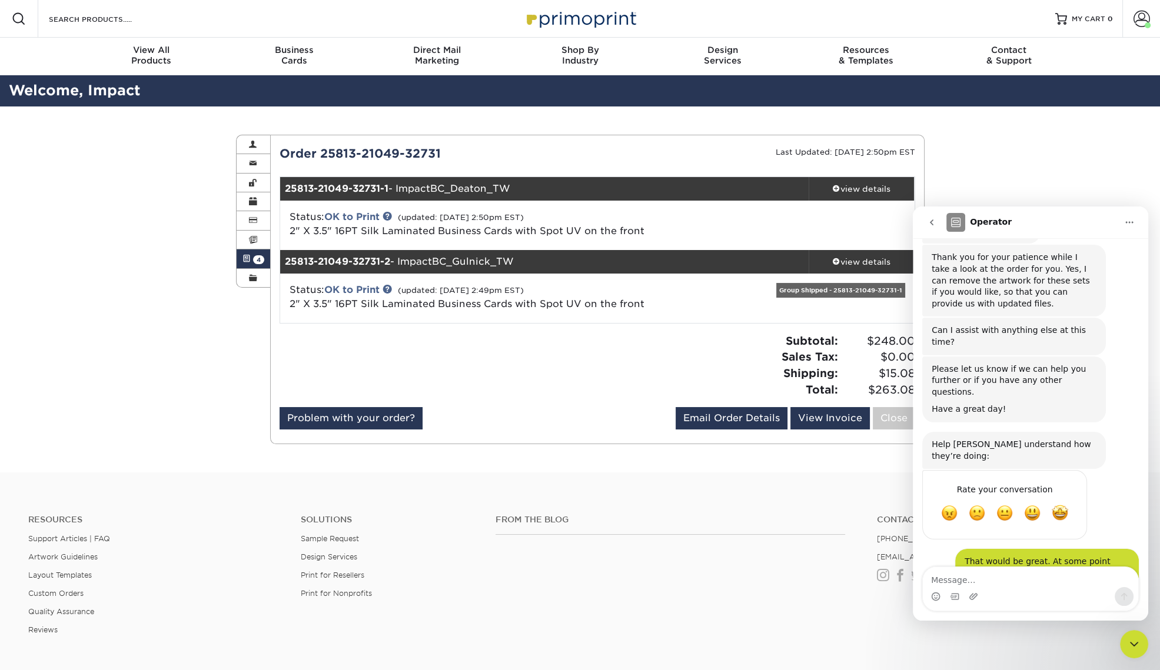
scroll to position [122, 0]
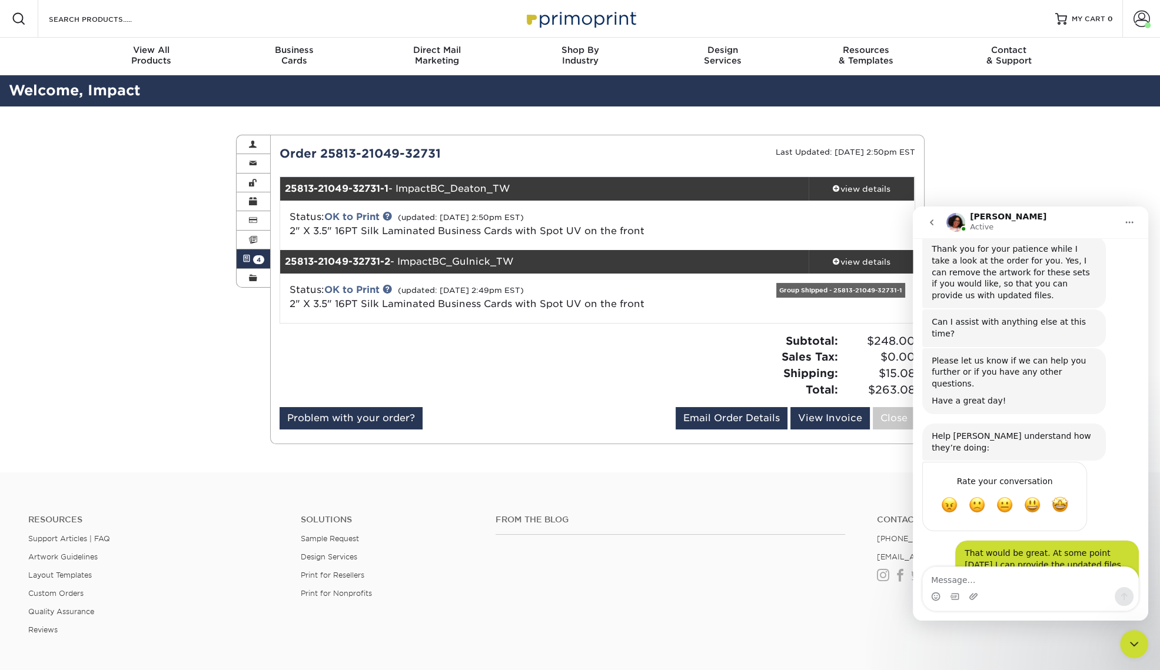
drag, startPoint x: 520, startPoint y: 182, endPoint x: 282, endPoint y: 188, distance: 237.8
click at [282, 188] on div "25813-21049-32731-1 - ImpactBC_Deaton_TW" at bounding box center [544, 189] width 528 height 24
copy div "25813-21049-32731-1 - ImpactBC_Deaton_TW"
click at [1003, 575] on textarea "Message…" at bounding box center [1030, 577] width 215 height 20
paste textarea "25813-21049-32731-1 - ImpactBC_Deaton_TW"
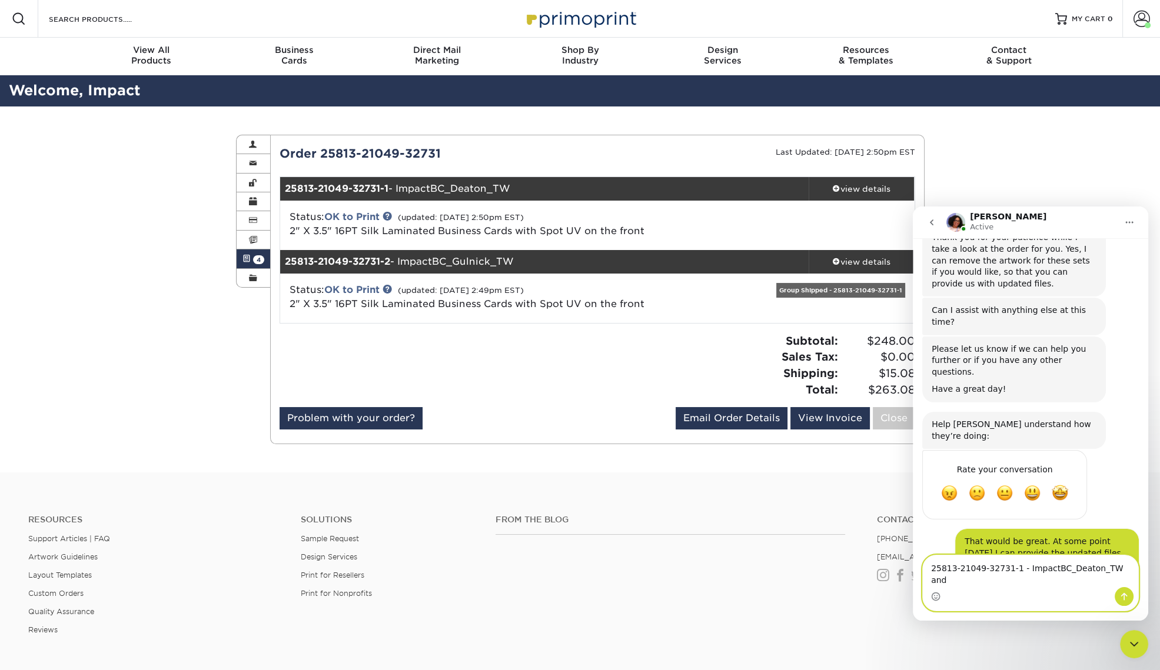
scroll to position [146, 0]
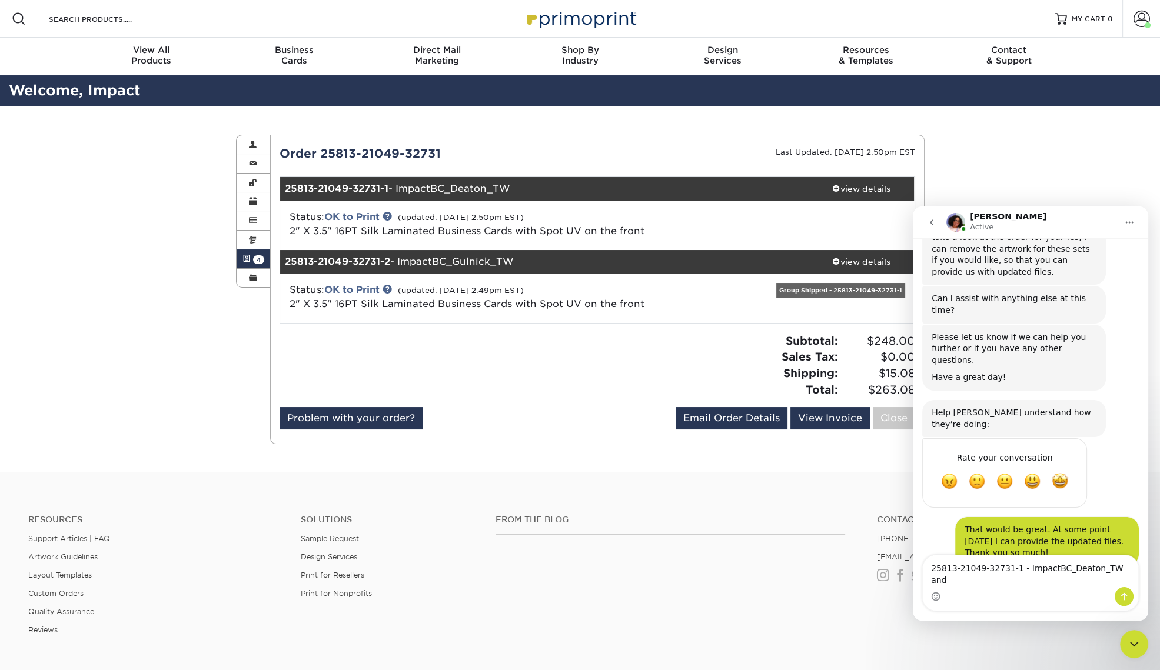
drag, startPoint x: 534, startPoint y: 259, endPoint x: 285, endPoint y: 264, distance: 249.0
click at [285, 264] on div "25813-21049-32731-2 - ImpactBC_Gulnick_TW" at bounding box center [544, 262] width 528 height 24
copy div "25813-21049-32731-2 - ImpactBC_Gulnick_TW"
click at [953, 577] on textarea "25813-21049-32731-1 - ImpactBC_Deaton_TW and" at bounding box center [1030, 572] width 215 height 32
paste textarea "25813-21049-32731-2 - ImpactBC_Gulnick_TW"
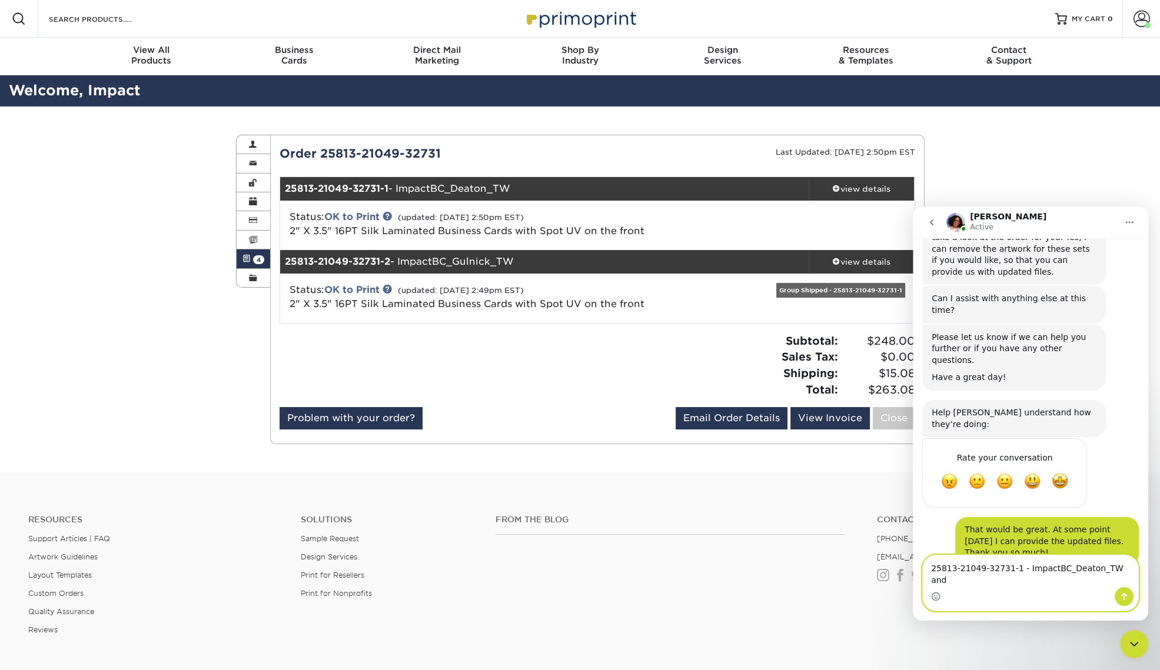
type textarea "25813-21049-32731-1 - ImpactBC_Deaton_TW and 25813-21049-32731-2 - ImpactBC_Gul…"
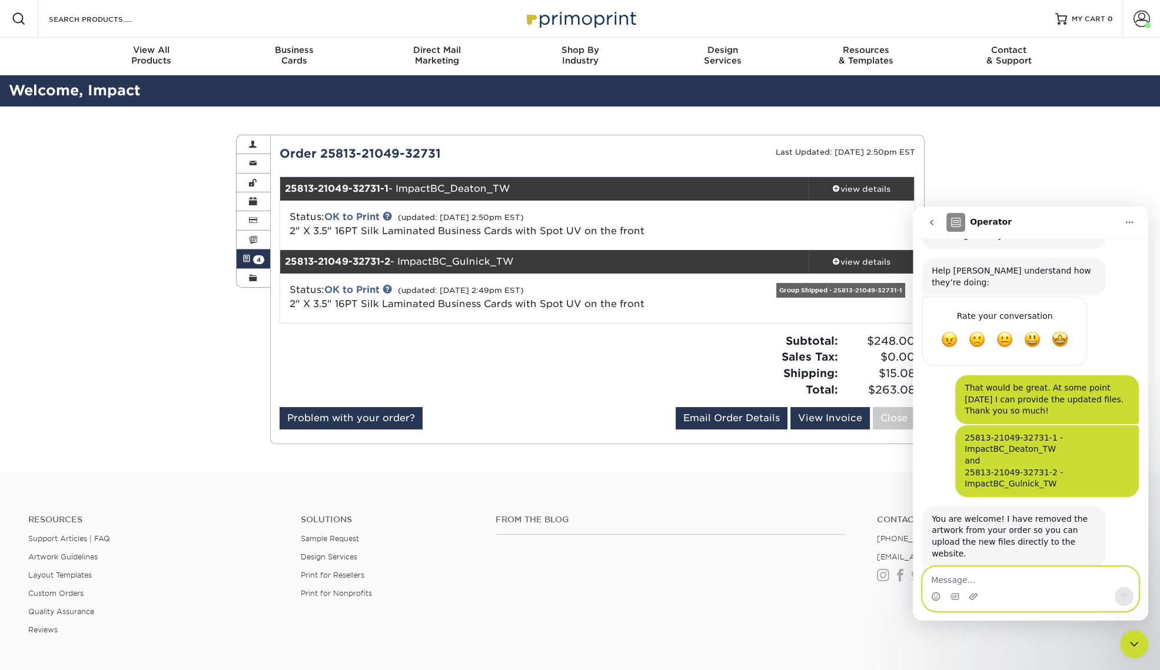
scroll to position [409, 0]
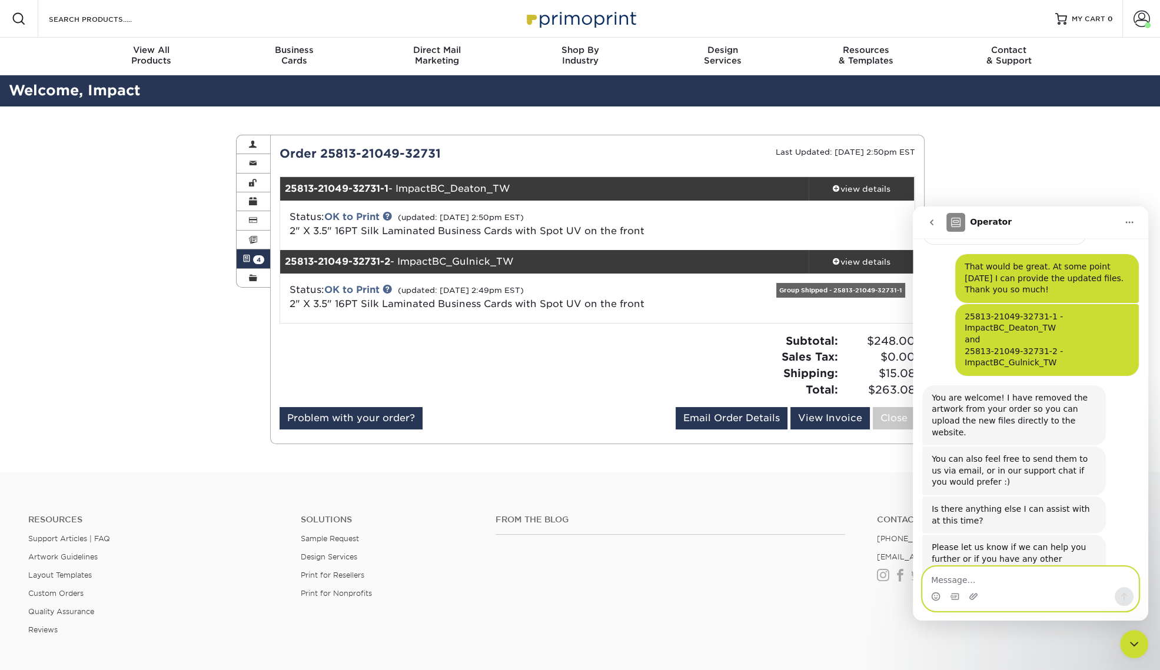
click at [1015, 575] on textarea "Message…" at bounding box center [1030, 577] width 215 height 20
type textarea "Thank you so much!"
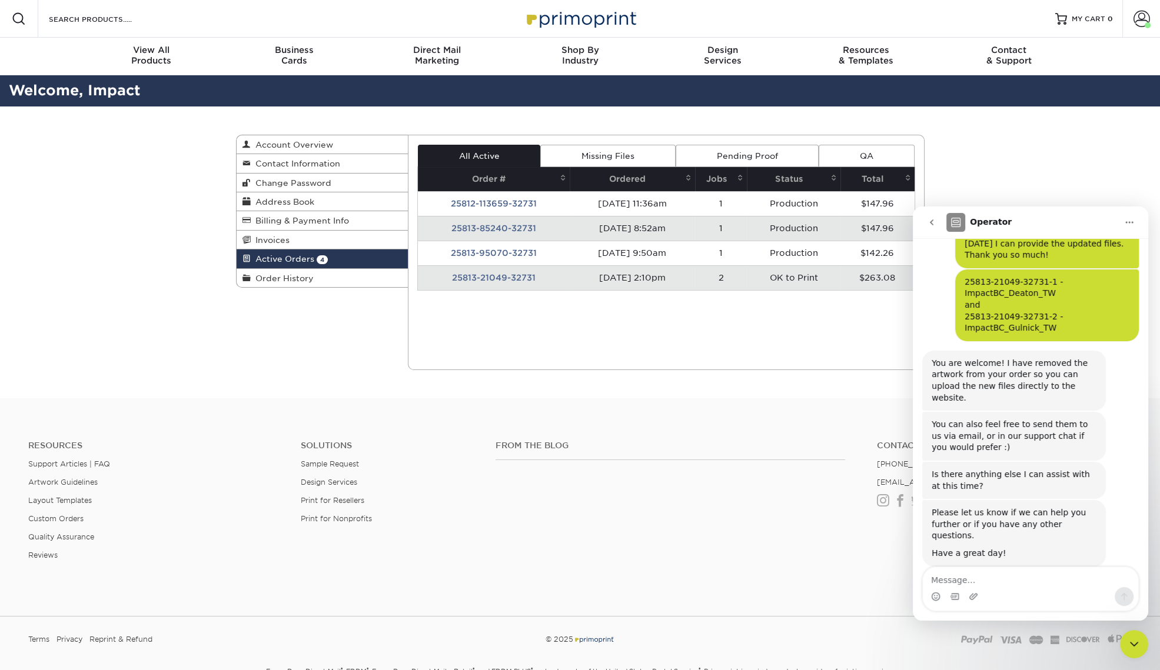
scroll to position [479, 0]
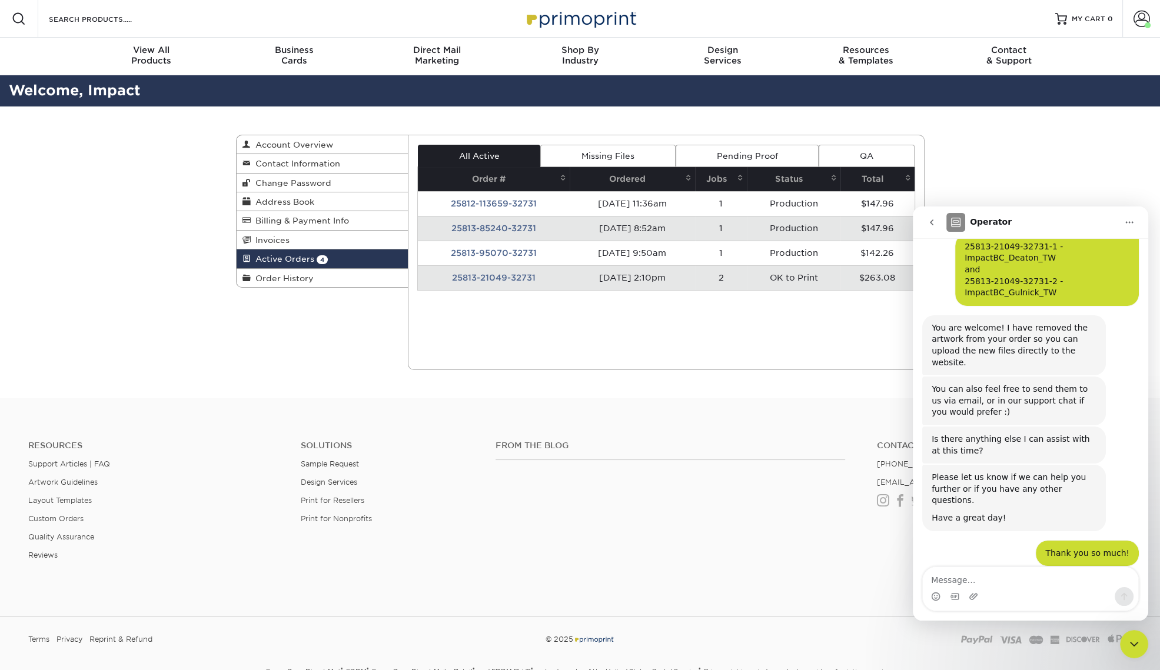
click at [498, 278] on td "25813-21049-32731" at bounding box center [494, 277] width 152 height 25
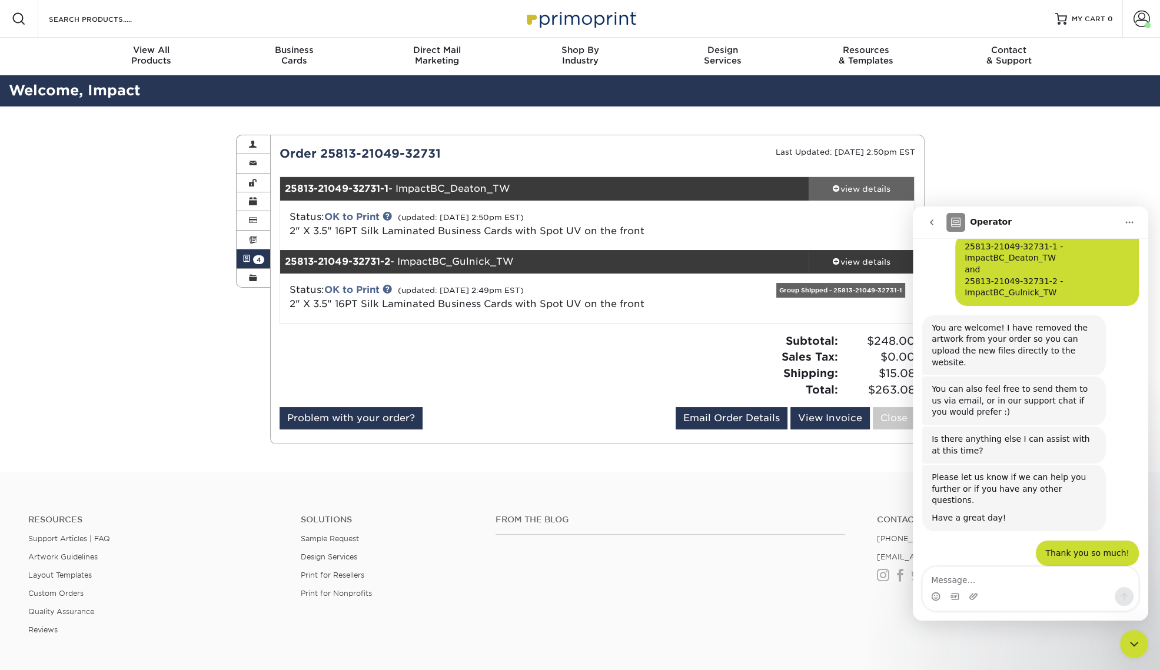
click at [857, 181] on link "view details" at bounding box center [862, 189] width 106 height 24
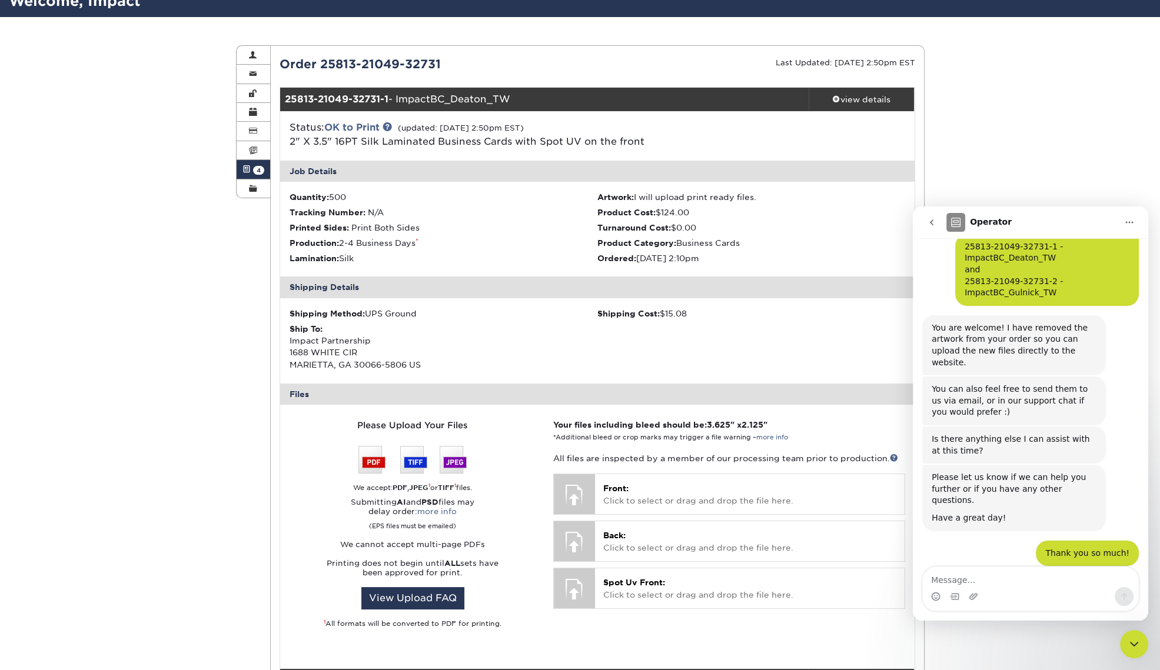
scroll to position [73, 0]
